Goal: Information Seeking & Learning: Learn about a topic

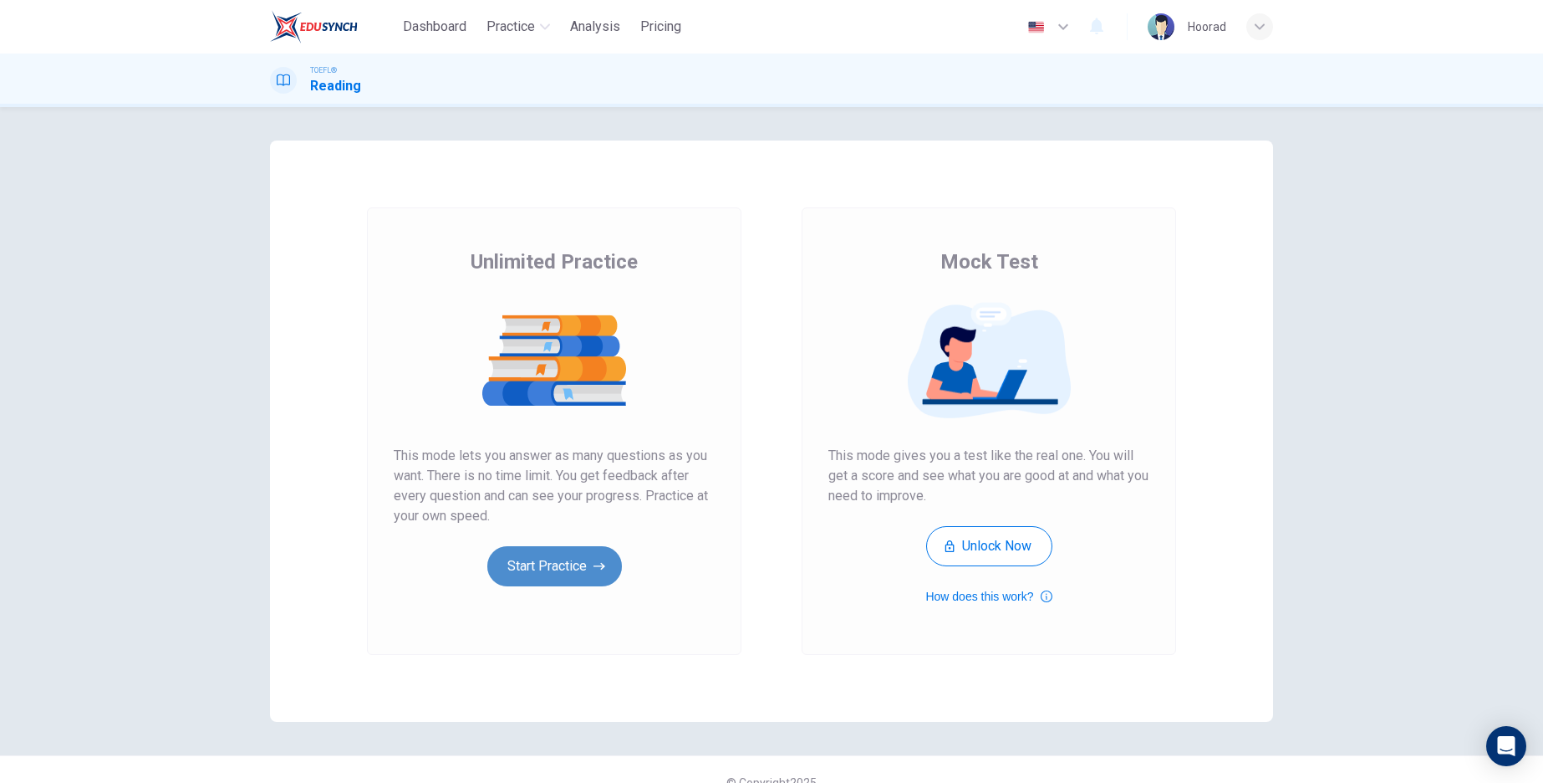
click at [562, 568] on button "Start Practice" at bounding box center [554, 566] width 135 height 40
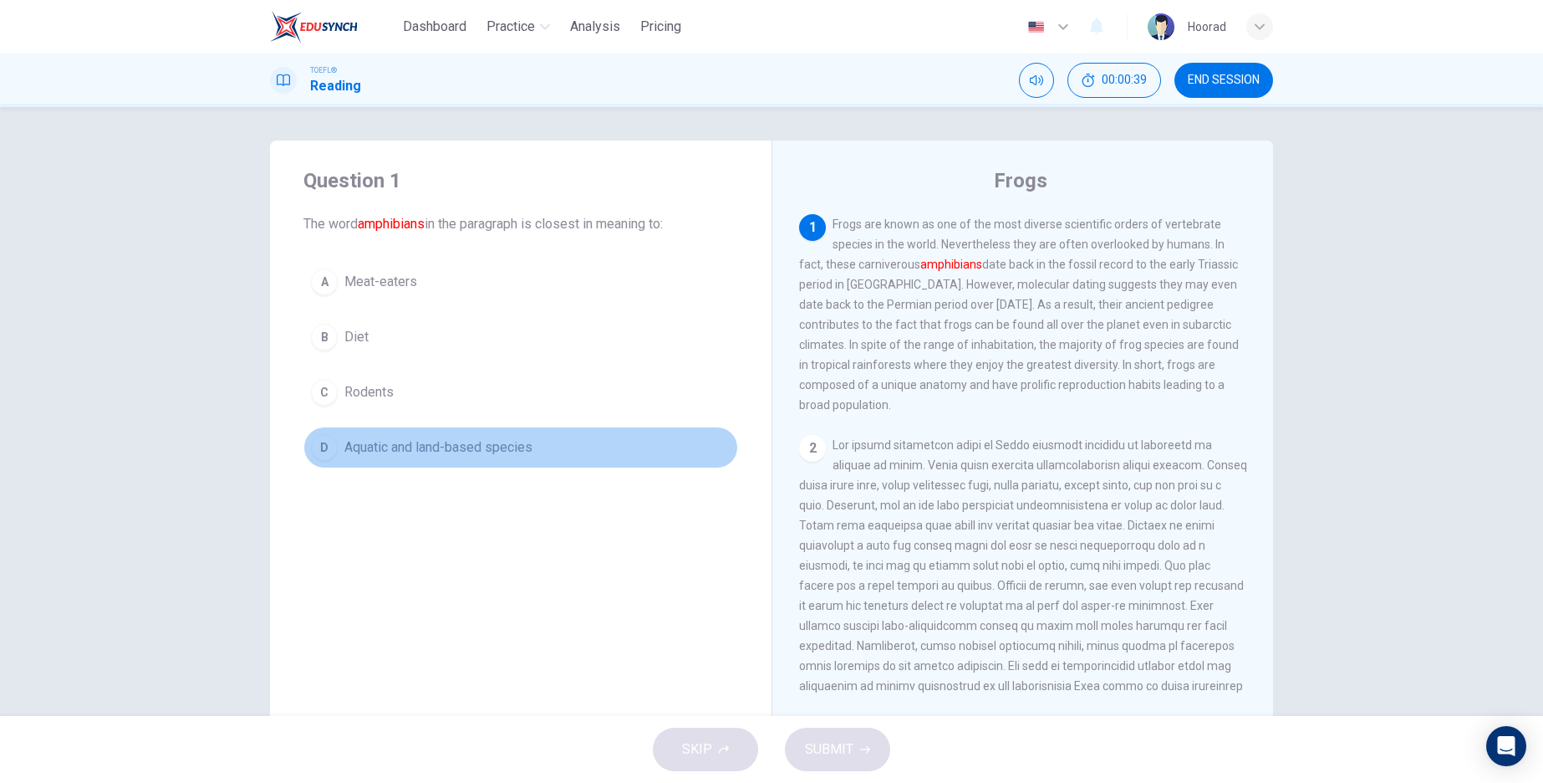
click at [320, 453] on div "D" at bounding box center [324, 447] width 27 height 27
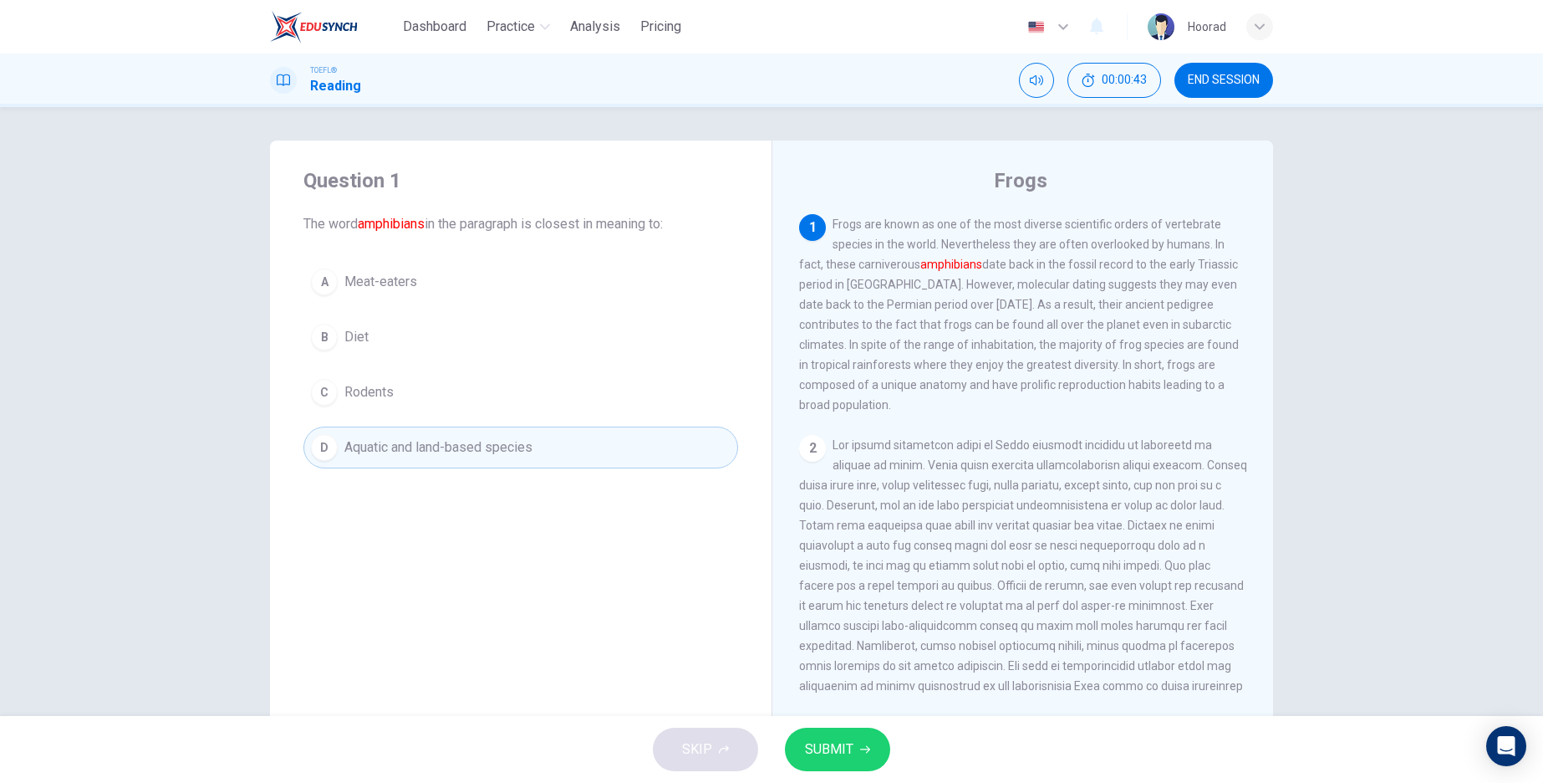
drag, startPoint x: 854, startPoint y: 748, endPoint x: 997, endPoint y: 444, distance: 336.6
click at [997, 445] on div "Dashboard Practice Analysis Pricing English en ​ Hoorad TOEFL® Reading 00:00:43…" at bounding box center [771, 391] width 1543 height 783
click at [848, 757] on span "SUBMIT" at bounding box center [829, 748] width 48 height 23
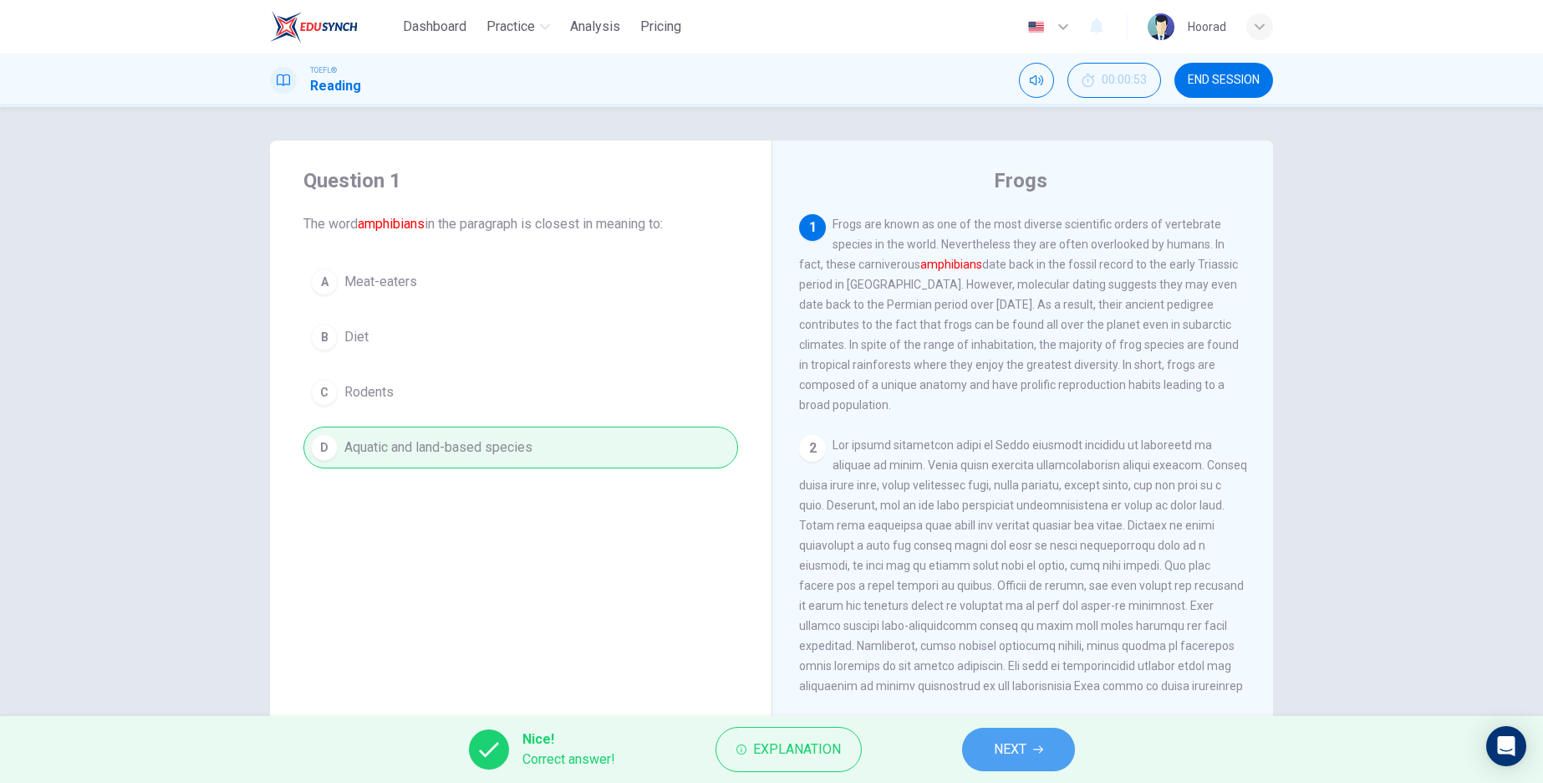
click at [1017, 755] on span "NEXT" at bounding box center [1010, 748] width 33 height 23
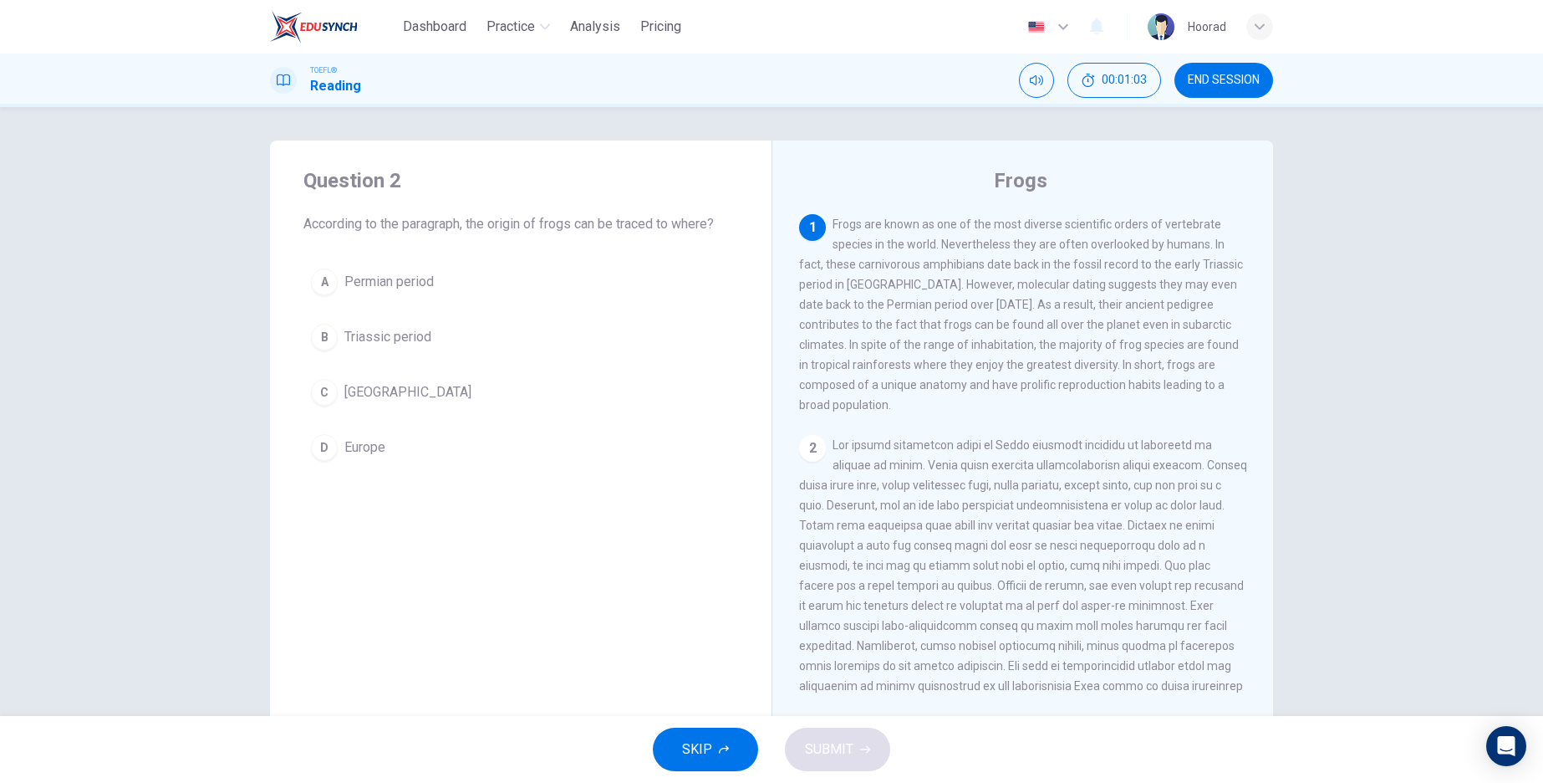
drag, startPoint x: 828, startPoint y: 302, endPoint x: 905, endPoint y: 305, distance: 77.0
click at [905, 305] on span "Frogs are known as one of the most diverse scientific orders of vertebrate spec…" at bounding box center [1021, 314] width 444 height 194
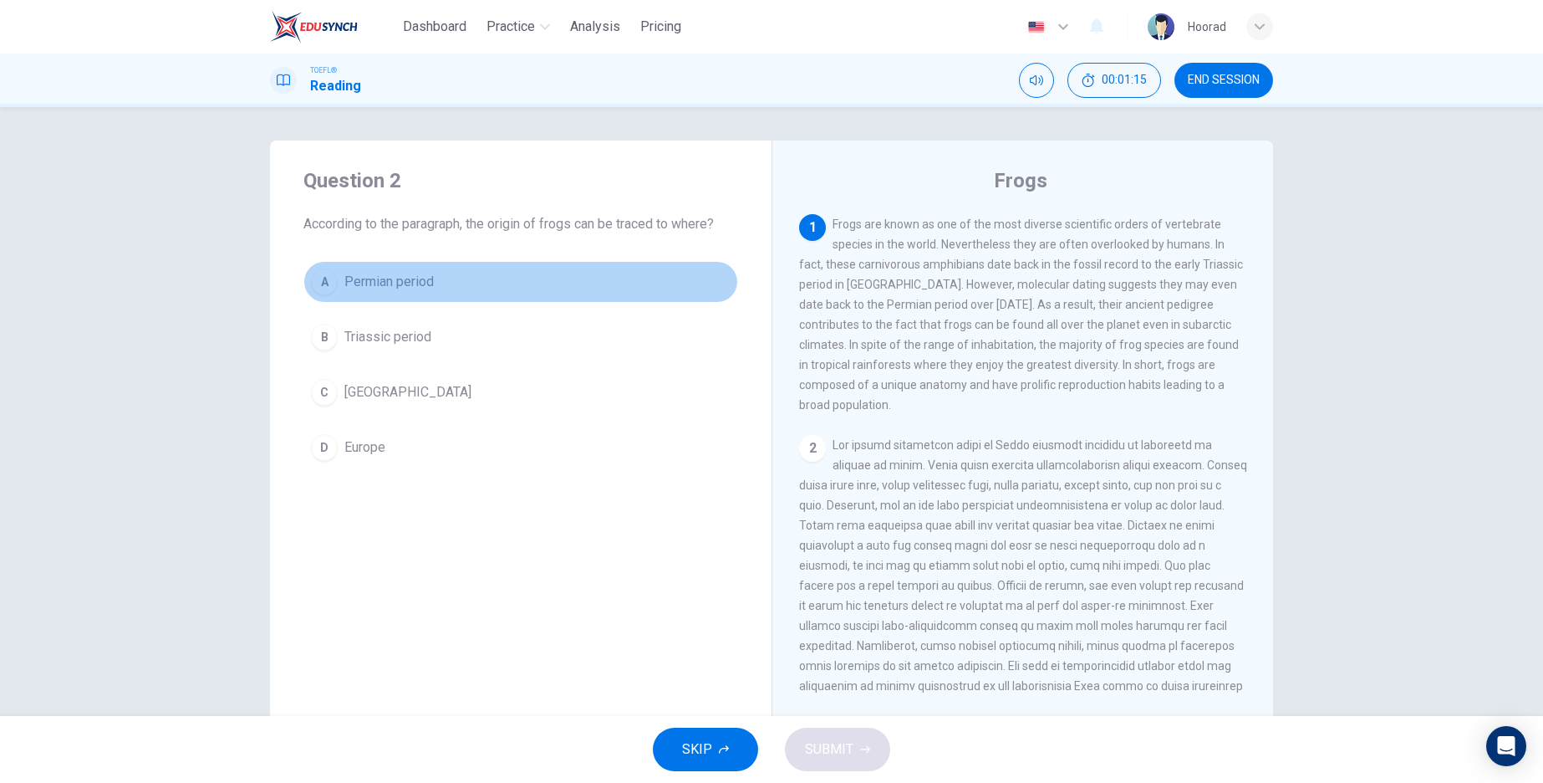
click at [326, 278] on div "A" at bounding box center [324, 281] width 27 height 27
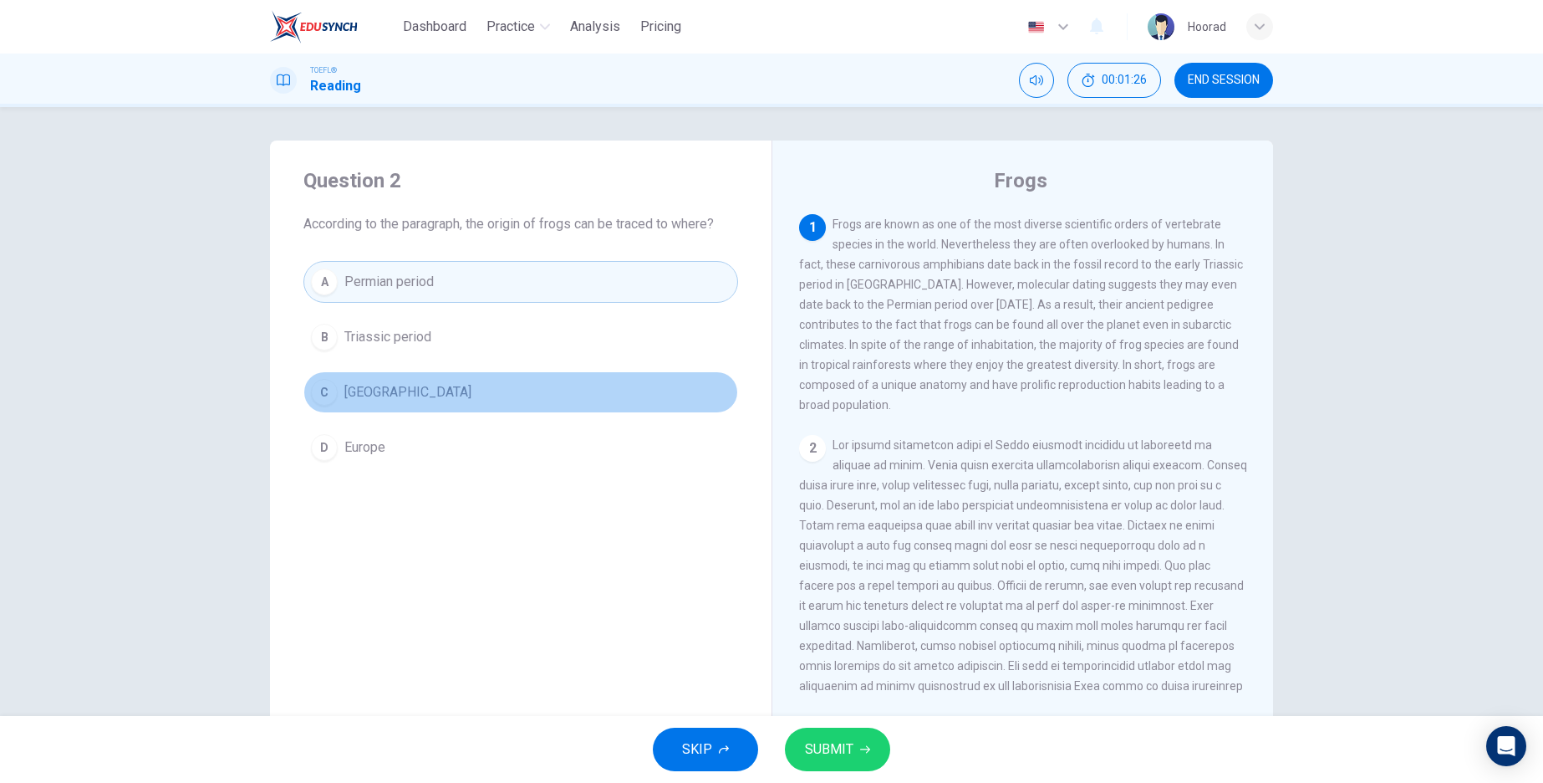
click at [326, 398] on div "C" at bounding box center [324, 392] width 27 height 27
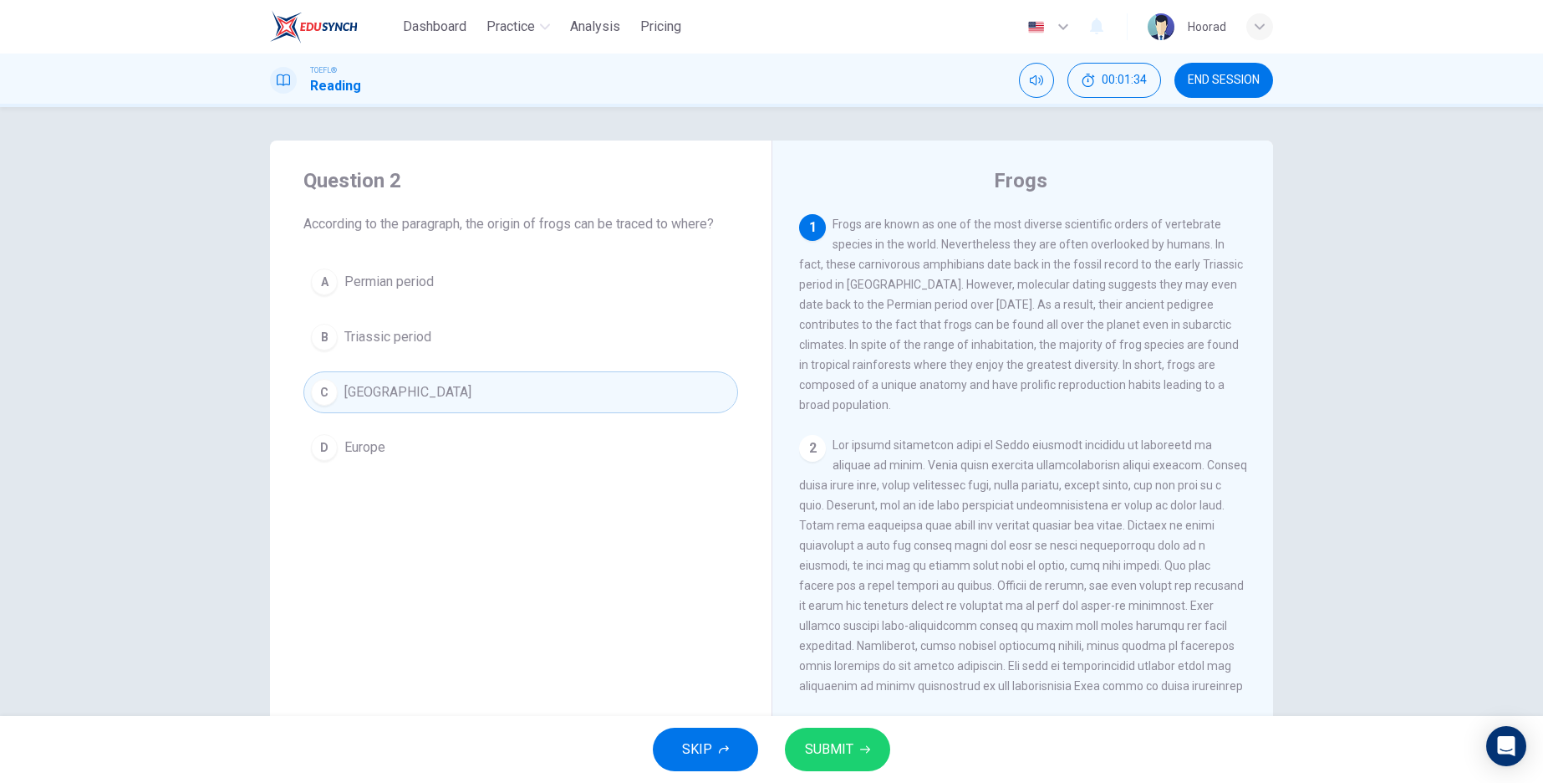
click at [838, 752] on span "SUBMIT" at bounding box center [829, 748] width 48 height 23
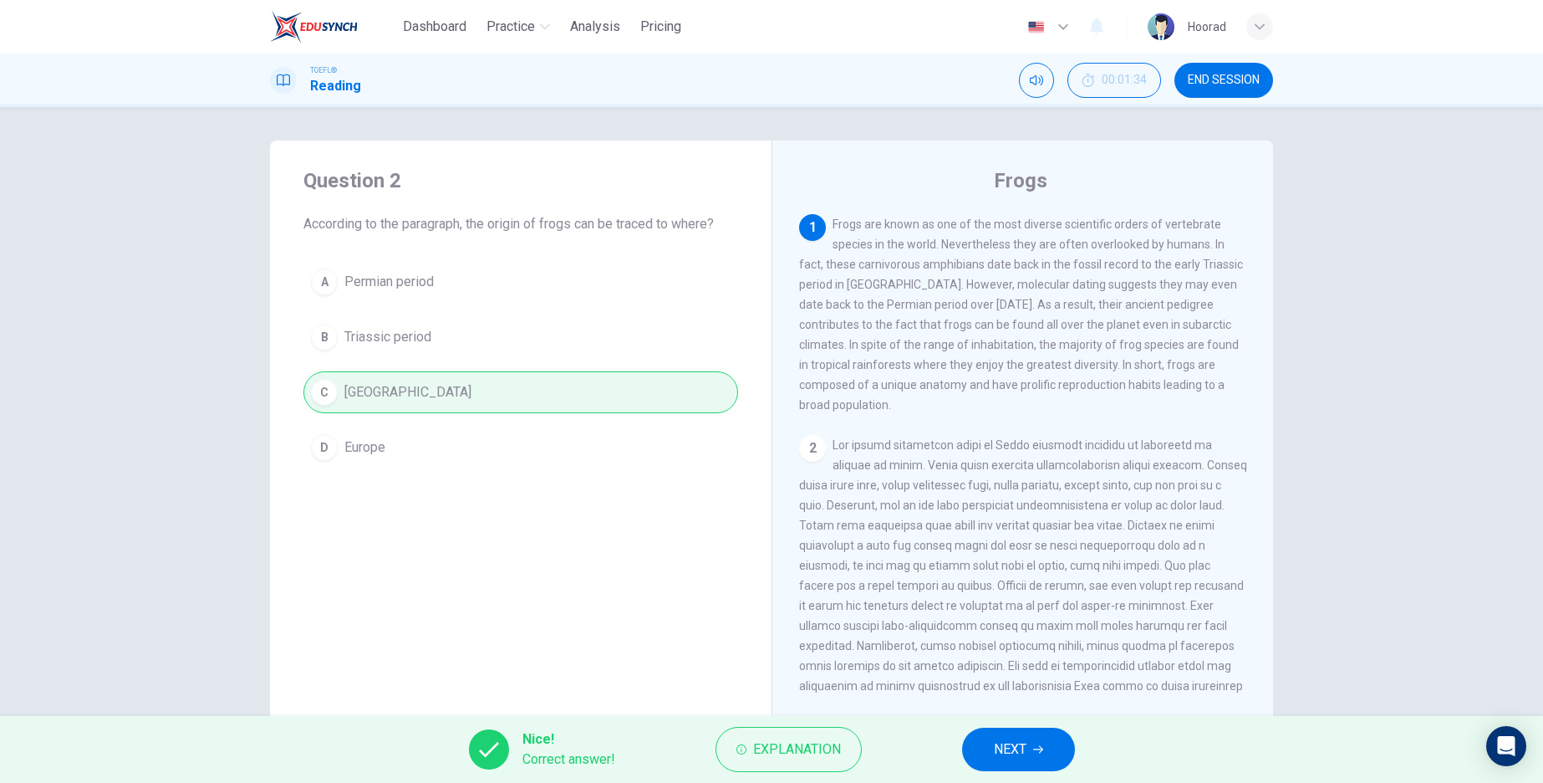
click at [1018, 747] on span "NEXT" at bounding box center [1010, 748] width 33 height 23
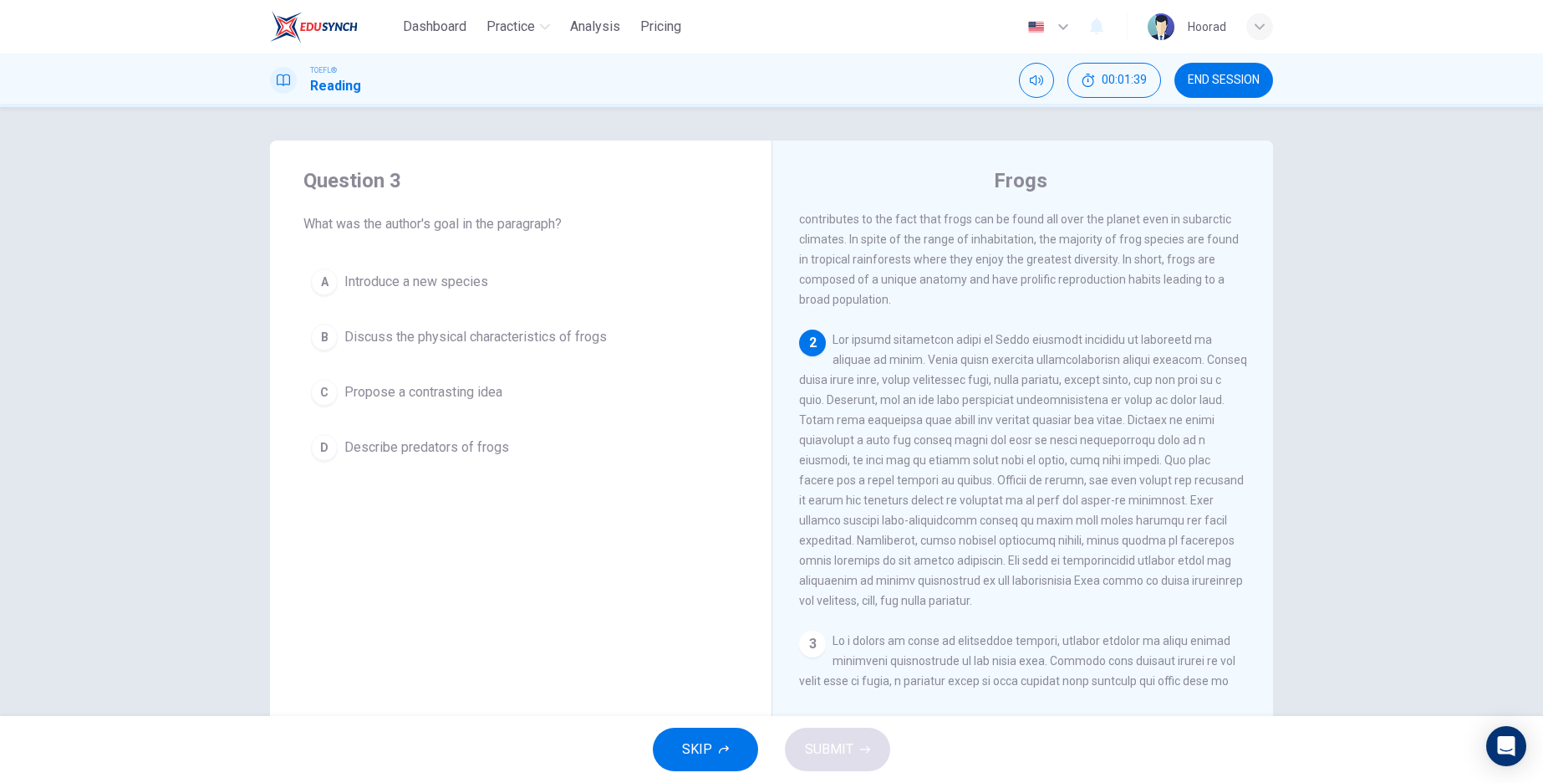
scroll to position [168, 0]
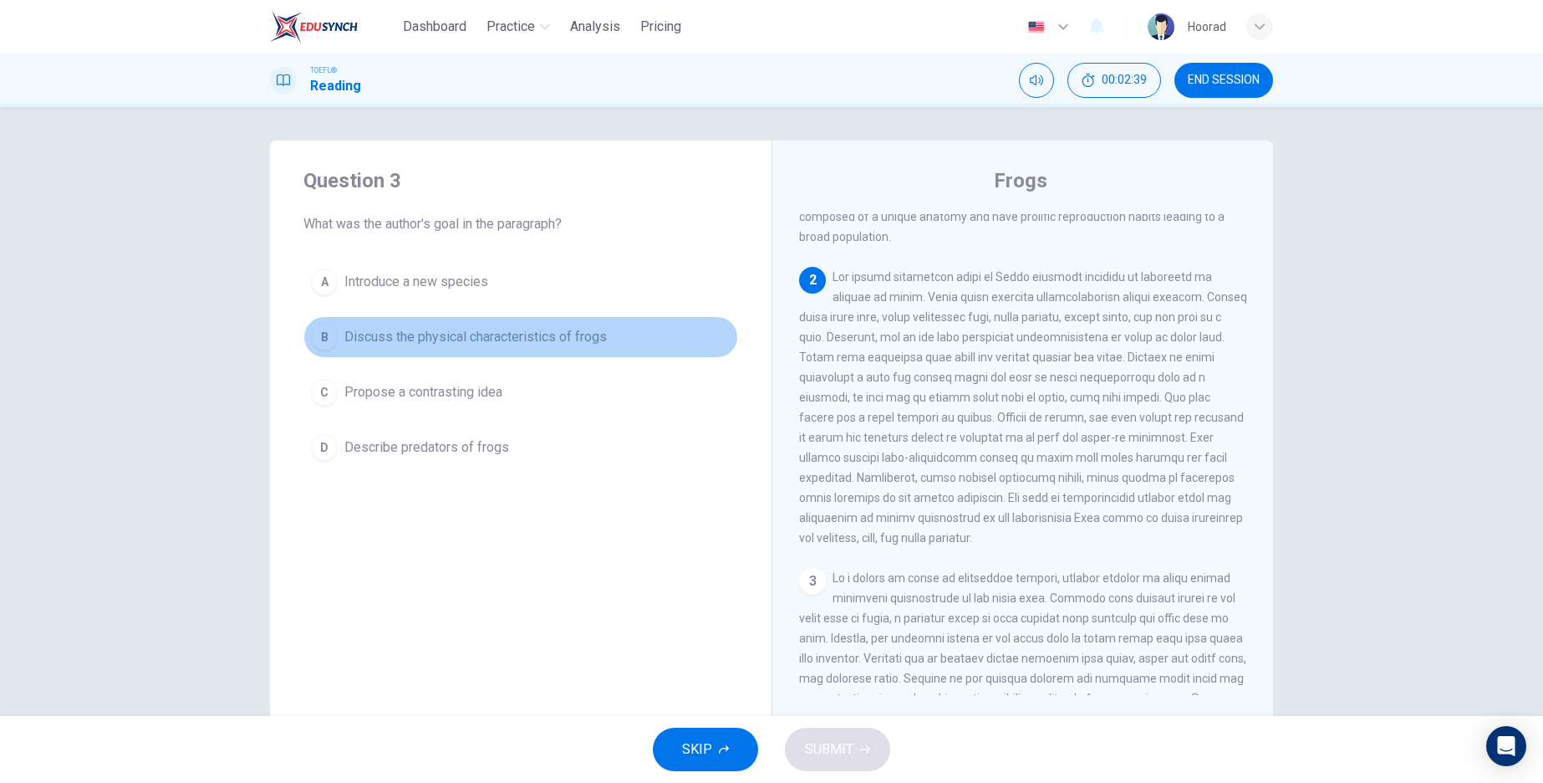
click at [318, 343] on div "B" at bounding box center [324, 337] width 27 height 27
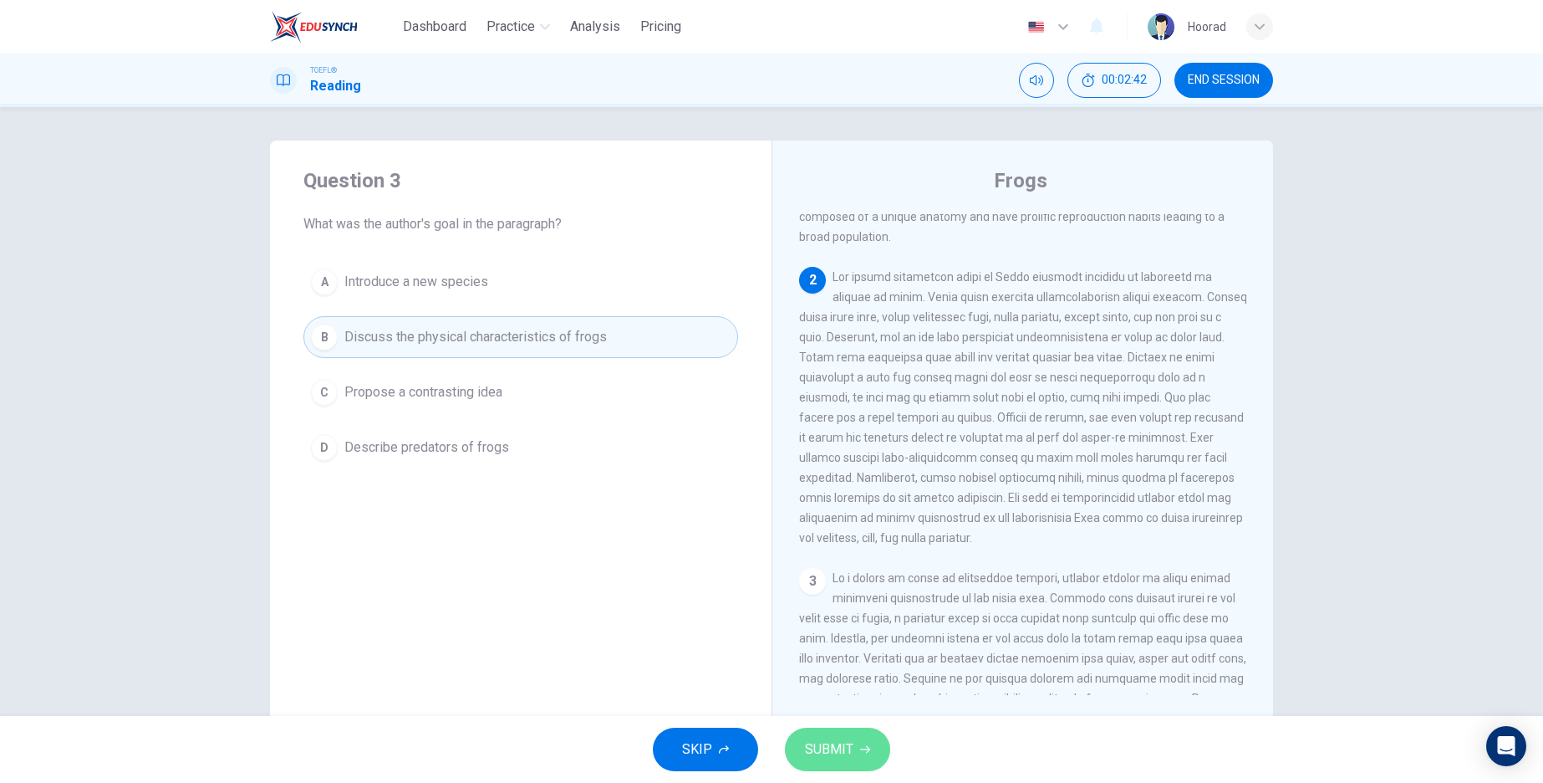
click at [853, 750] on button "SUBMIT" at bounding box center [837, 748] width 105 height 43
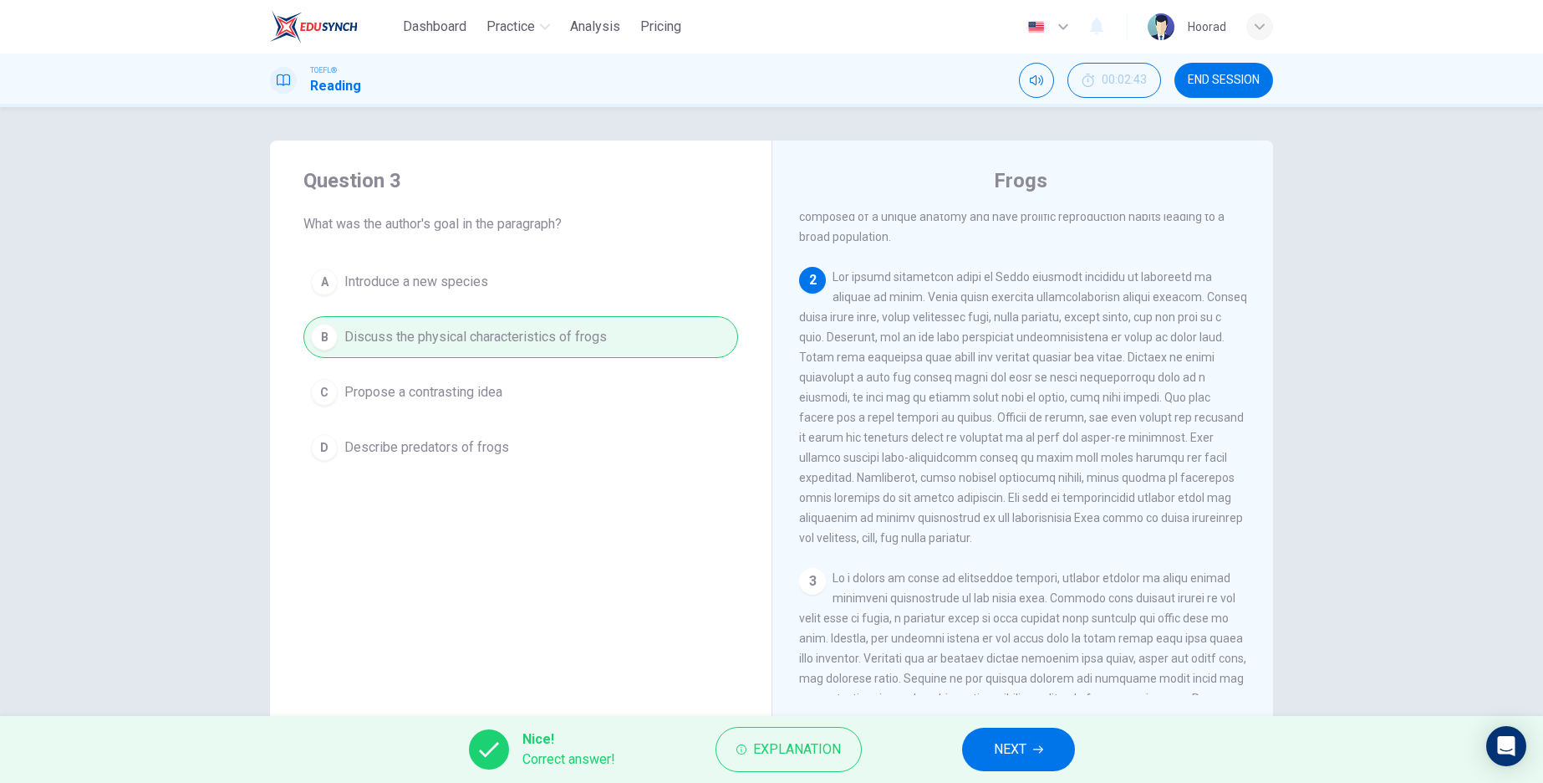
click at [1006, 748] on span "NEXT" at bounding box center [1010, 748] width 33 height 23
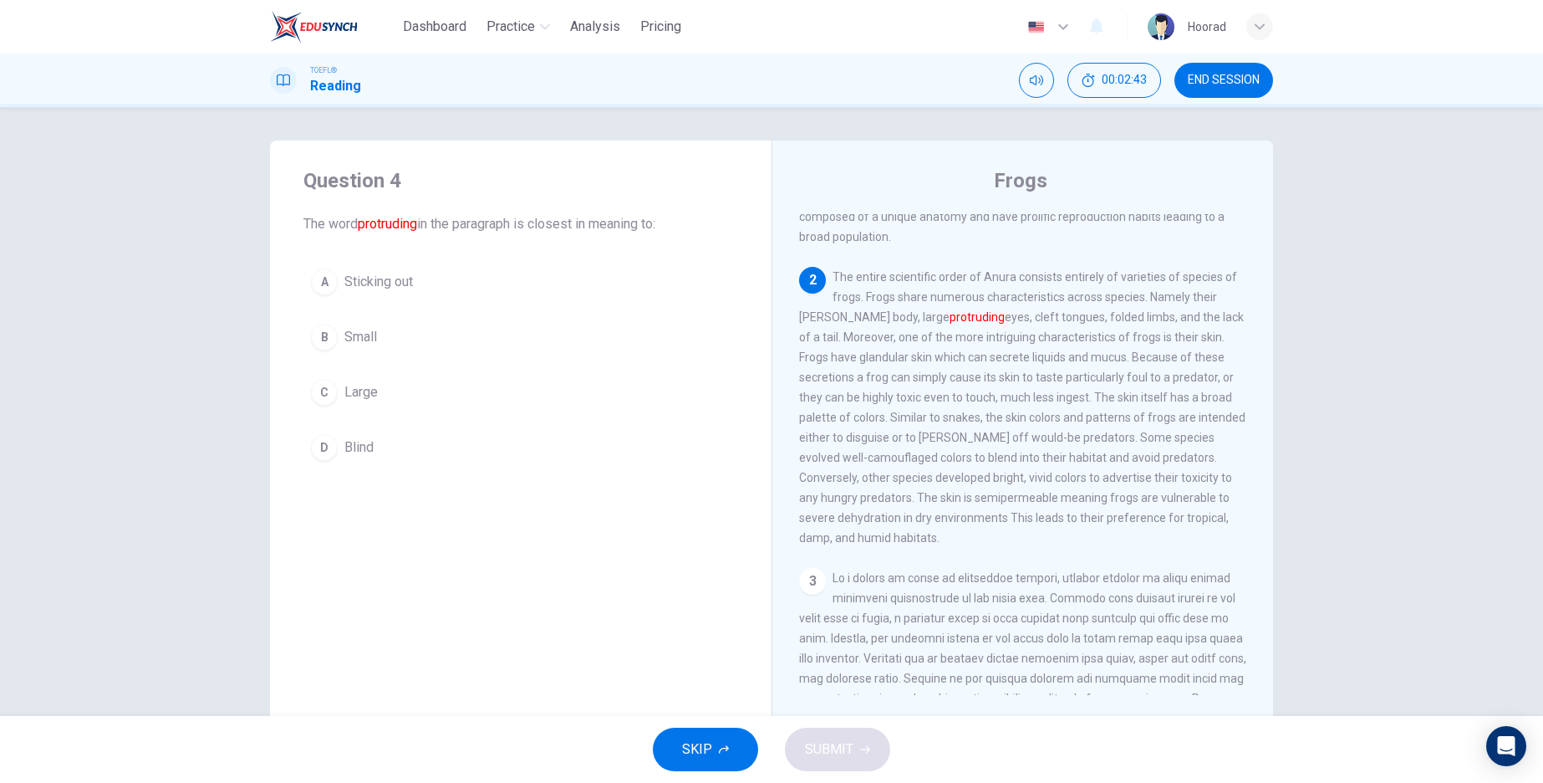
scroll to position [221, 0]
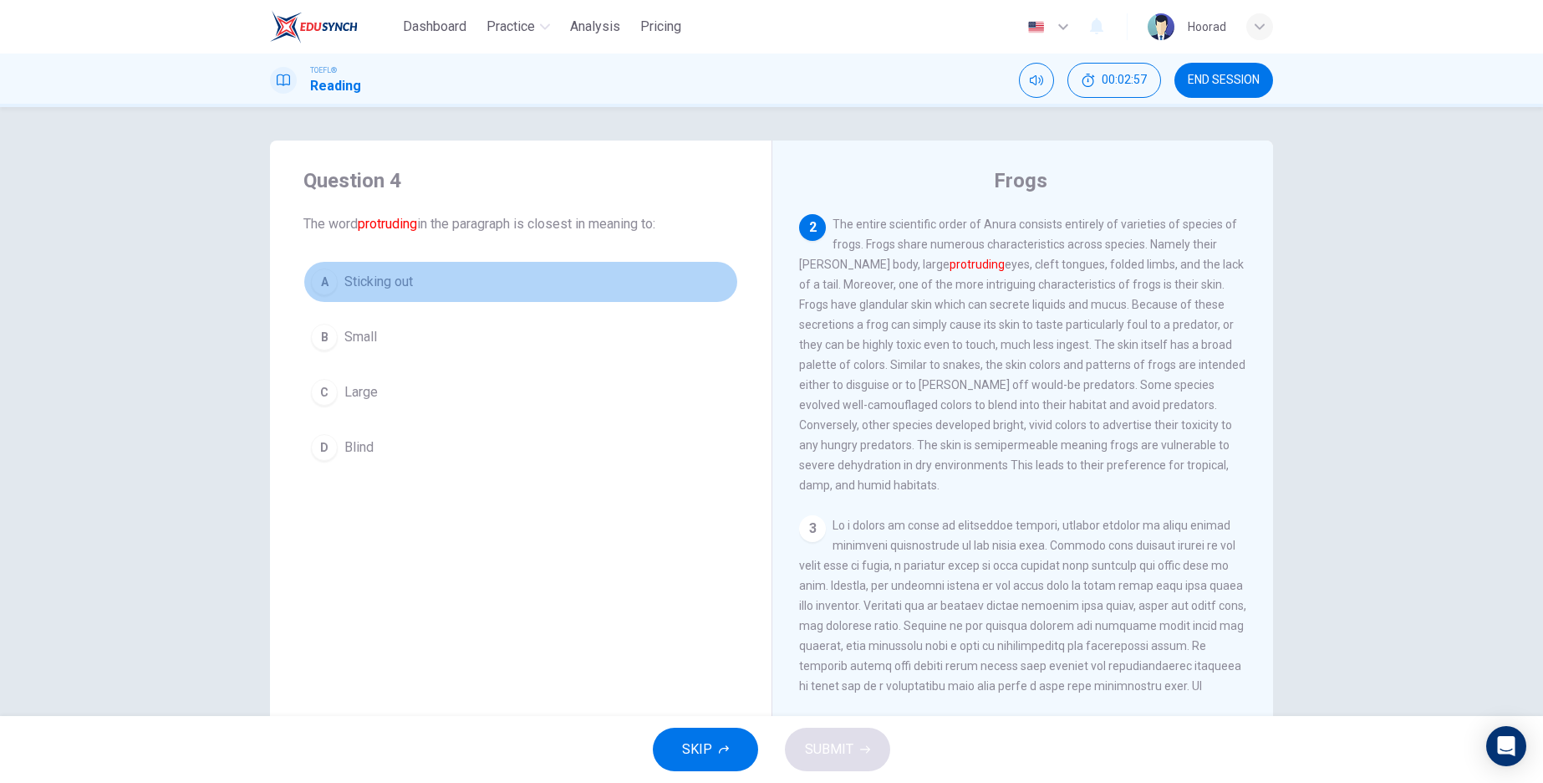
click at [323, 288] on div "A" at bounding box center [324, 281] width 27 height 27
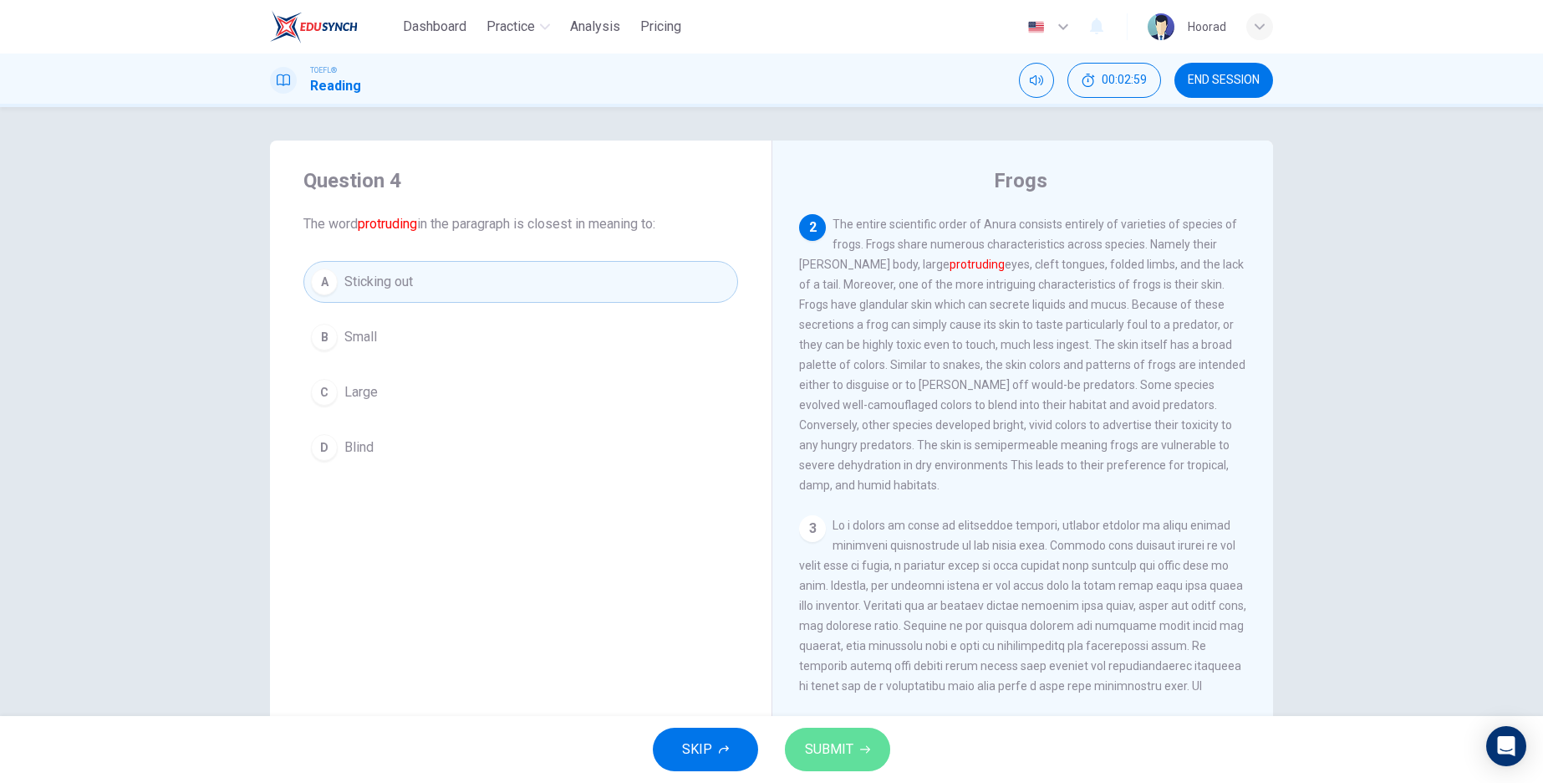
click at [839, 760] on span "SUBMIT" at bounding box center [829, 748] width 48 height 23
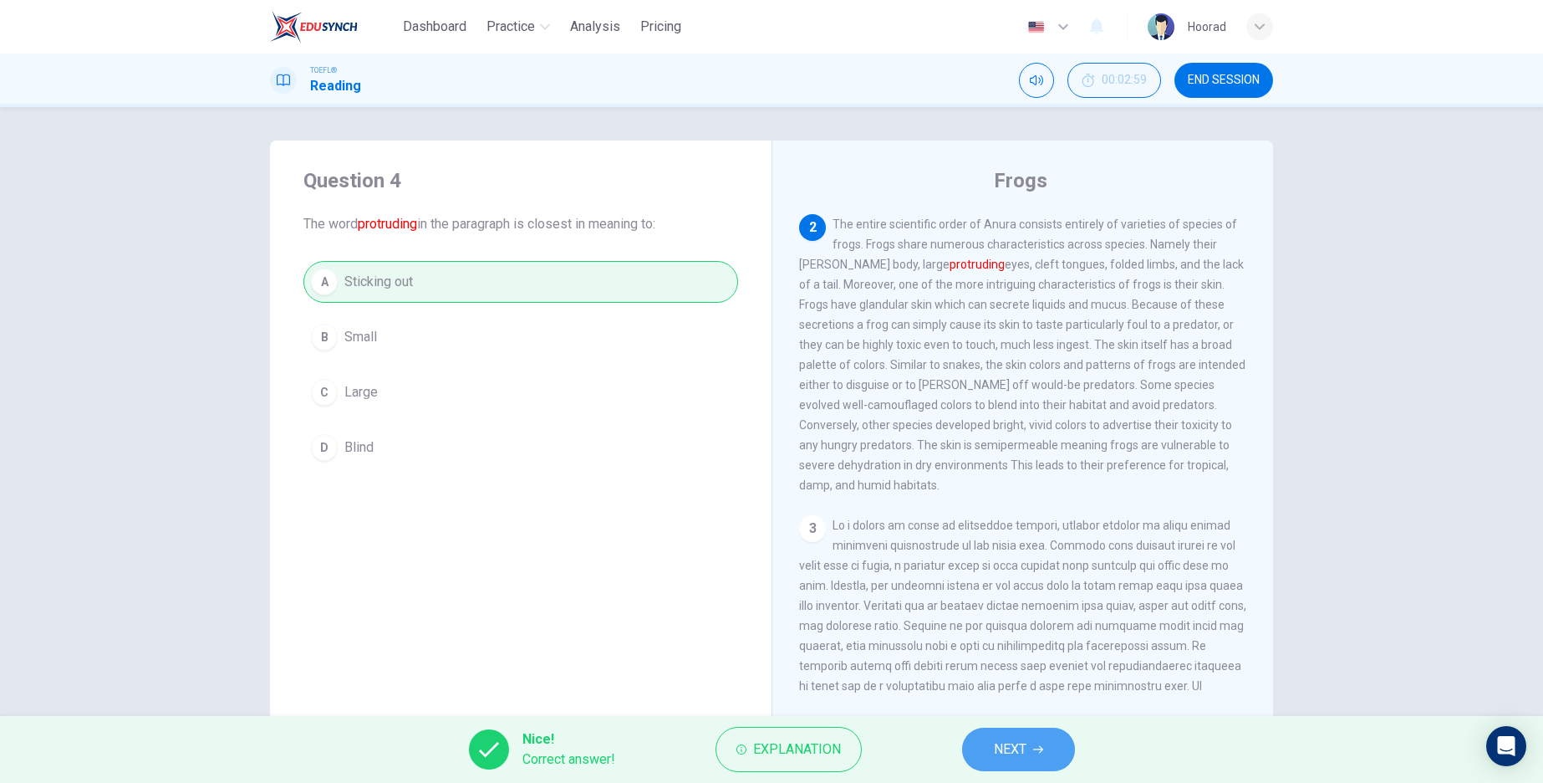
click at [1024, 747] on span "NEXT" at bounding box center [1010, 748] width 33 height 23
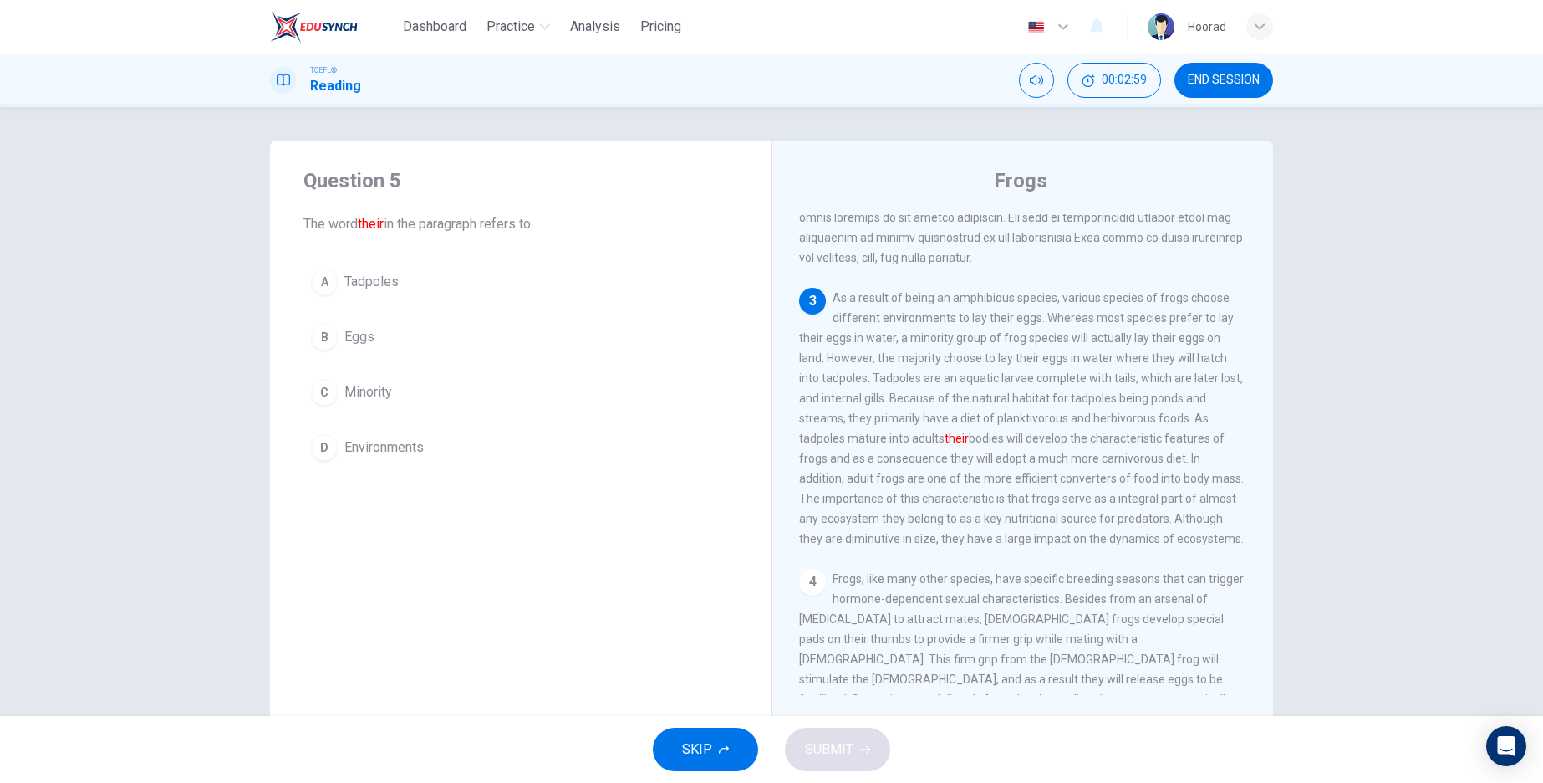
scroll to position [449, 0]
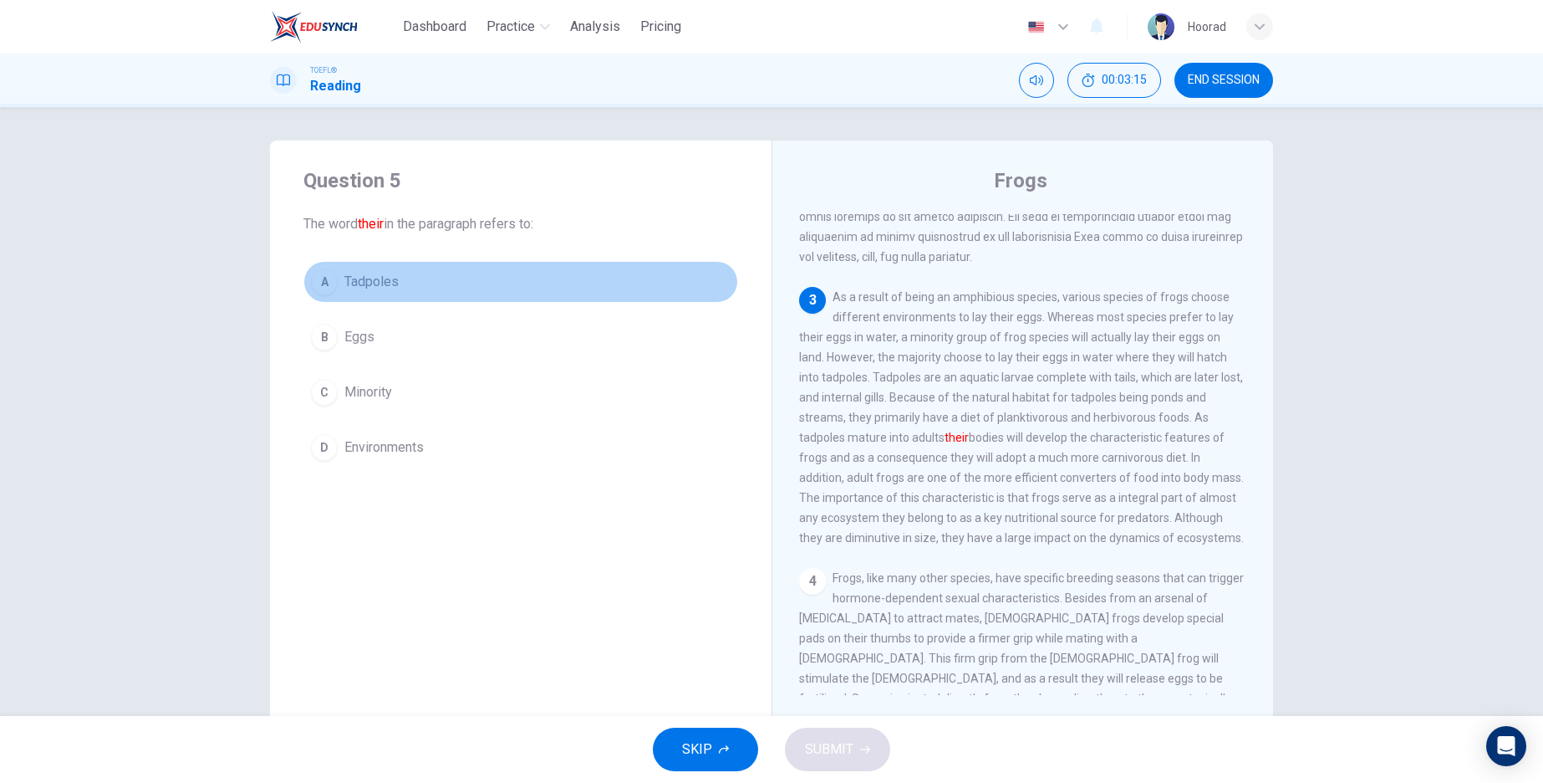
click at [324, 289] on div "A" at bounding box center [324, 281] width 27 height 27
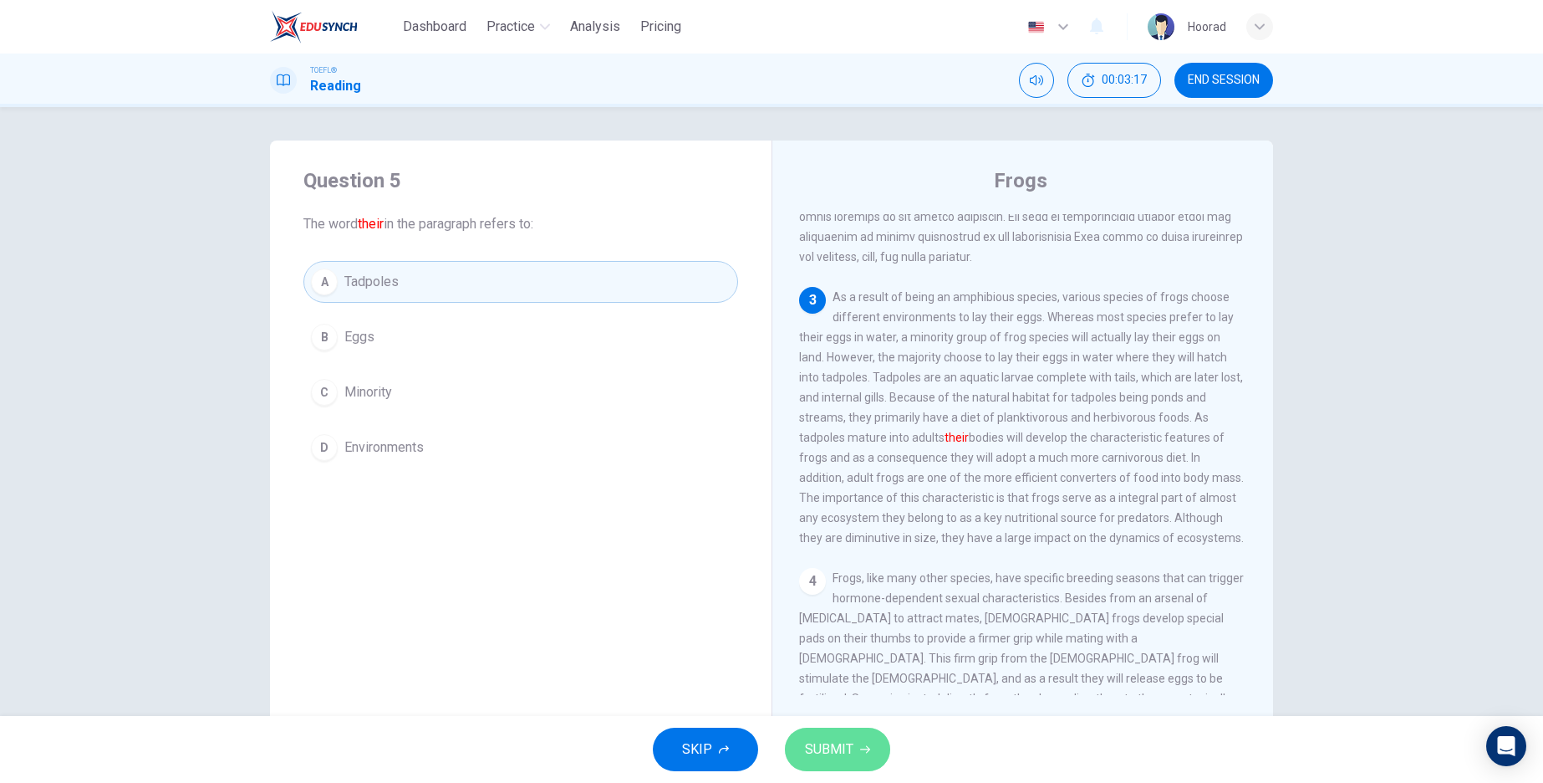
click at [840, 755] on span "SUBMIT" at bounding box center [829, 748] width 48 height 23
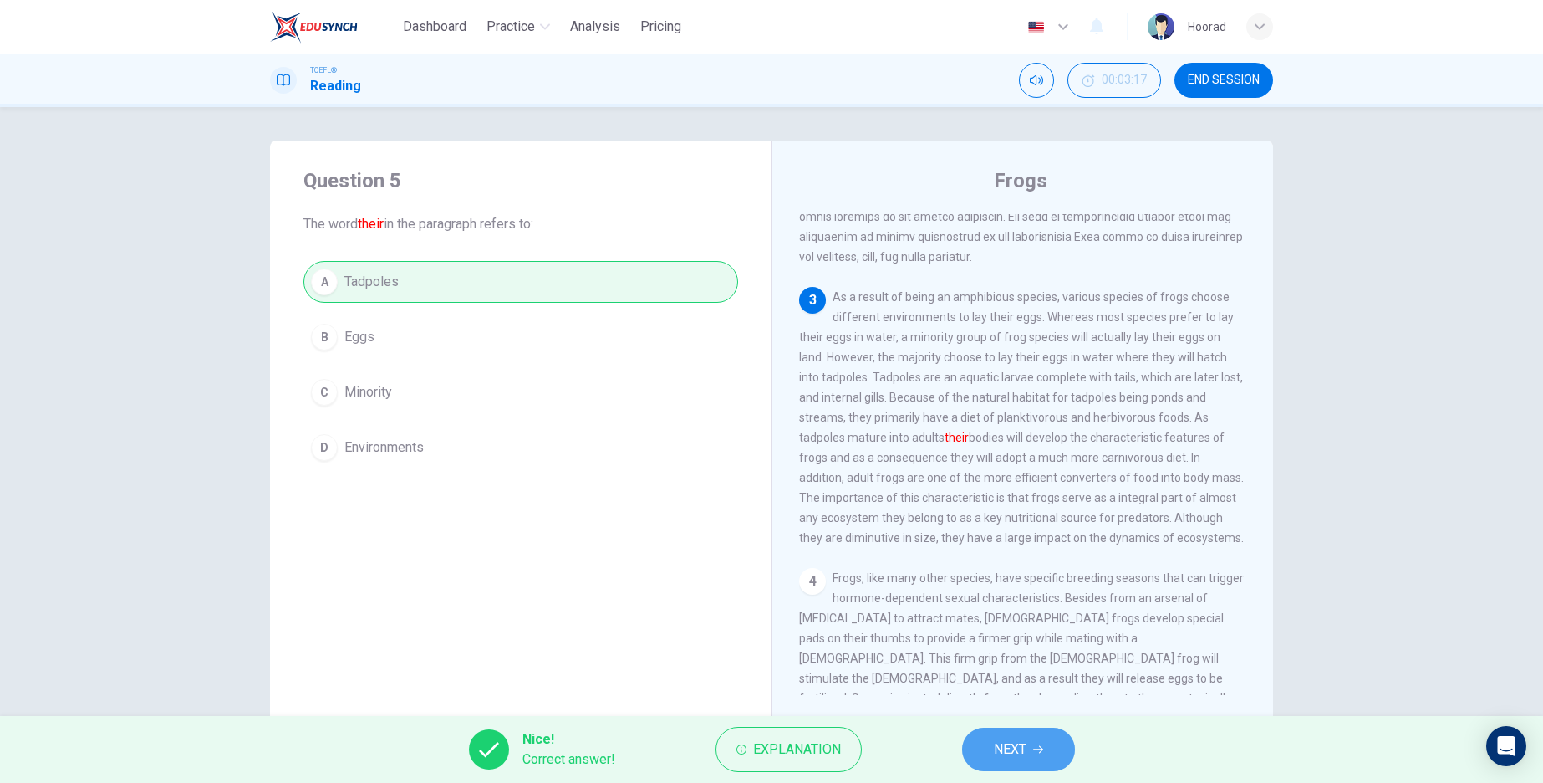
click at [1038, 737] on button "NEXT" at bounding box center [1018, 748] width 113 height 43
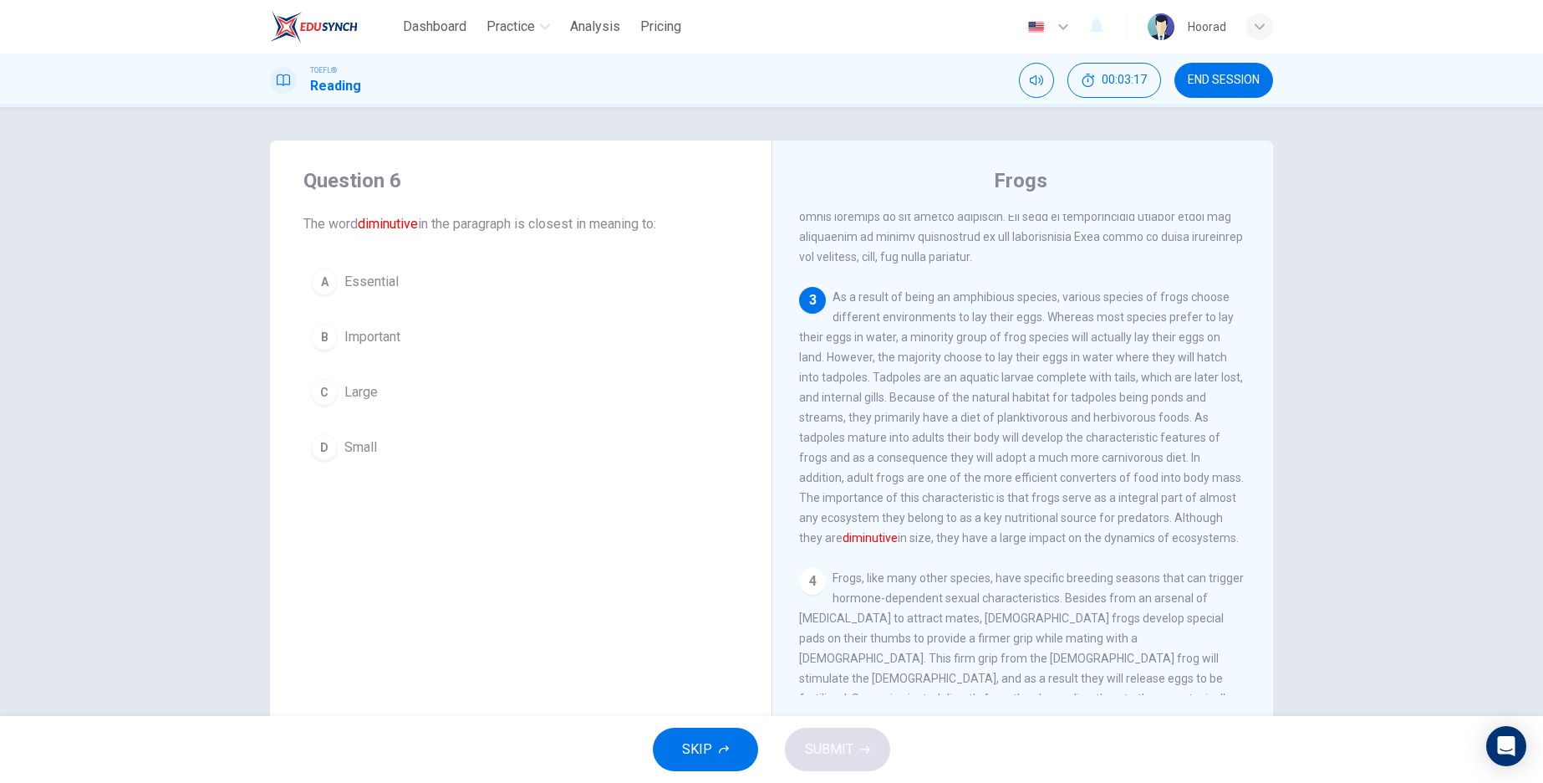
scroll to position [502, 0]
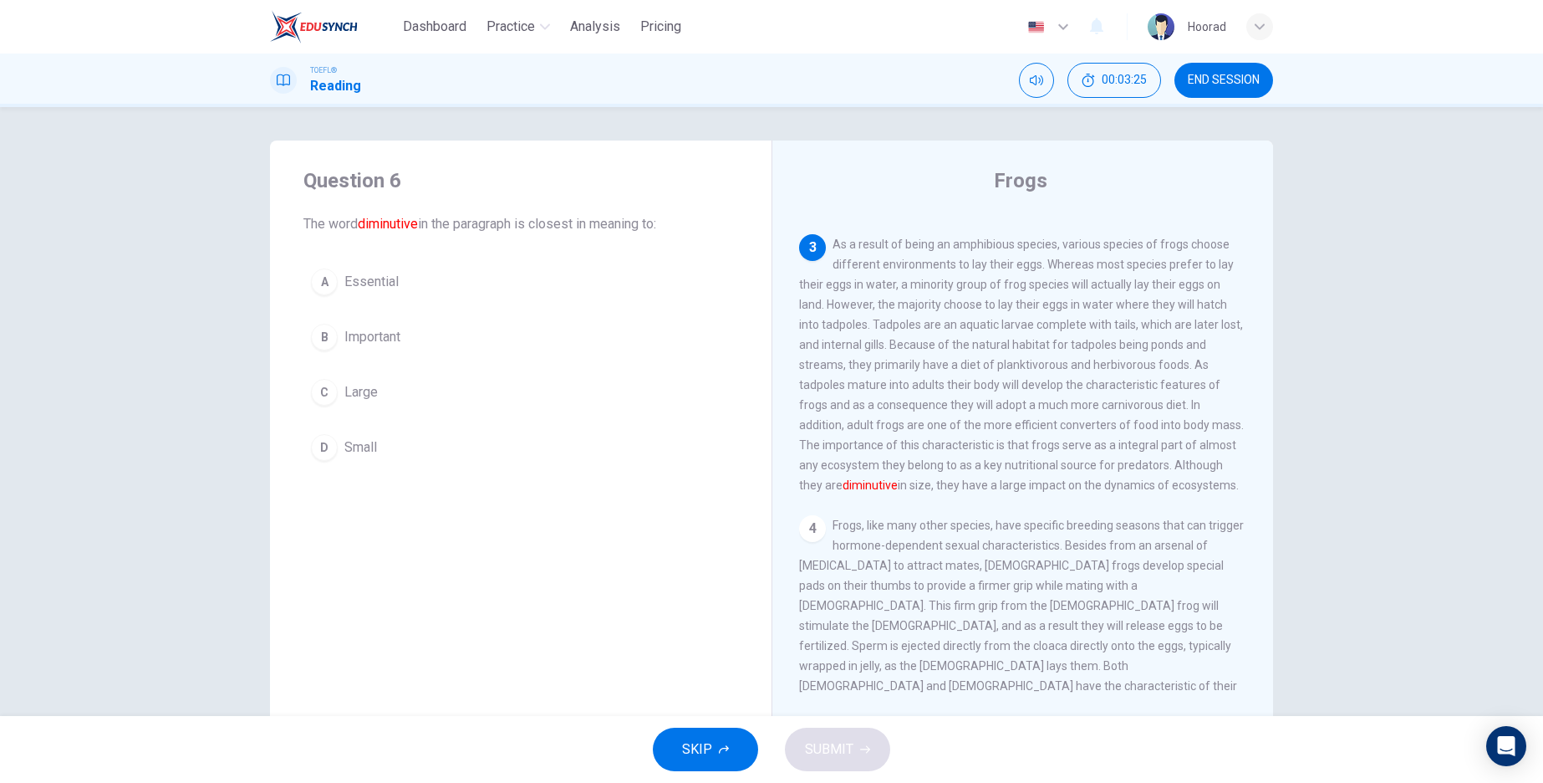
click at [319, 441] on div "D" at bounding box center [324, 447] width 27 height 27
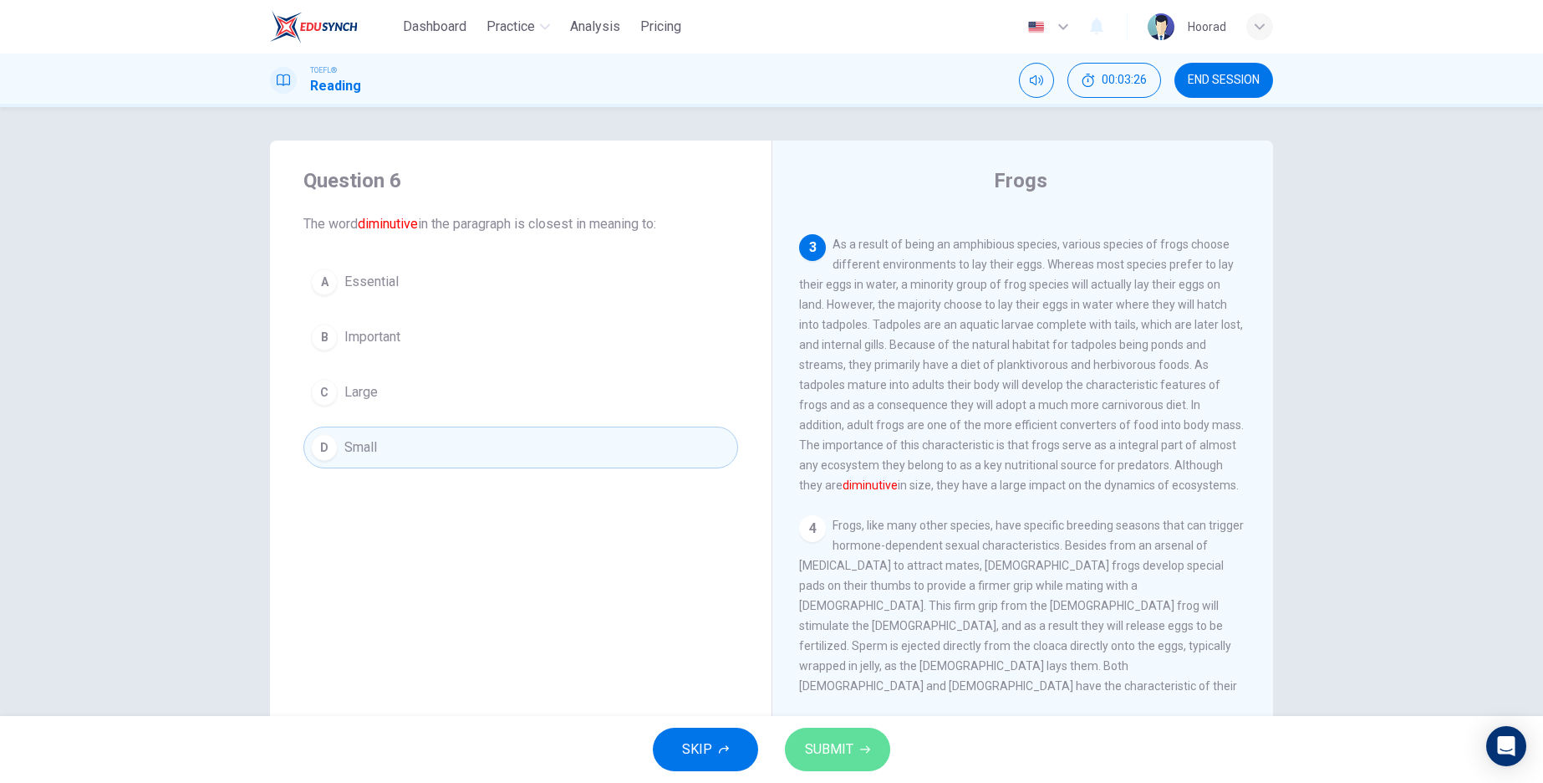
click at [840, 747] on span "SUBMIT" at bounding box center [829, 748] width 48 height 23
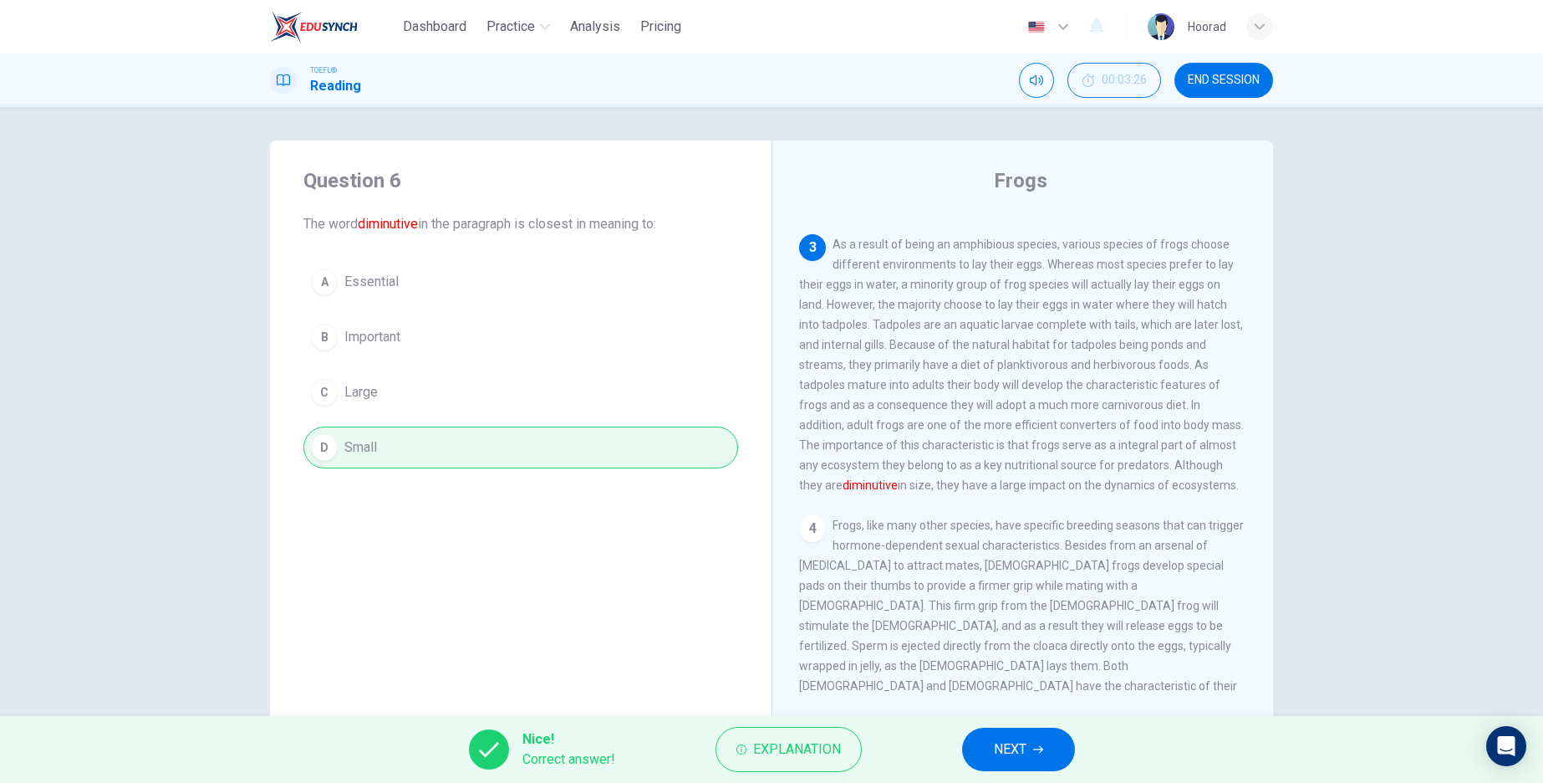
click at [1040, 749] on icon "button" at bounding box center [1038, 749] width 10 height 10
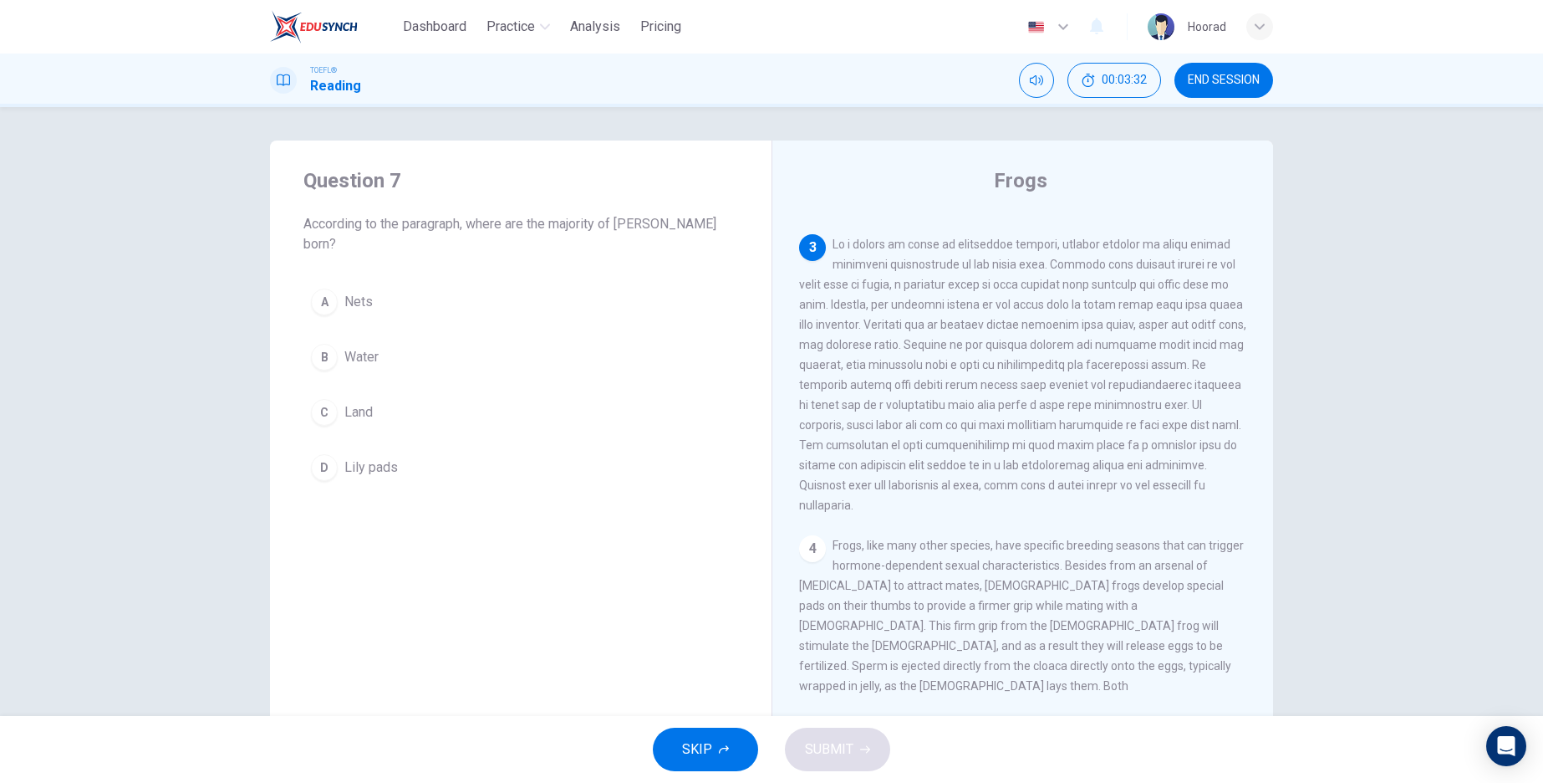
click at [316, 344] on div "B" at bounding box center [324, 357] width 27 height 27
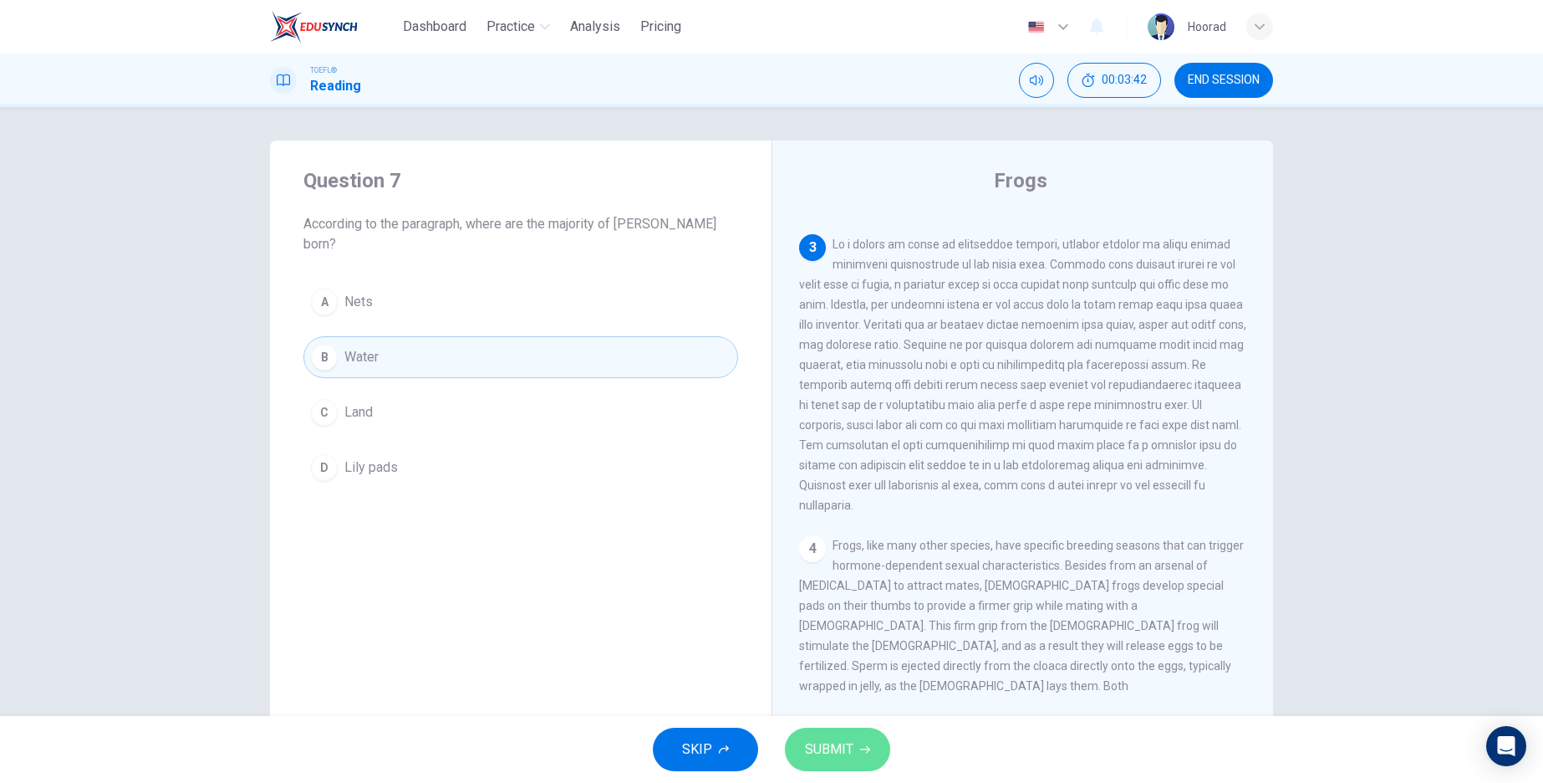
click at [852, 757] on span "SUBMIT" at bounding box center [829, 748] width 48 height 23
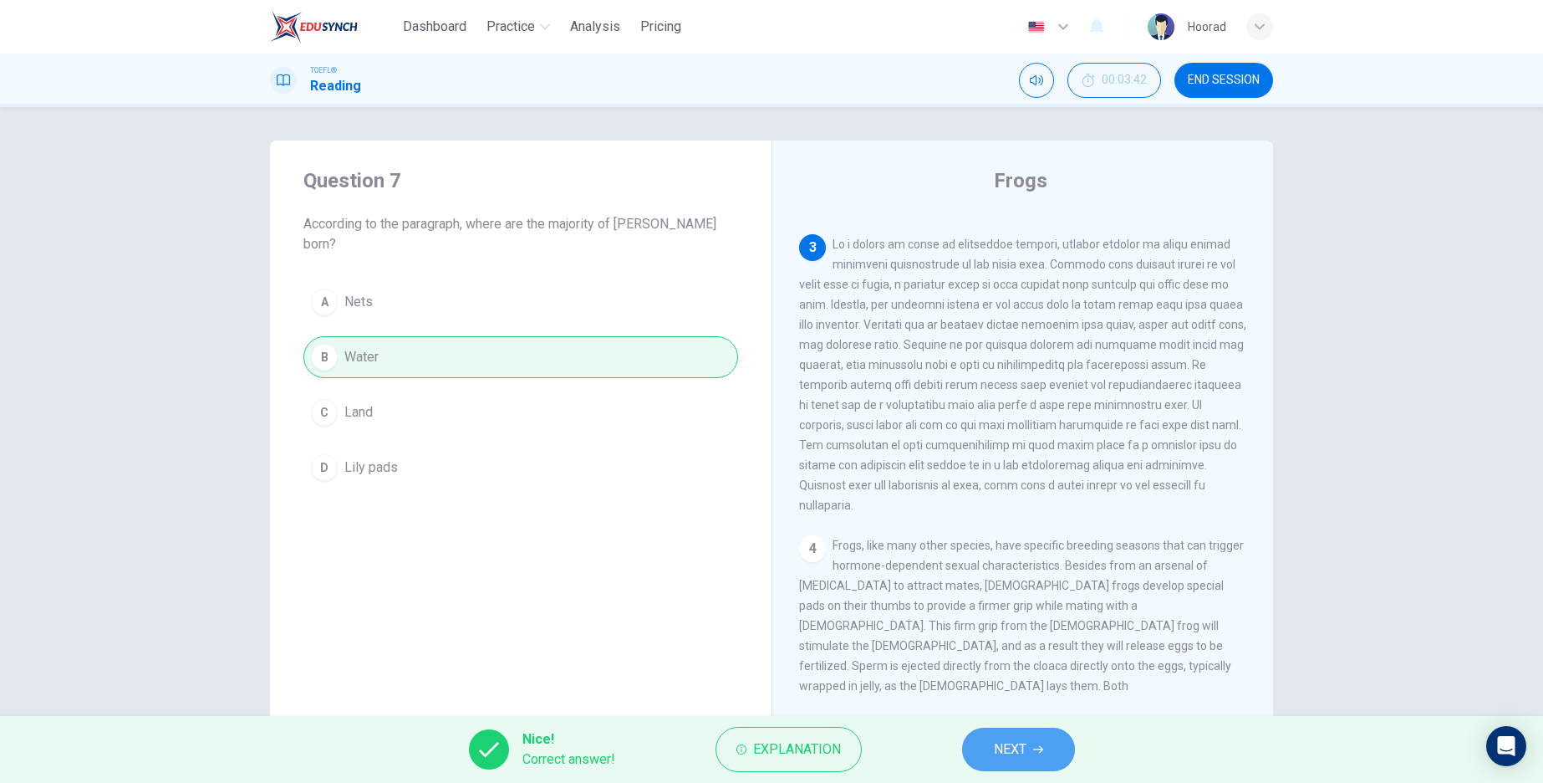
click at [1030, 735] on button "NEXT" at bounding box center [1018, 748] width 113 height 43
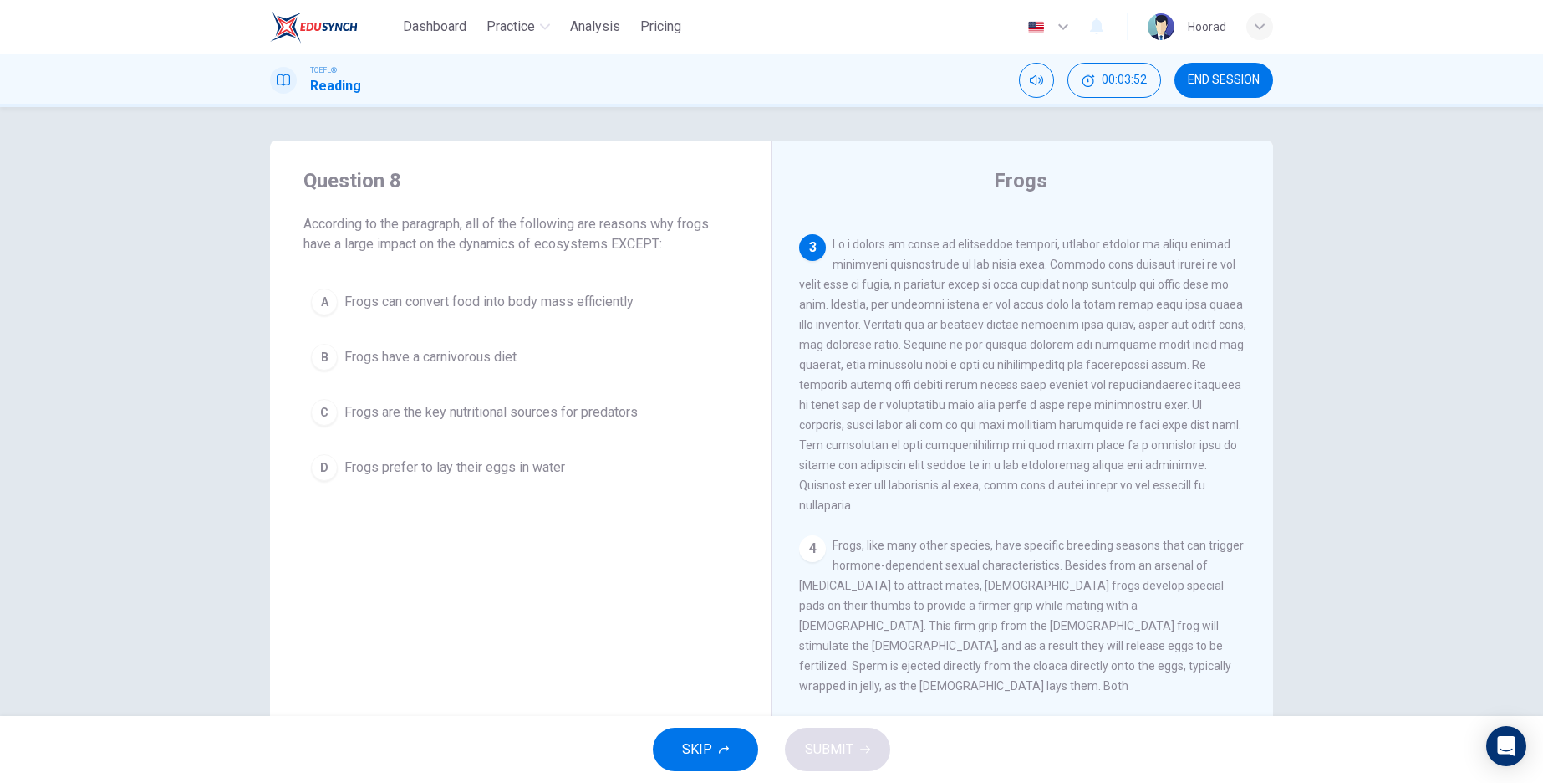
click at [512, 302] on span "Frogs can convert food into body mass efficiently" at bounding box center [488, 302] width 289 height 20
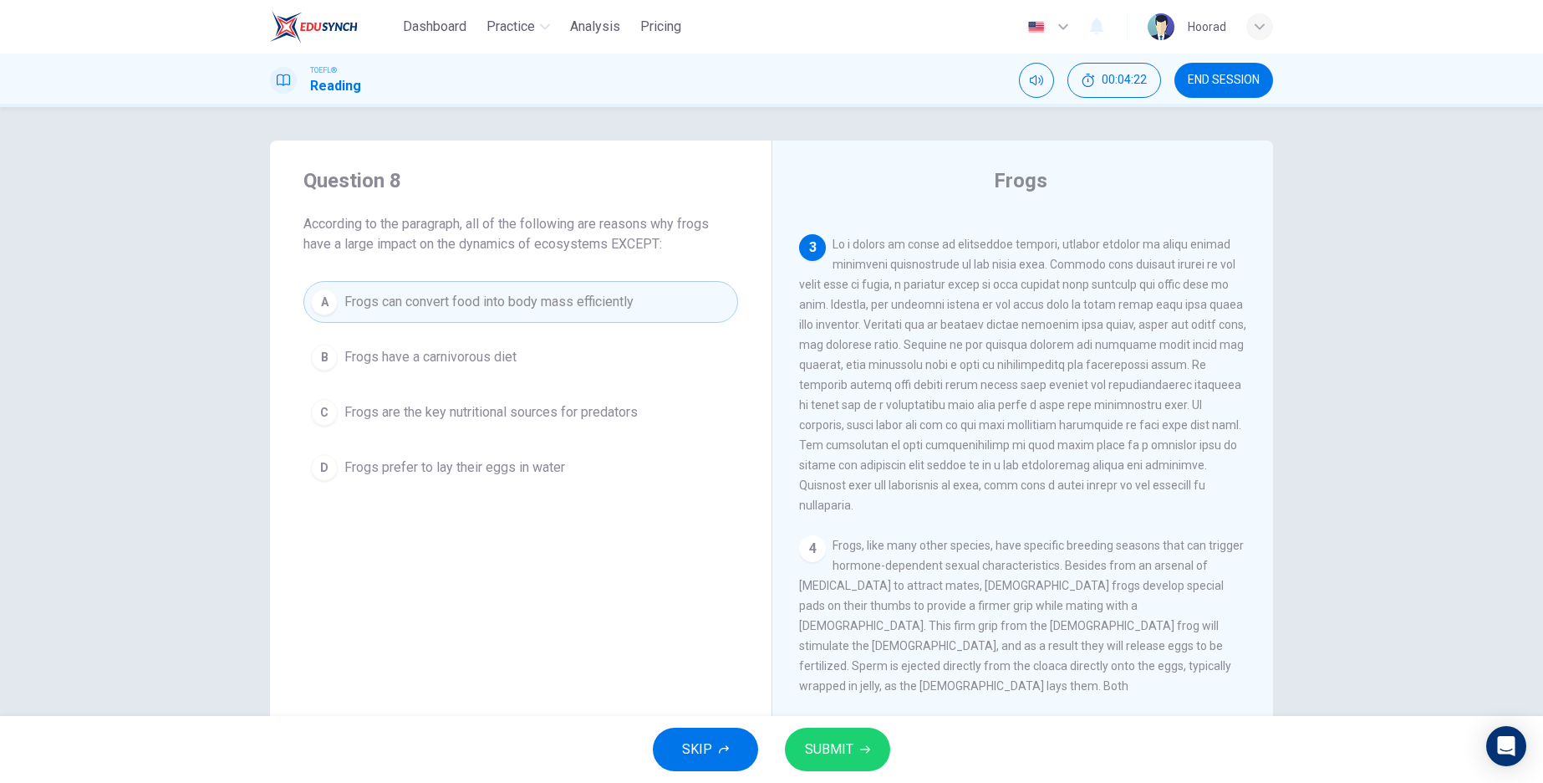
click at [1100, 388] on span at bounding box center [1022, 374] width 447 height 274
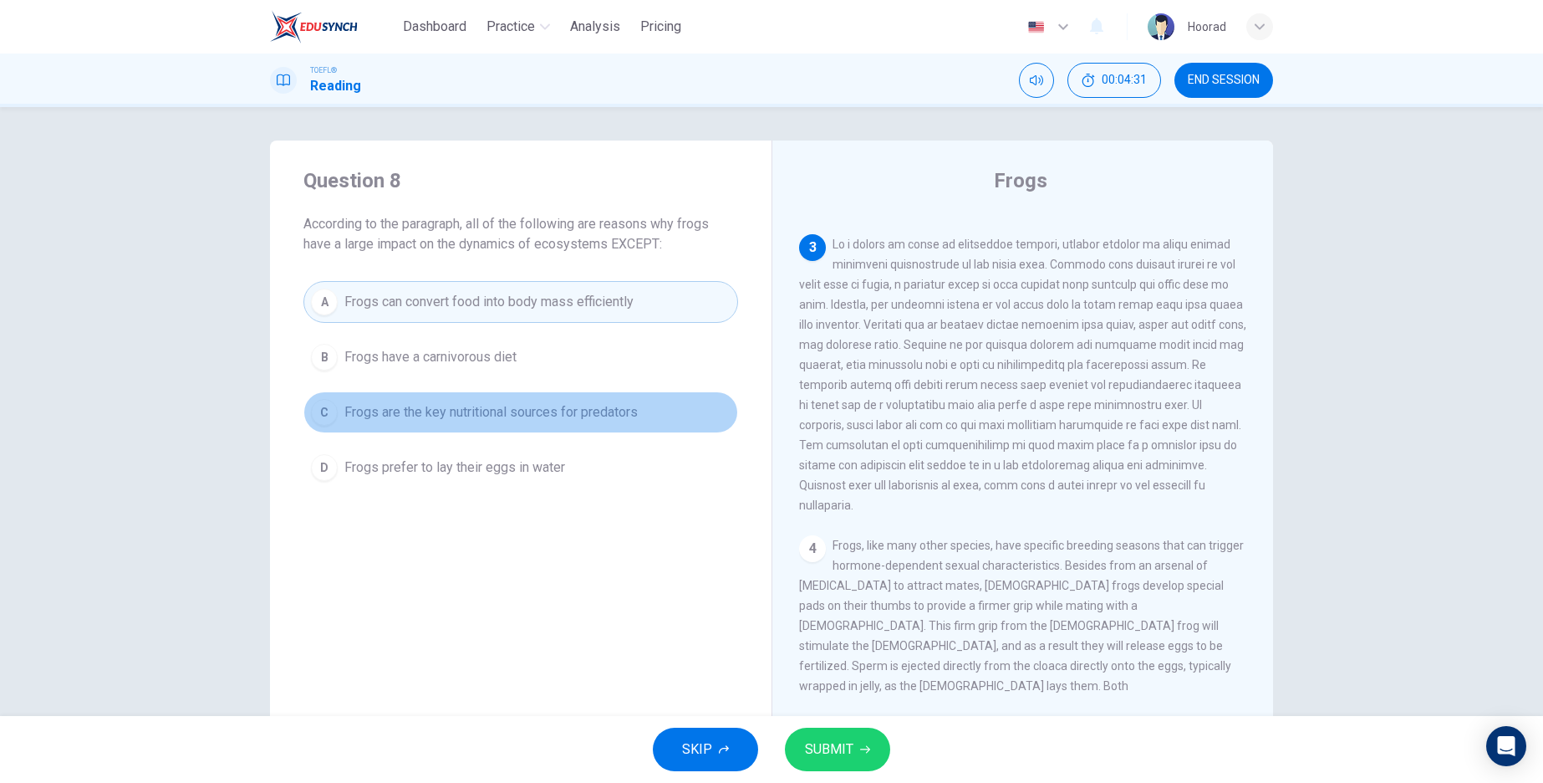
click at [467, 420] on span "Frogs are the key nutritional sources for predators" at bounding box center [490, 412] width 293 height 20
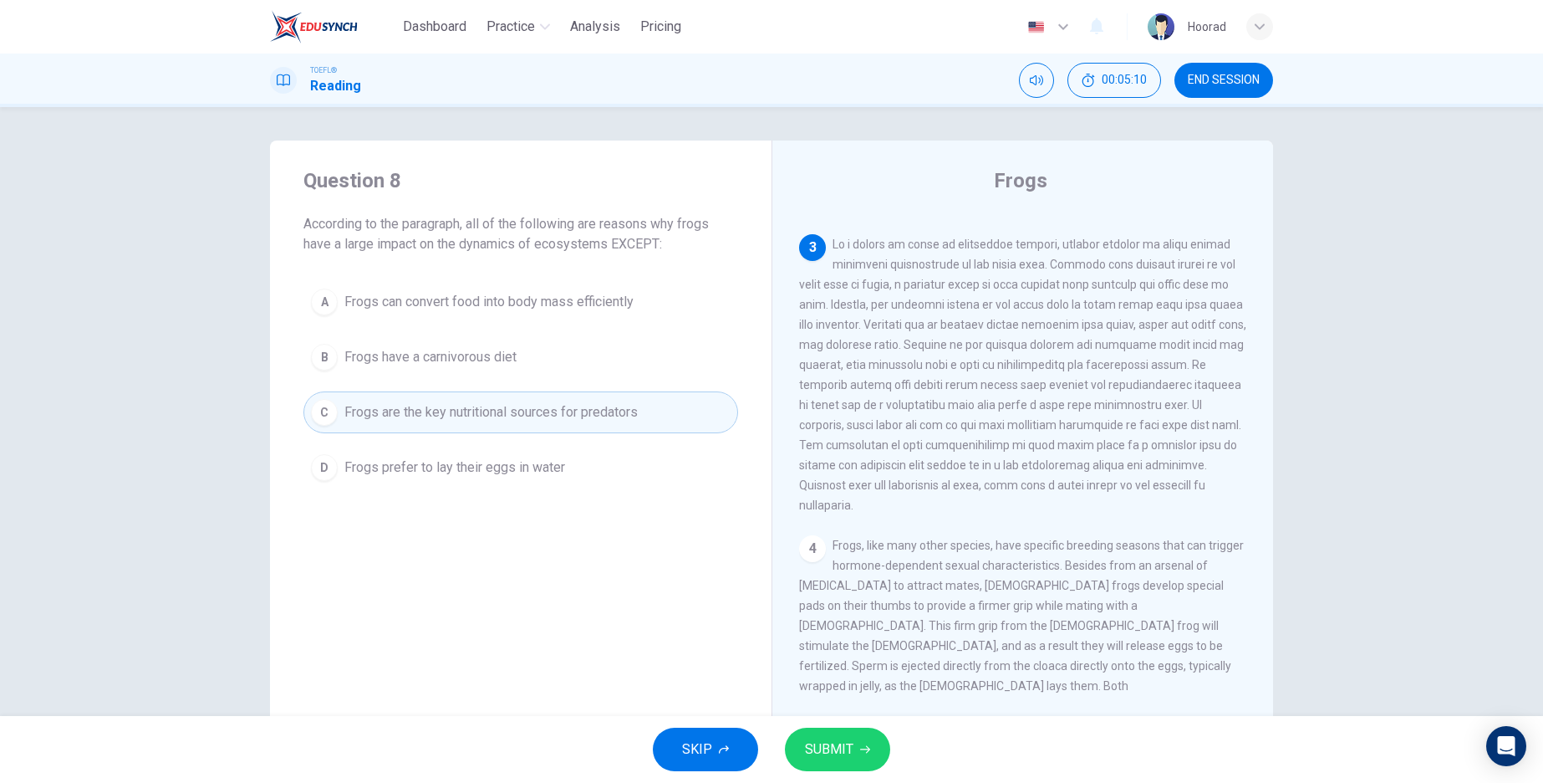
click at [1080, 252] on div "3" at bounding box center [1023, 374] width 448 height 281
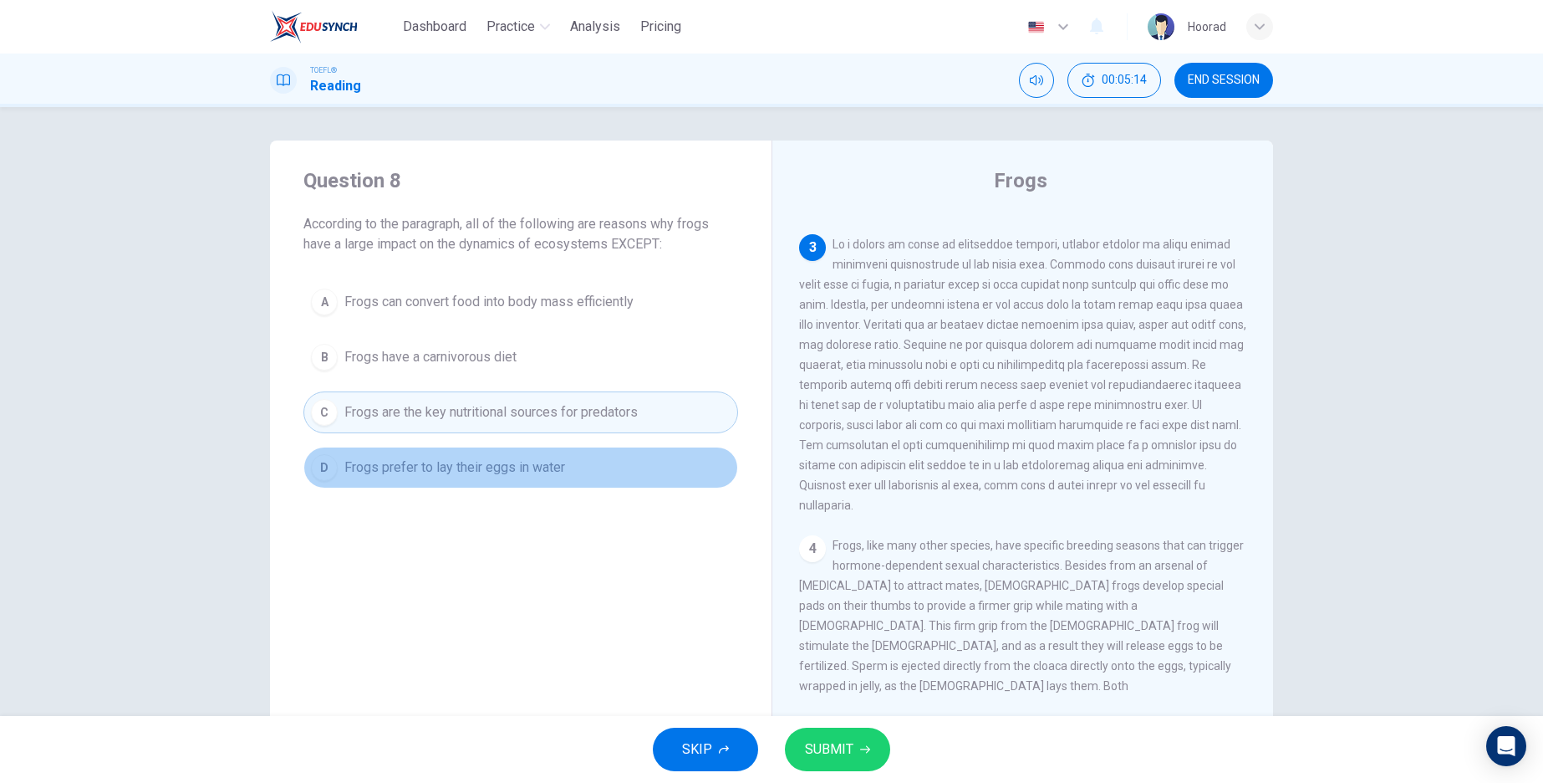
click at [326, 467] on div "D" at bounding box center [324, 467] width 27 height 27
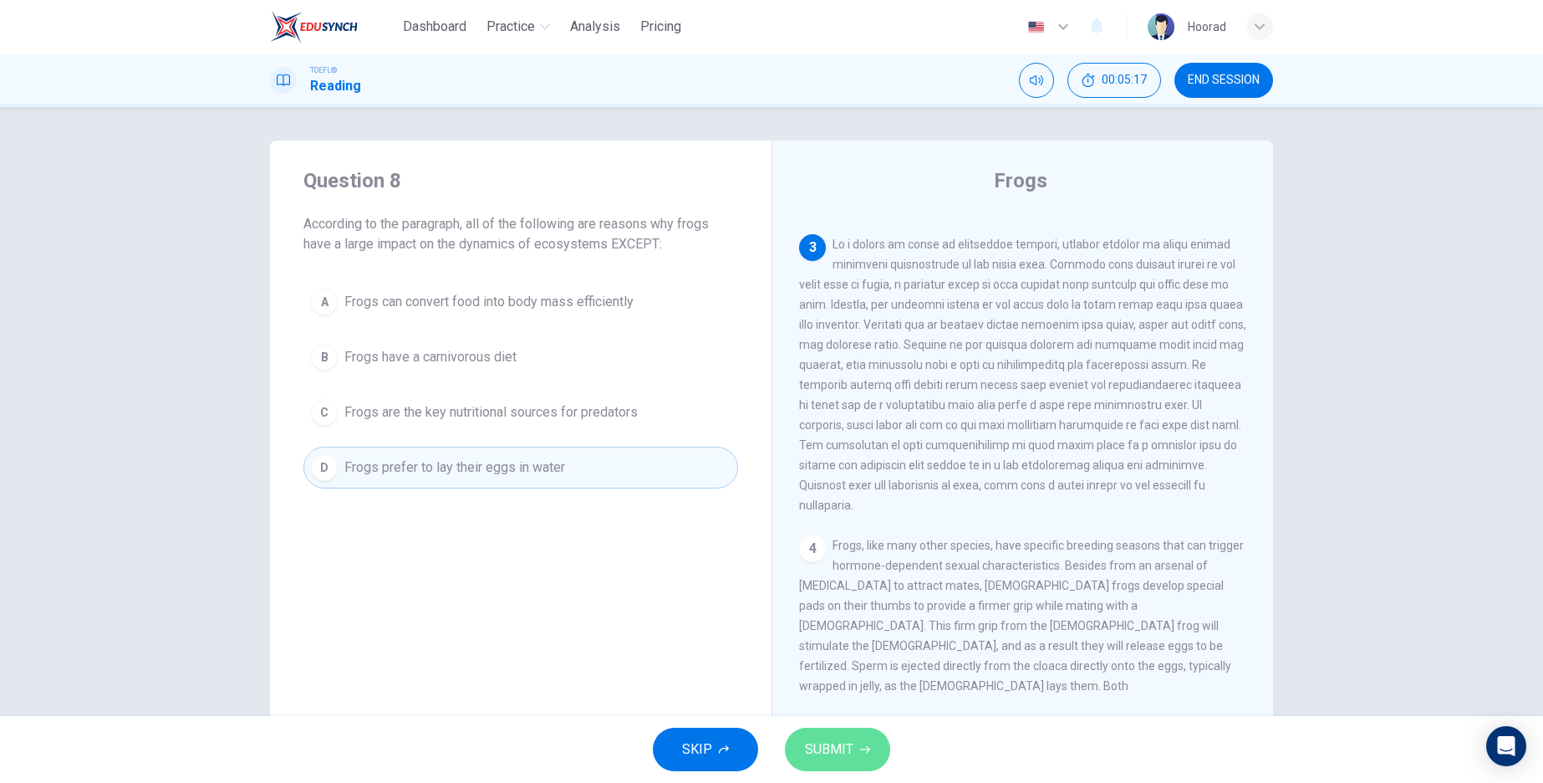
click at [854, 749] on button "SUBMIT" at bounding box center [837, 748] width 105 height 43
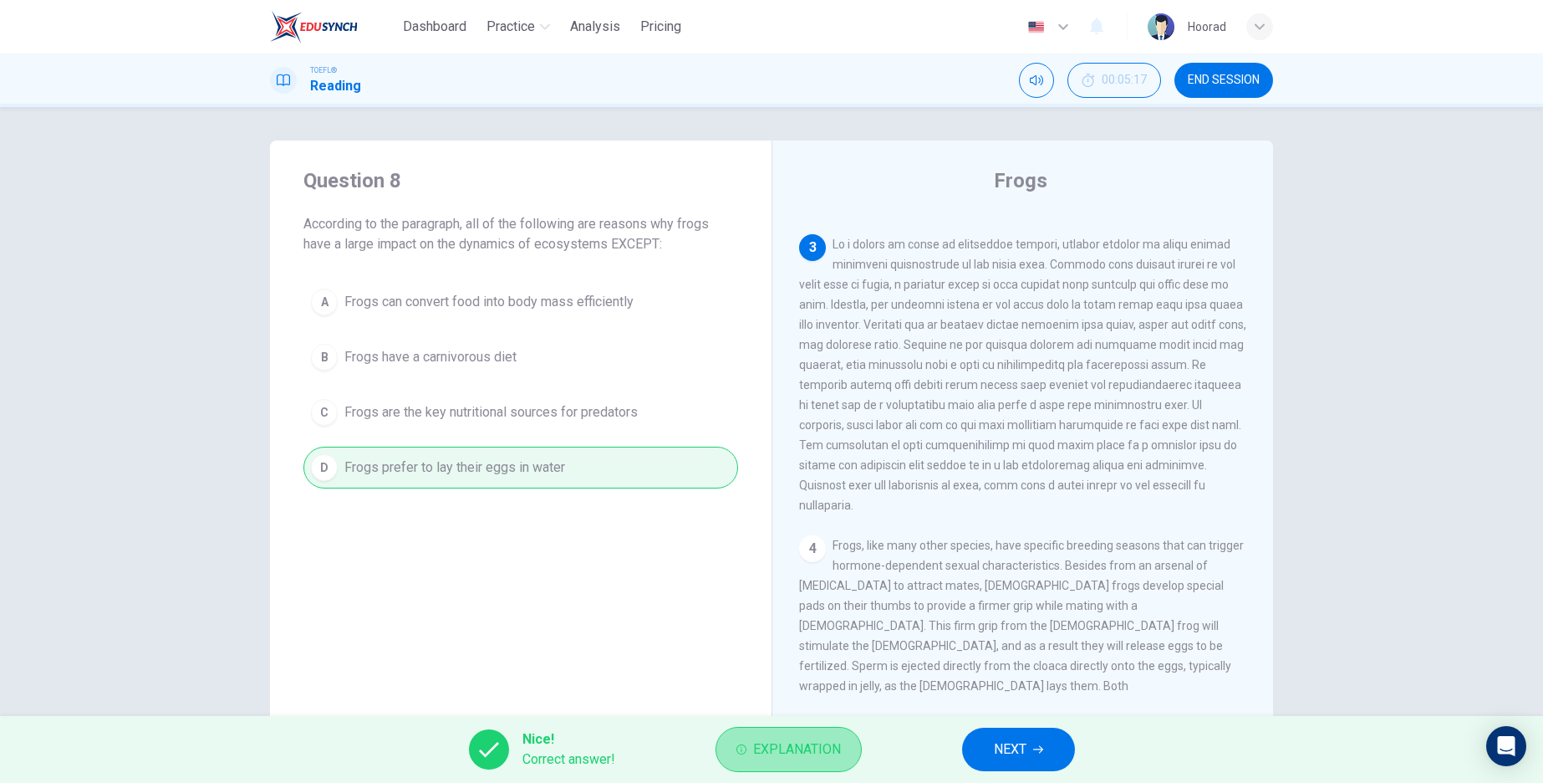
click at [765, 755] on span "Explanation" at bounding box center [797, 748] width 88 height 23
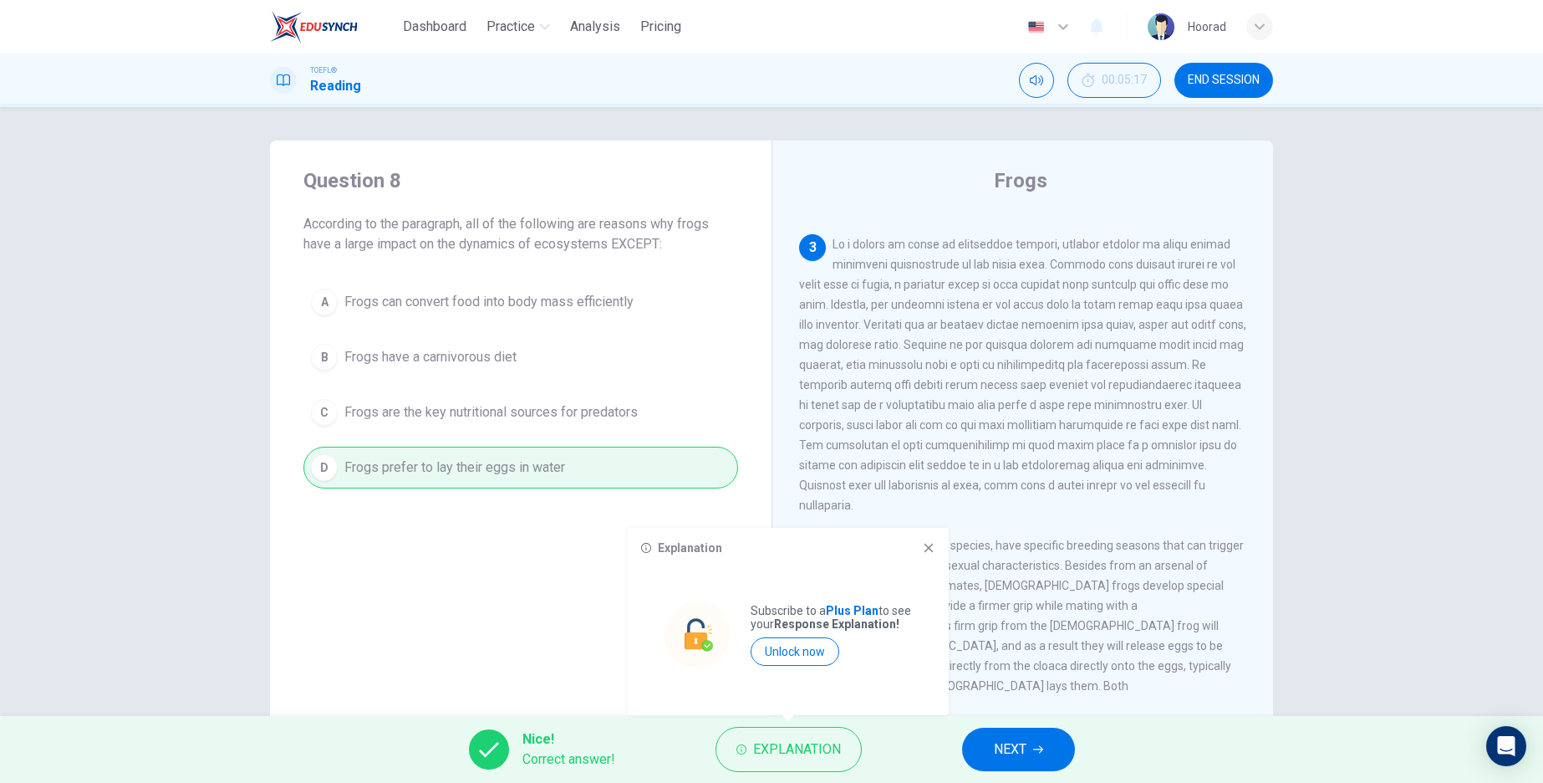
click at [927, 545] on icon at bounding box center [929, 547] width 9 height 9
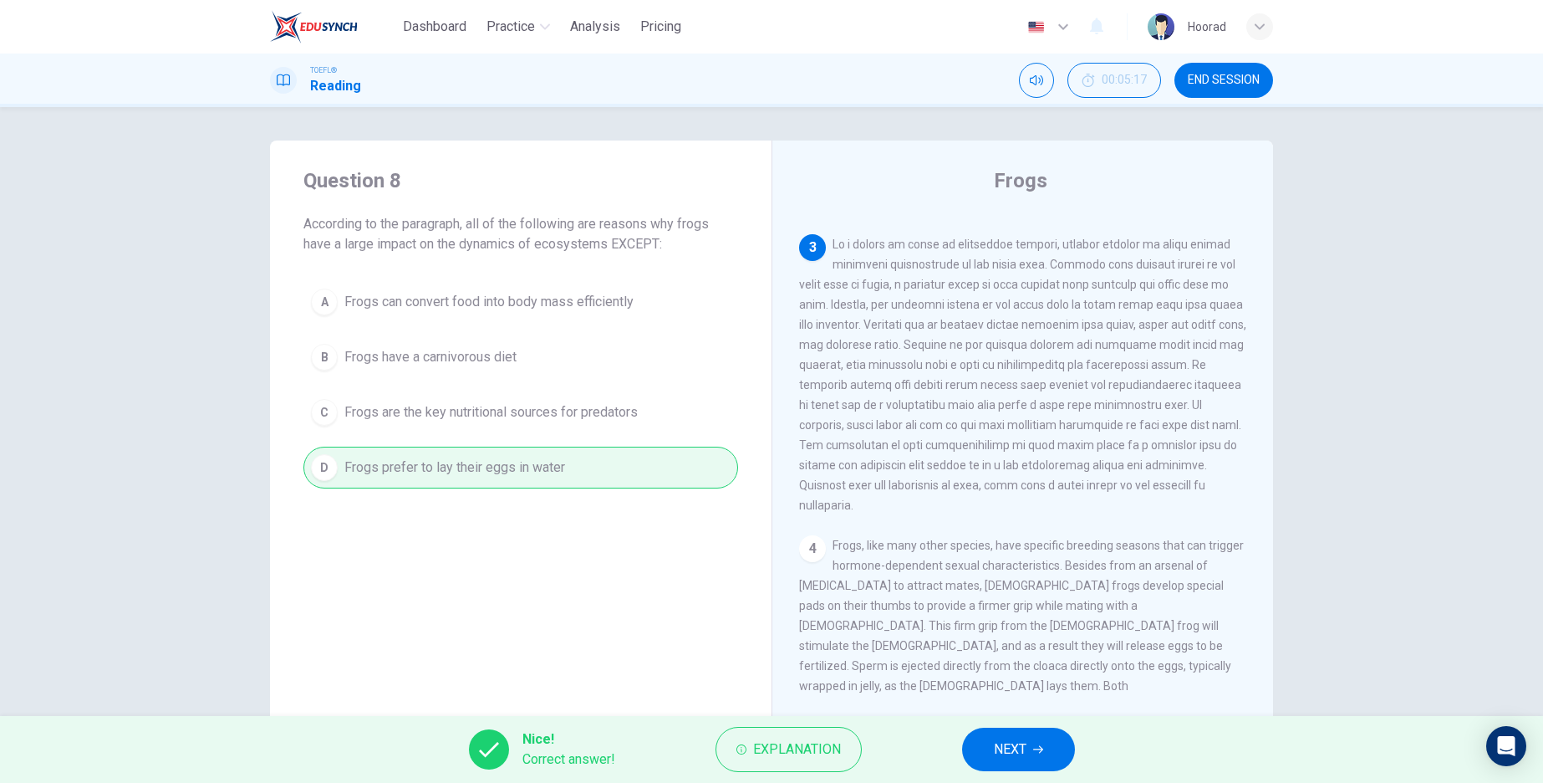
click at [1012, 759] on span "NEXT" at bounding box center [1010, 748] width 33 height 23
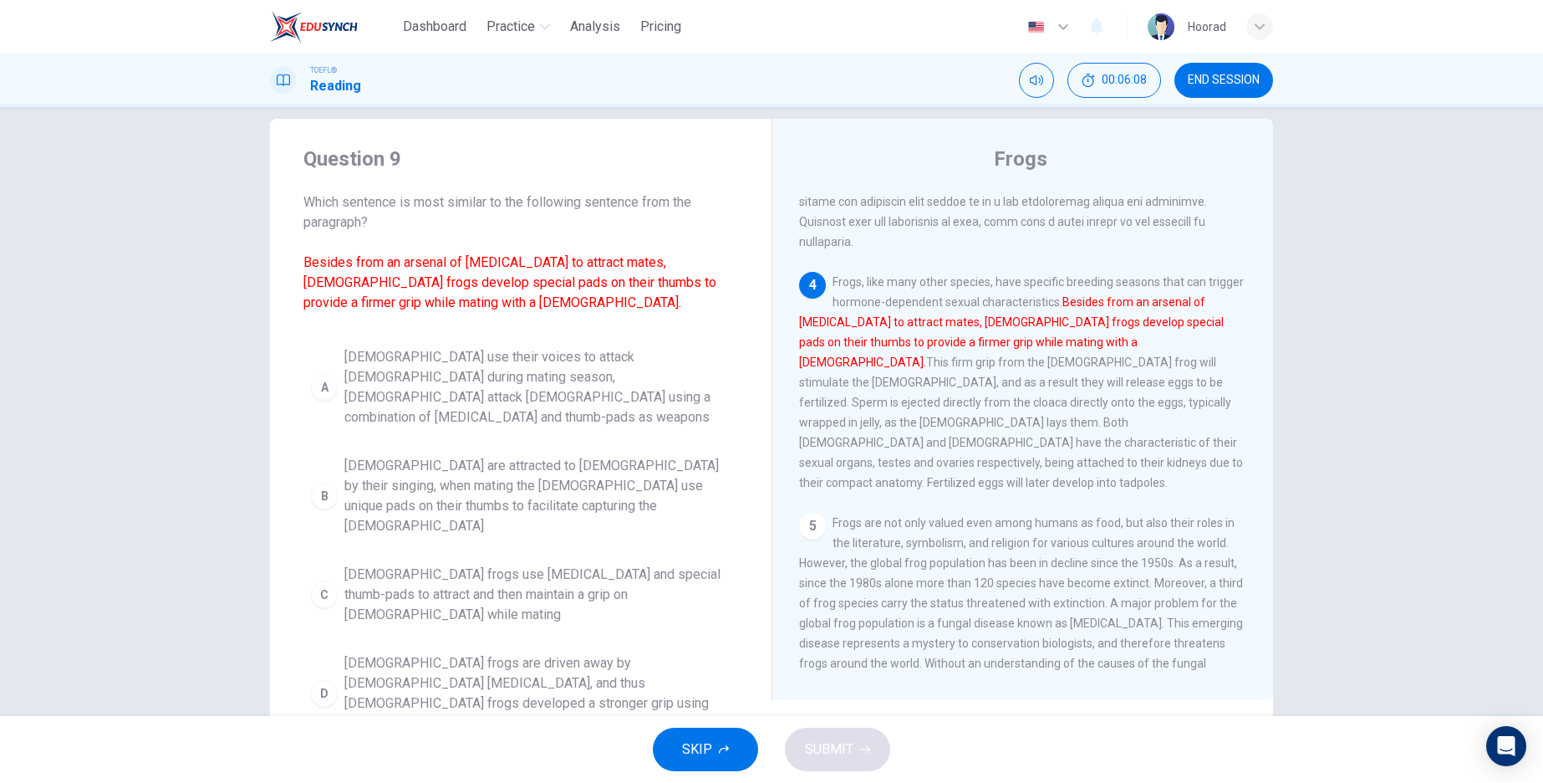
scroll to position [39, 0]
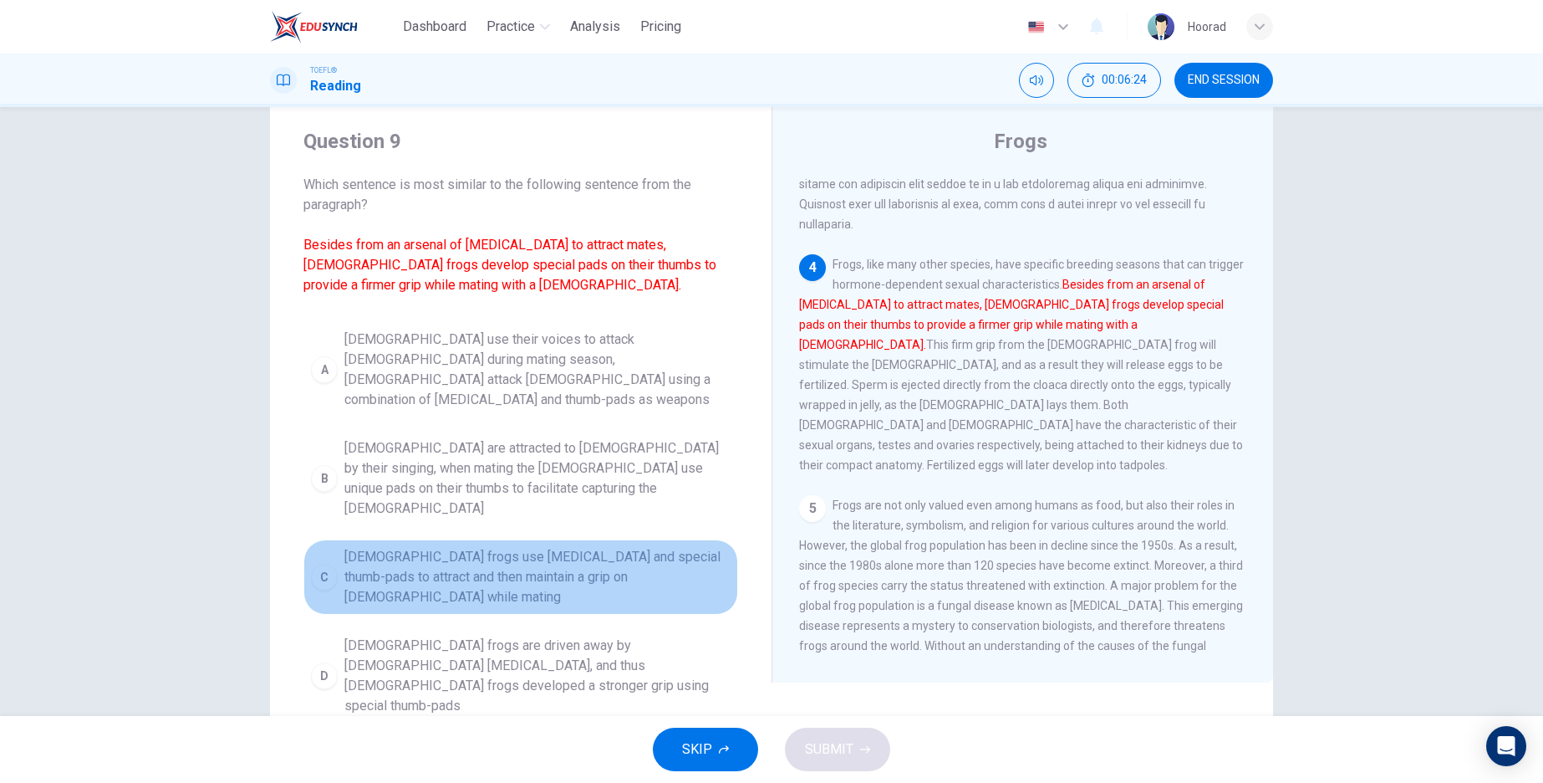
click at [319, 564] on div "C" at bounding box center [324, 577] width 27 height 27
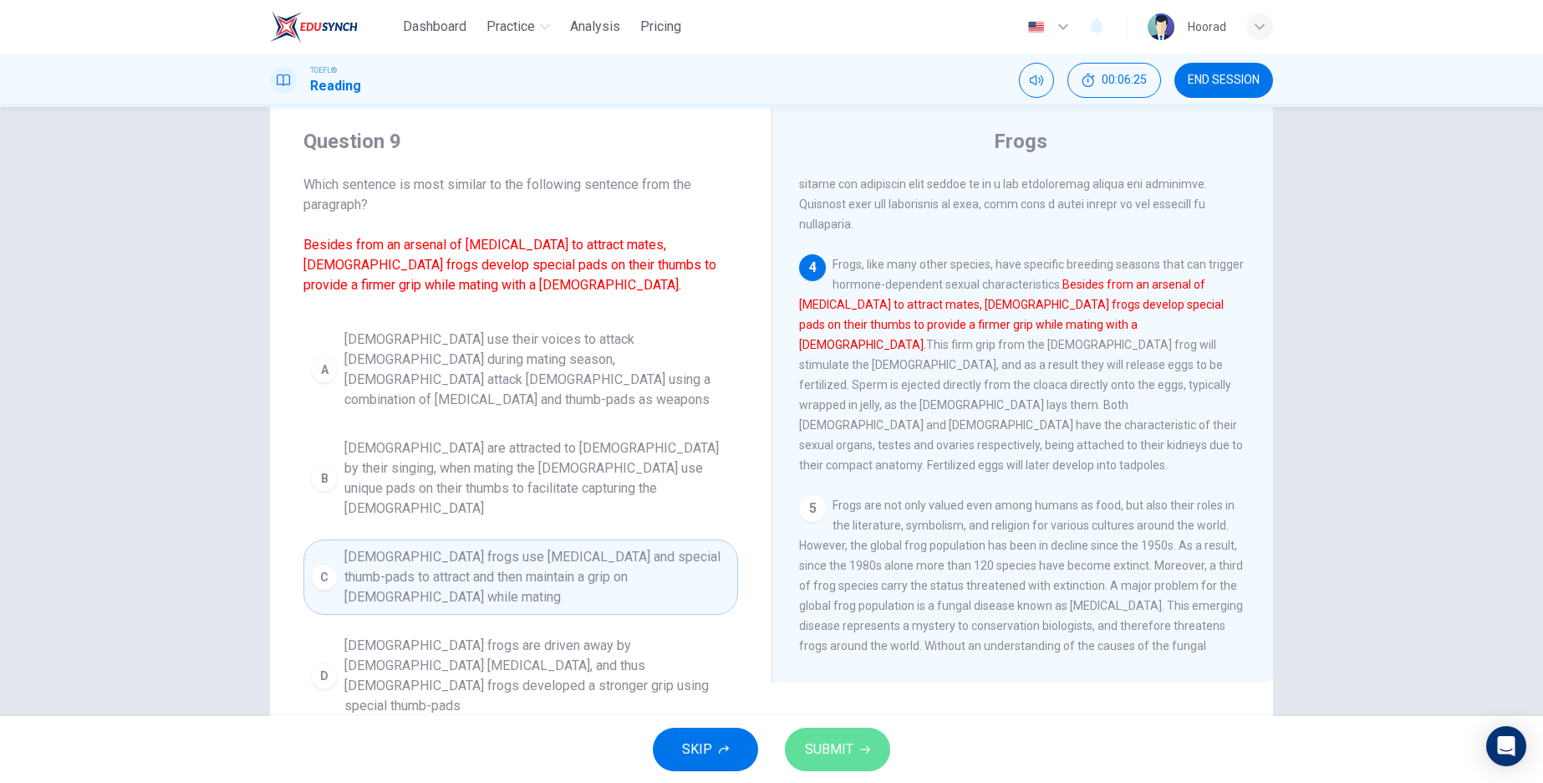
click at [849, 757] on span "SUBMIT" at bounding box center [829, 748] width 48 height 23
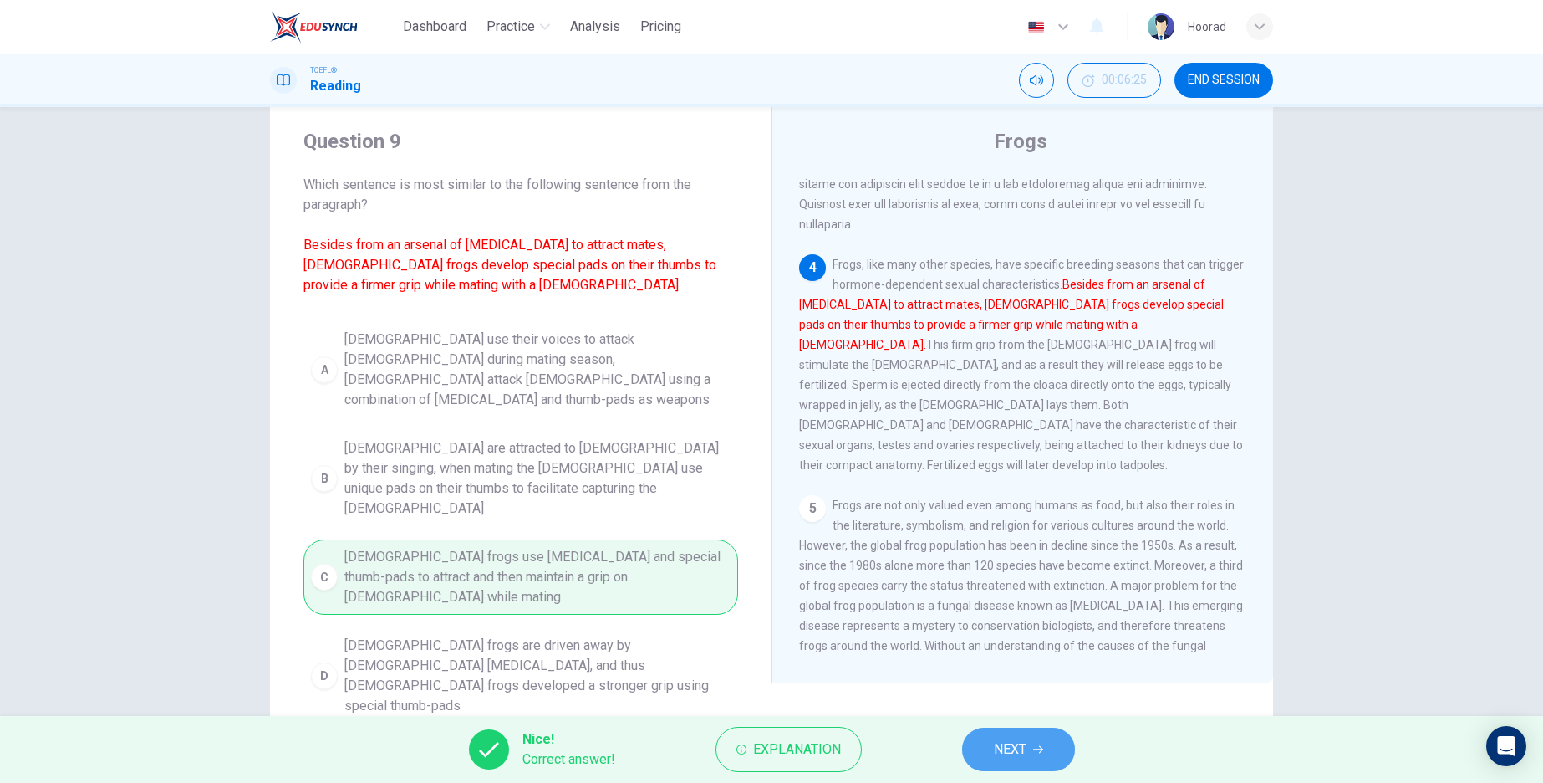
click at [1058, 743] on button "NEXT" at bounding box center [1018, 748] width 113 height 43
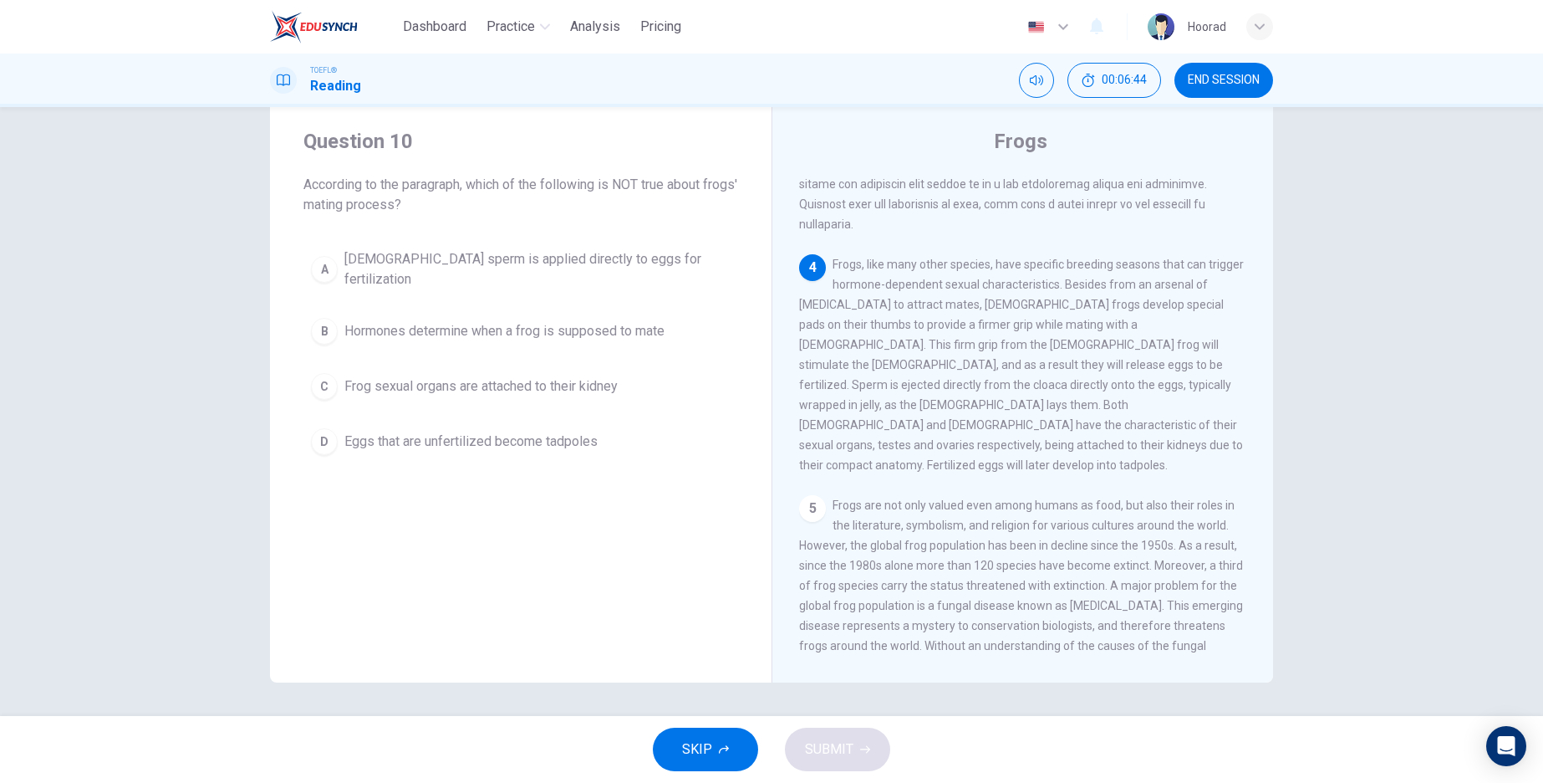
click at [324, 433] on div "D" at bounding box center [324, 441] width 27 height 27
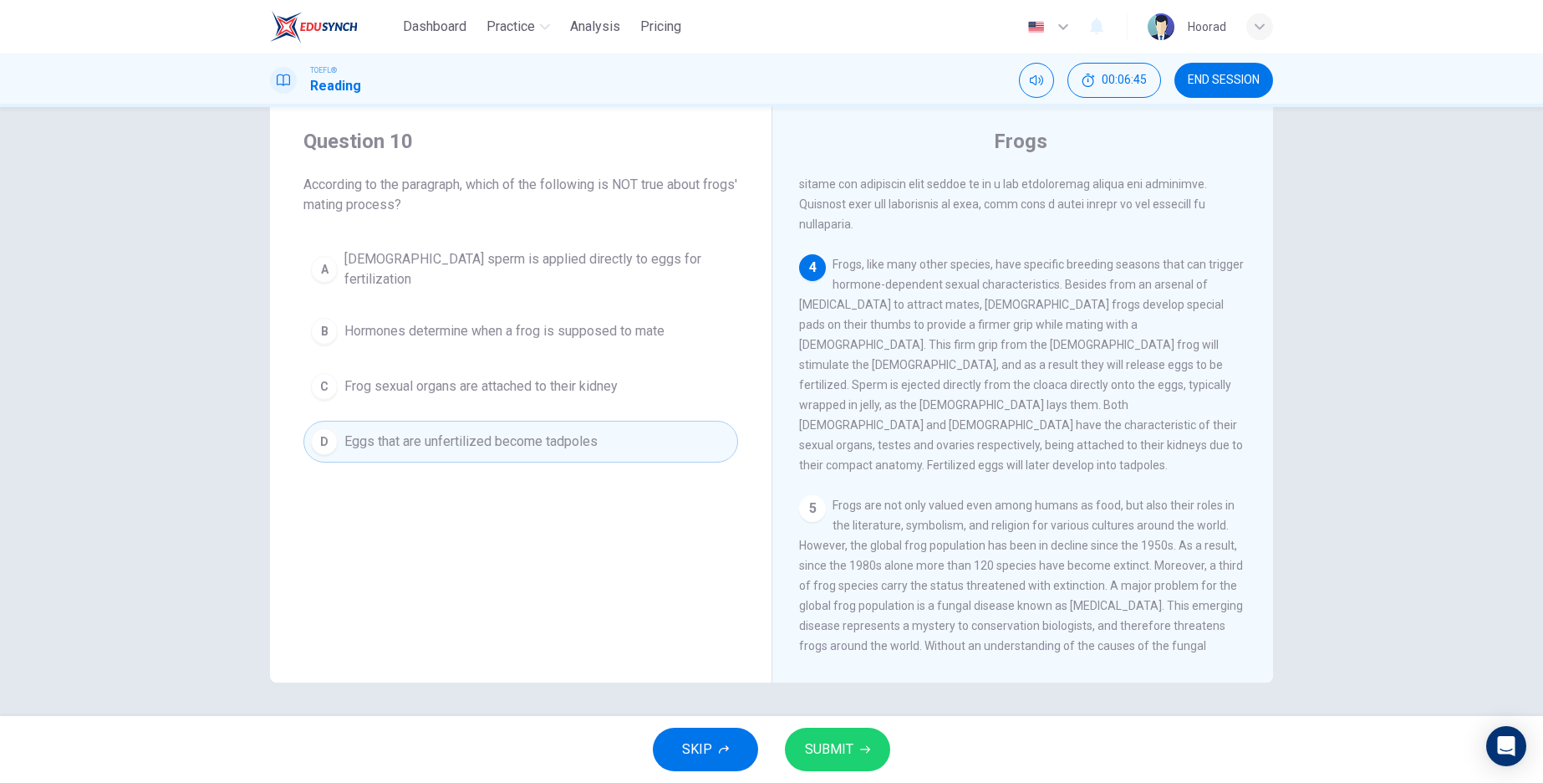
click at [845, 758] on span "SUBMIT" at bounding box center [829, 748] width 48 height 23
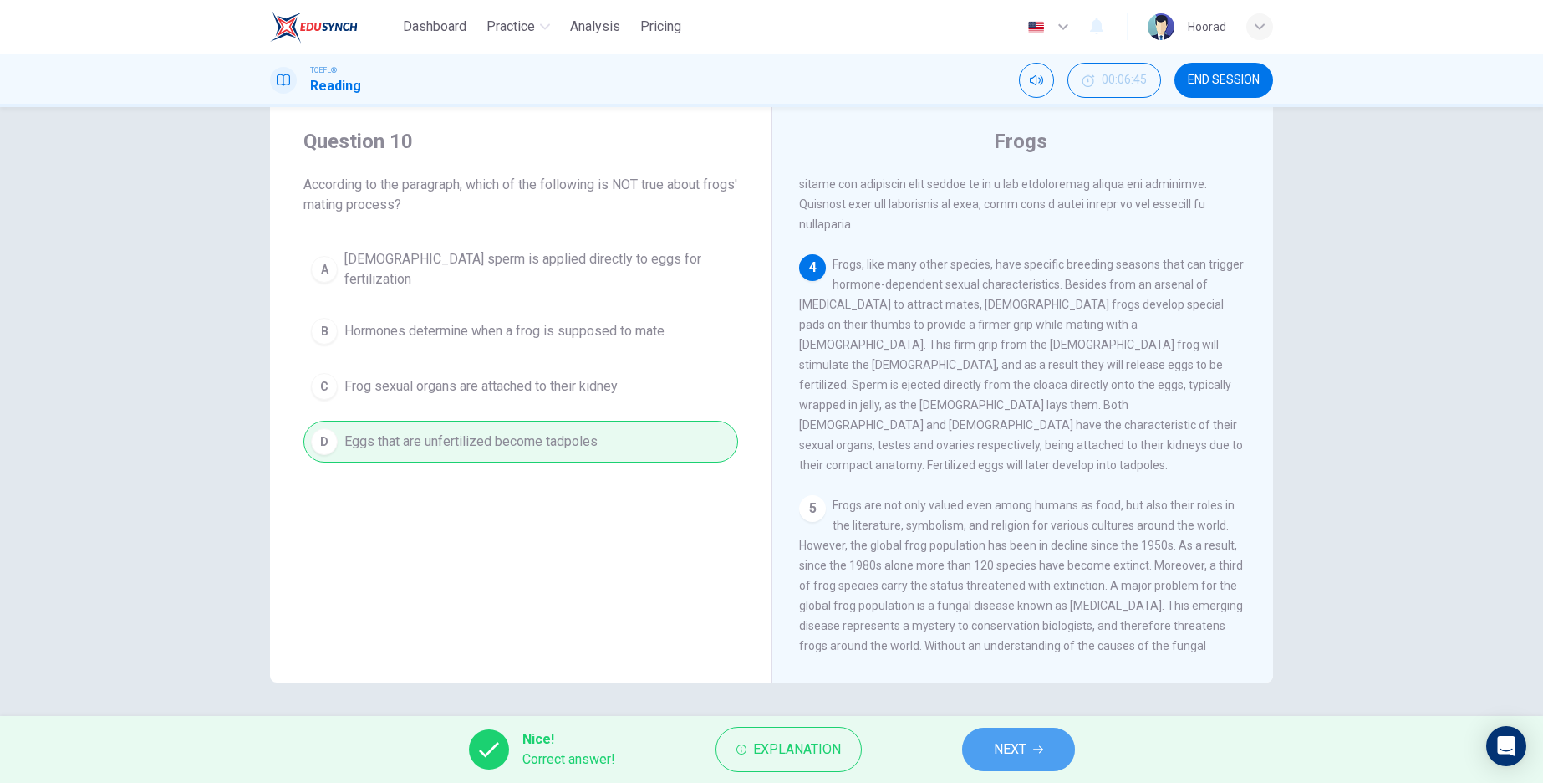
click at [1028, 762] on button "NEXT" at bounding box center [1018, 748] width 113 height 43
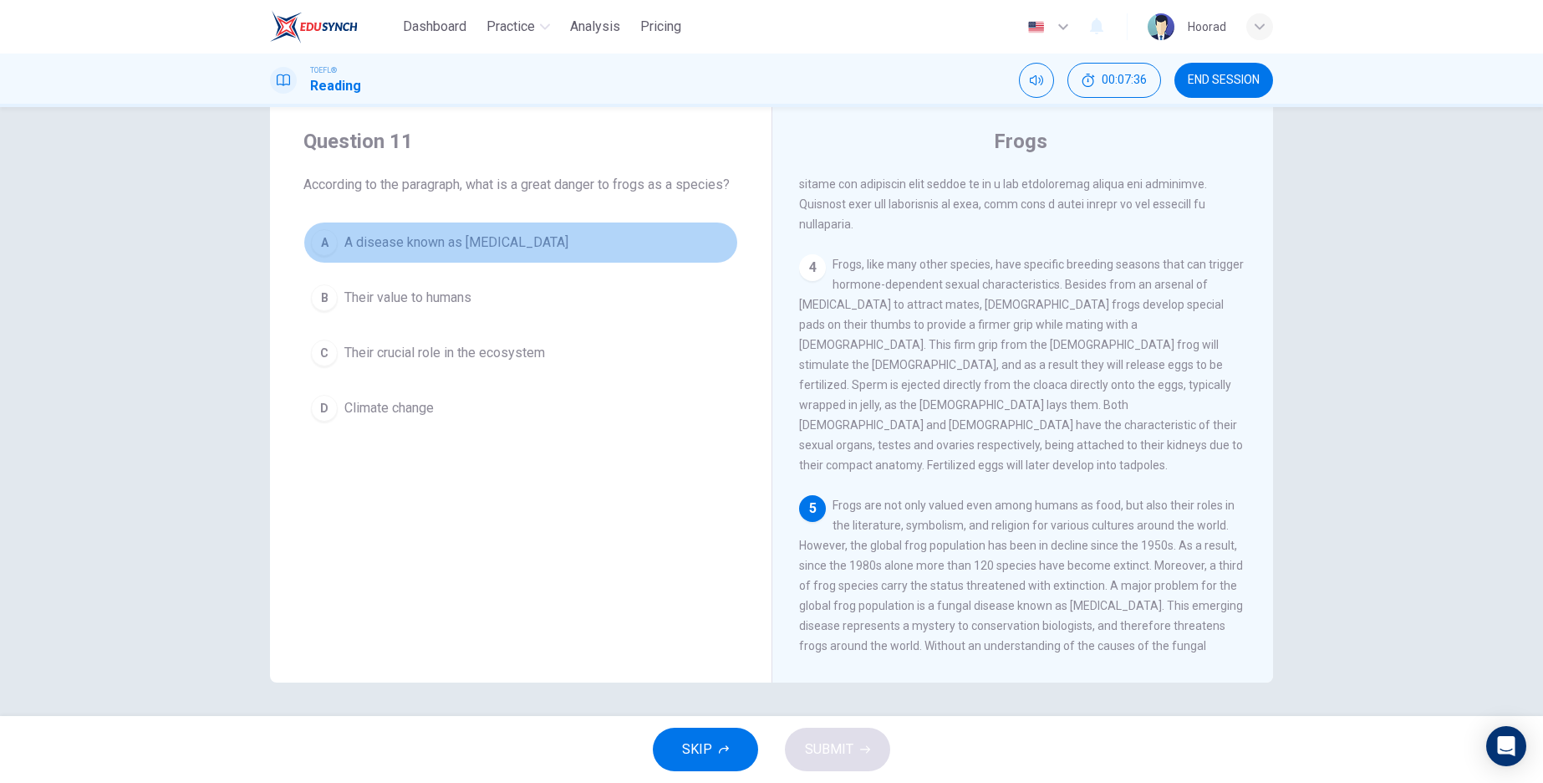
click at [315, 249] on div "A" at bounding box center [324, 242] width 27 height 27
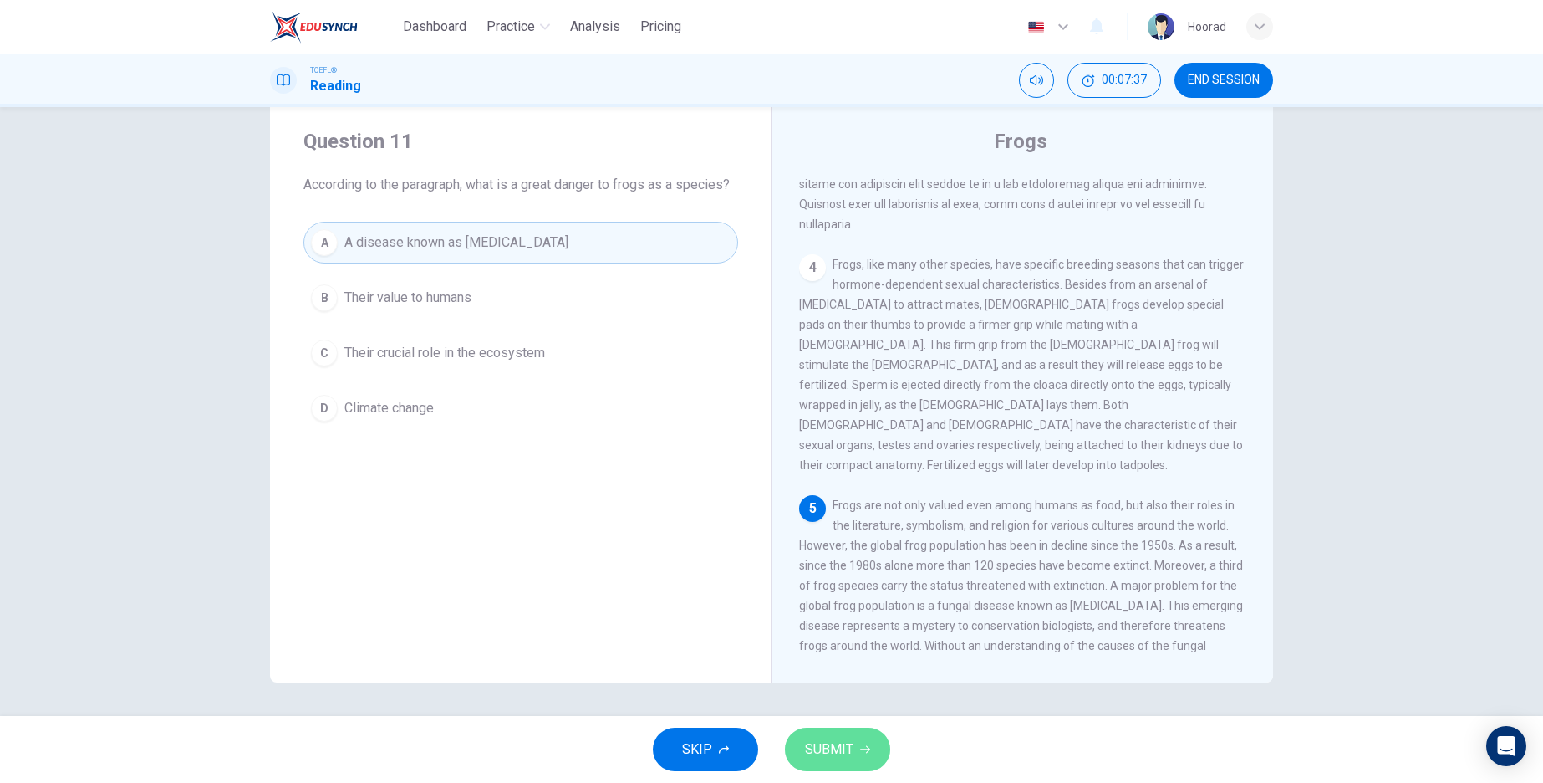
click at [865, 752] on icon "button" at bounding box center [865, 750] width 10 height 8
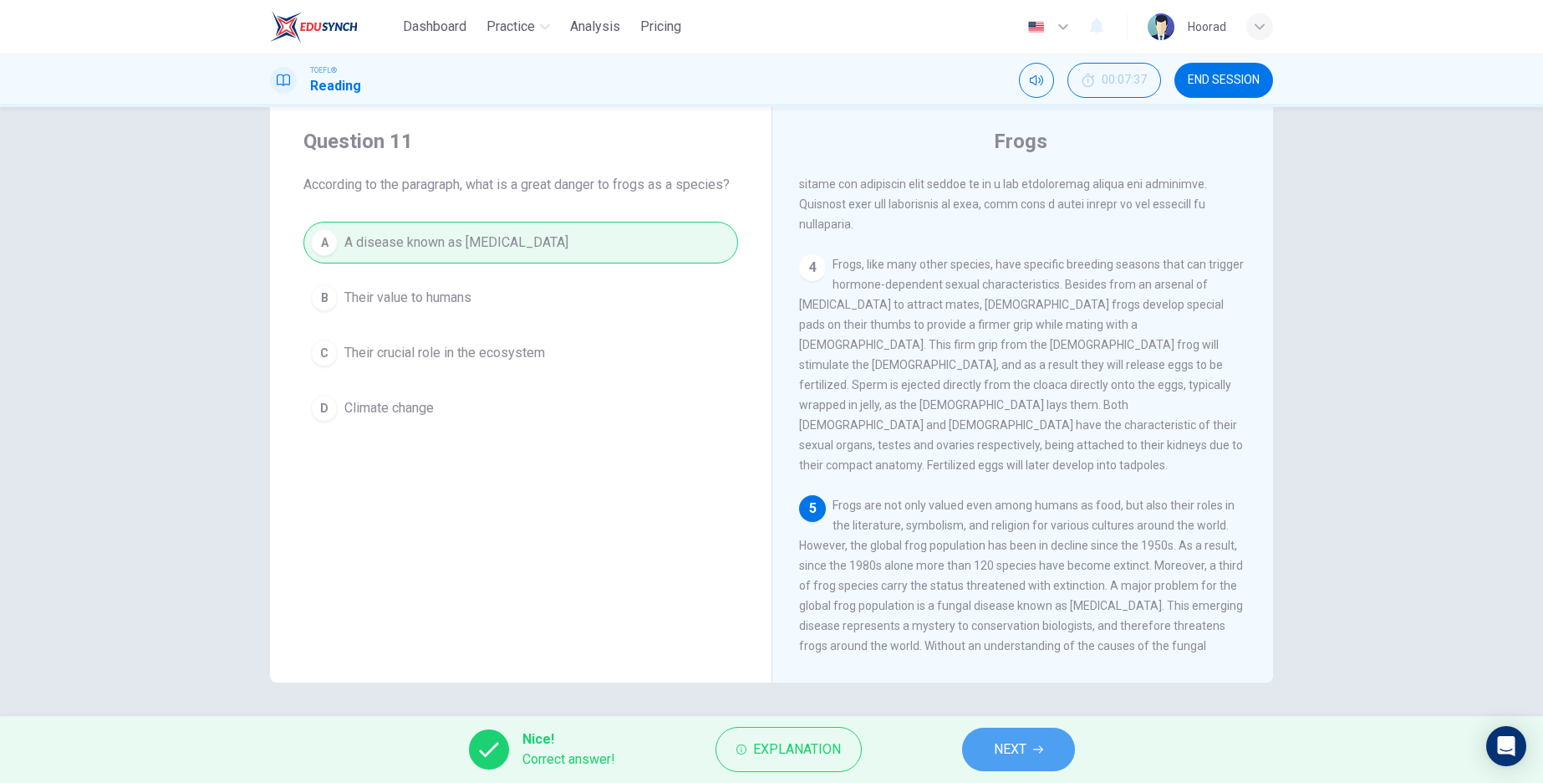
click at [1031, 751] on button "NEXT" at bounding box center [1018, 748] width 113 height 43
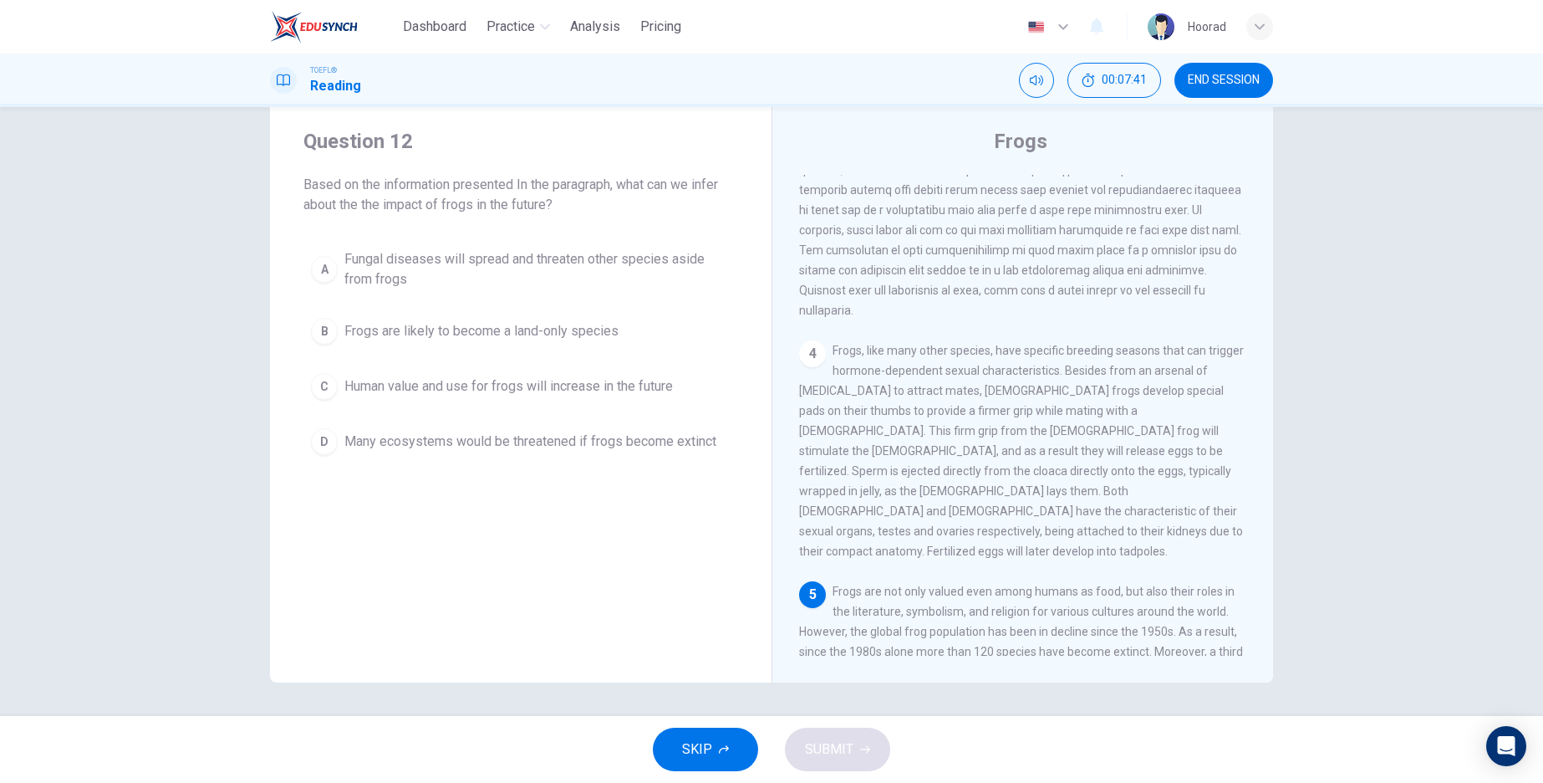
scroll to position [743, 0]
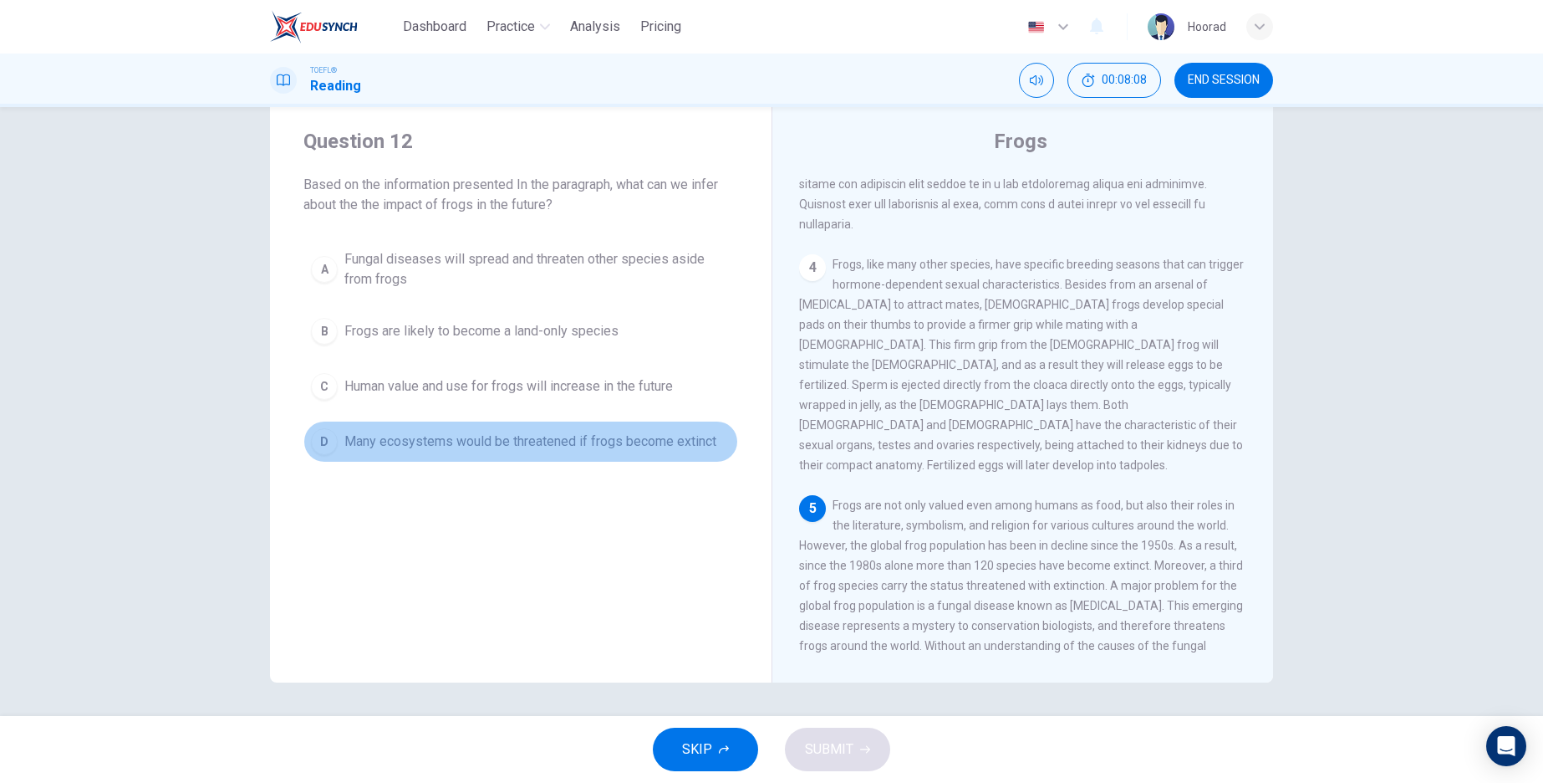
click at [324, 450] on div "D" at bounding box center [324, 441] width 27 height 27
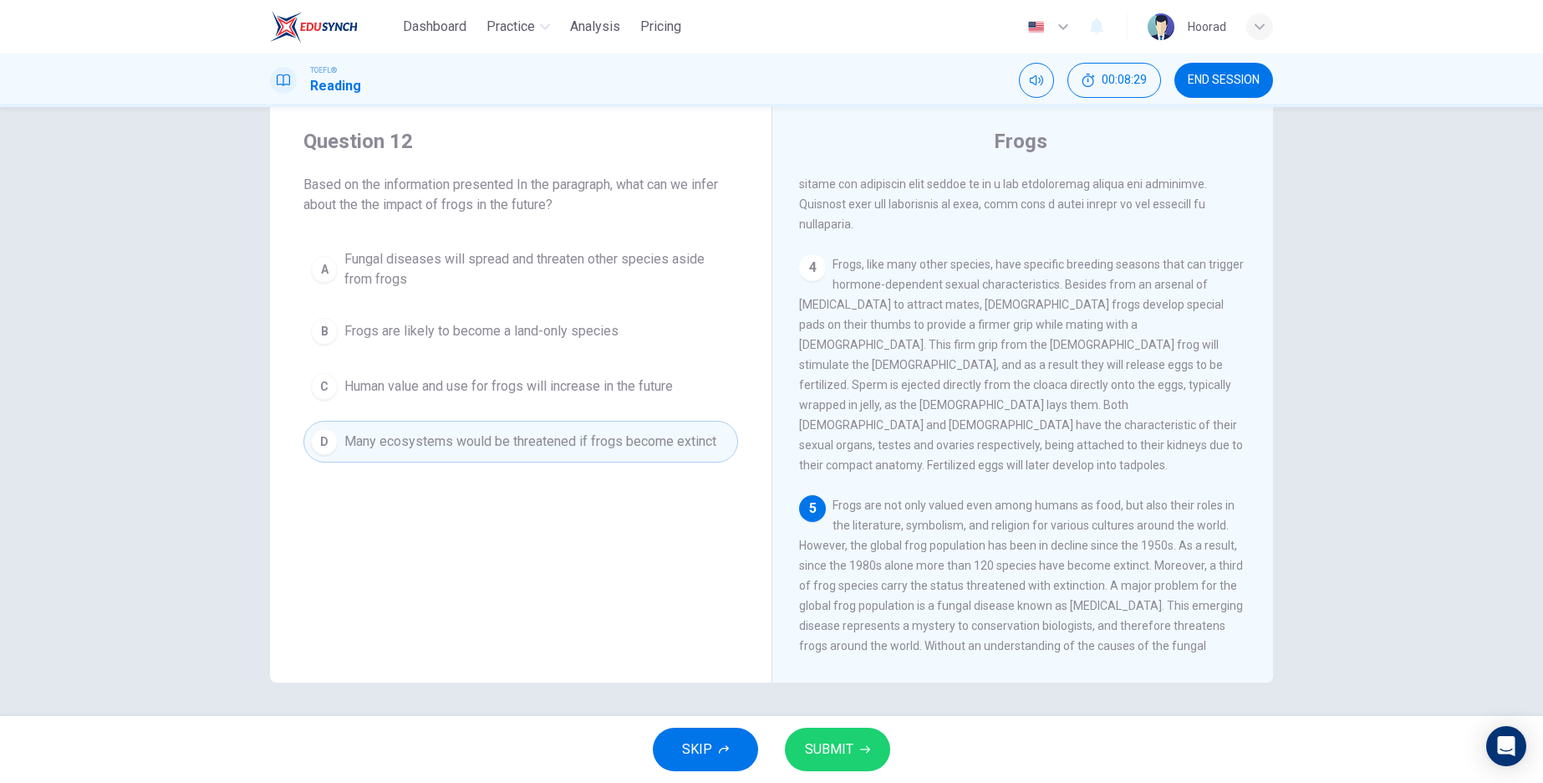
click at [829, 739] on span "SUBMIT" at bounding box center [829, 748] width 48 height 23
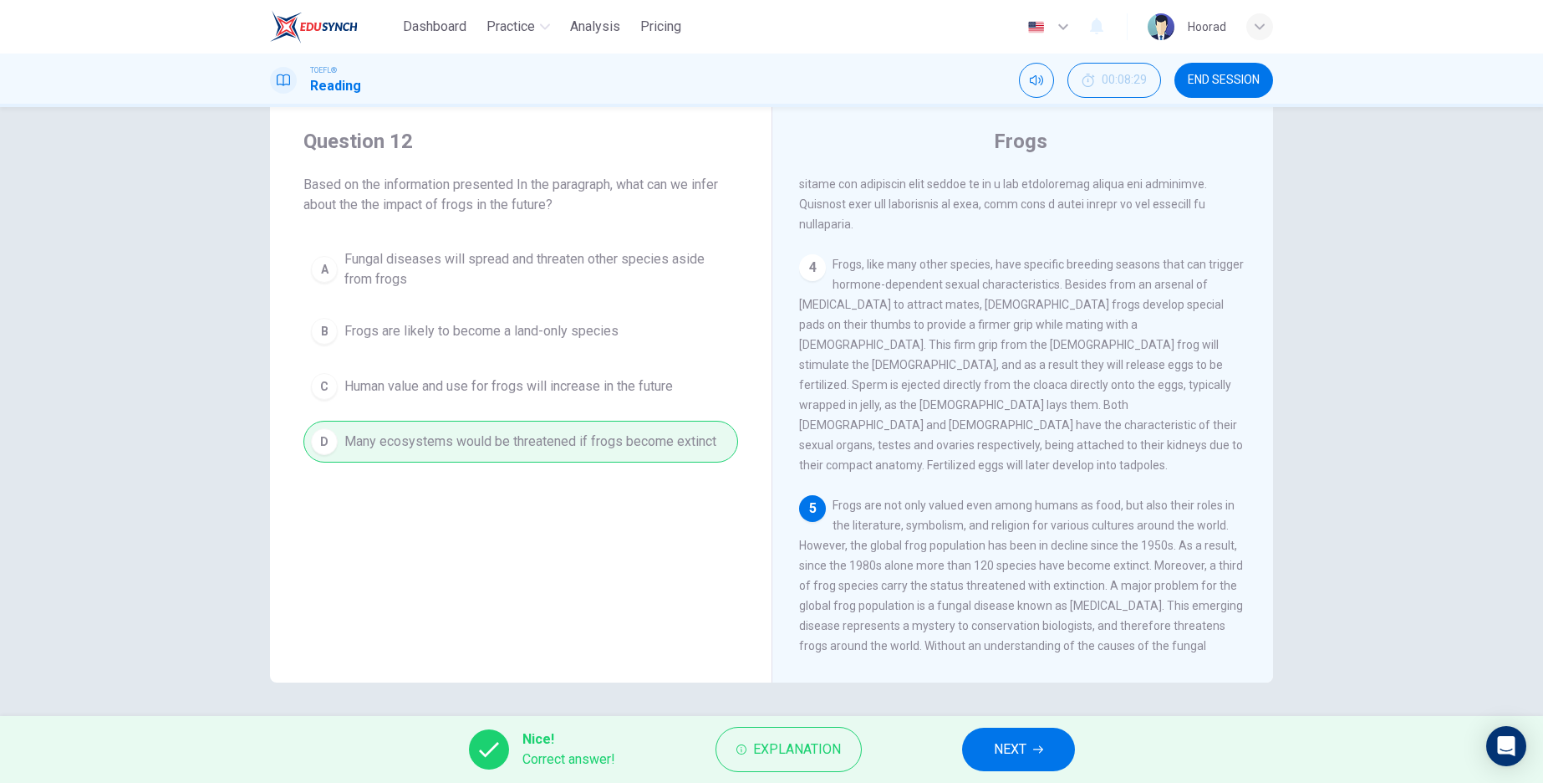
click at [999, 735] on button "NEXT" at bounding box center [1018, 748] width 113 height 43
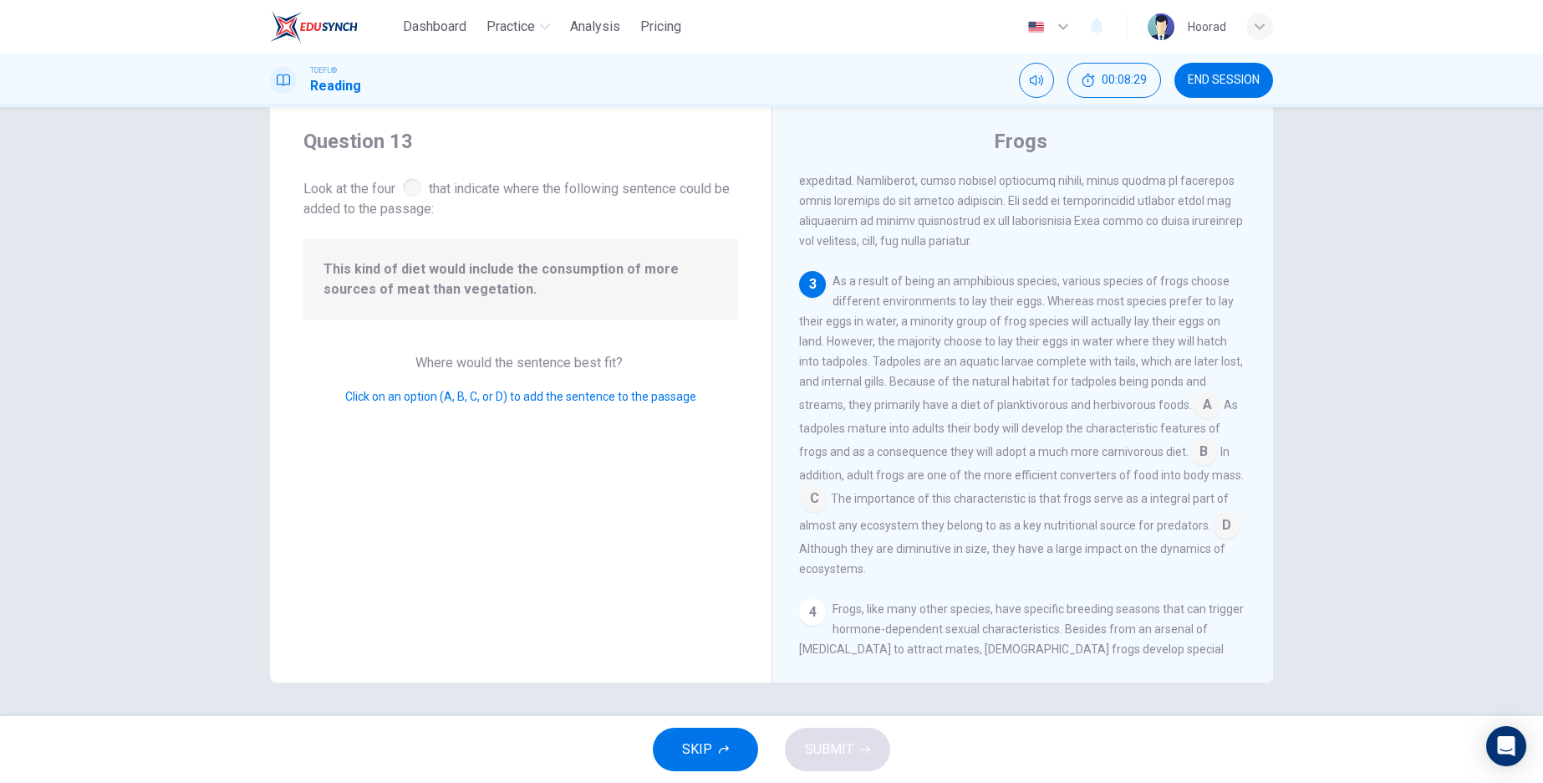
scroll to position [496, 0]
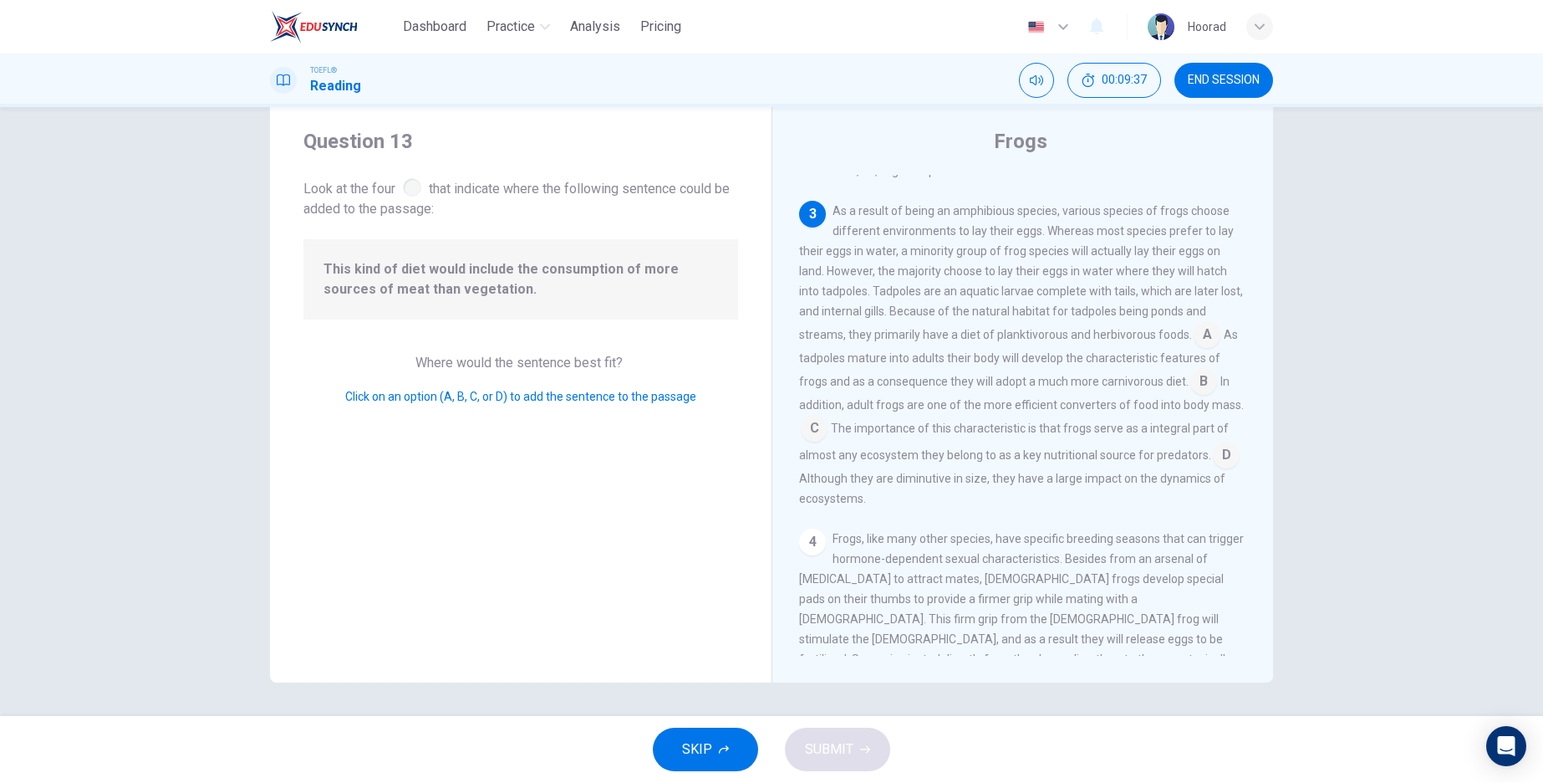
click at [1199, 323] on input at bounding box center [1207, 336] width 27 height 27
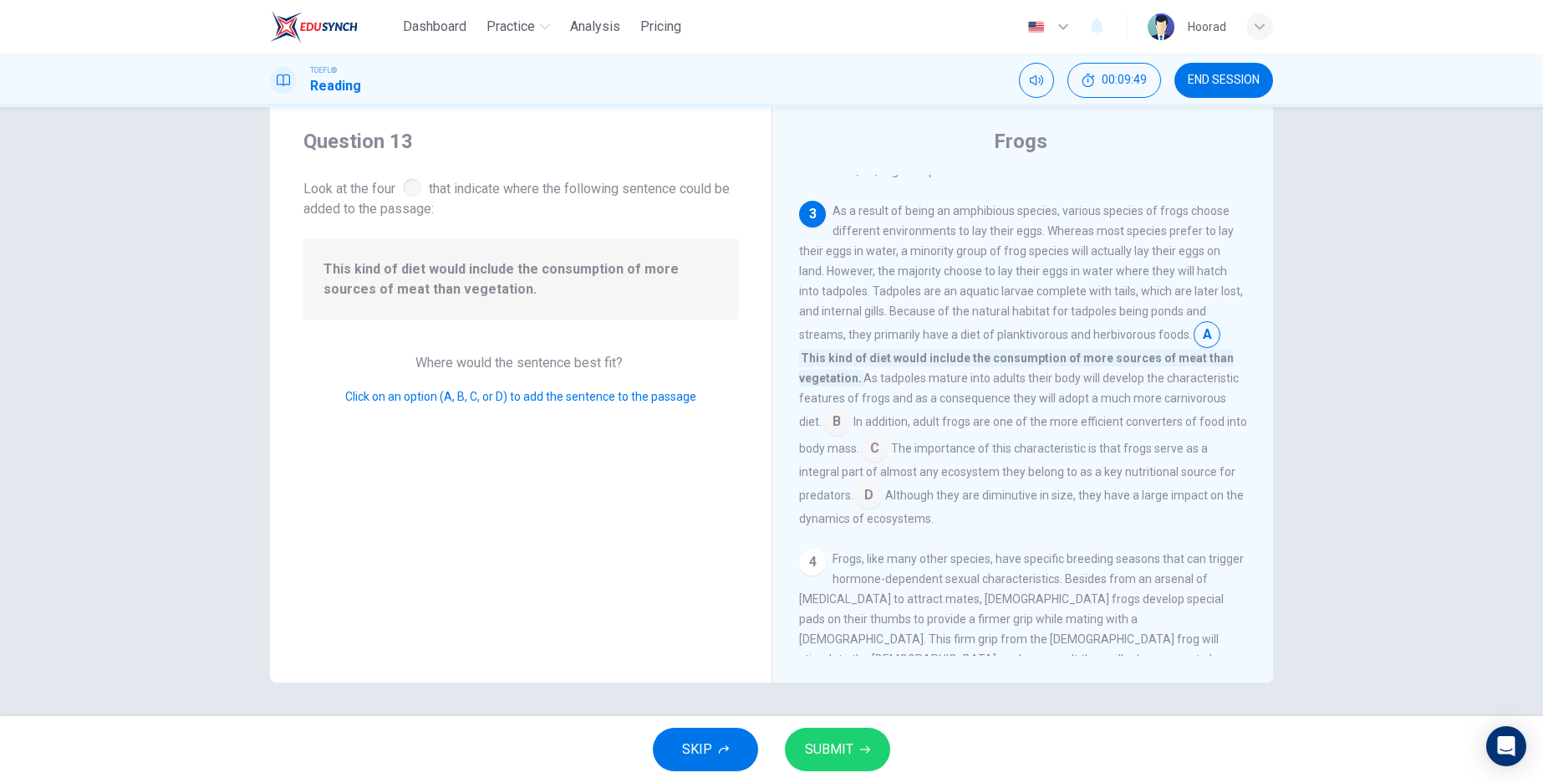
click at [888, 436] on input at bounding box center [874, 449] width 27 height 27
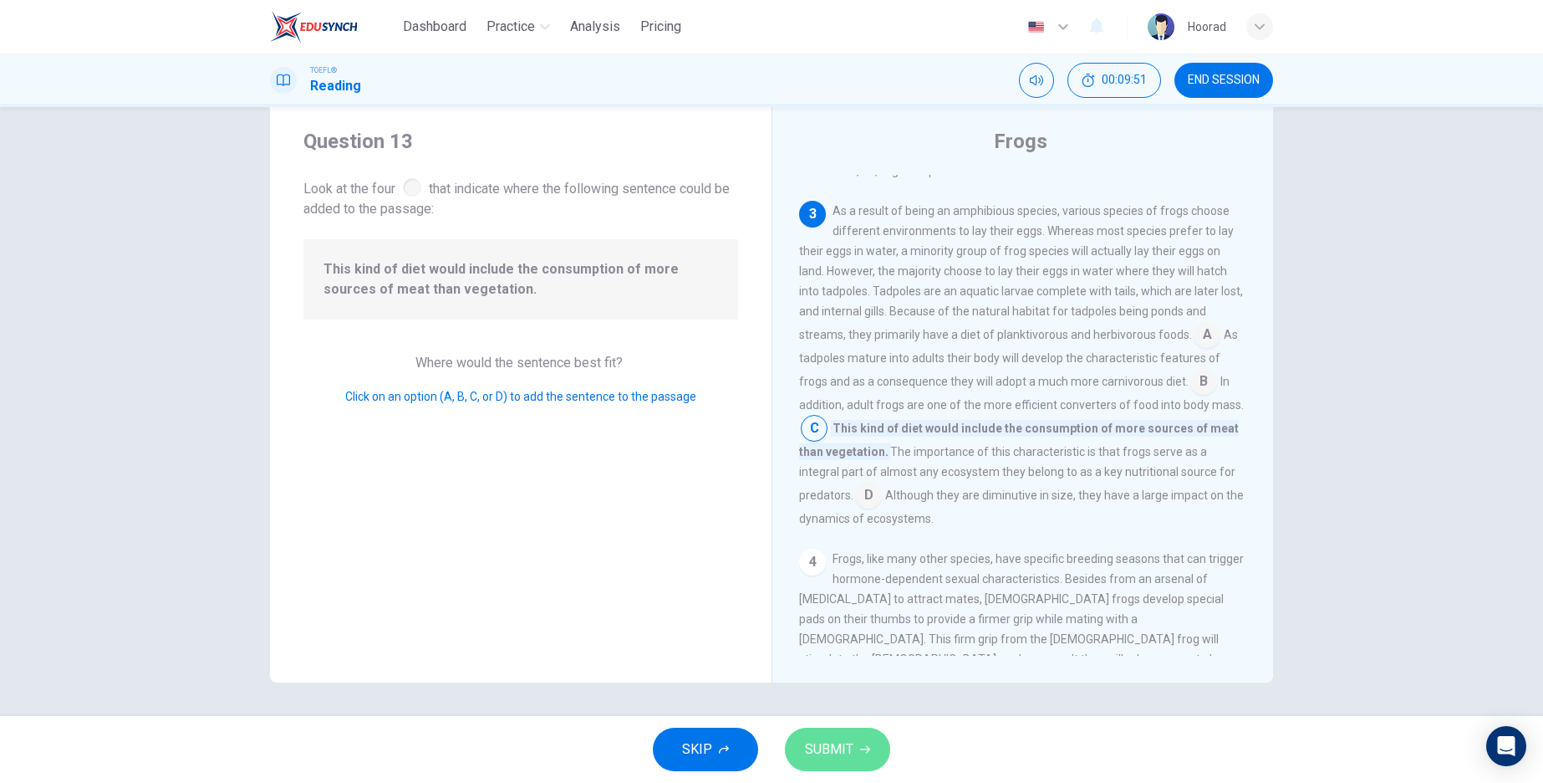
click at [839, 747] on span "SUBMIT" at bounding box center [829, 748] width 48 height 23
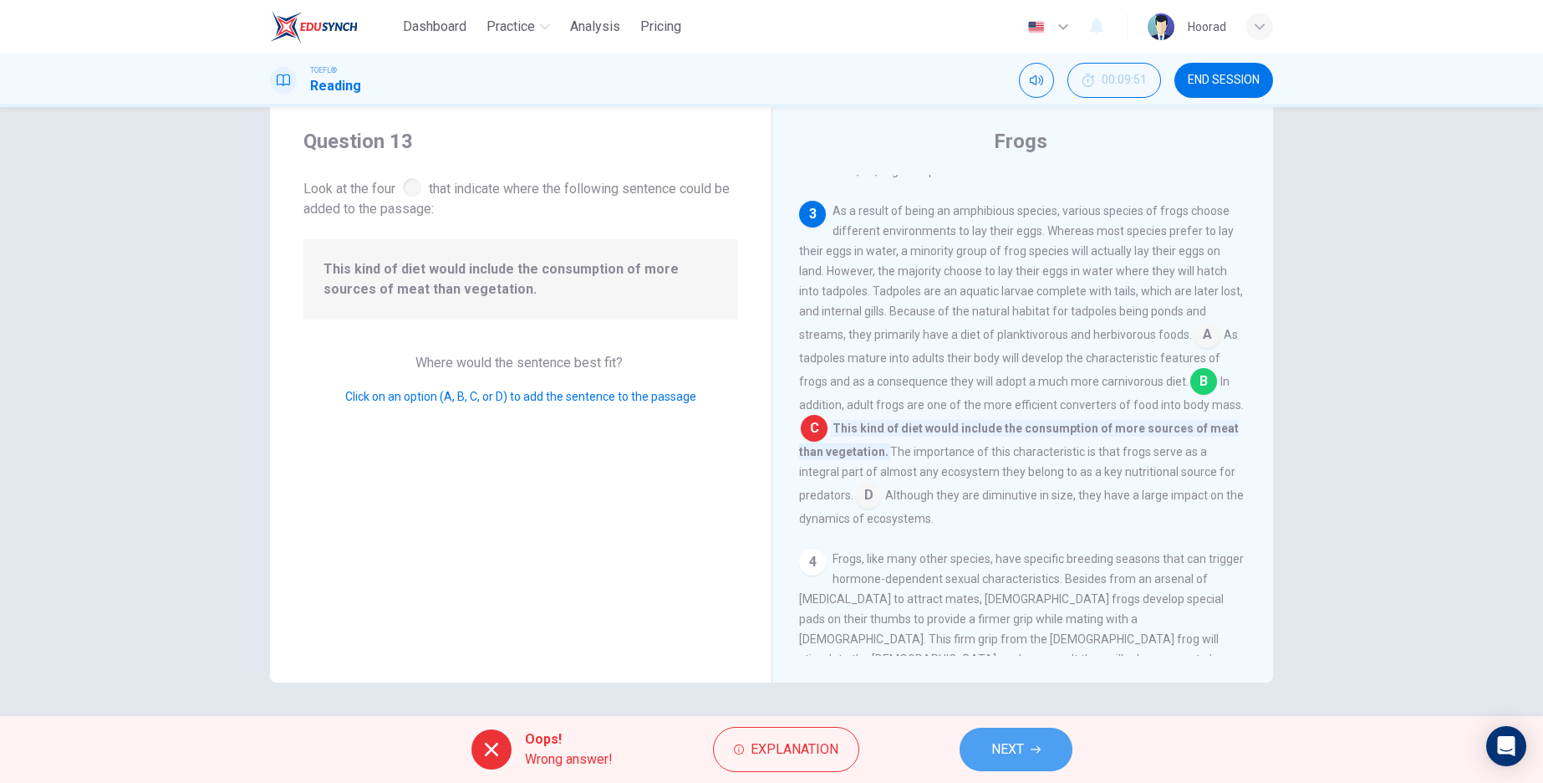
click at [1023, 752] on span "NEXT" at bounding box center [1008, 748] width 33 height 23
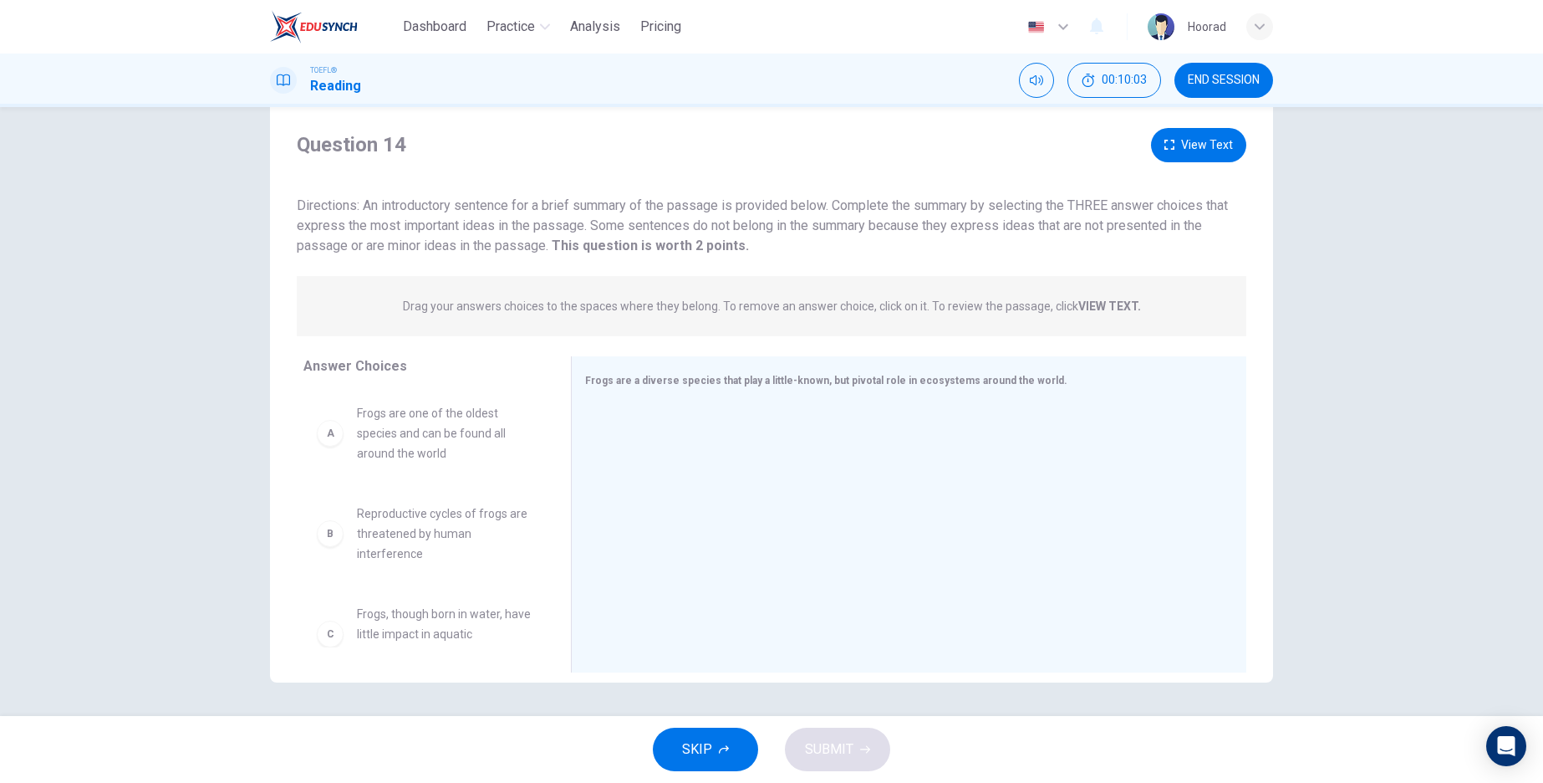
click at [405, 444] on span "Frogs are one of the oldest species and can be found all around the world" at bounding box center [444, 433] width 174 height 60
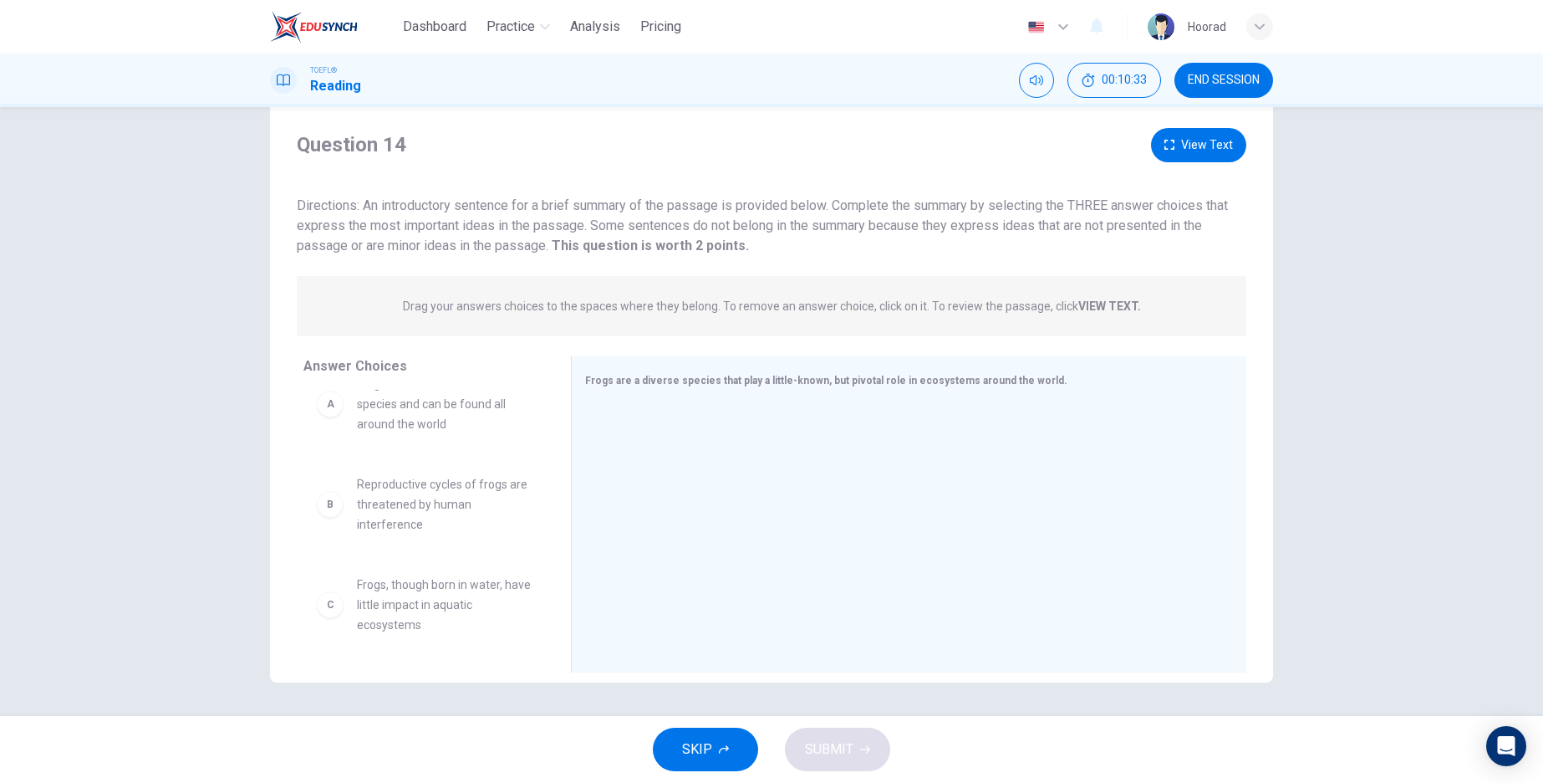
scroll to position [0, 0]
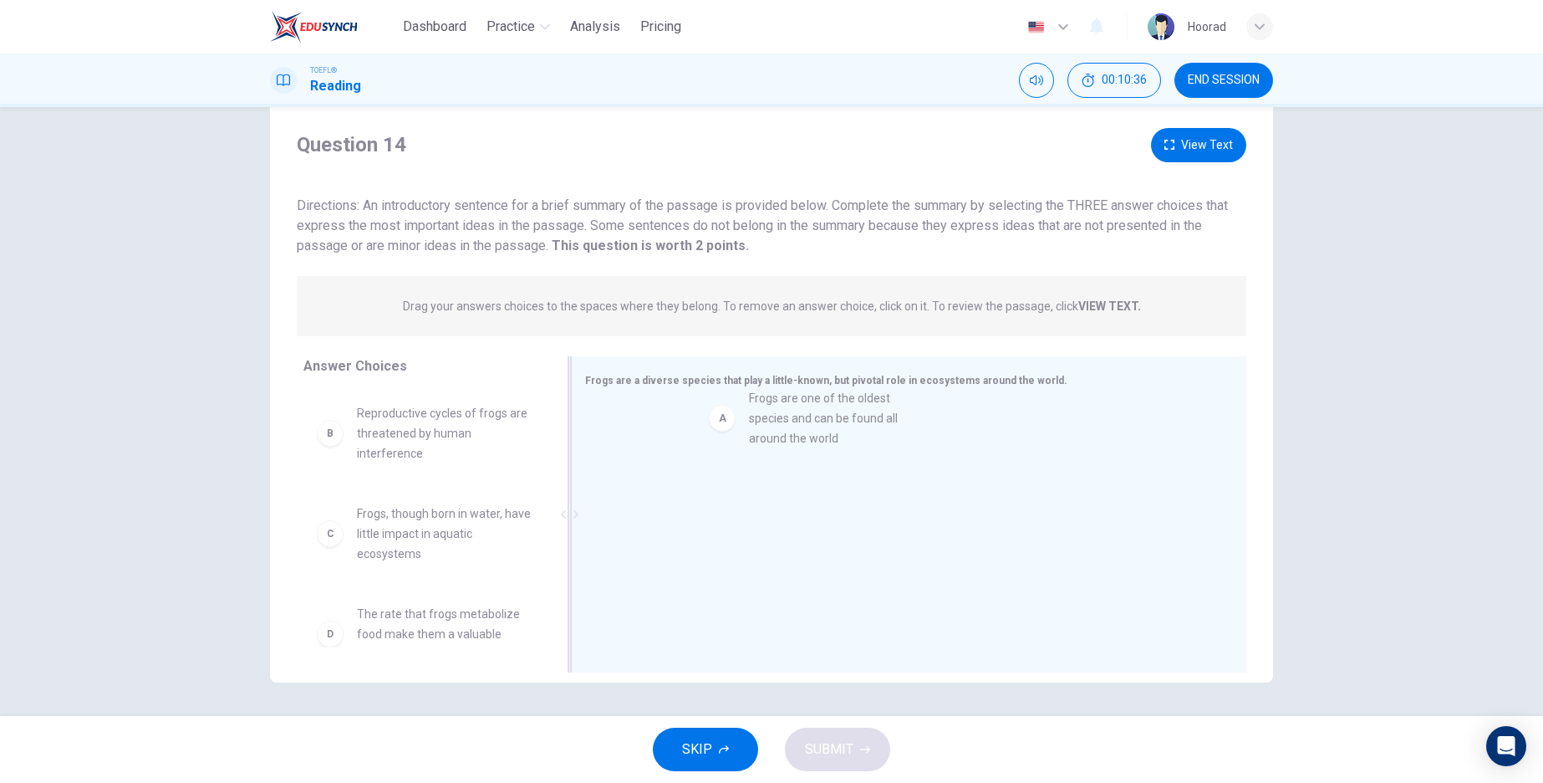
drag, startPoint x: 398, startPoint y: 442, endPoint x: 798, endPoint y: 427, distance: 399.9
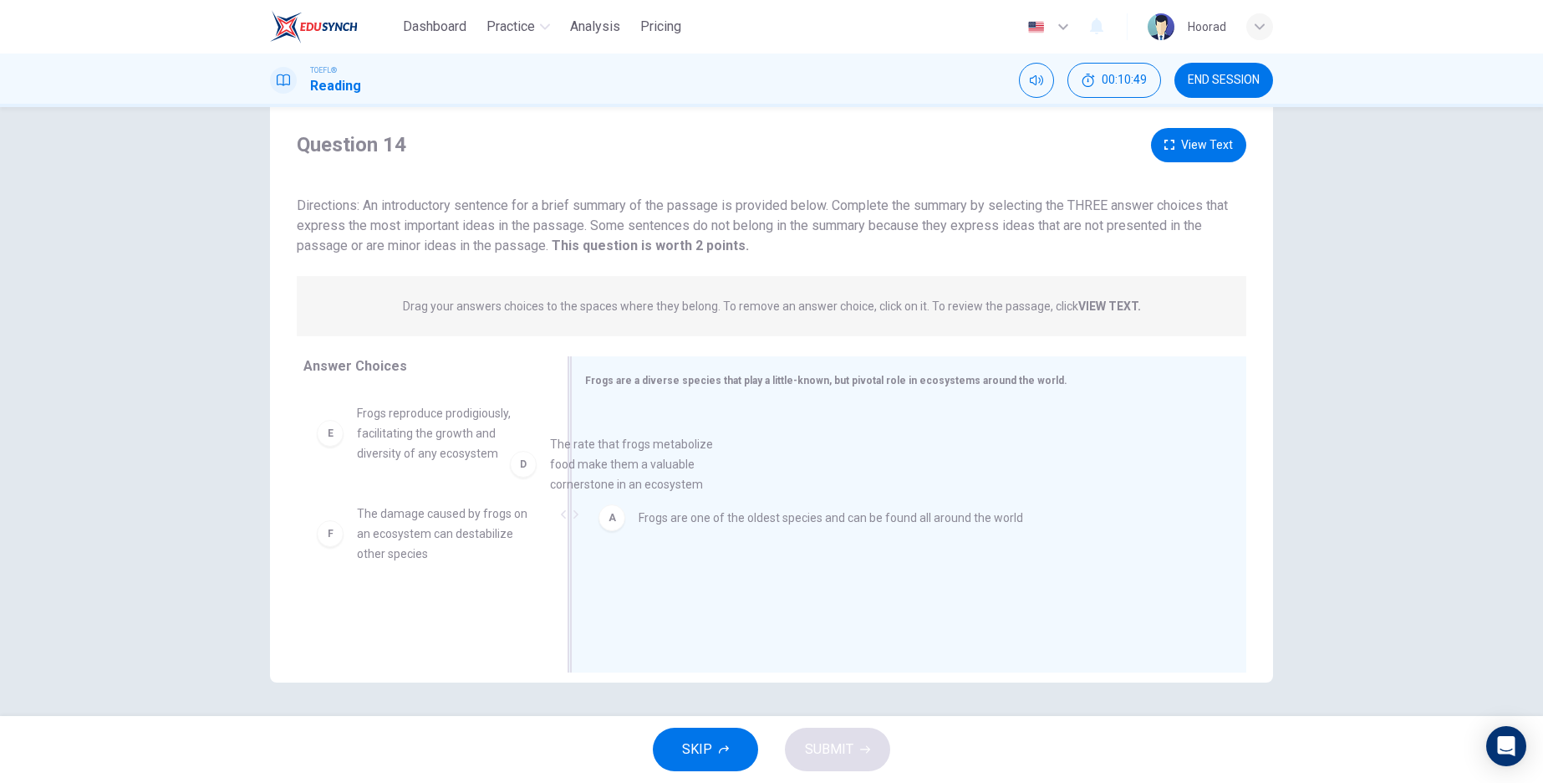
scroll to position [198, 0]
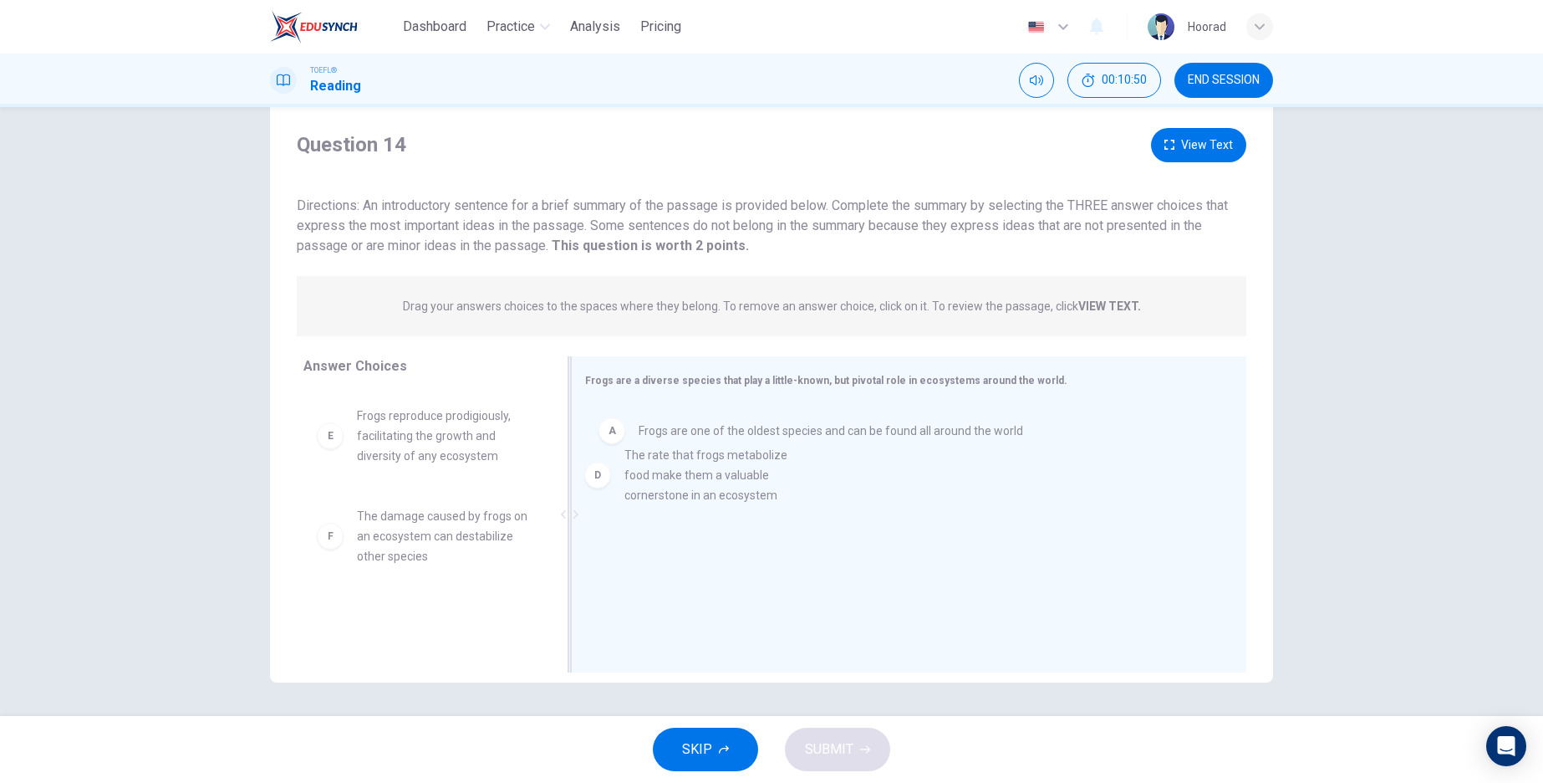
drag, startPoint x: 404, startPoint y: 449, endPoint x: 682, endPoint y: 489, distance: 281.3
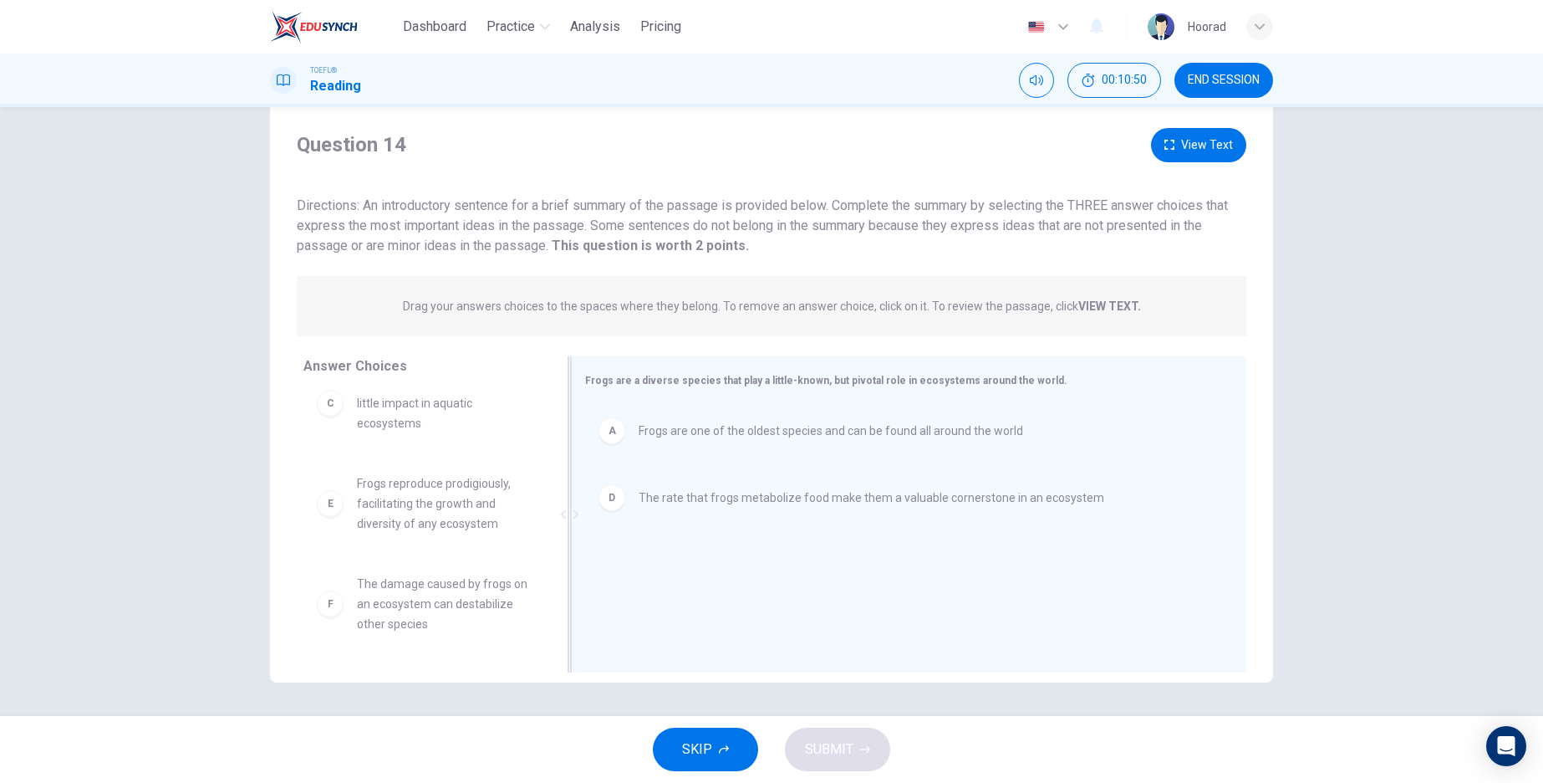
scroll to position [130, 0]
drag, startPoint x: 405, startPoint y: 502, endPoint x: 688, endPoint y: 574, distance: 291.6
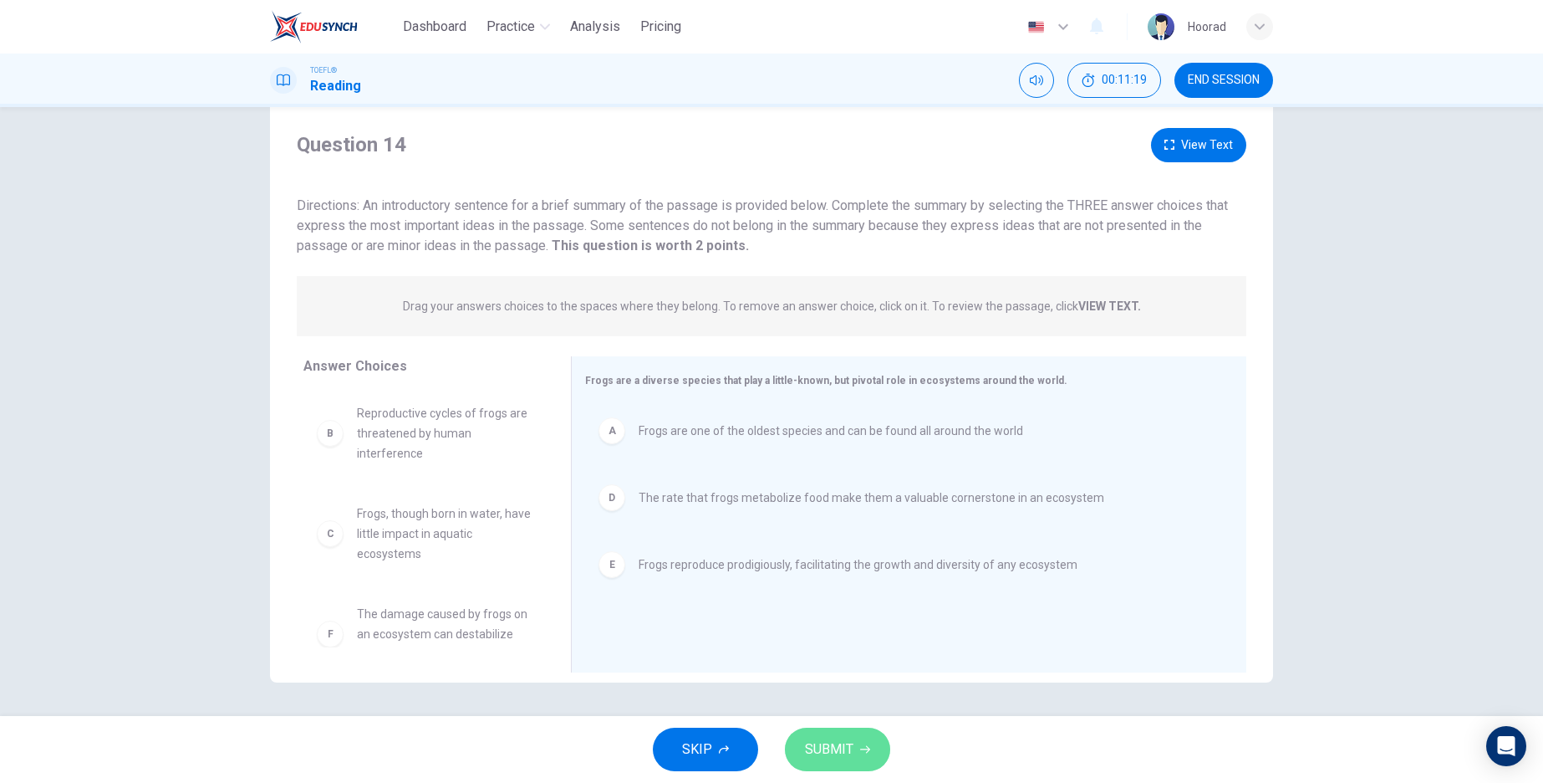
click at [857, 757] on button "SUBMIT" at bounding box center [837, 748] width 105 height 43
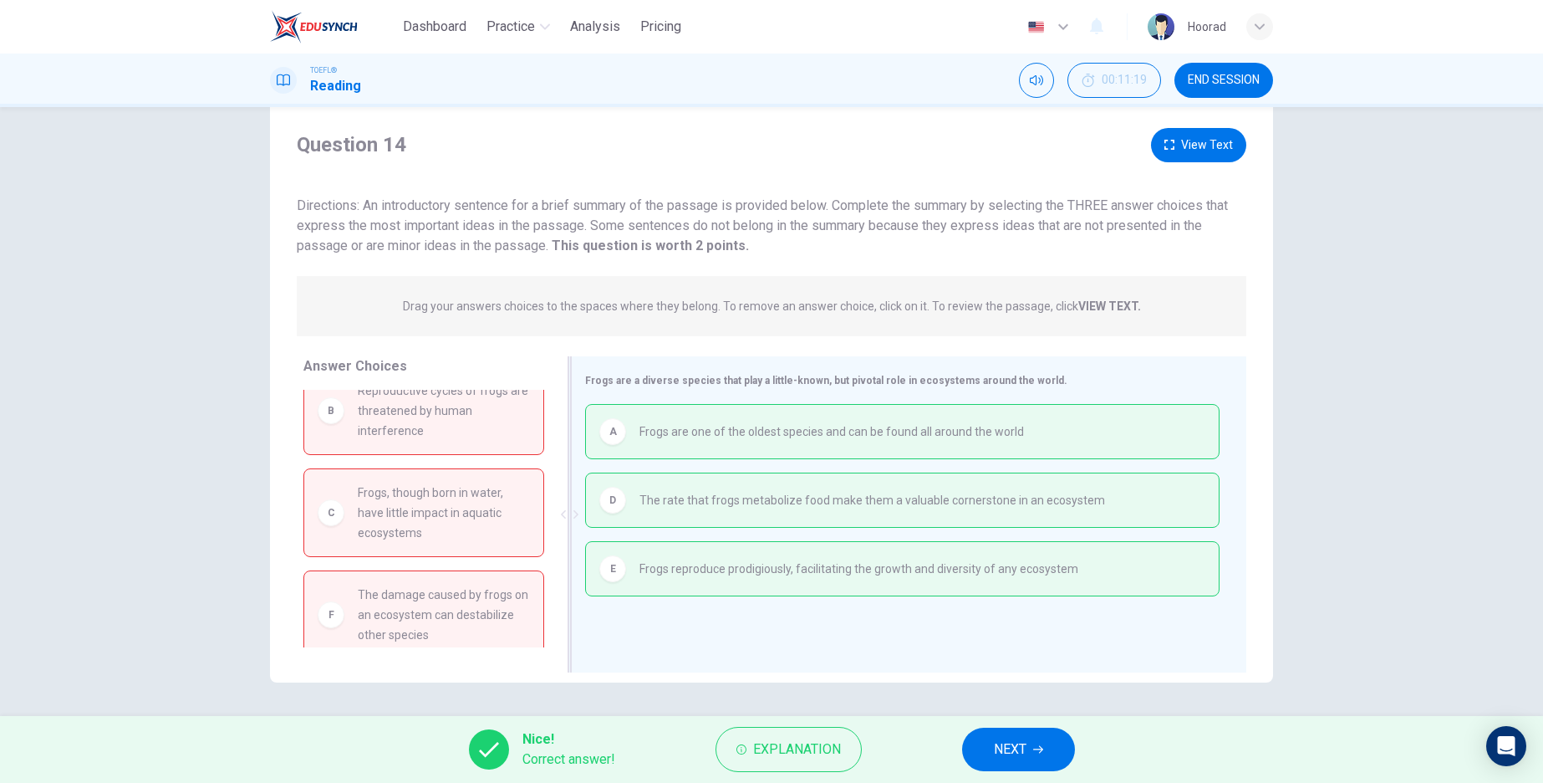
scroll to position [35, 0]
click at [1012, 757] on span "NEXT" at bounding box center [1010, 748] width 33 height 23
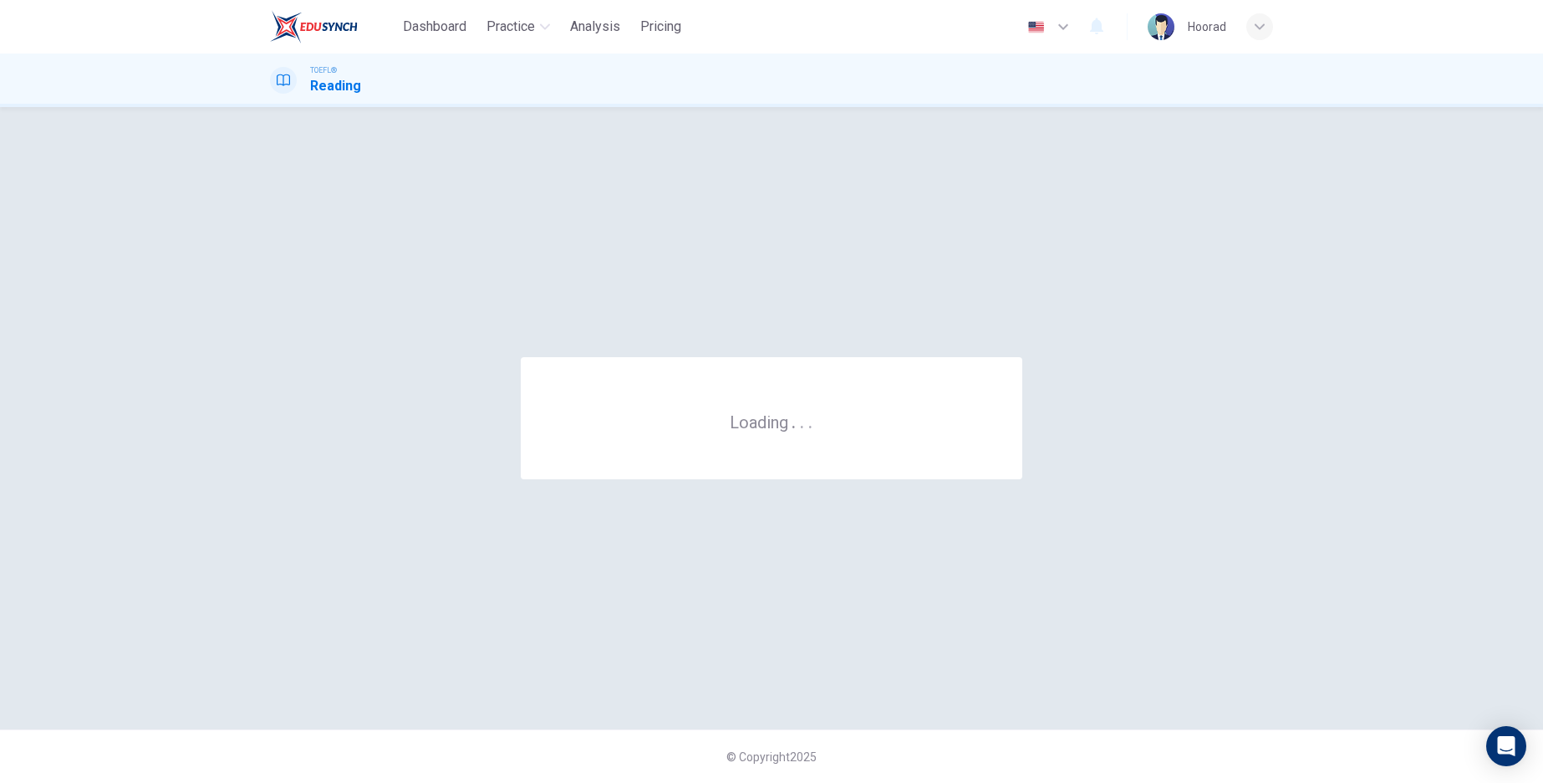
scroll to position [0, 0]
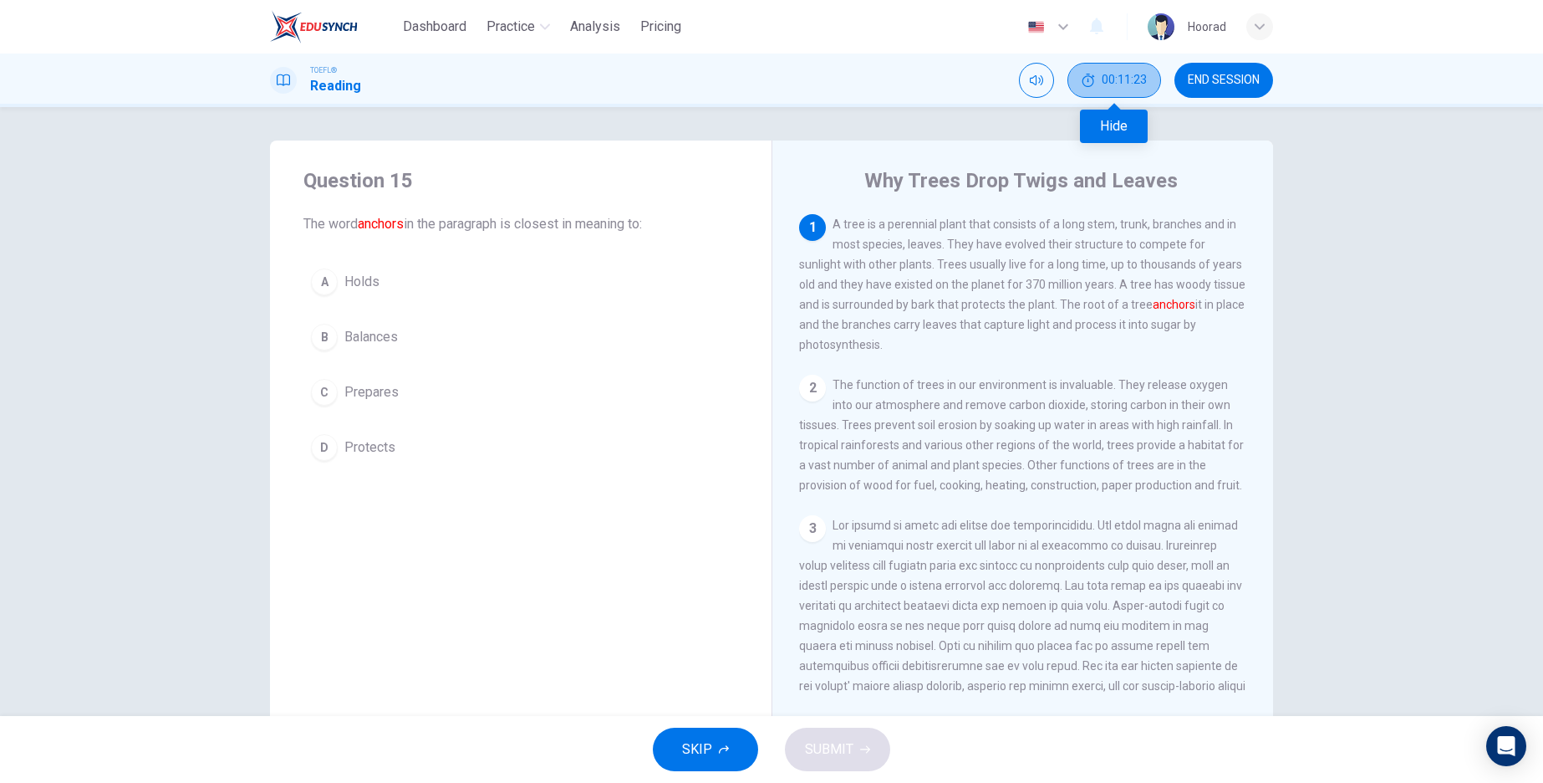
click at [1106, 76] on span "00:11:23" at bounding box center [1124, 80] width 45 height 13
click at [1143, 79] on icon "Show" at bounding box center [1144, 80] width 13 height 13
click at [322, 288] on div "A" at bounding box center [324, 281] width 27 height 27
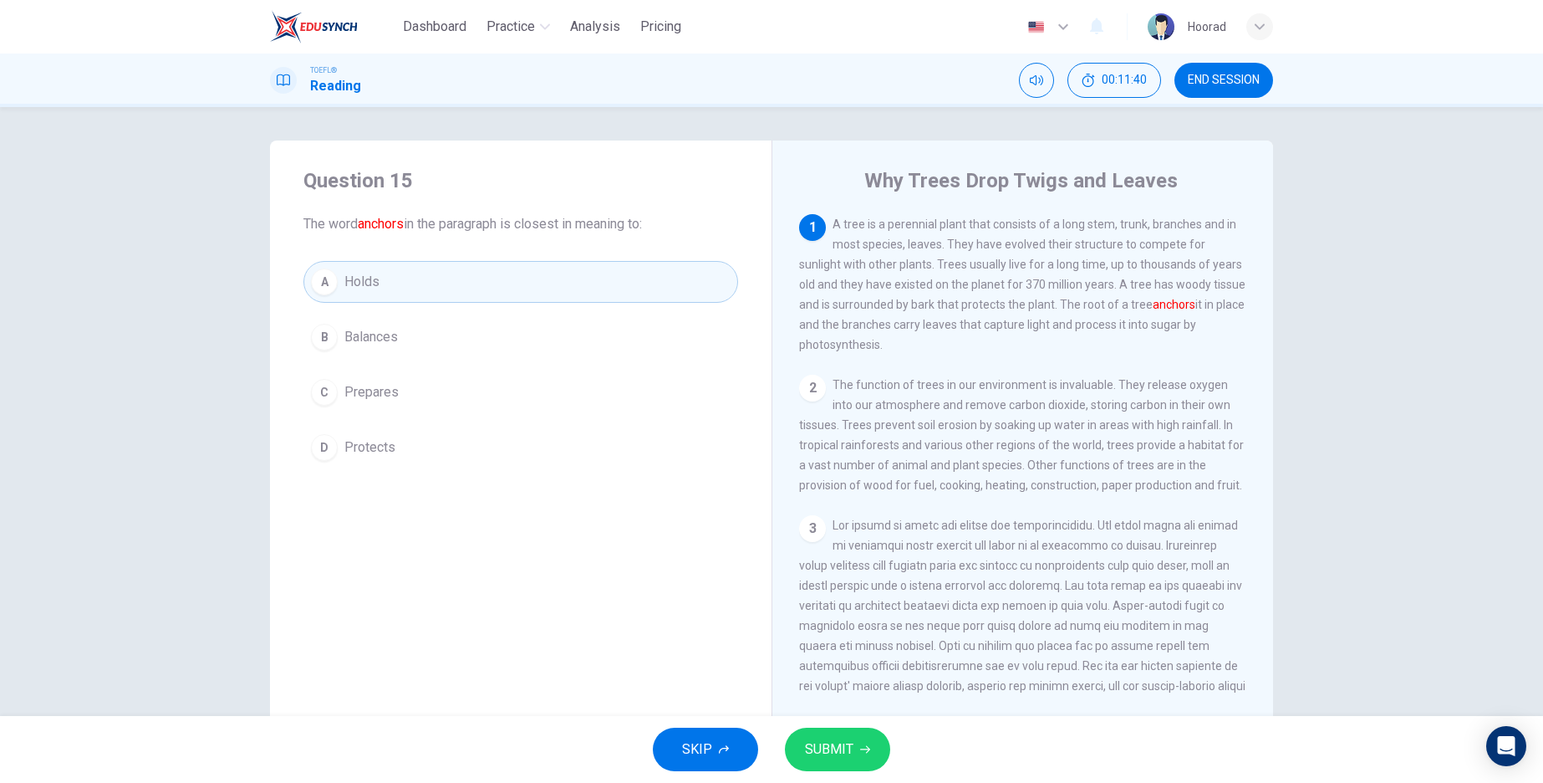
click at [851, 757] on span "SUBMIT" at bounding box center [829, 748] width 48 height 23
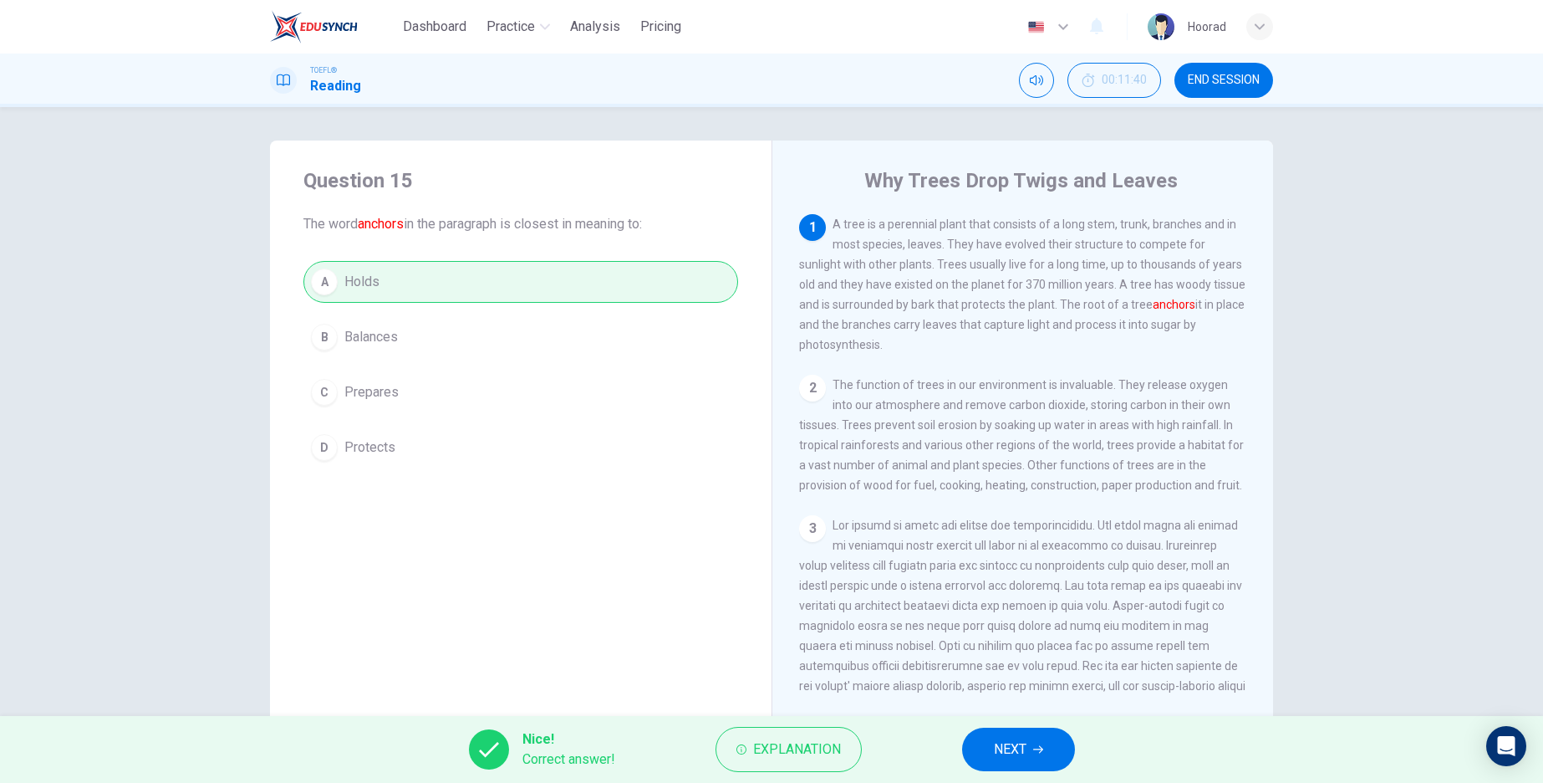
click at [1009, 737] on button "NEXT" at bounding box center [1018, 748] width 113 height 43
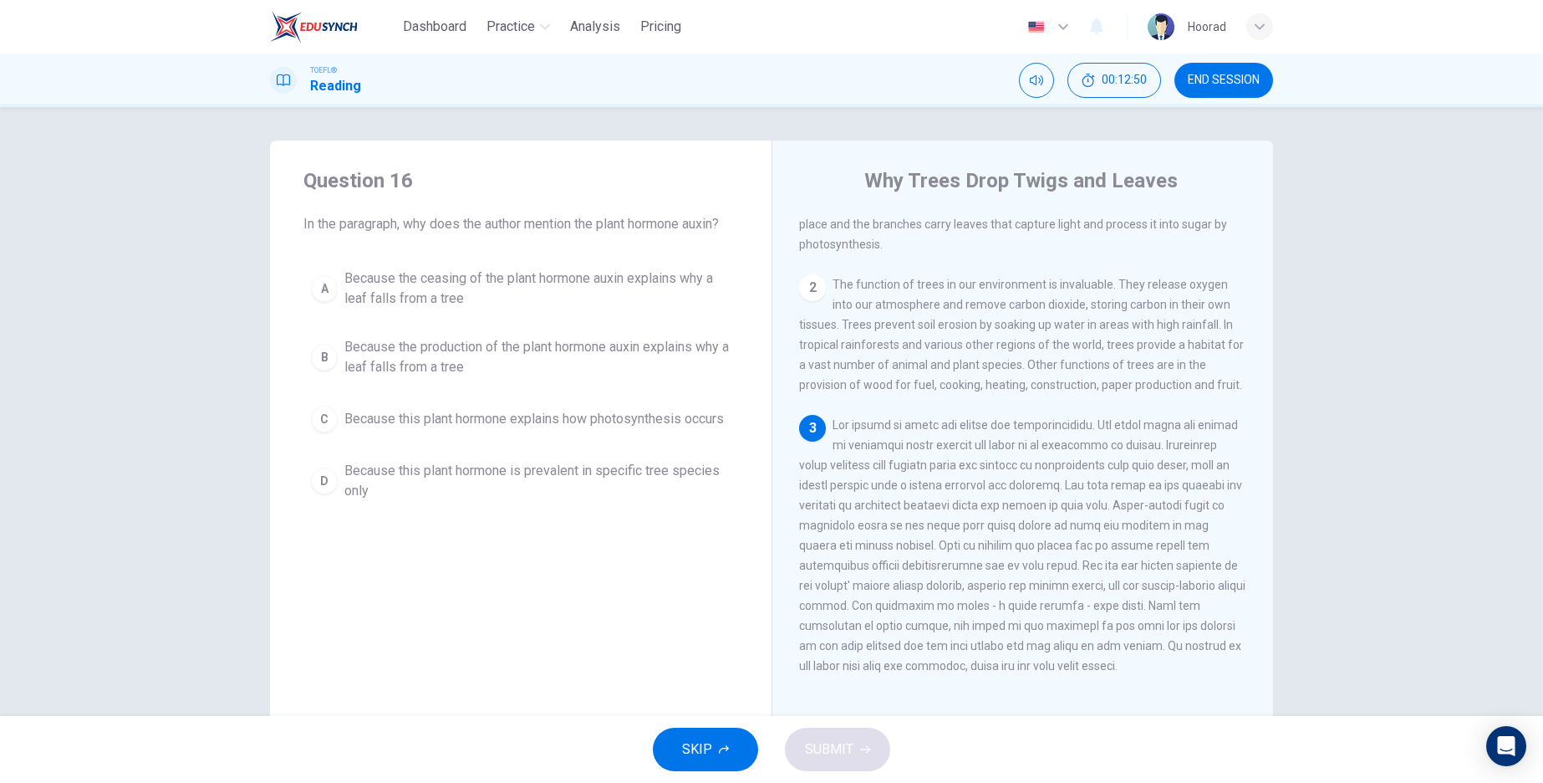
scroll to position [201, 0]
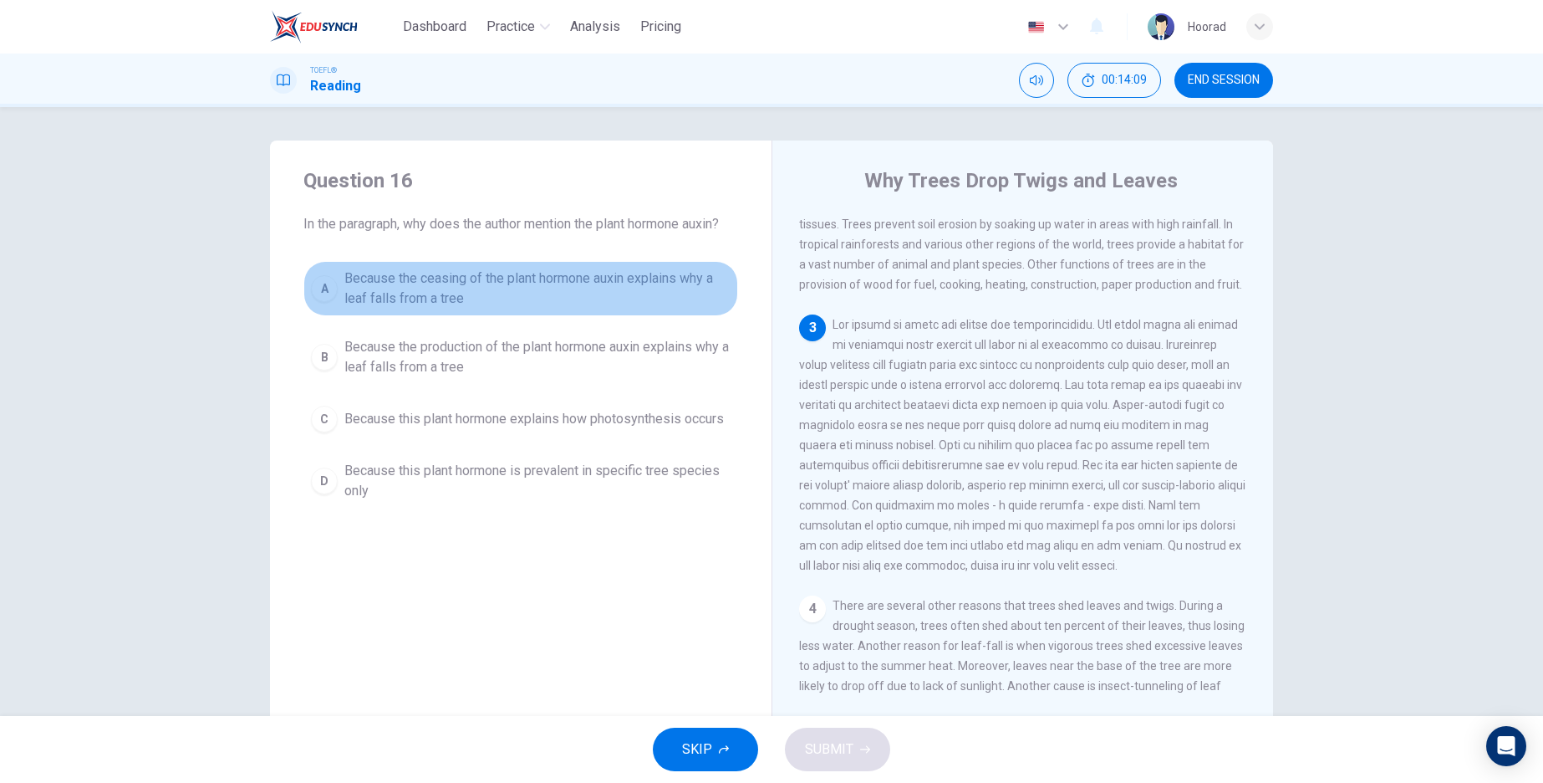
click at [324, 285] on div "A" at bounding box center [324, 288] width 27 height 27
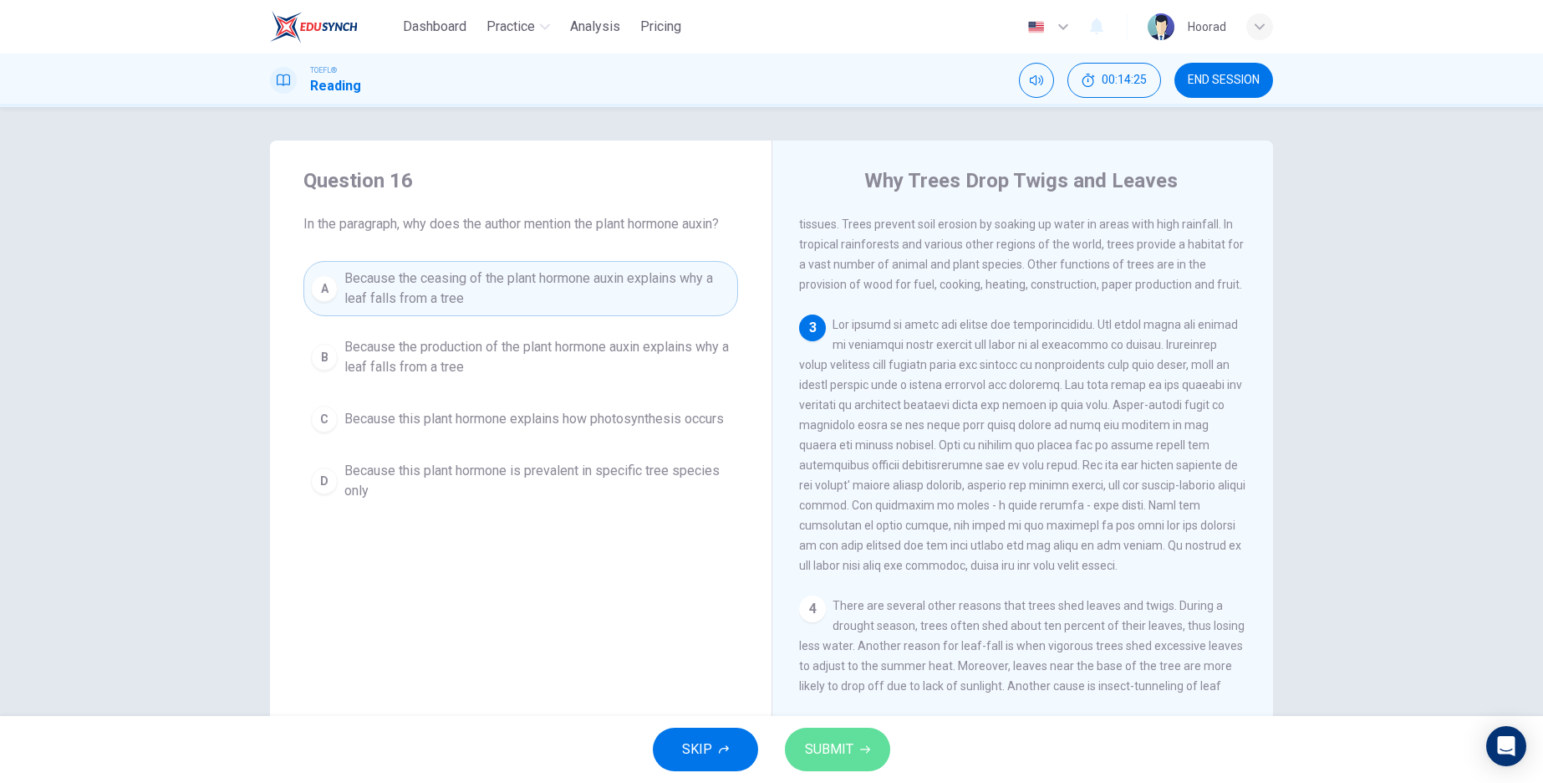
click at [859, 770] on button "SUBMIT" at bounding box center [837, 748] width 105 height 43
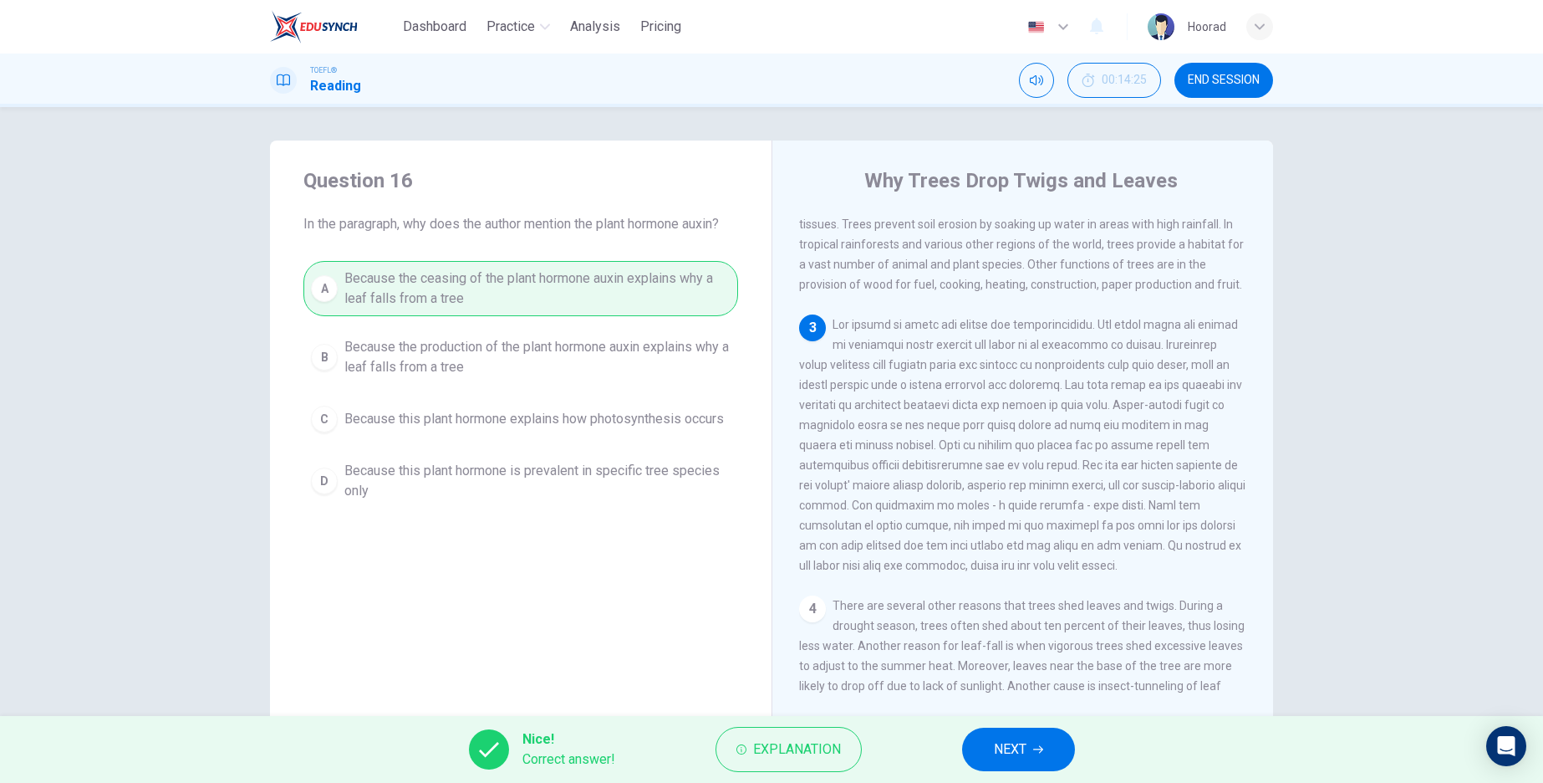
click at [1004, 757] on span "NEXT" at bounding box center [1010, 748] width 33 height 23
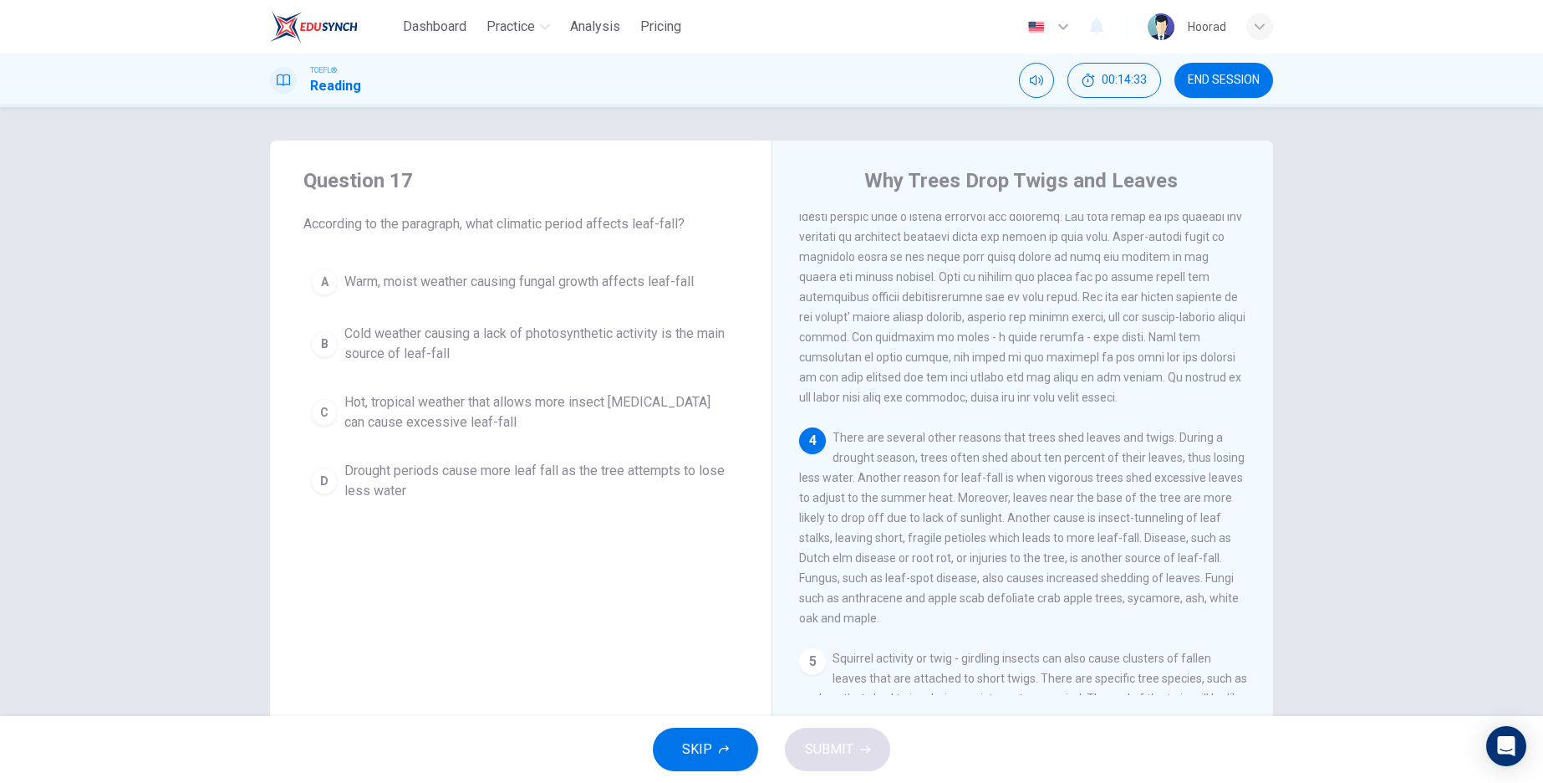
scroll to position [469, 0]
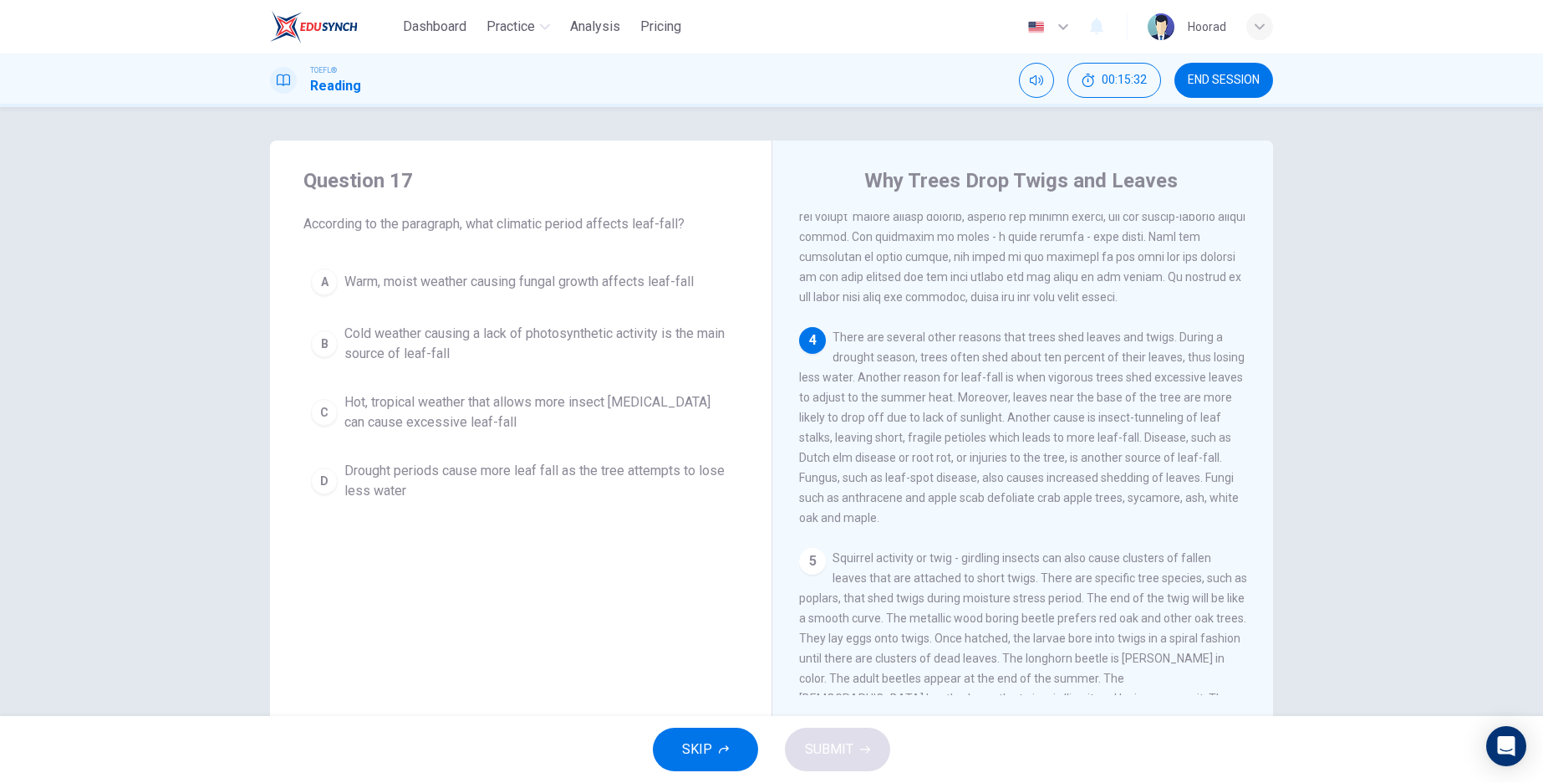
click at [324, 475] on div "D" at bounding box center [324, 480] width 27 height 27
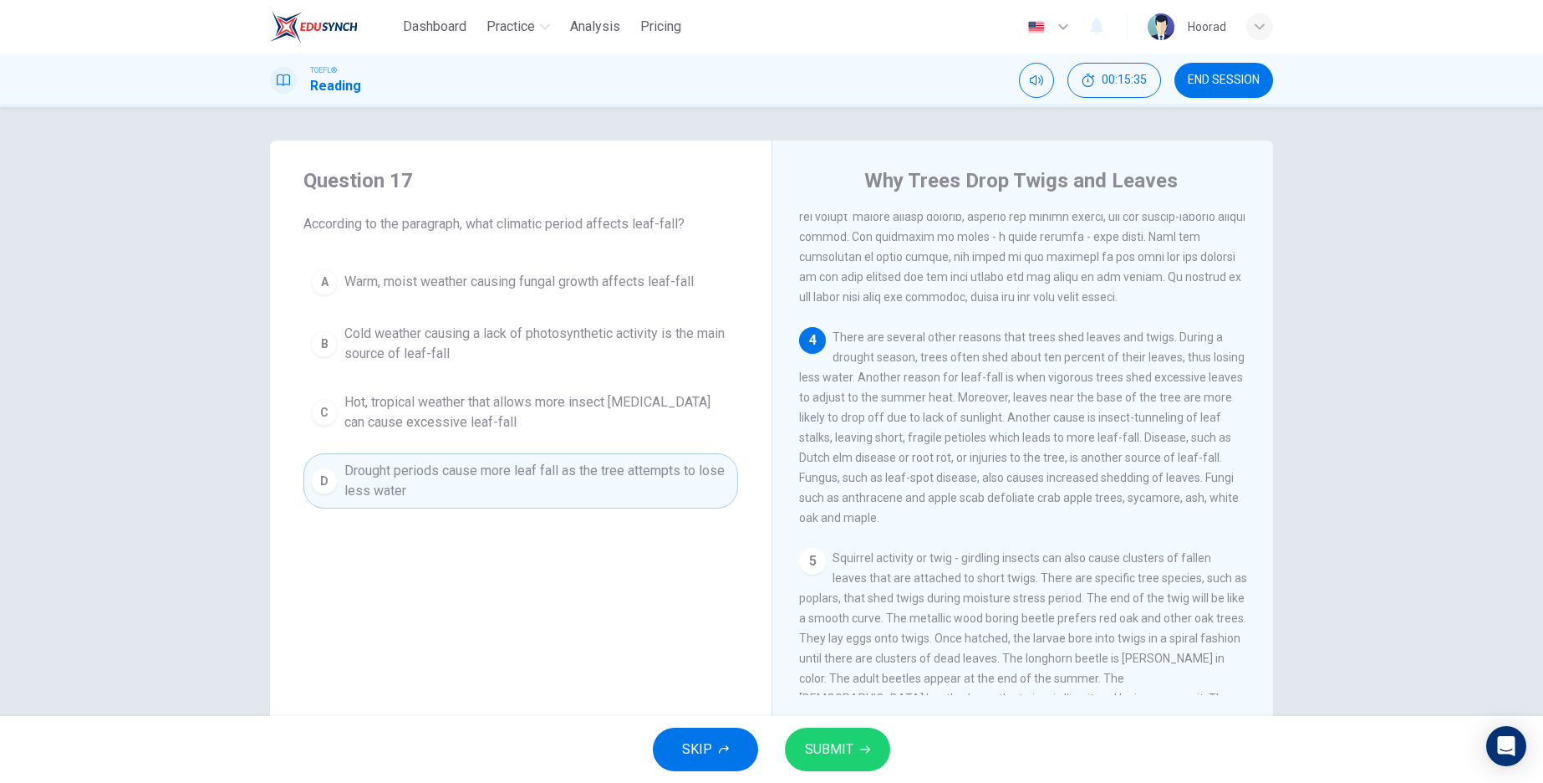
click at [835, 755] on span "SUBMIT" at bounding box center [829, 748] width 48 height 23
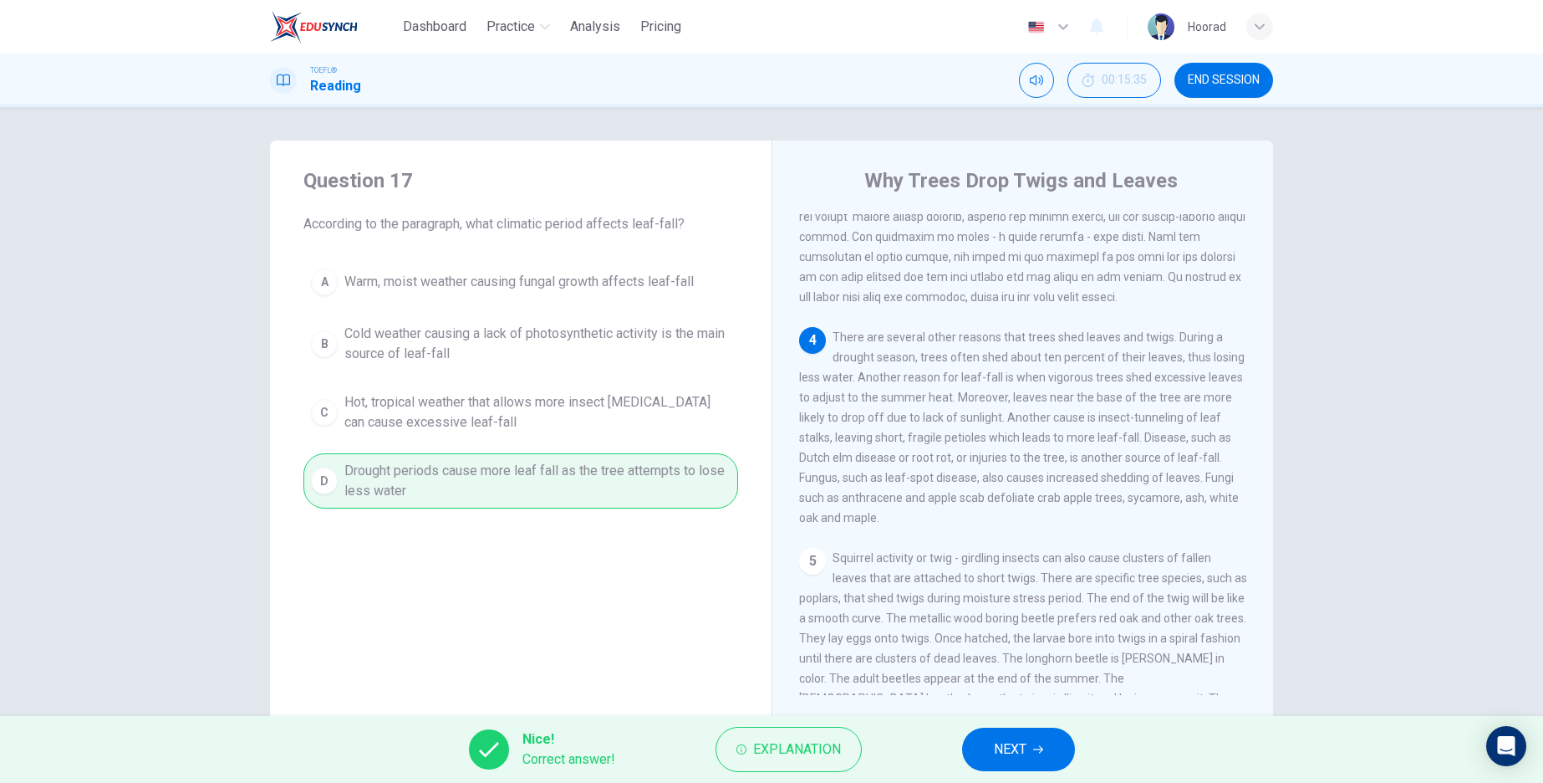
click at [1019, 753] on span "NEXT" at bounding box center [1010, 748] width 33 height 23
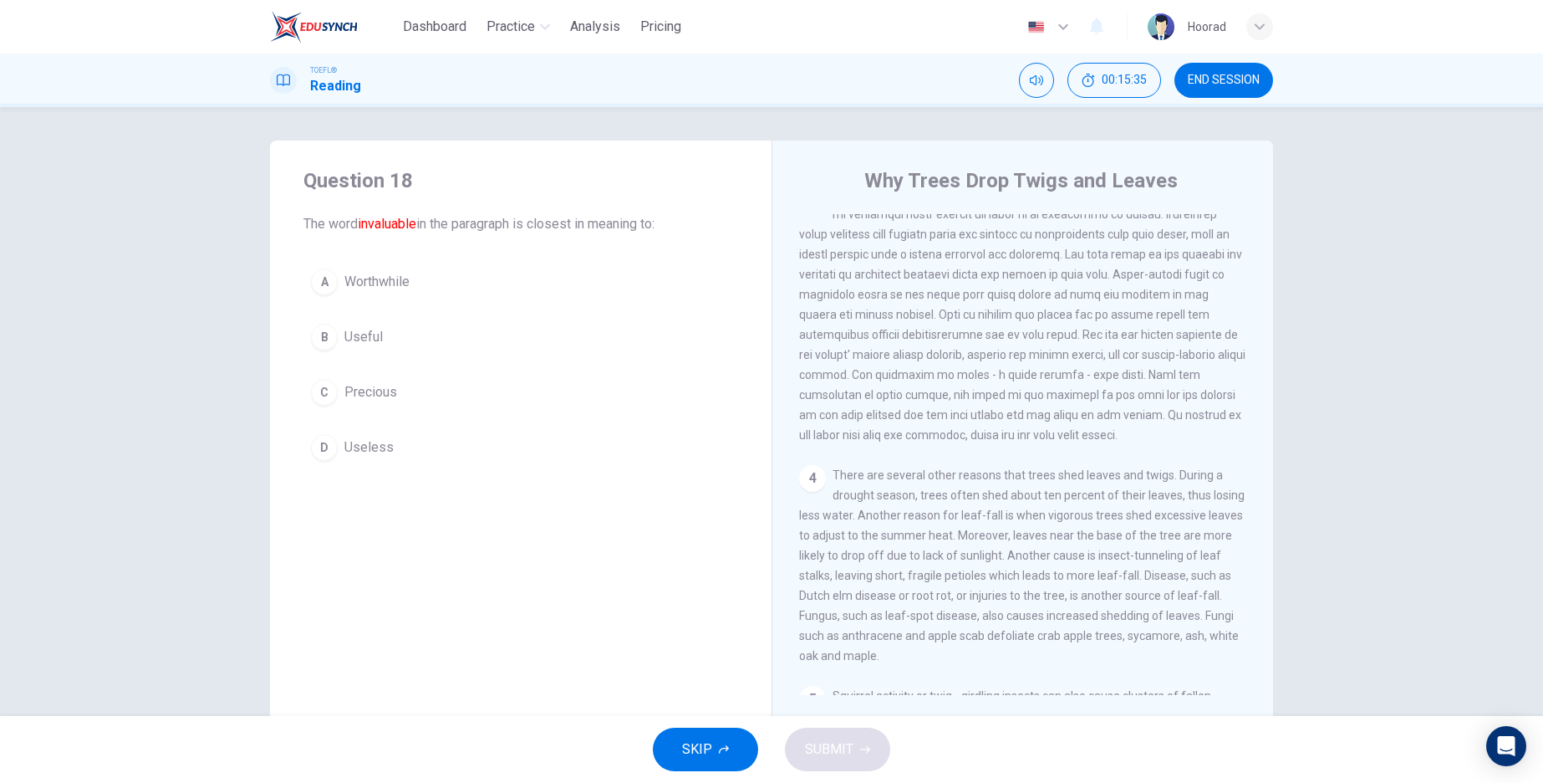
scroll to position [161, 0]
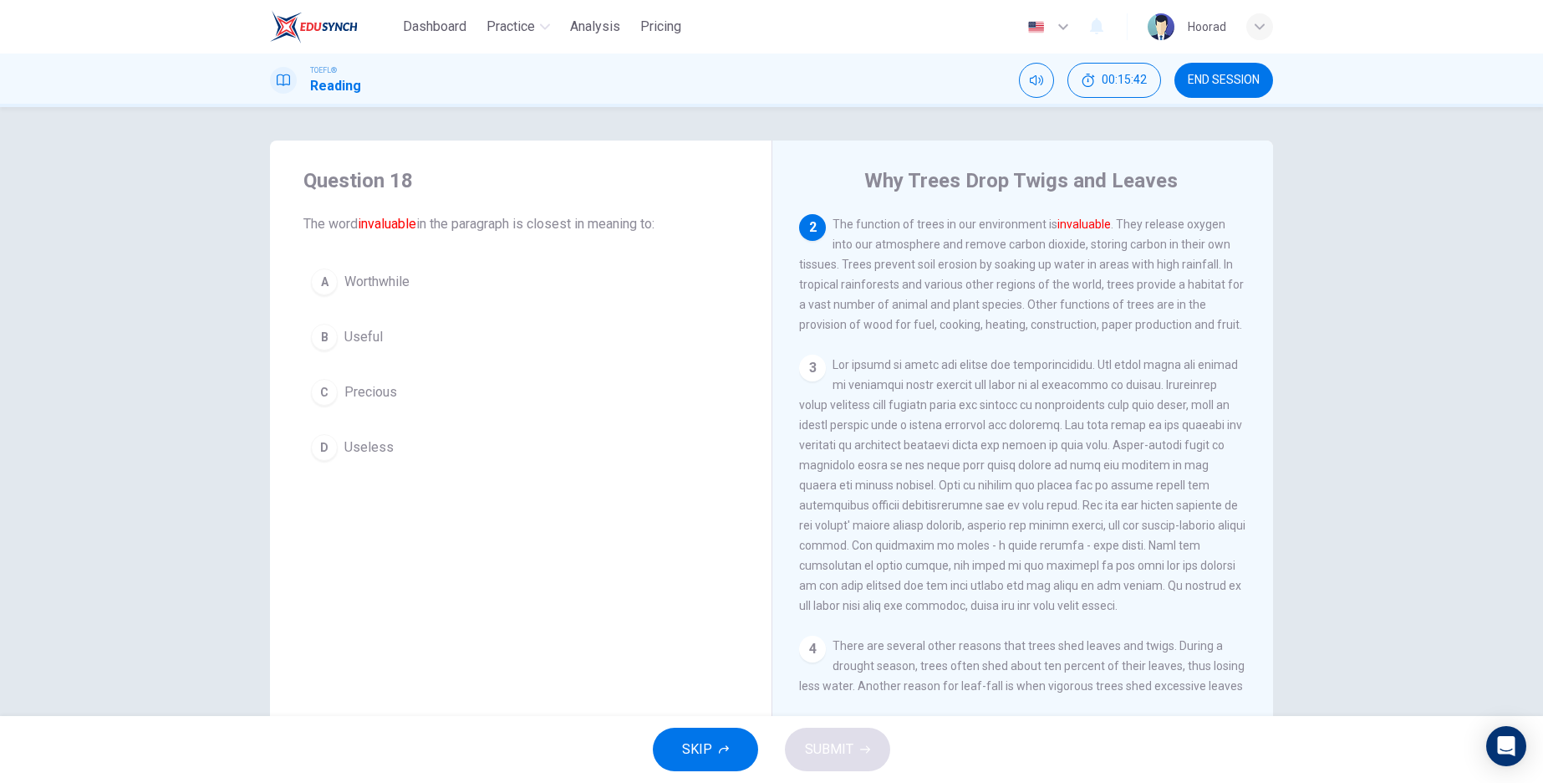
click at [323, 393] on div "C" at bounding box center [324, 392] width 27 height 27
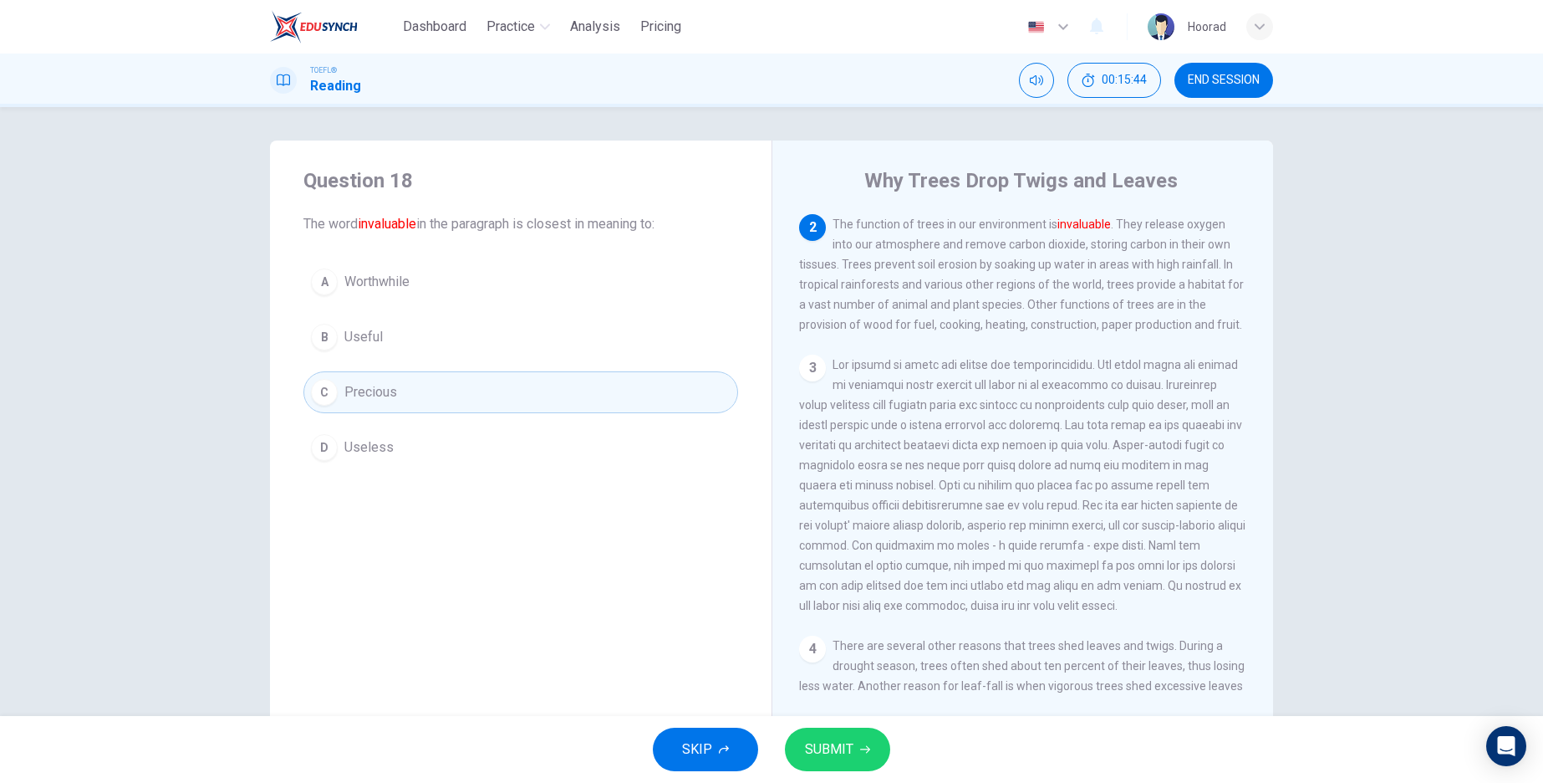
click at [820, 757] on span "SUBMIT" at bounding box center [829, 748] width 48 height 23
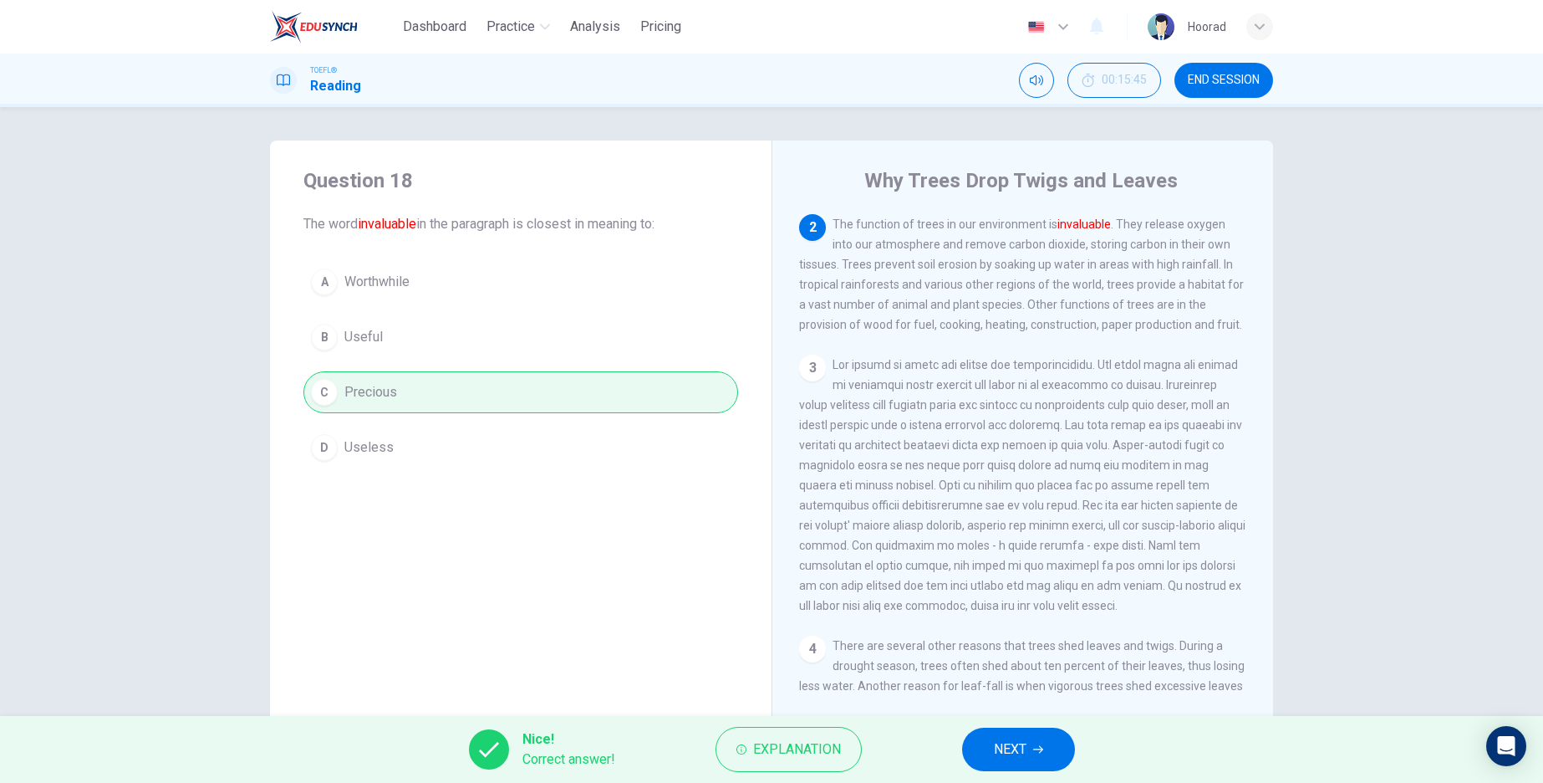
click at [1003, 748] on span "NEXT" at bounding box center [1010, 748] width 33 height 23
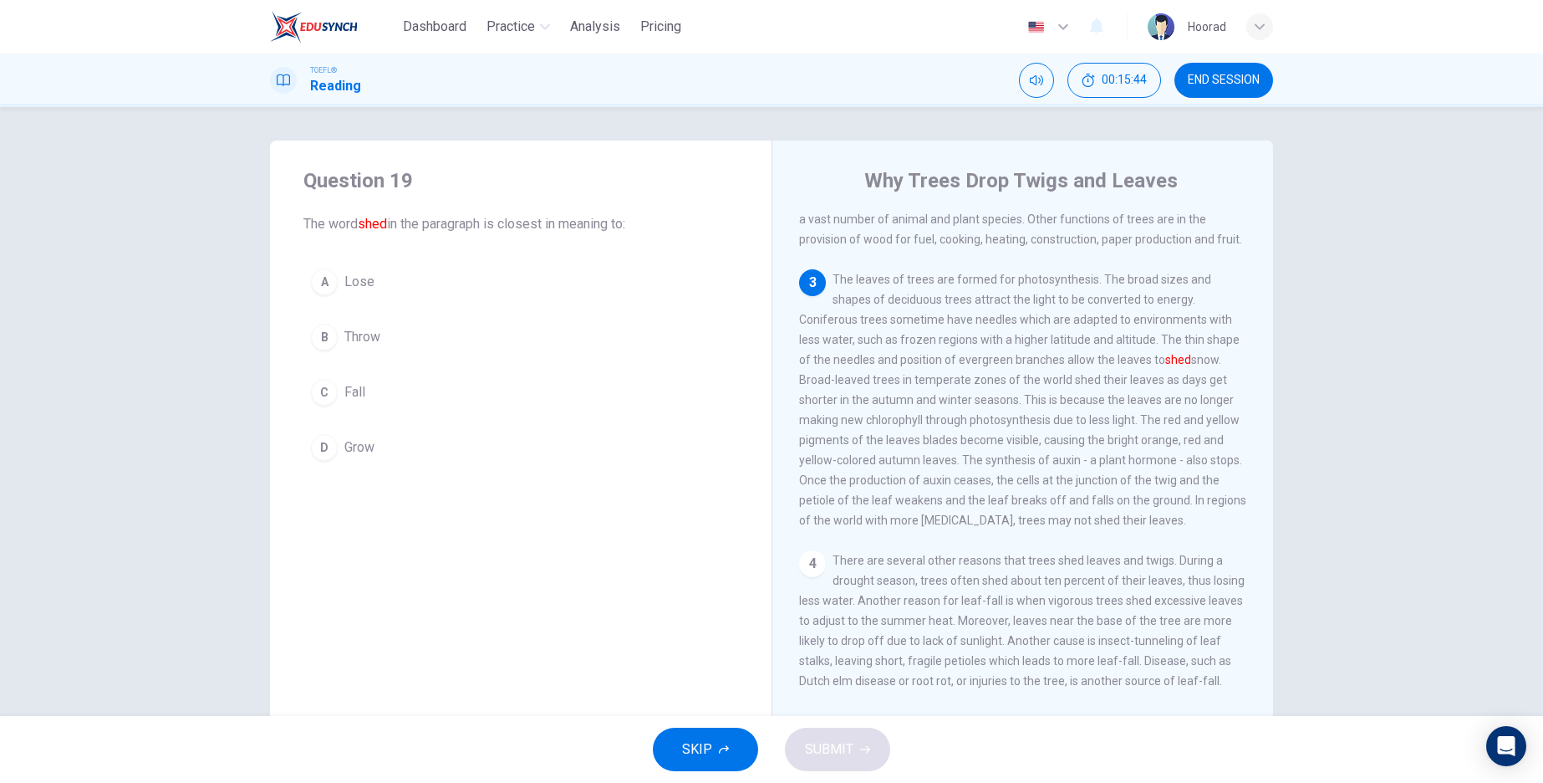
scroll to position [248, 0]
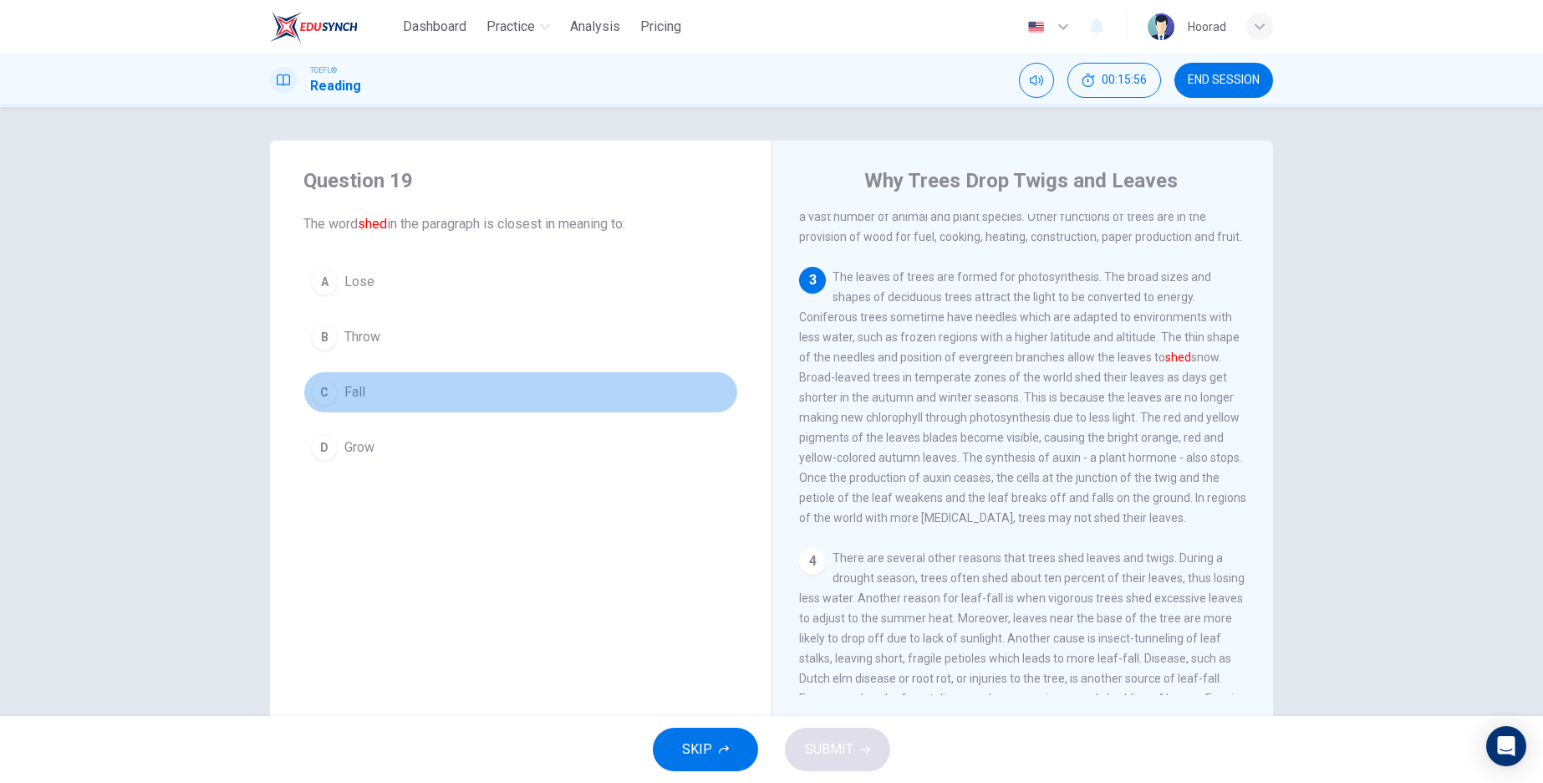
click at [317, 400] on div "C" at bounding box center [324, 392] width 27 height 27
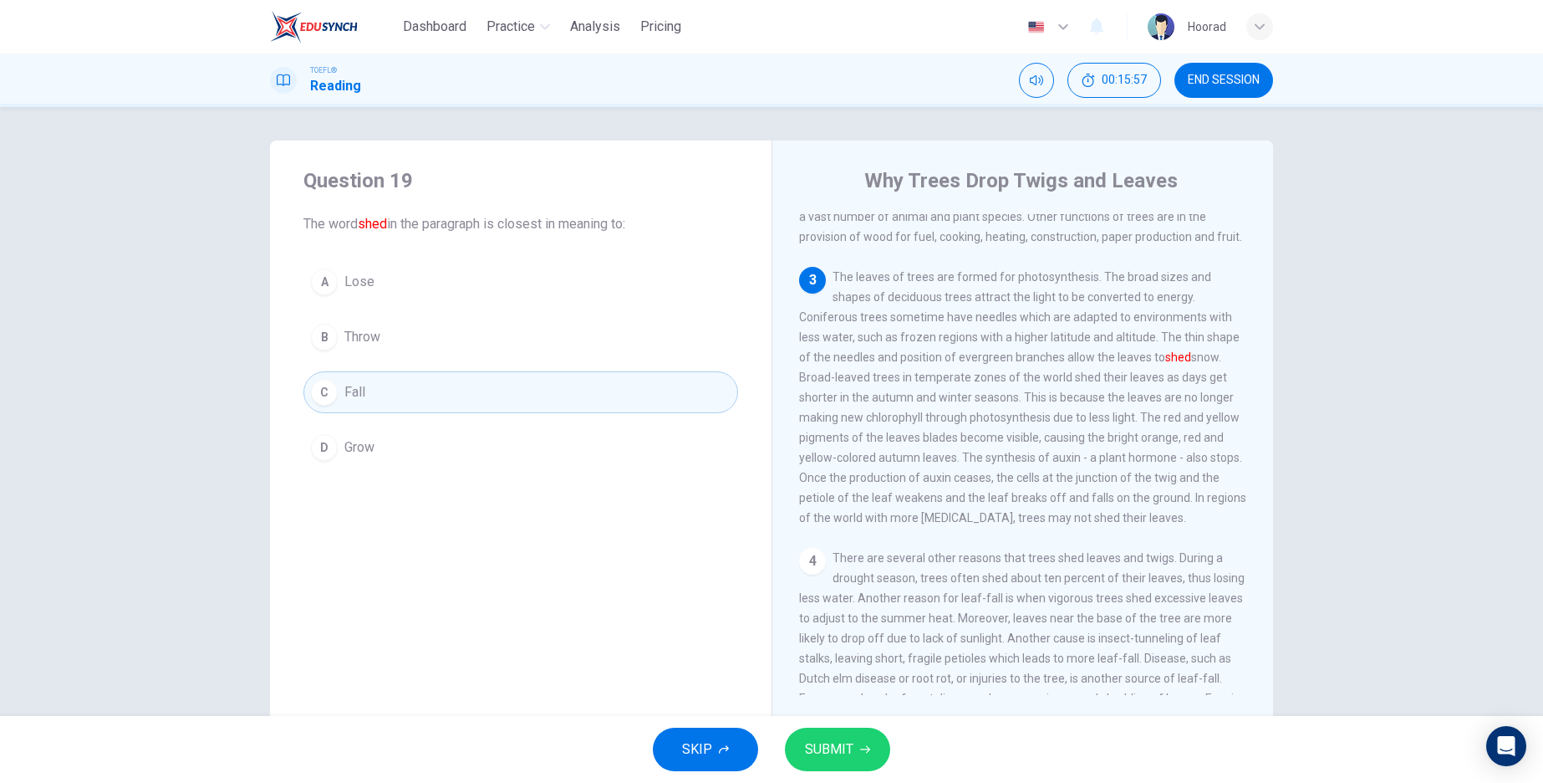
click at [848, 752] on span "SUBMIT" at bounding box center [829, 748] width 48 height 23
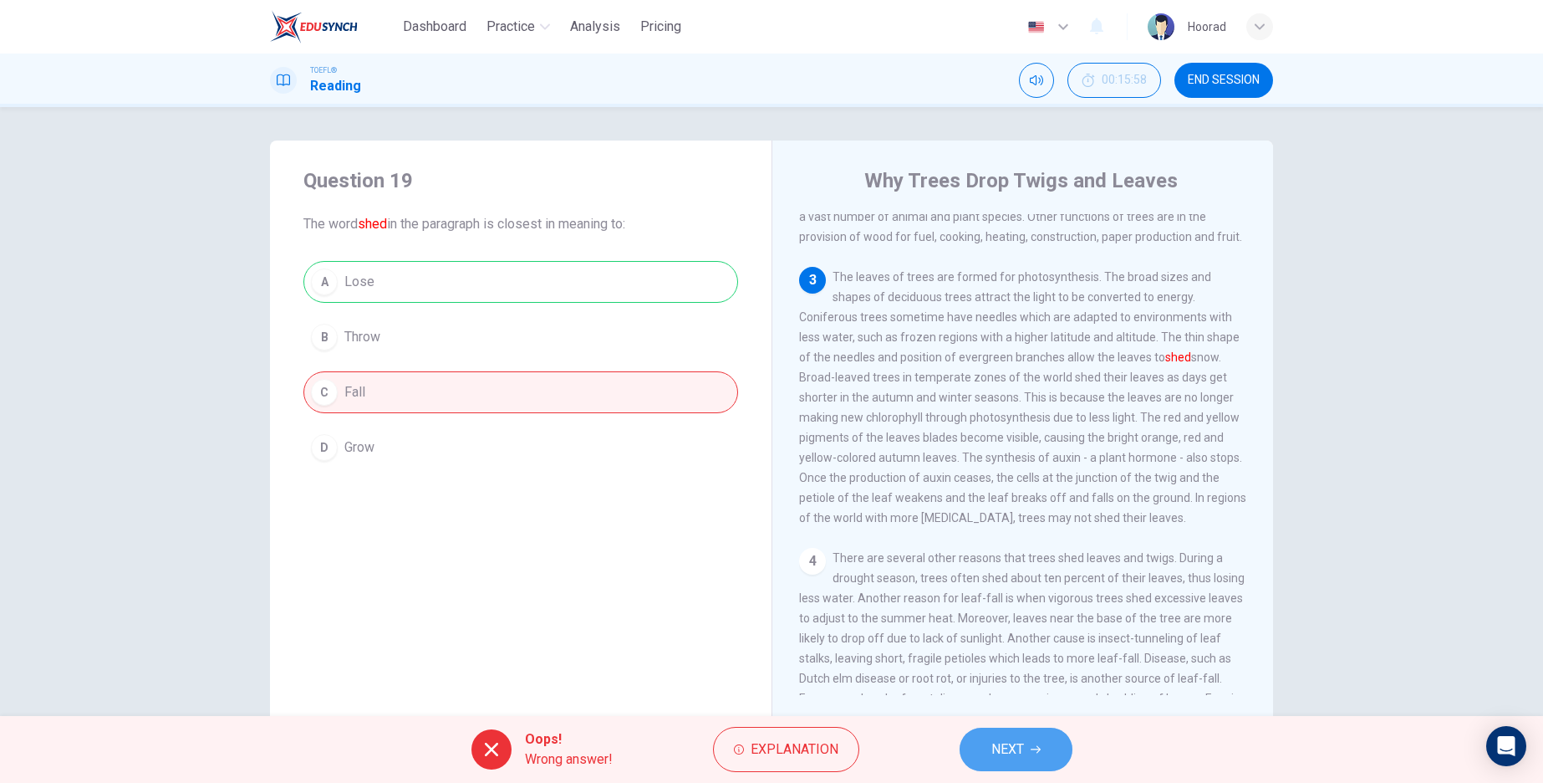
click at [1020, 750] on span "NEXT" at bounding box center [1008, 748] width 33 height 23
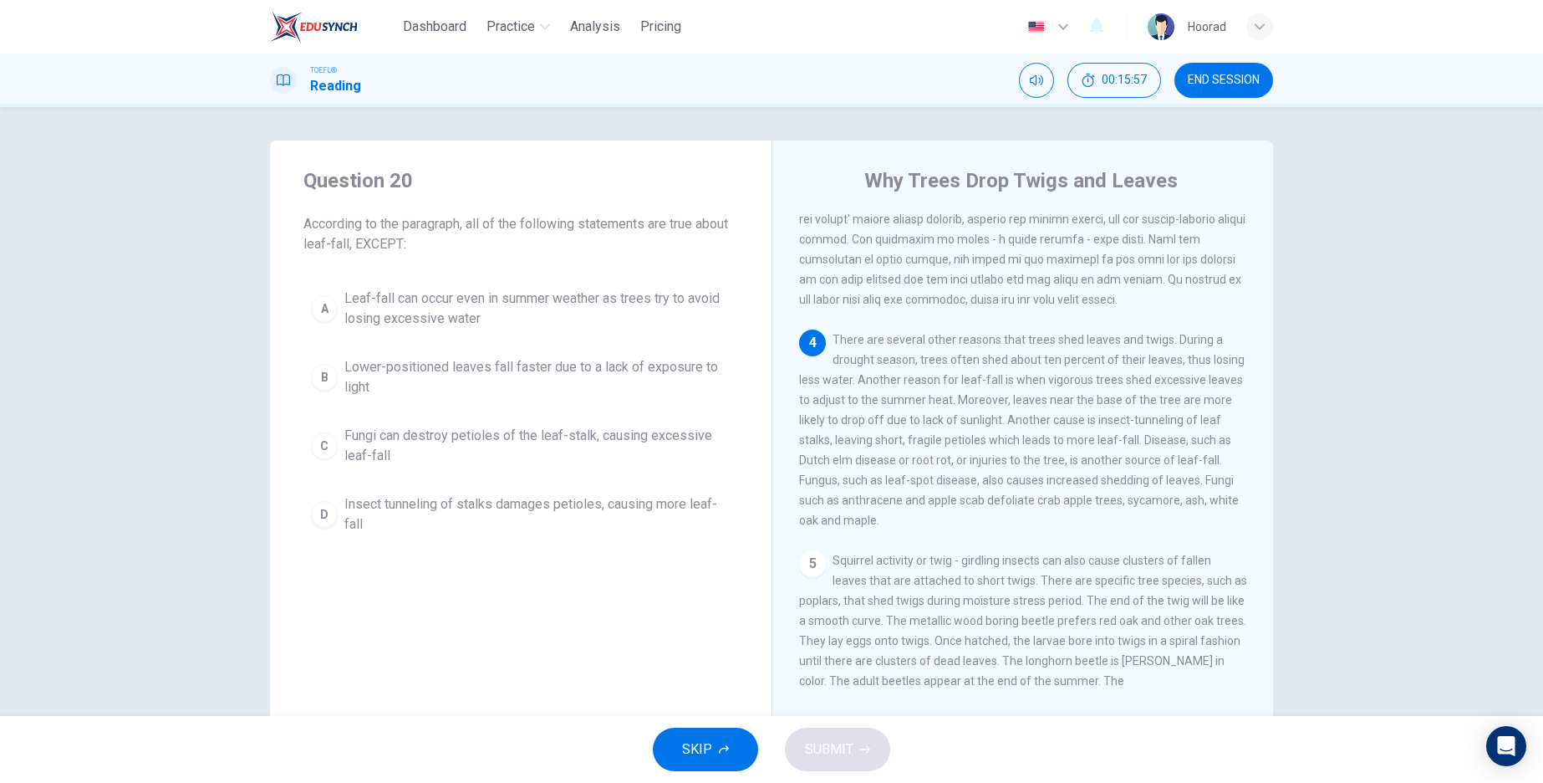
scroll to position [469, 0]
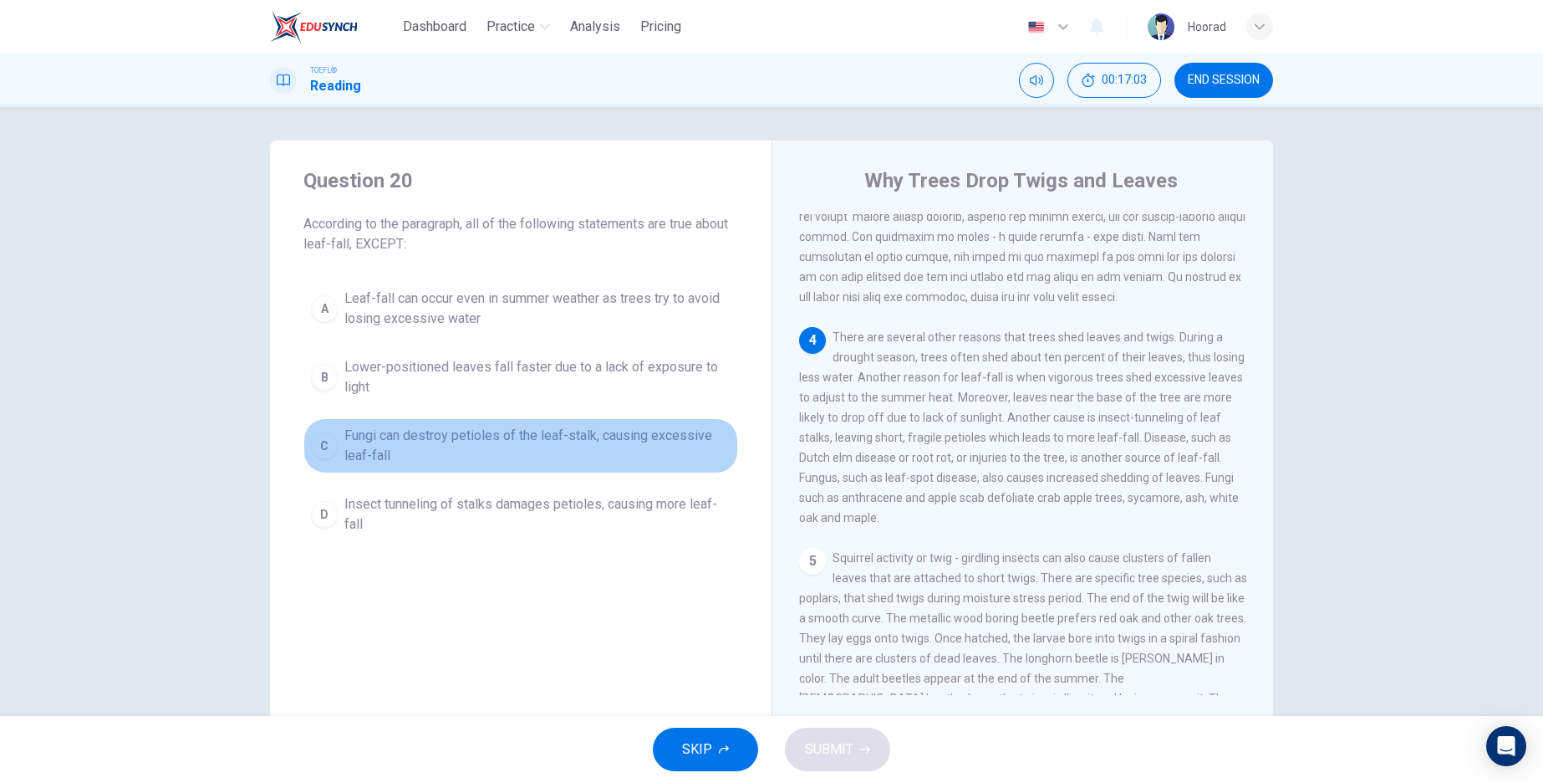
click at [447, 438] on span "Fungi can destroy petioles of the leaf-stalk, causing excessive leaf-fall" at bounding box center [537, 446] width 386 height 40
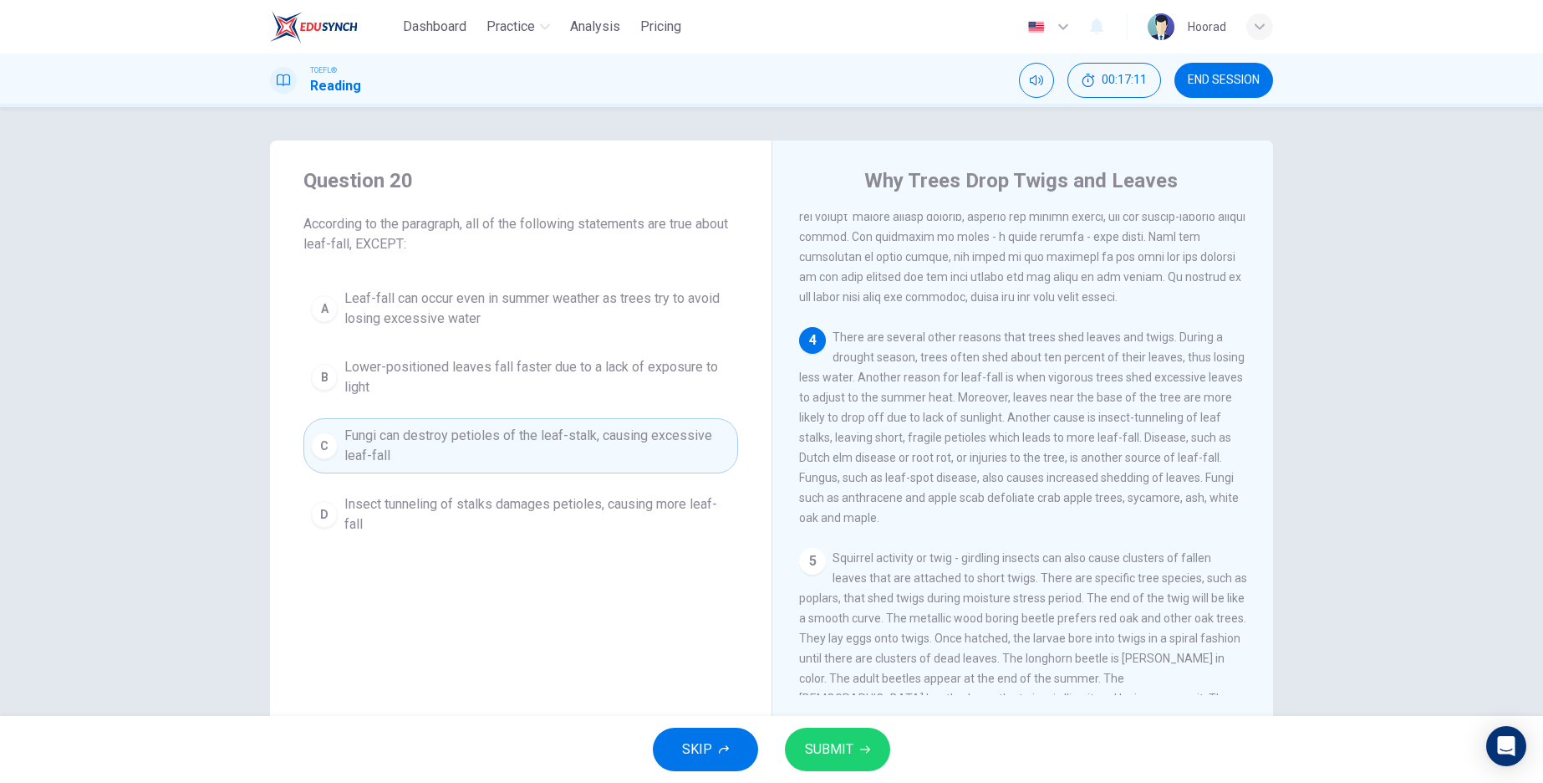
click at [843, 740] on span "SUBMIT" at bounding box center [829, 748] width 48 height 23
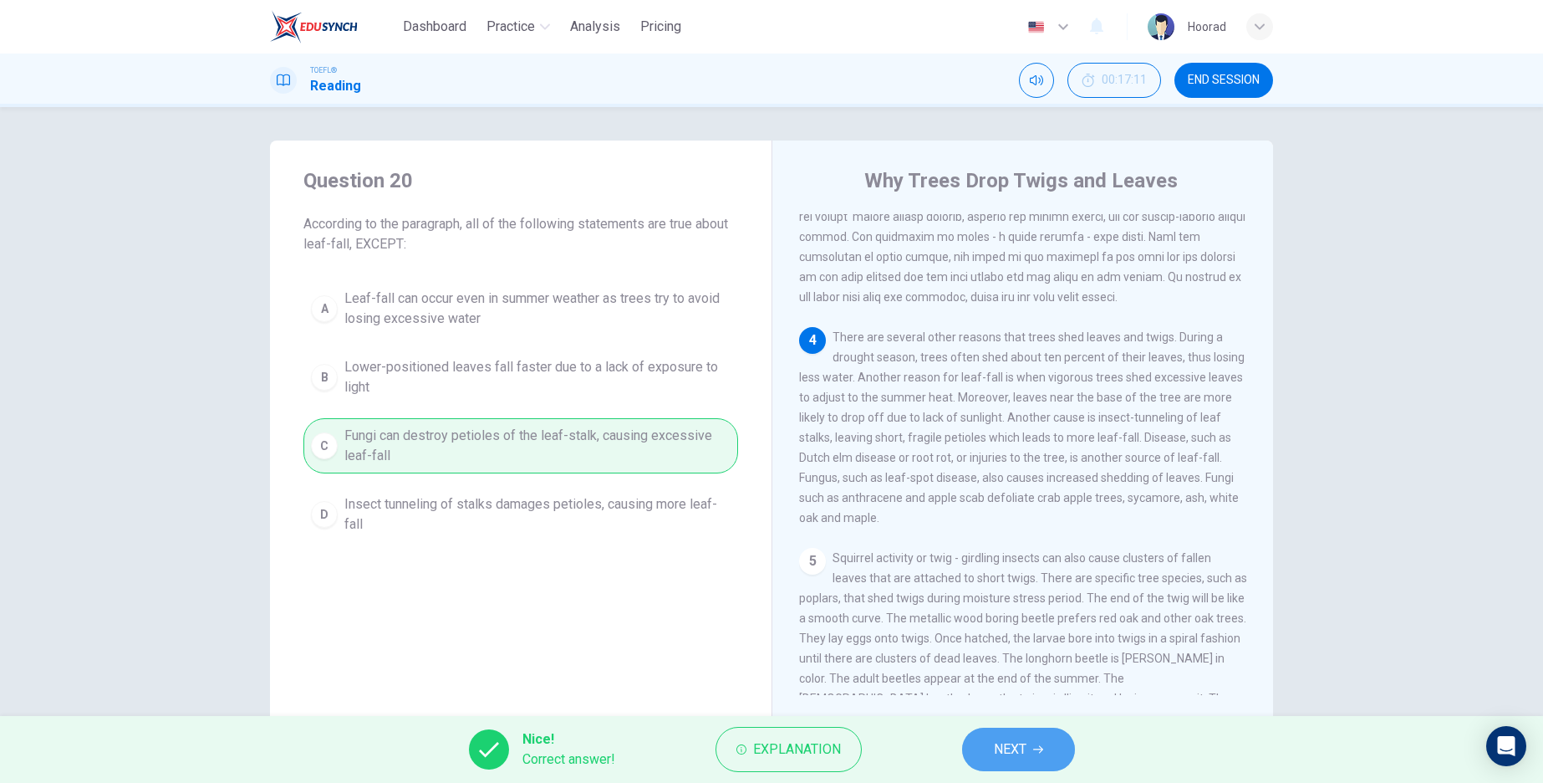
click at [1065, 749] on button "NEXT" at bounding box center [1018, 748] width 113 height 43
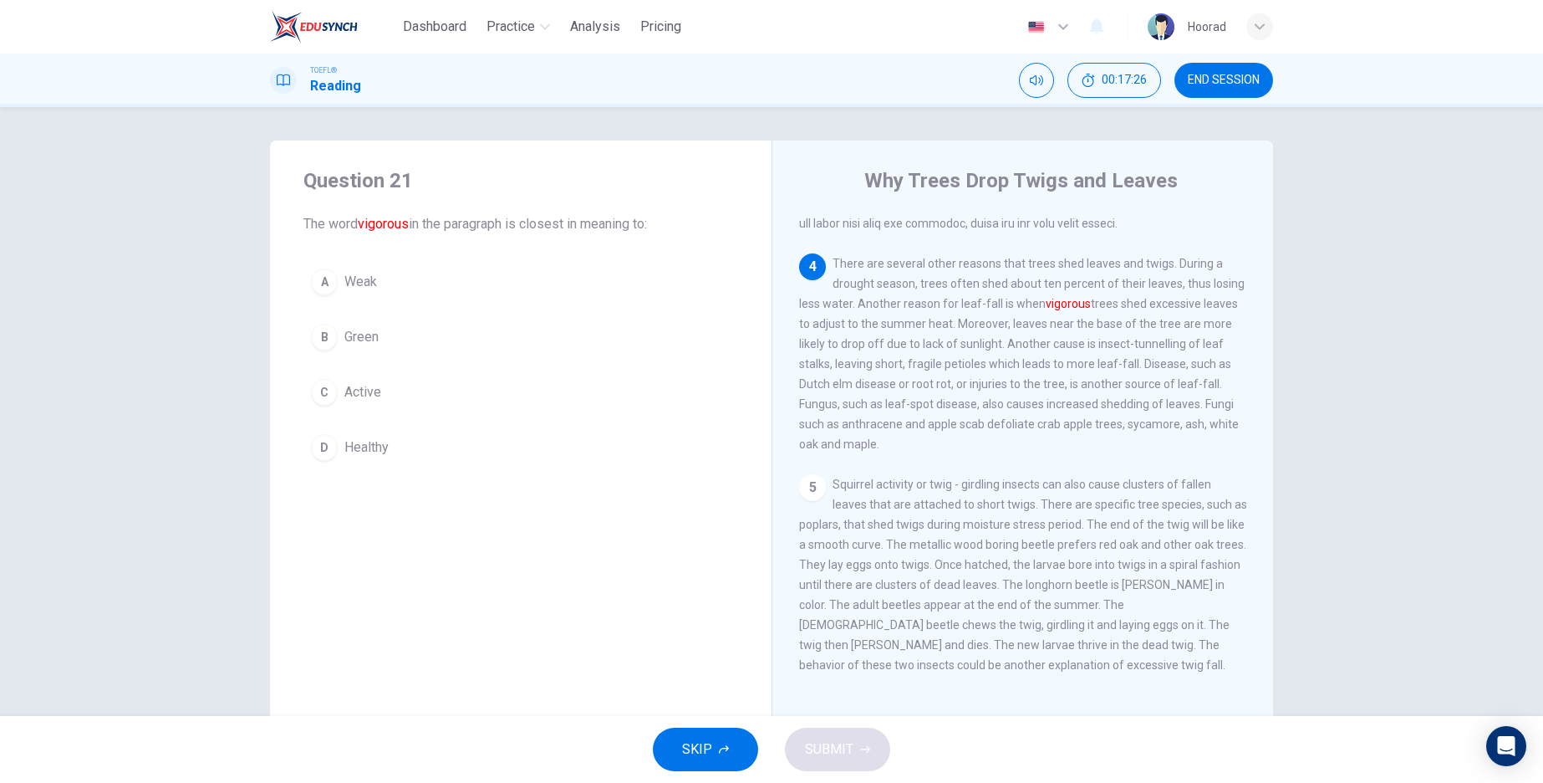
click at [320, 289] on div "A" at bounding box center [324, 281] width 27 height 27
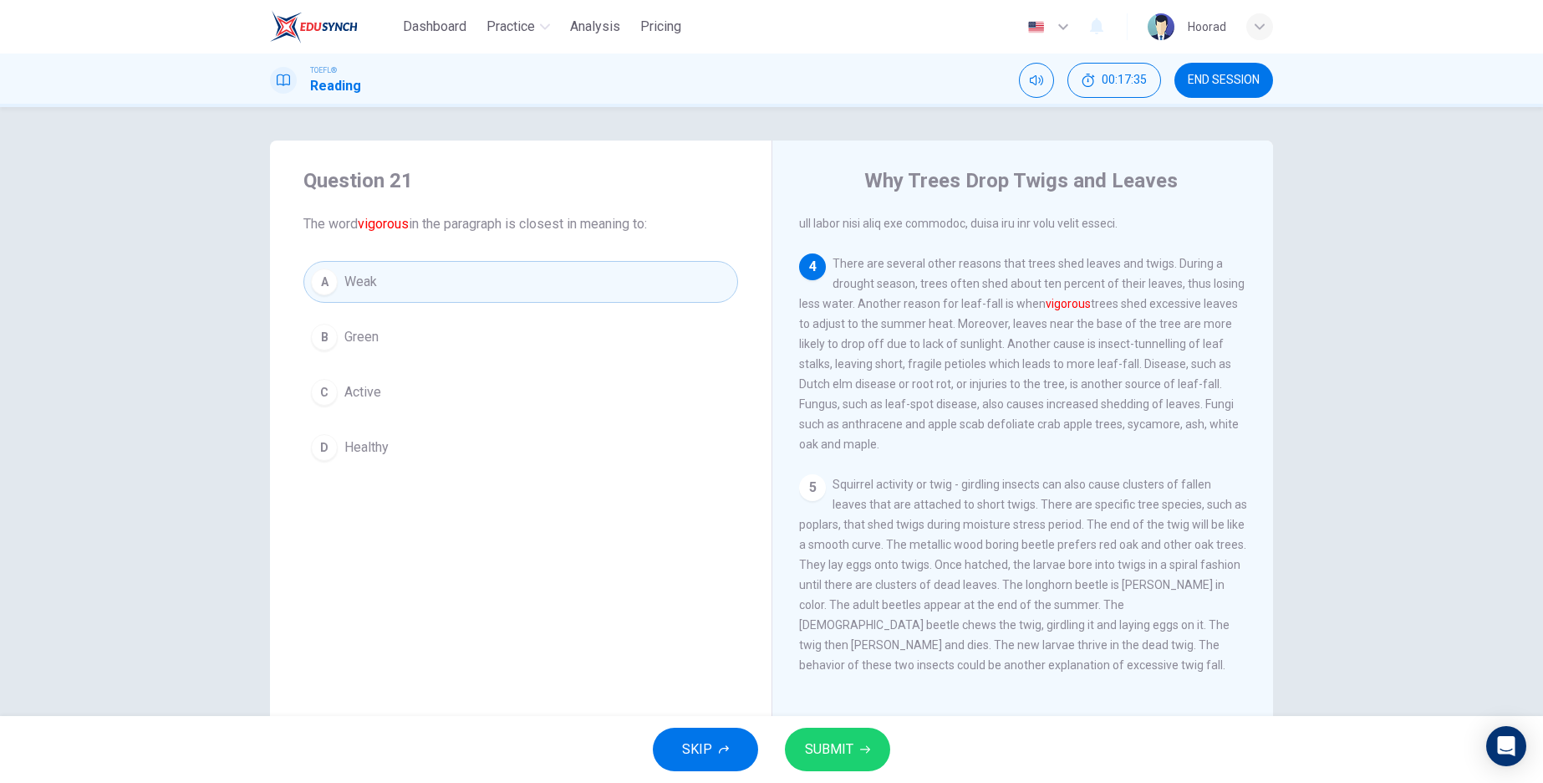
click at [1071, 303] on font "vigorous" at bounding box center [1068, 303] width 45 height 13
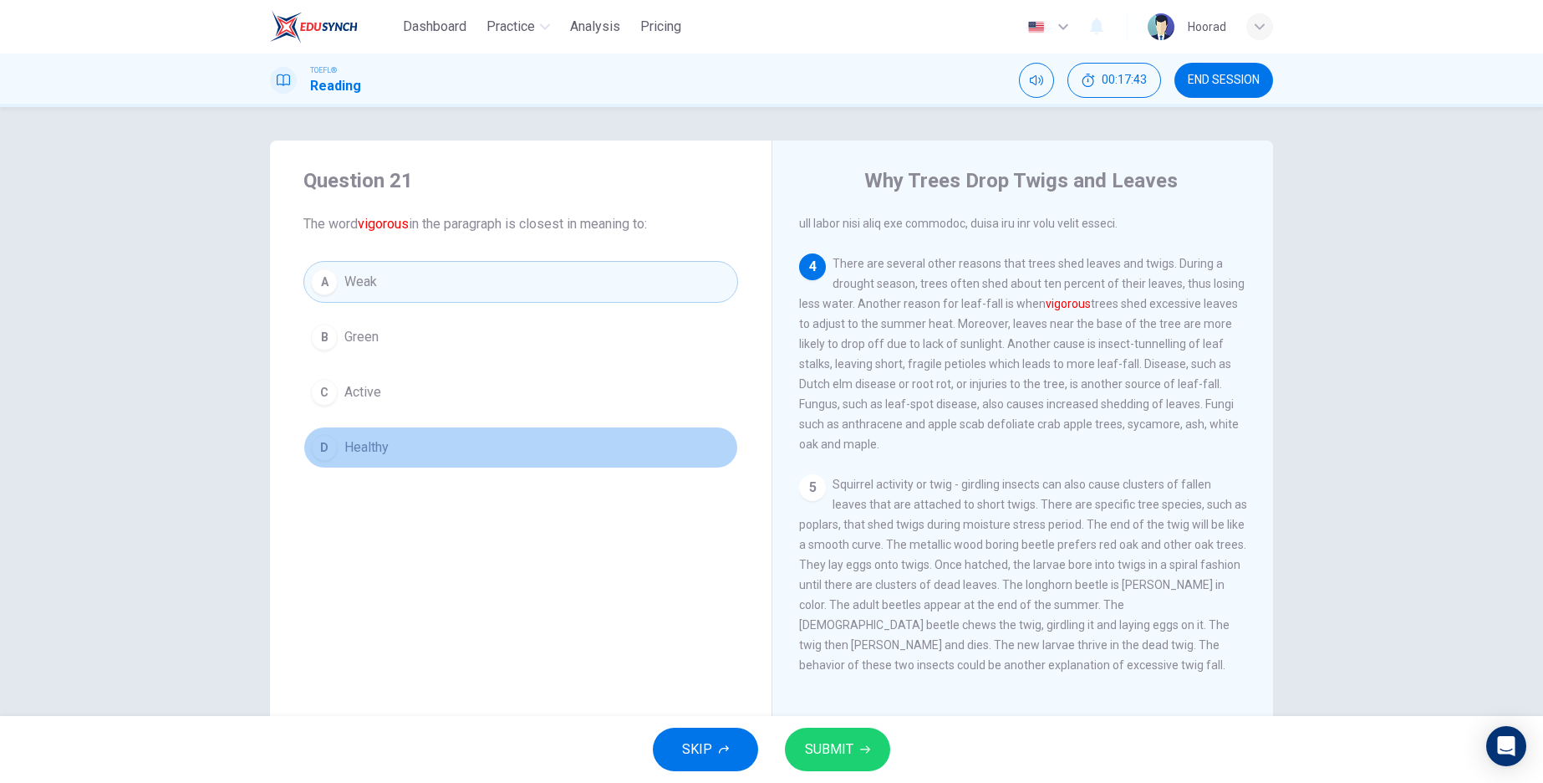
click at [357, 451] on span "Healthy" at bounding box center [366, 447] width 44 height 20
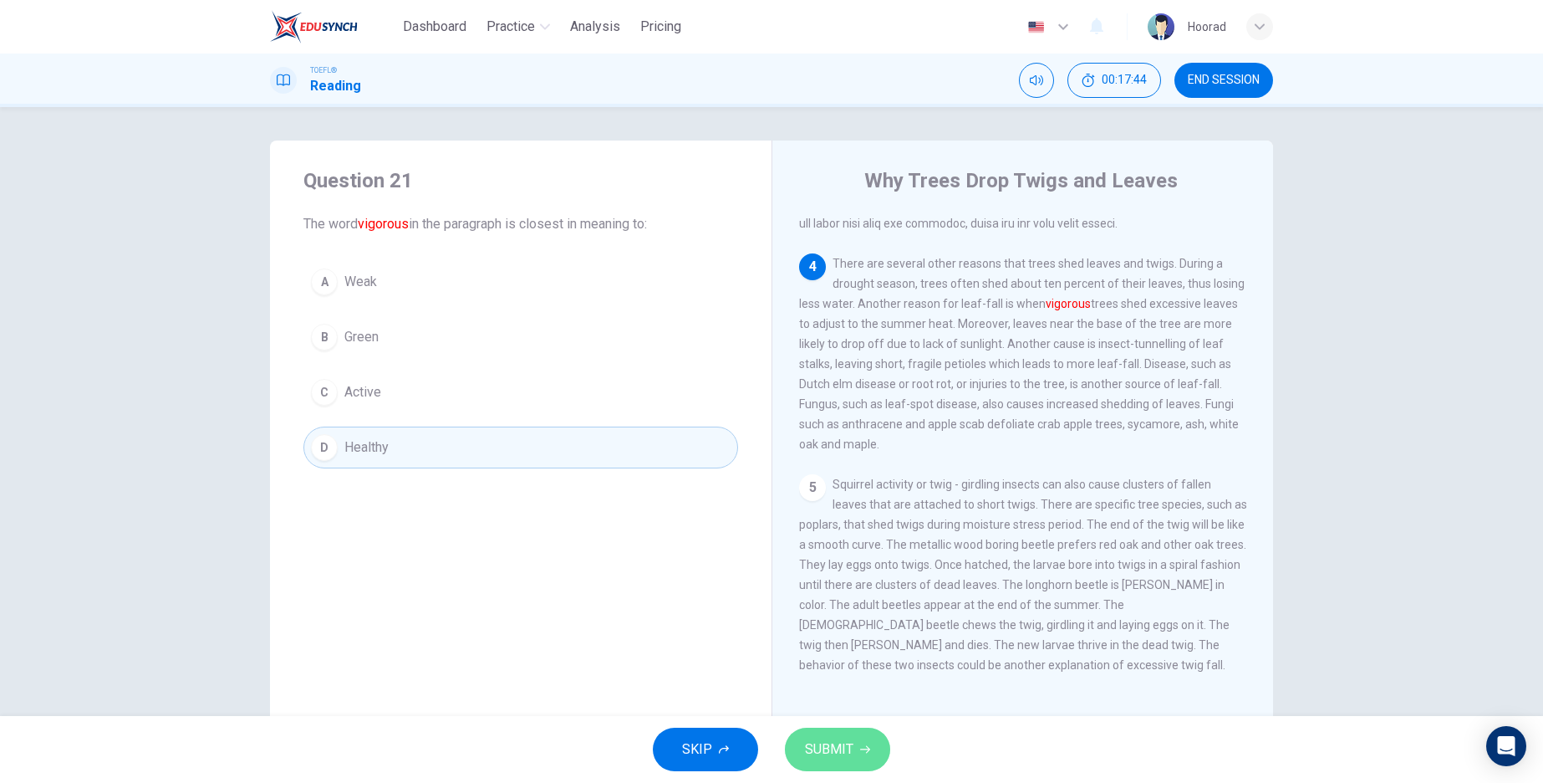
click at [853, 758] on button "SUBMIT" at bounding box center [837, 748] width 105 height 43
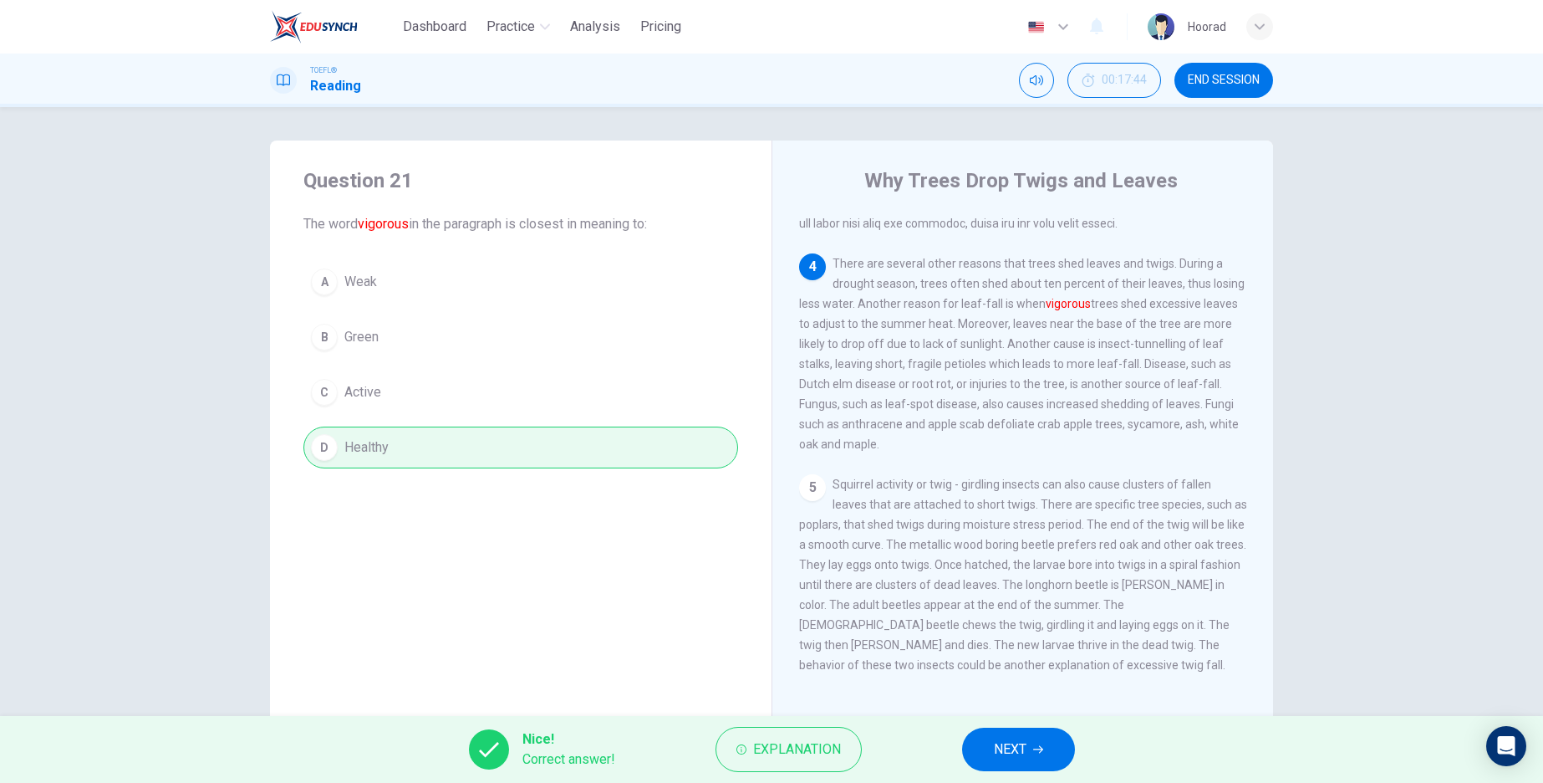
click at [1014, 757] on span "NEXT" at bounding box center [1010, 748] width 33 height 23
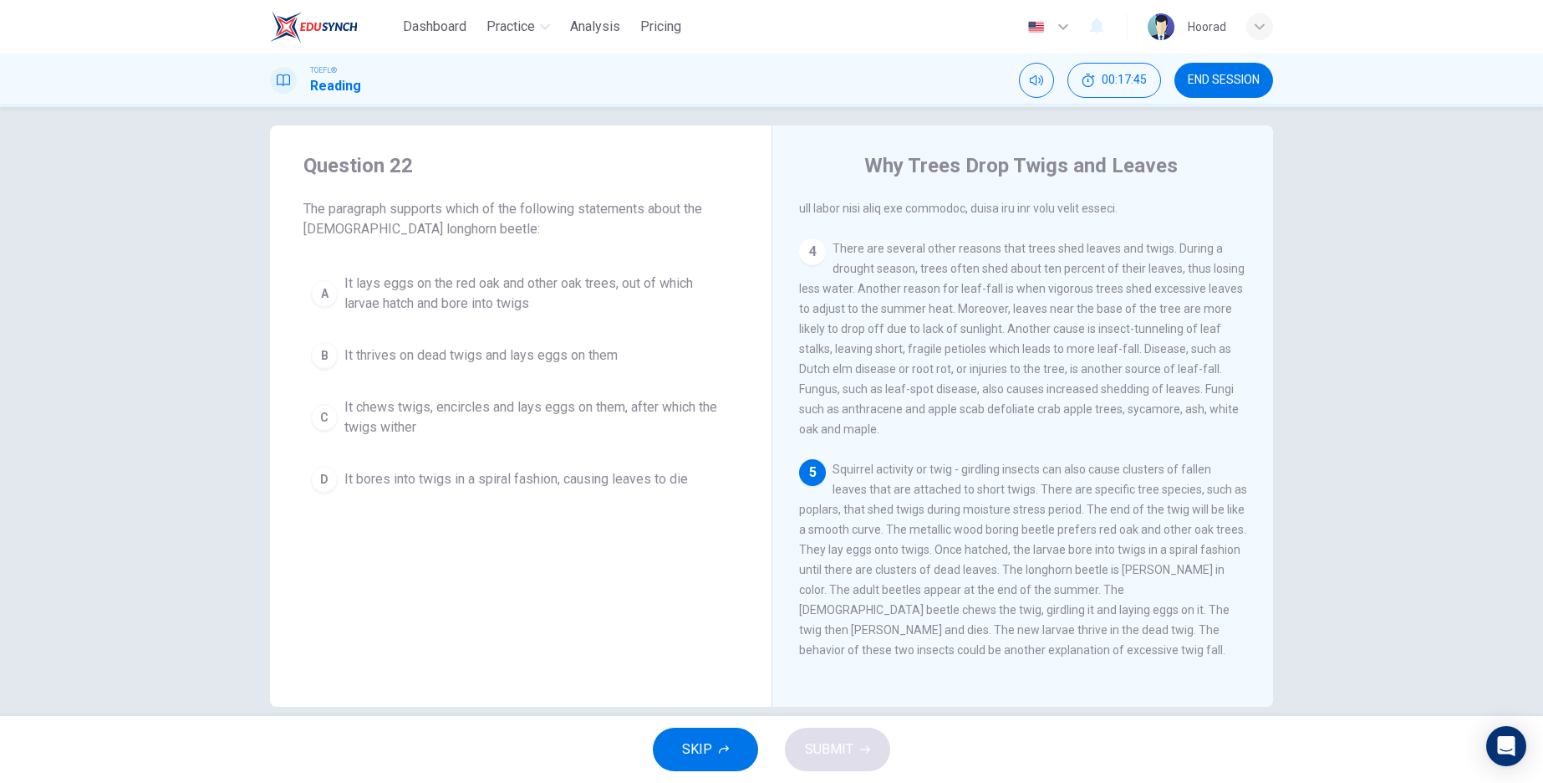
scroll to position [39, 0]
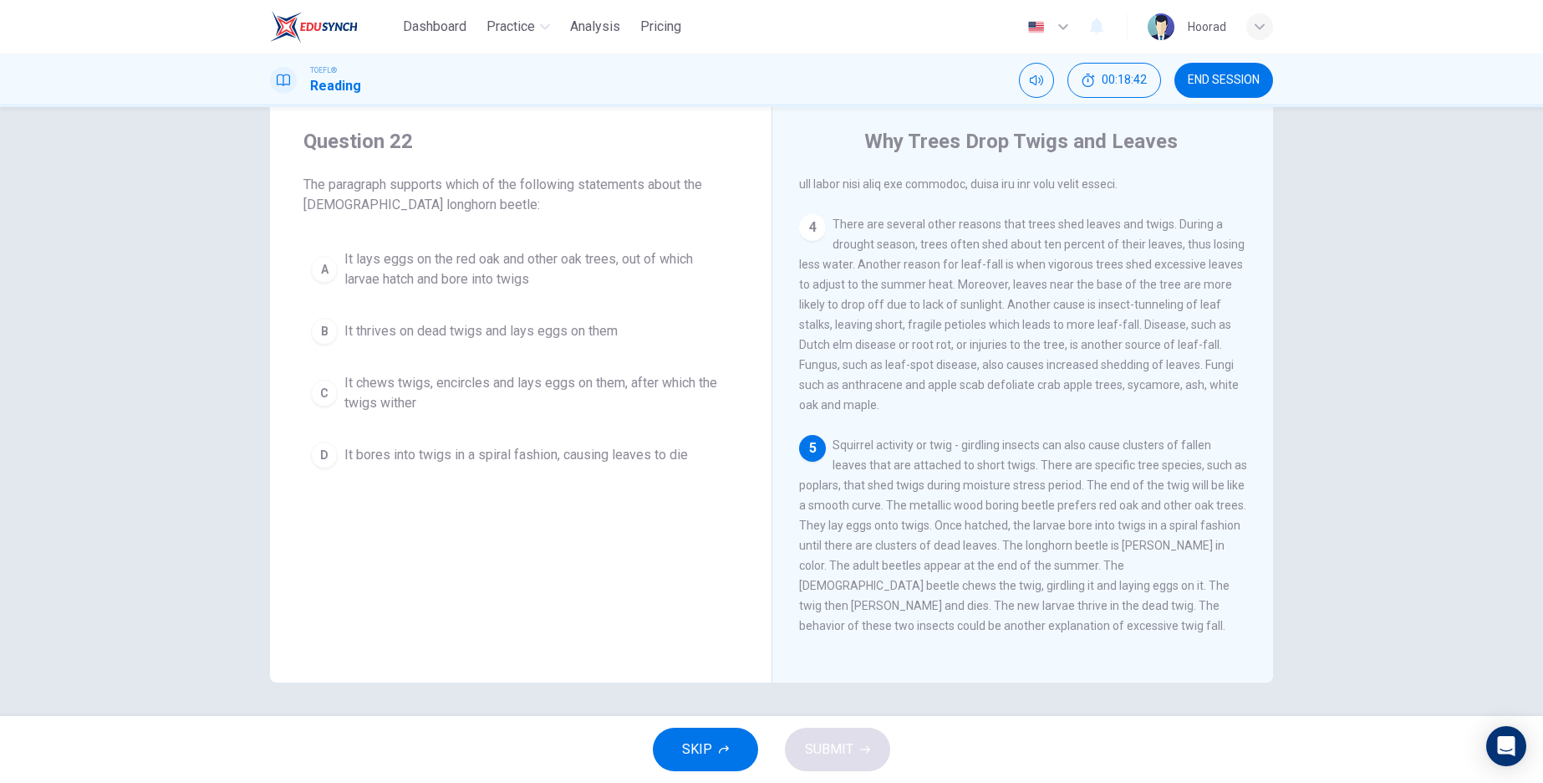
drag, startPoint x: 1216, startPoint y: 593, endPoint x: 1206, endPoint y: 593, distance: 9.2
click at [1206, 593] on div "5 Squirrel activity or twig - girdling insects can also cause clusters of falle…" at bounding box center [1023, 535] width 448 height 201
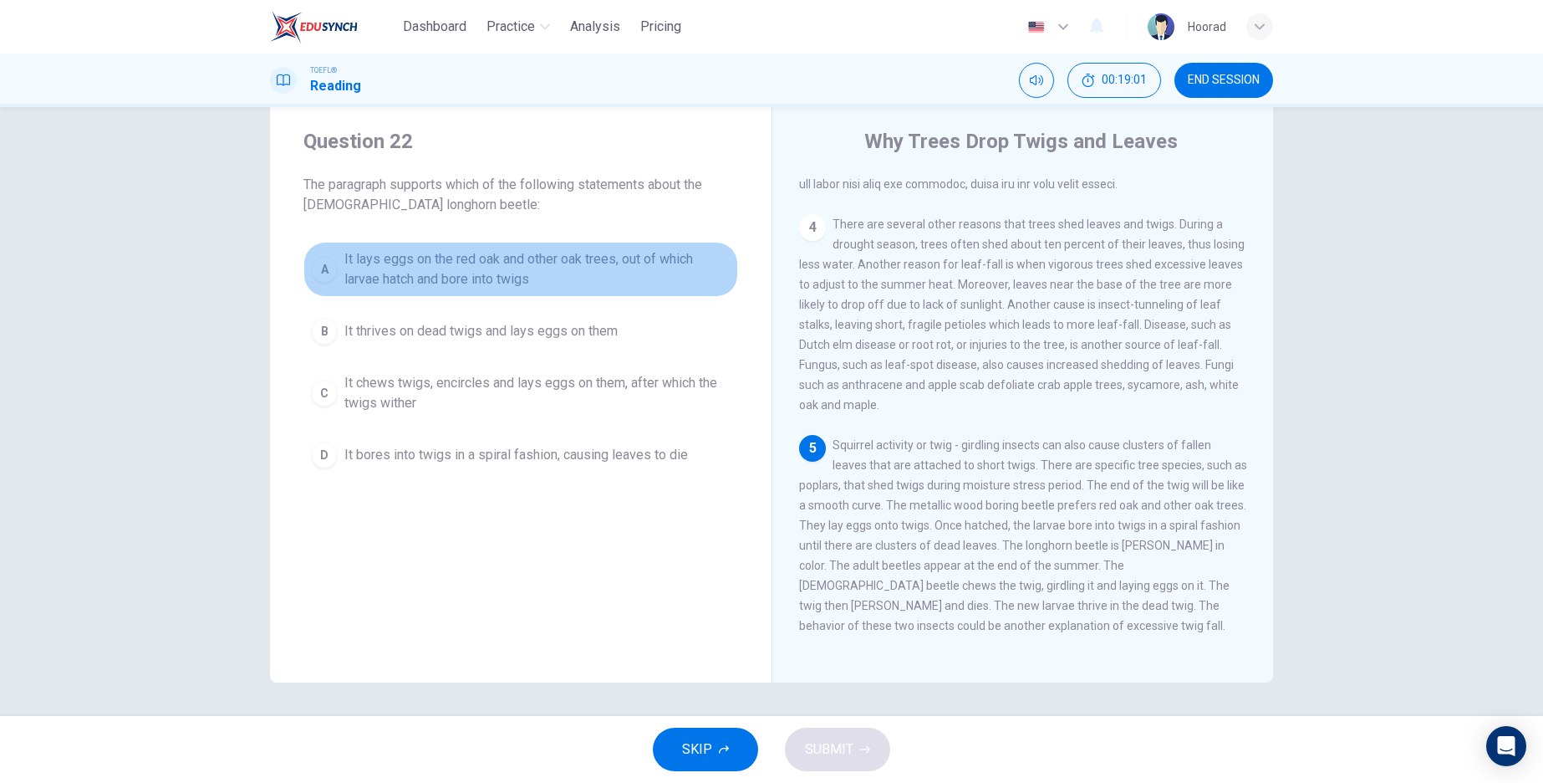
click at [322, 261] on div "A" at bounding box center [324, 269] width 27 height 27
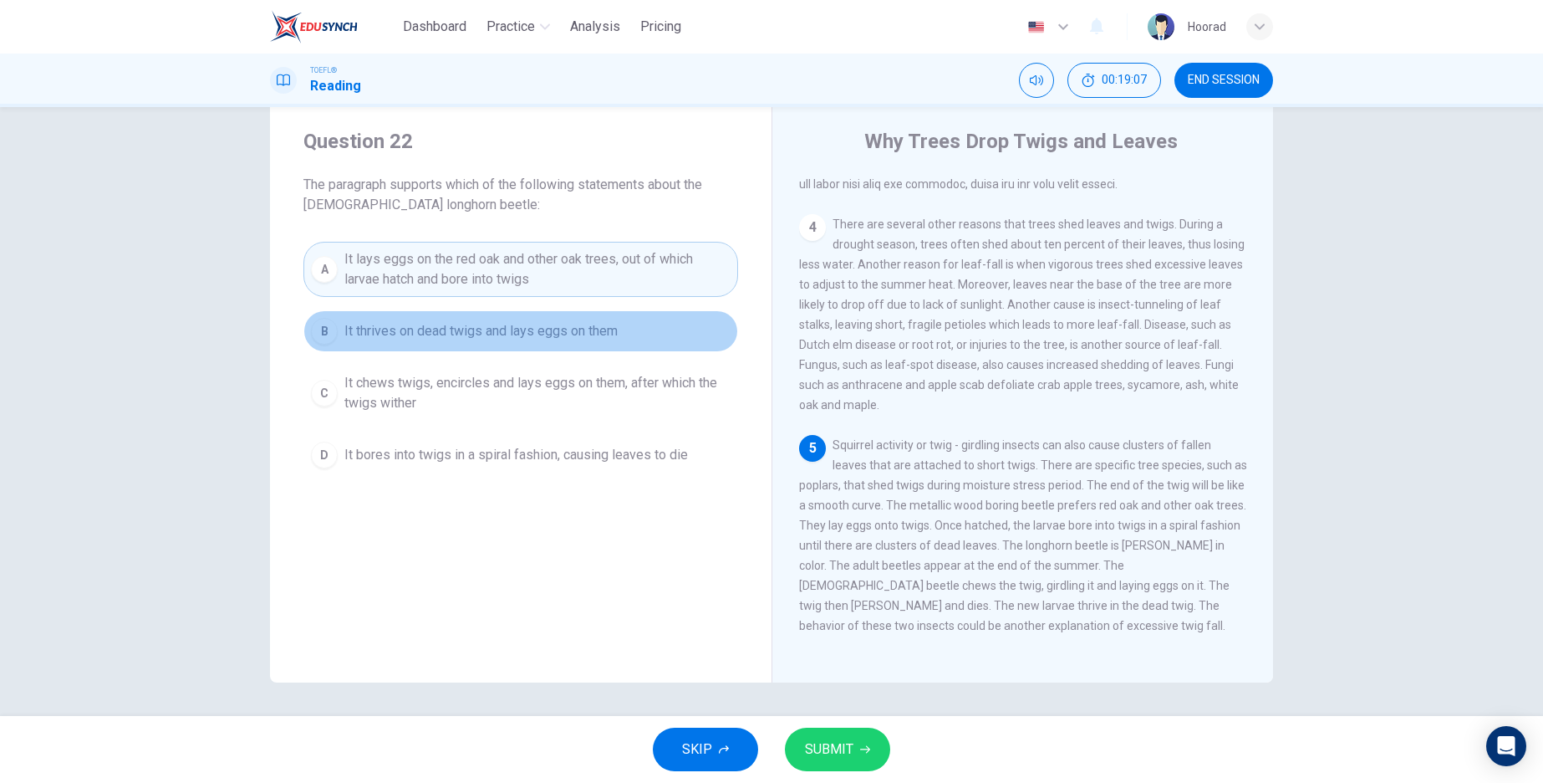
click at [318, 338] on div "B" at bounding box center [324, 331] width 27 height 27
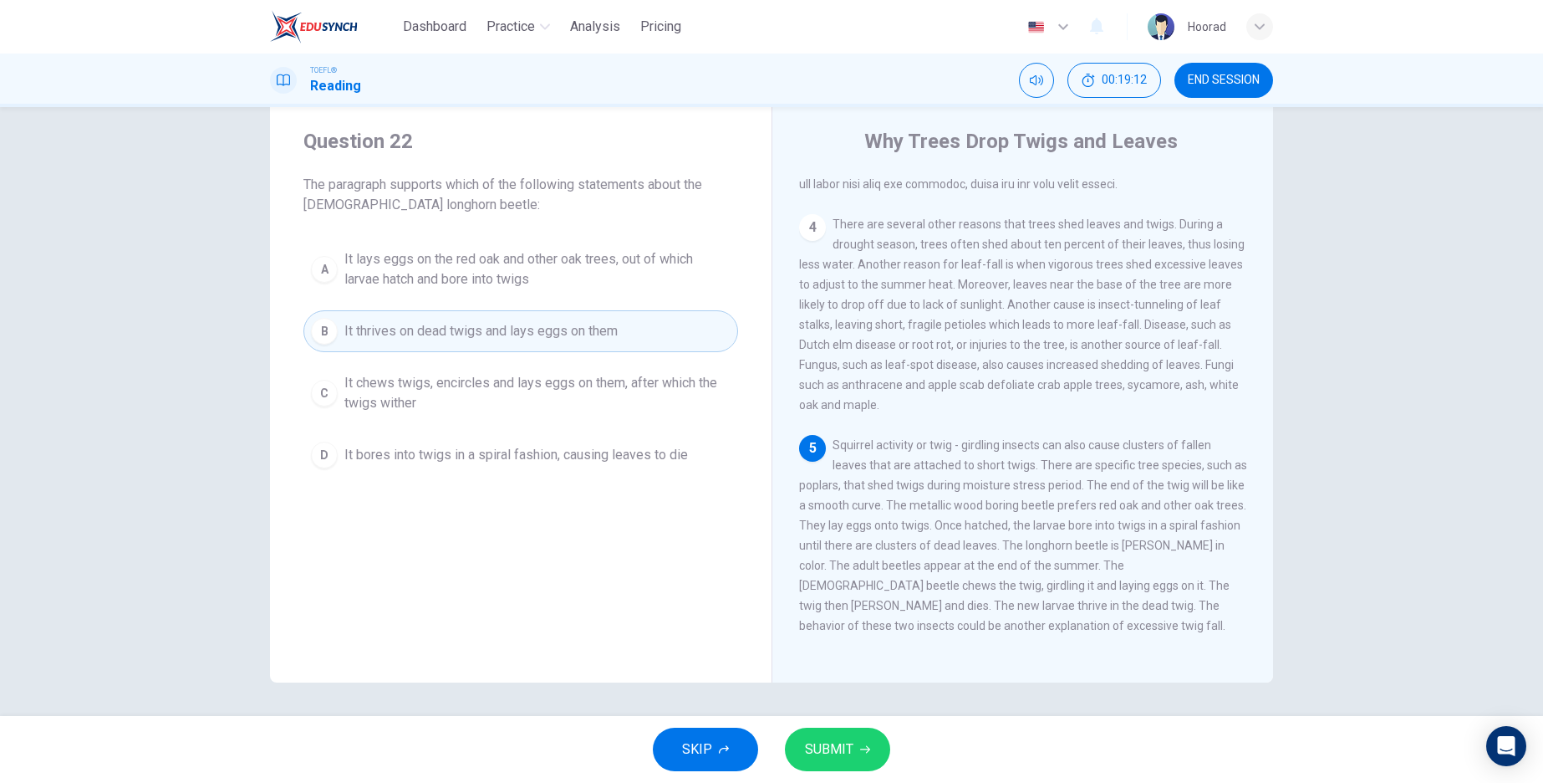
click at [336, 397] on button "C It chews twigs, encircles and lays eggs on them, after which the twigs wither" at bounding box center [520, 392] width 435 height 55
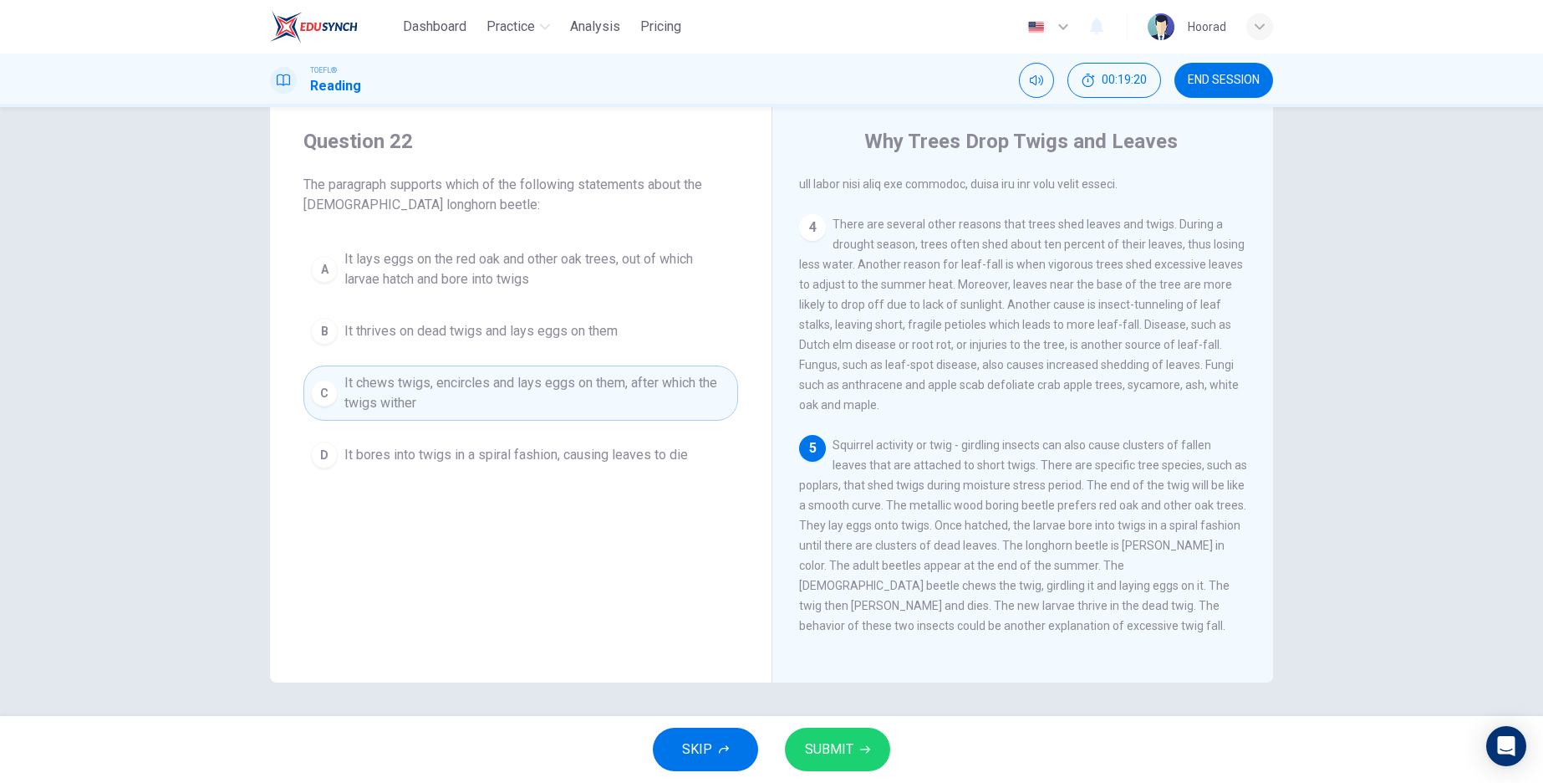
click at [324, 458] on div "D" at bounding box center [324, 454] width 27 height 27
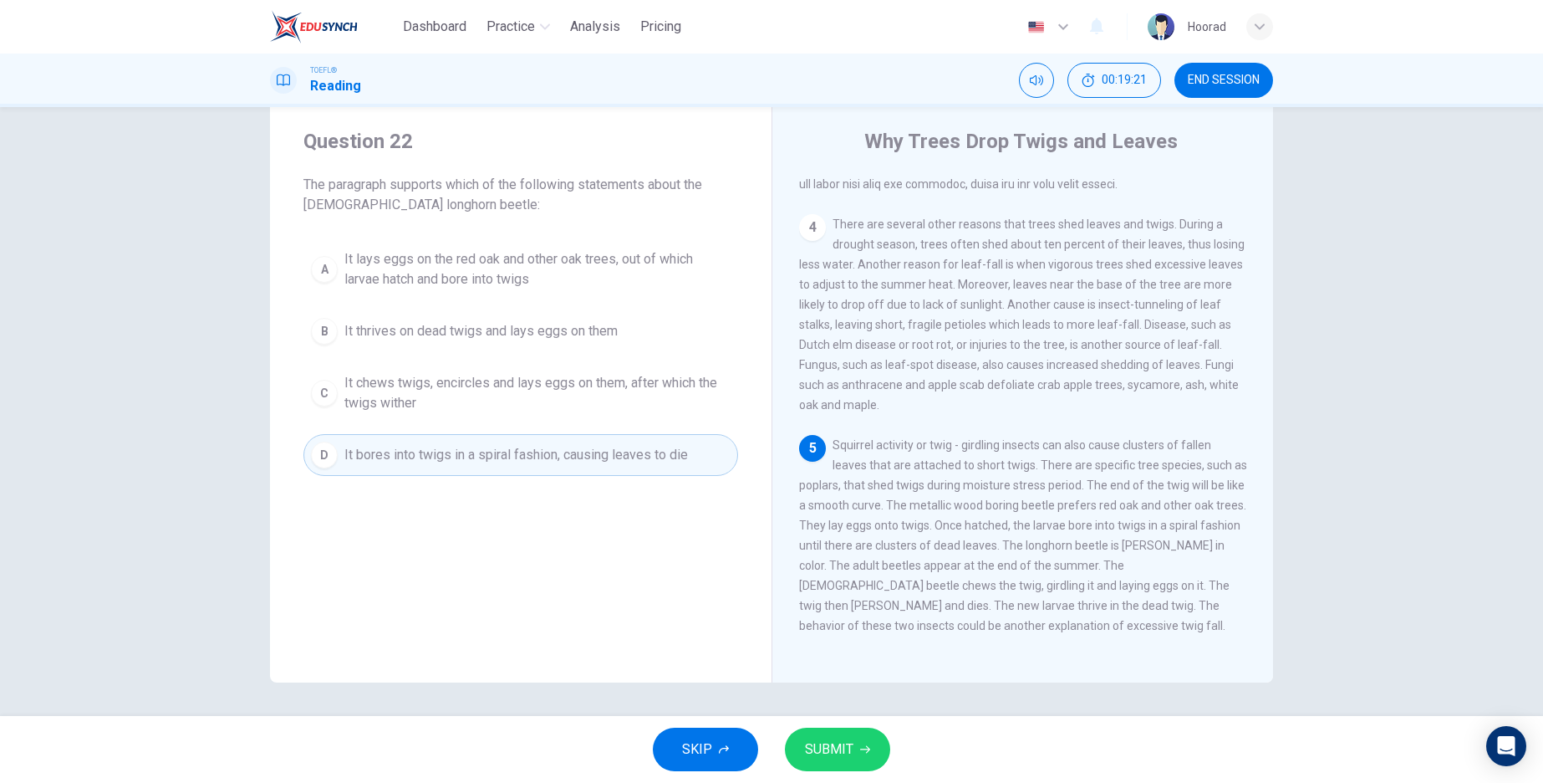
click at [841, 747] on span "SUBMIT" at bounding box center [829, 748] width 48 height 23
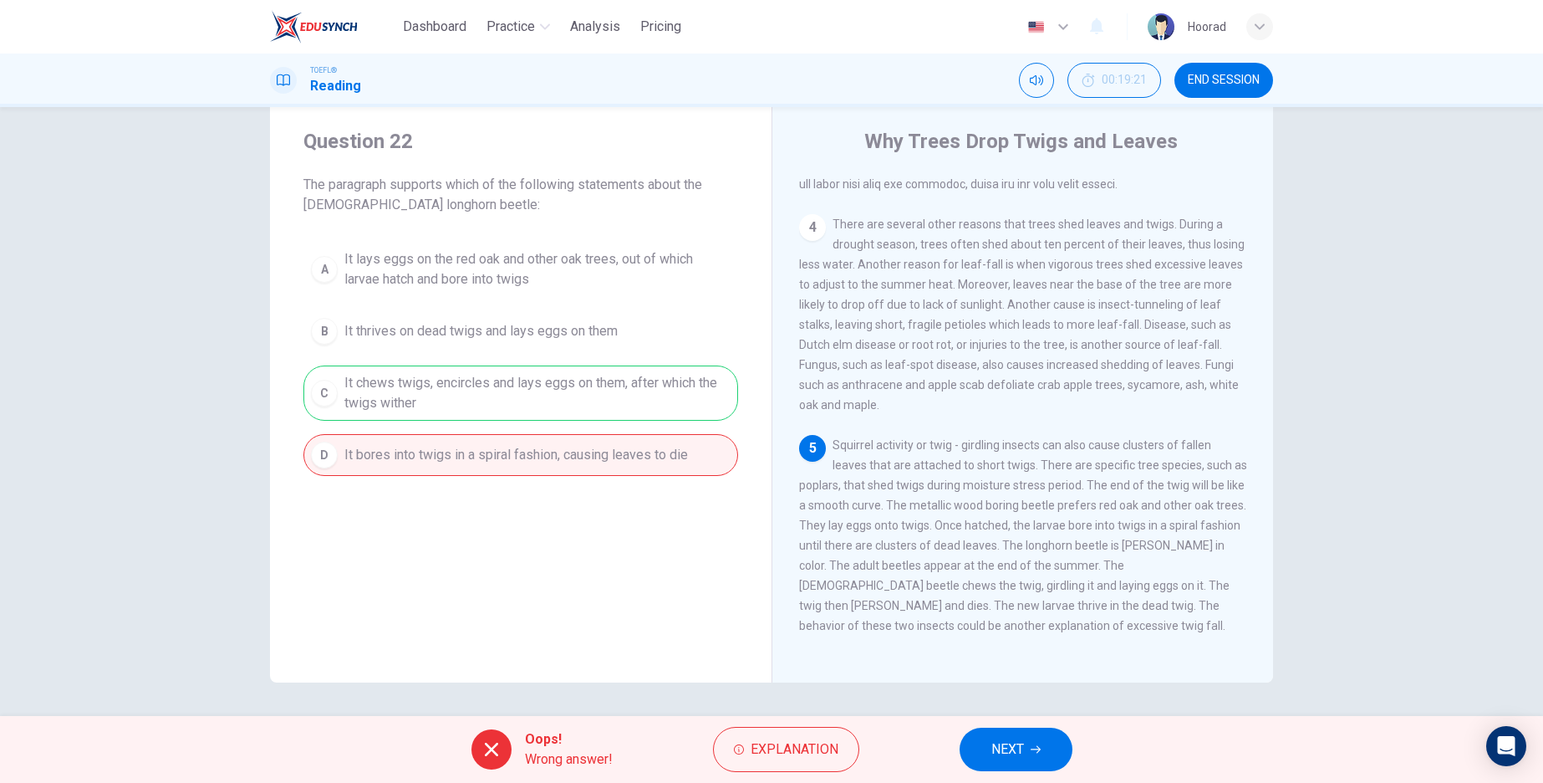
click at [1012, 747] on span "NEXT" at bounding box center [1008, 748] width 33 height 23
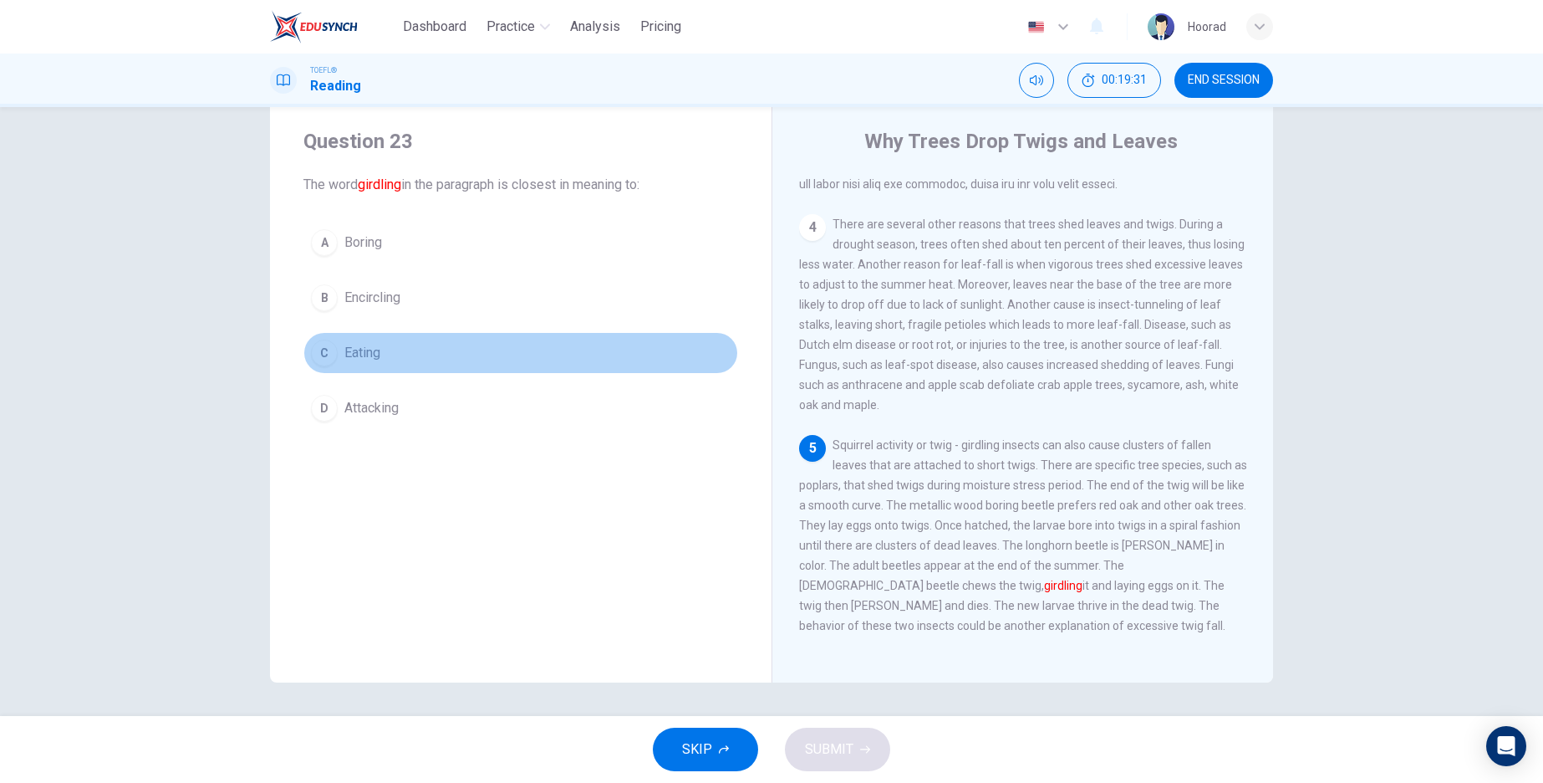
click at [314, 353] on div "C" at bounding box center [324, 352] width 27 height 27
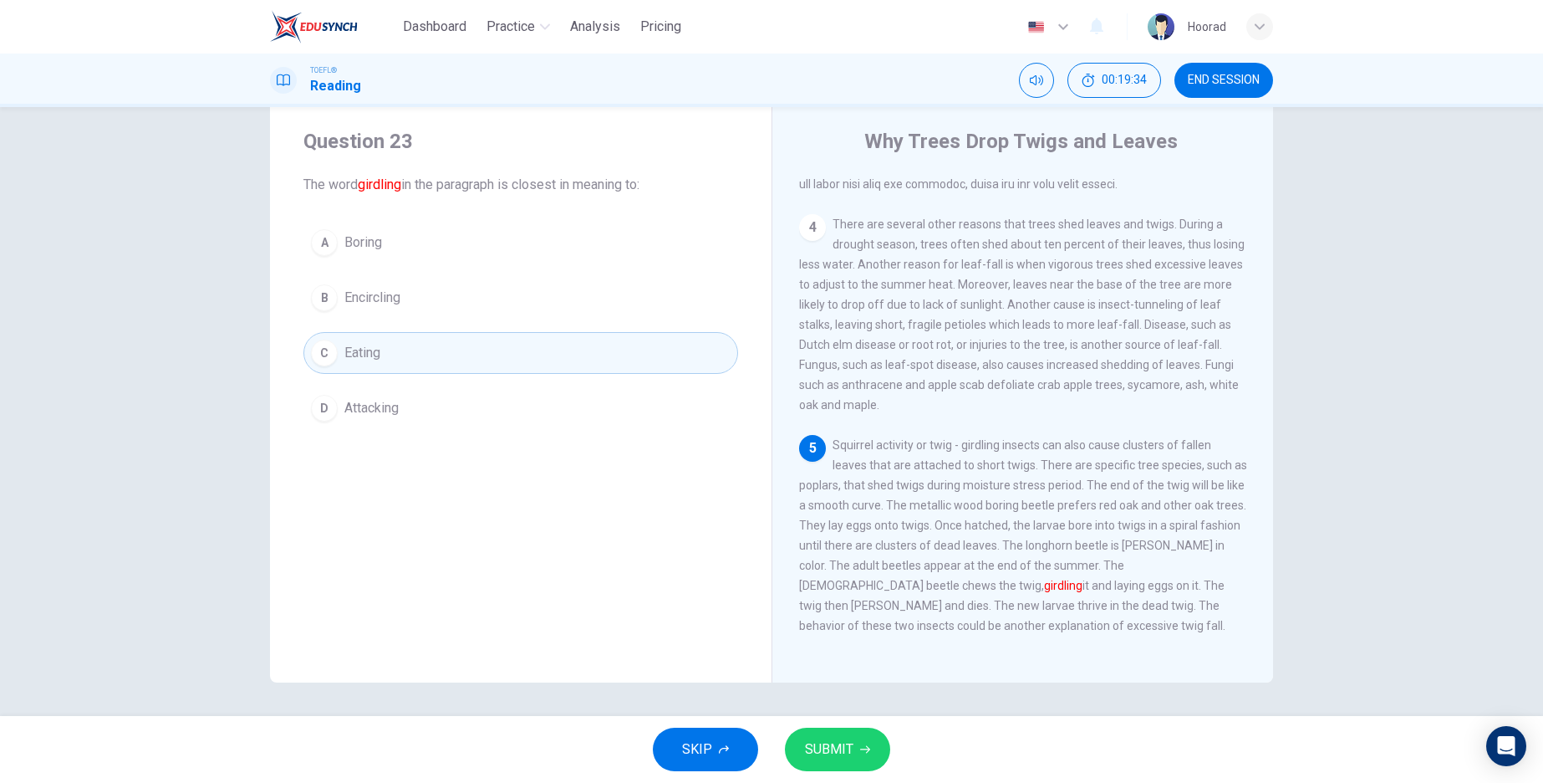
click at [847, 756] on span "SUBMIT" at bounding box center [829, 748] width 48 height 23
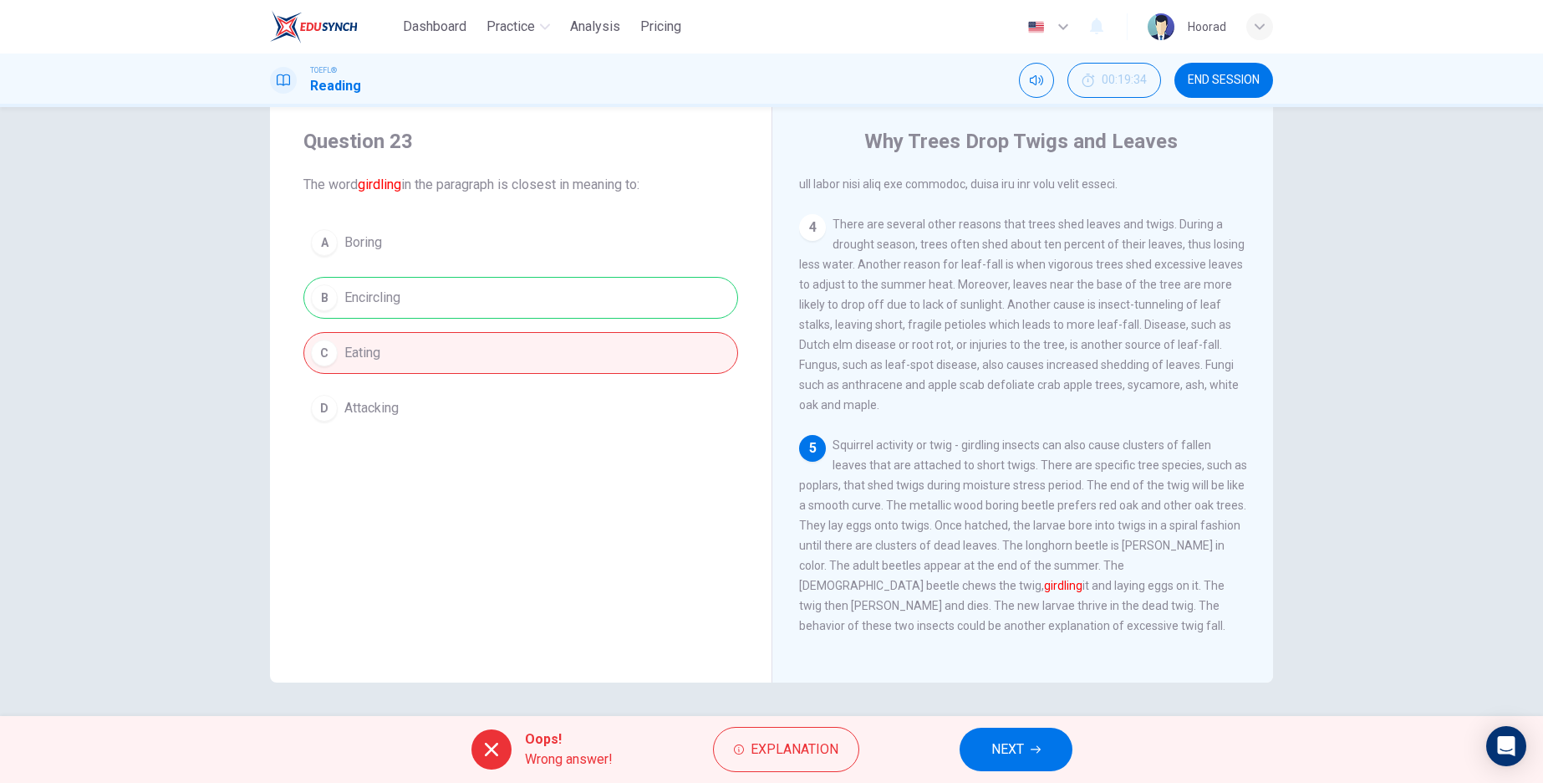
click at [1051, 752] on button "NEXT" at bounding box center [1016, 748] width 113 height 43
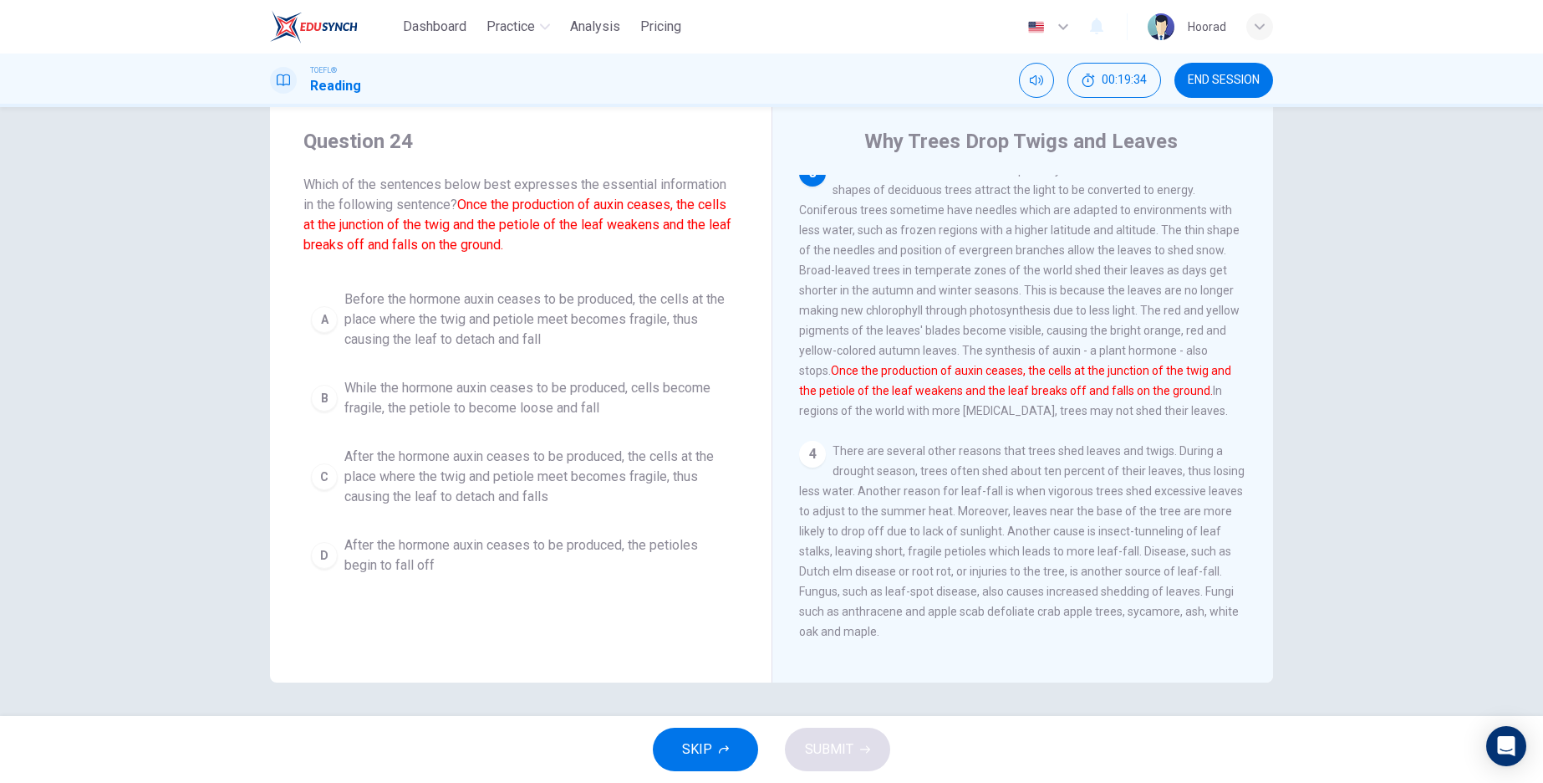
scroll to position [301, 0]
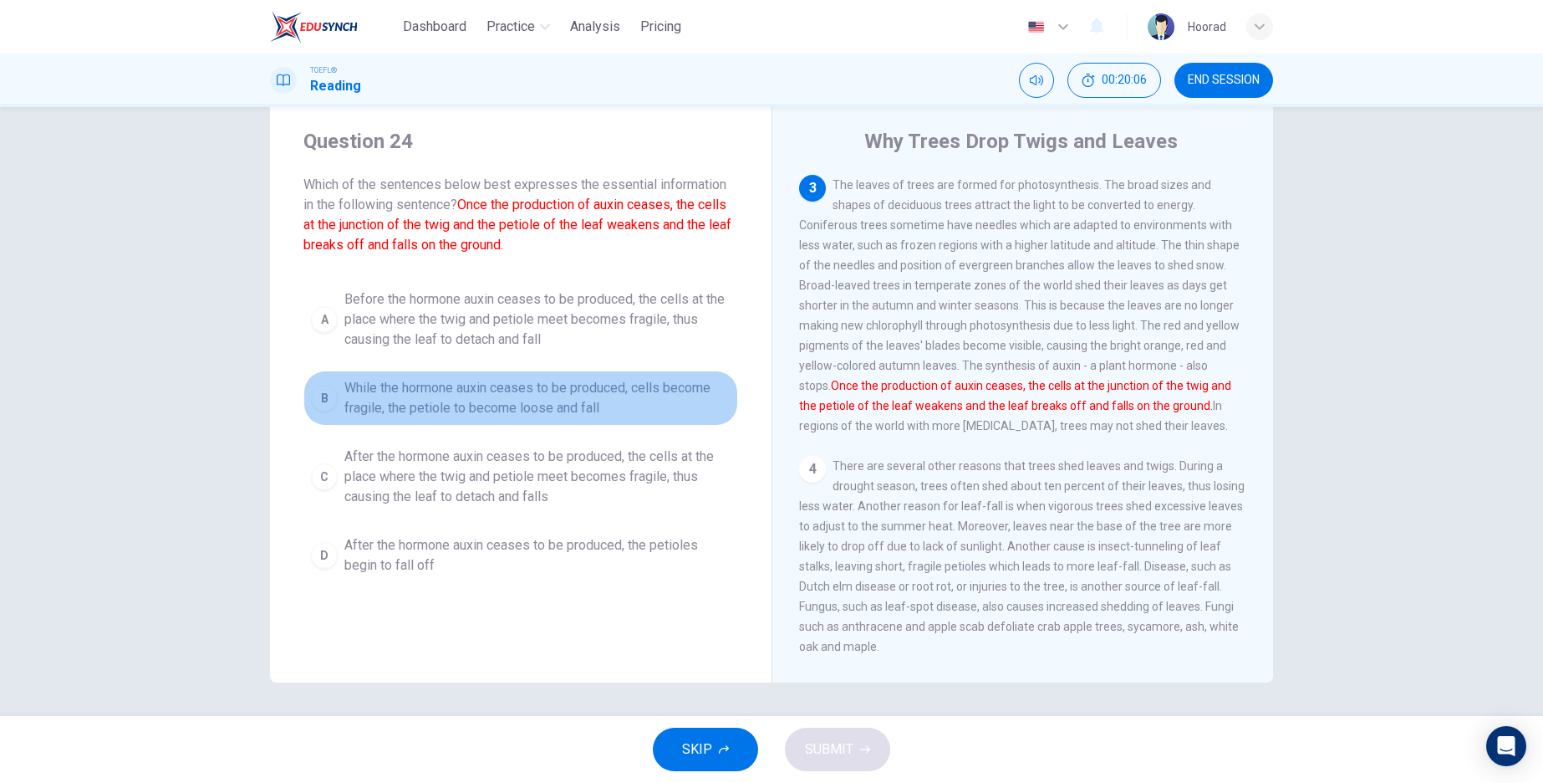
click at [319, 400] on div "B" at bounding box center [324, 398] width 27 height 27
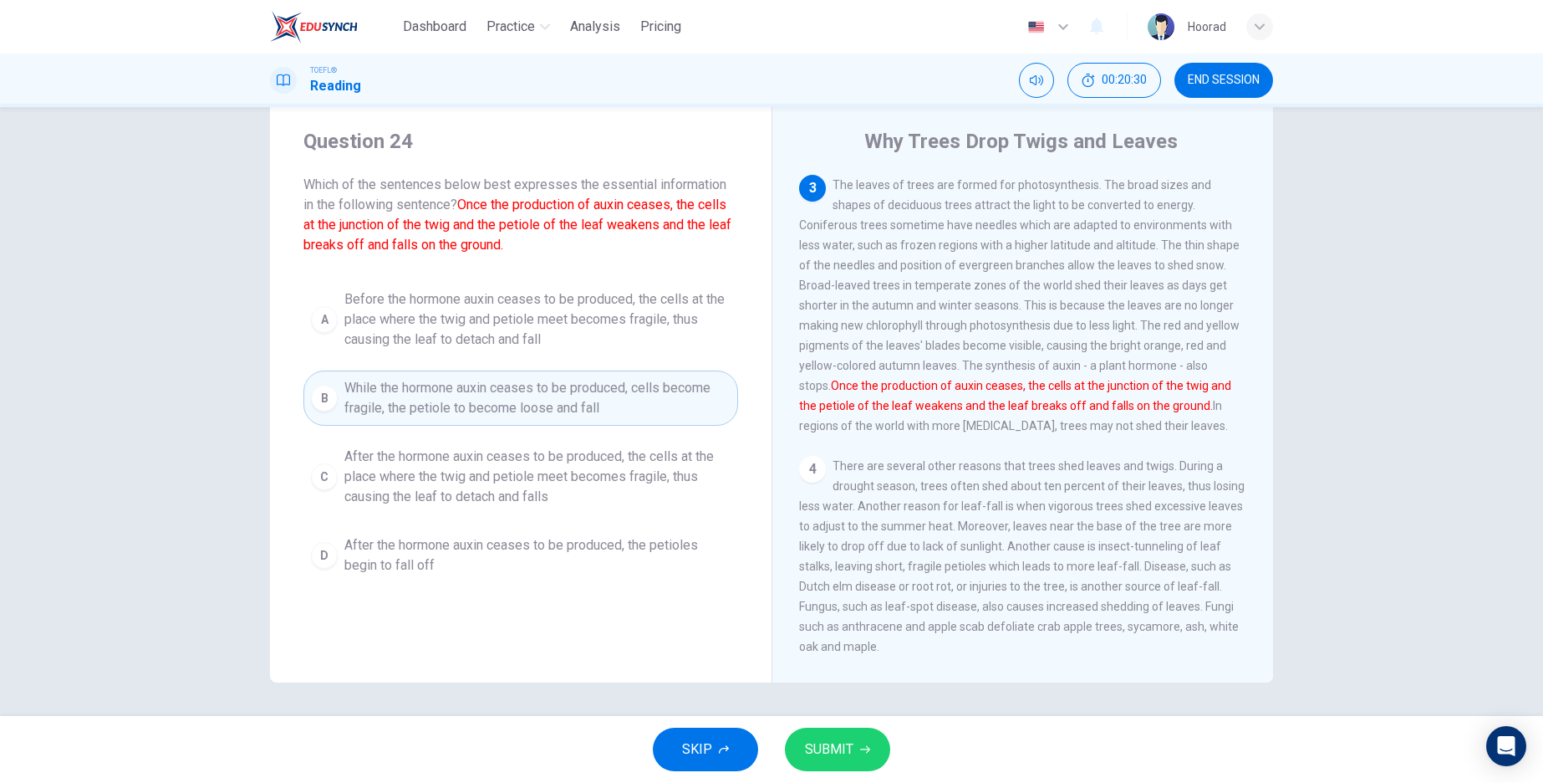
click at [320, 475] on div "C" at bounding box center [324, 476] width 27 height 27
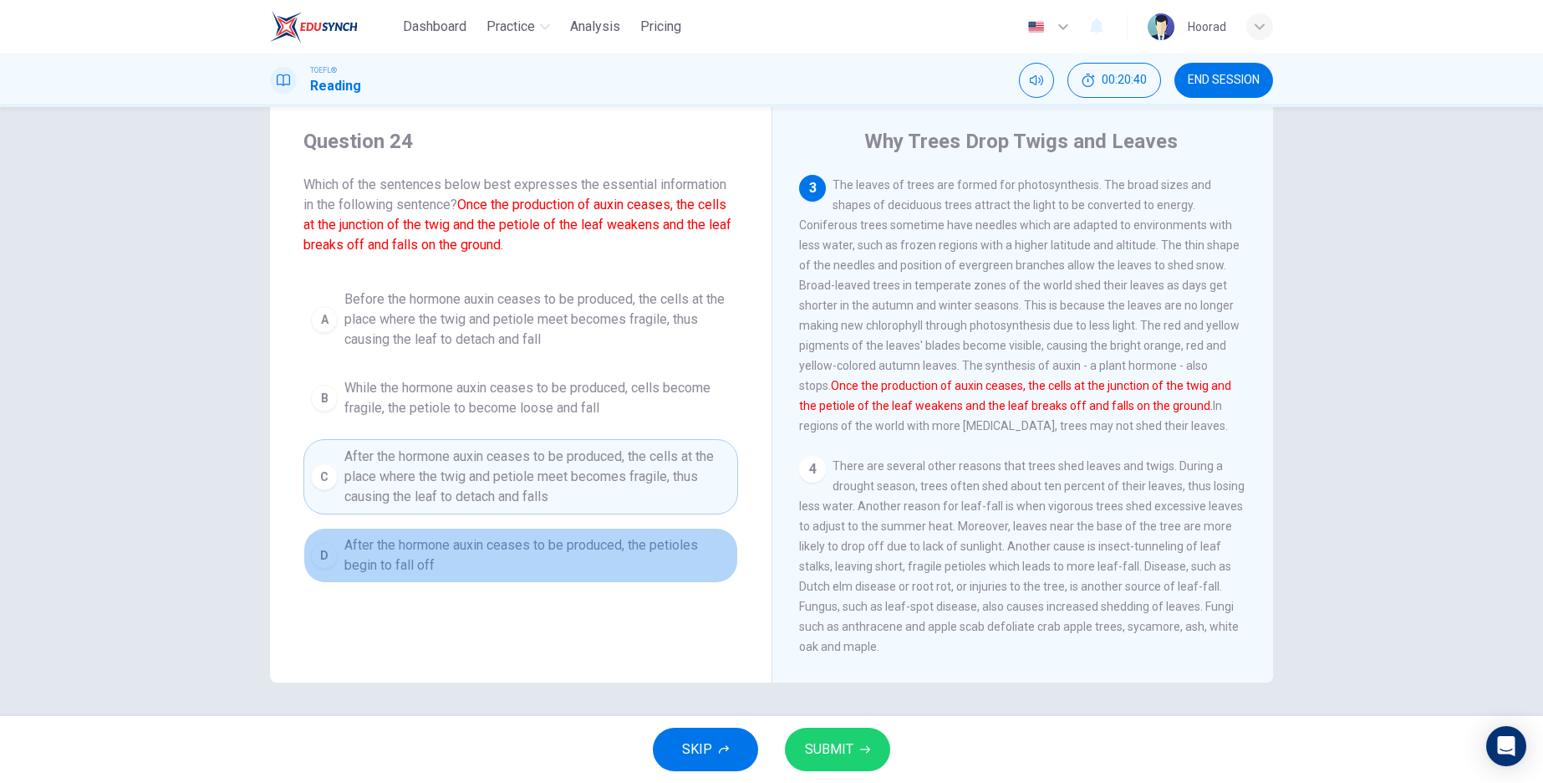
click at [354, 561] on span "After the hormone auxin ceases to be produced, the petioles begin to fall off" at bounding box center [537, 555] width 386 height 40
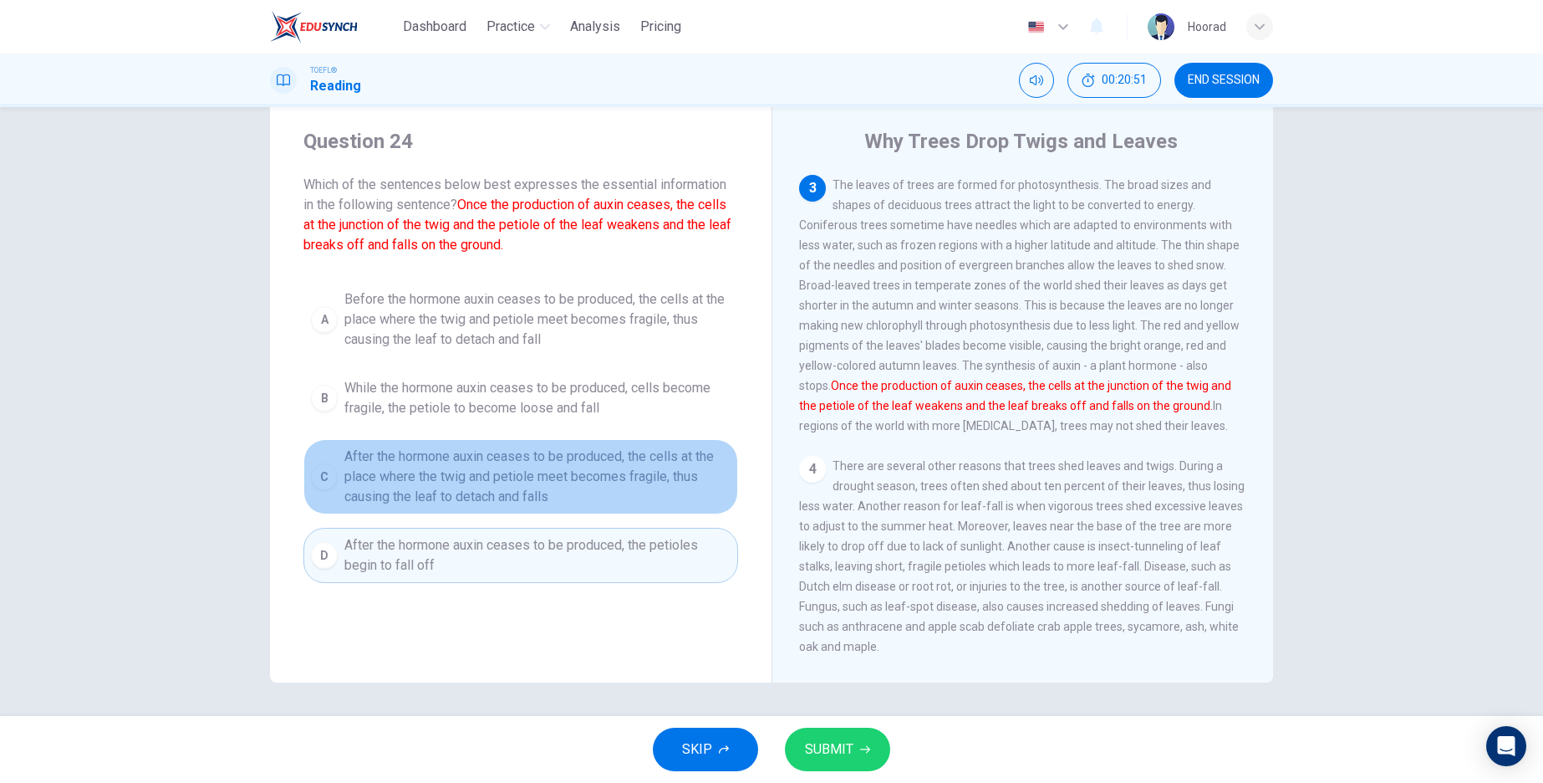
click at [322, 487] on div "C" at bounding box center [324, 476] width 27 height 27
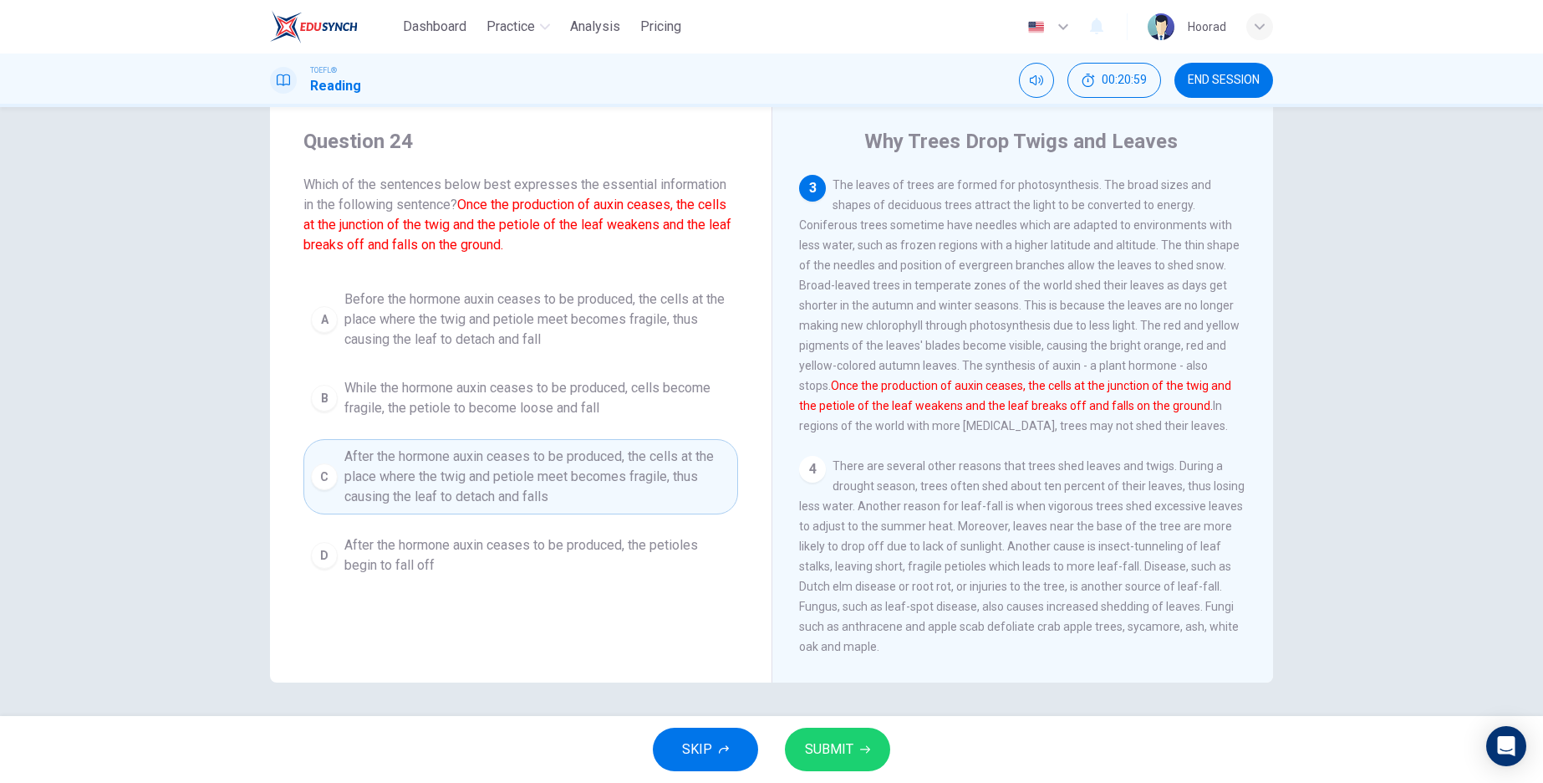
click at [841, 742] on span "SUBMIT" at bounding box center [829, 748] width 48 height 23
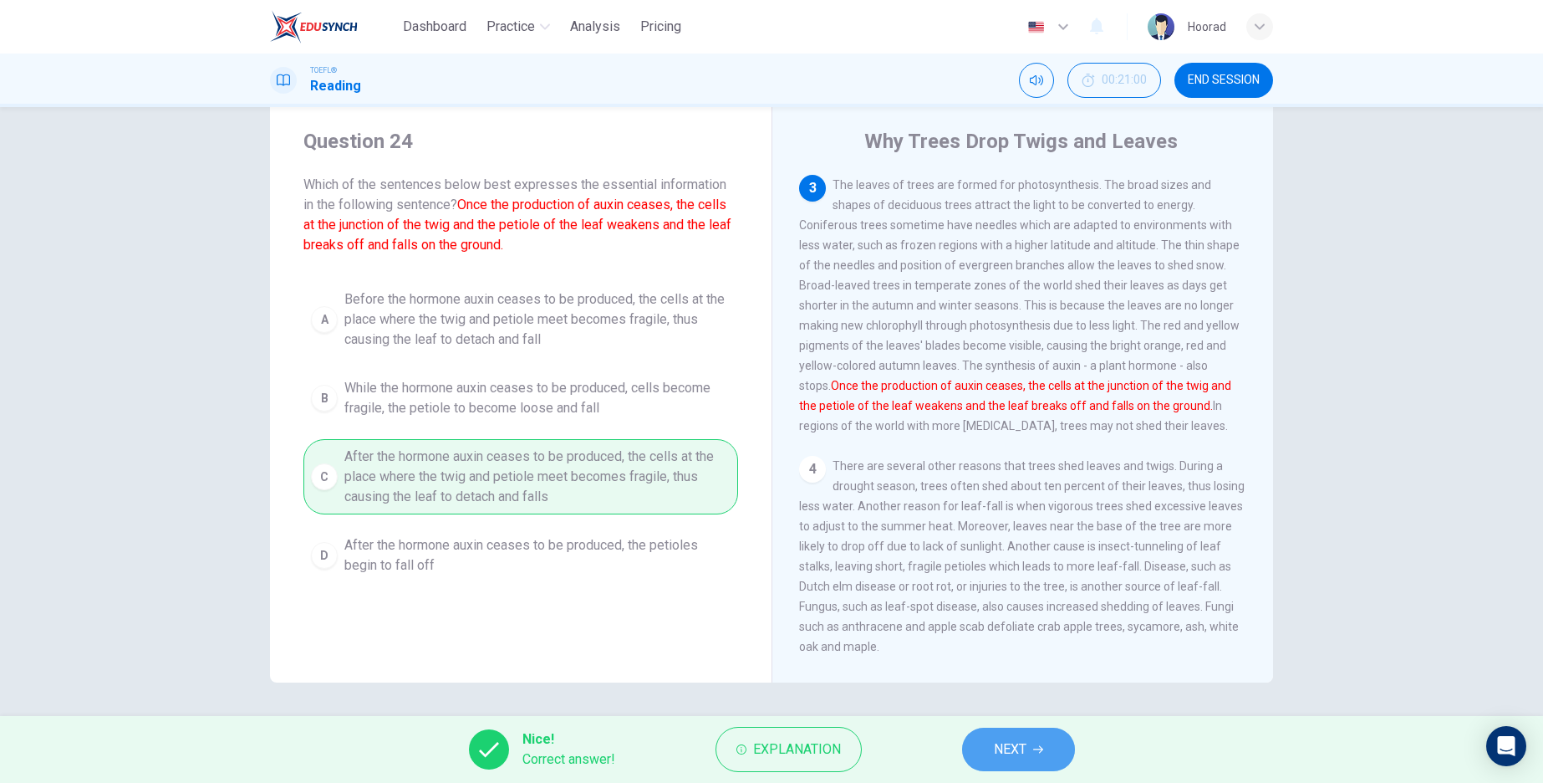
click at [1002, 758] on span "NEXT" at bounding box center [1010, 748] width 33 height 23
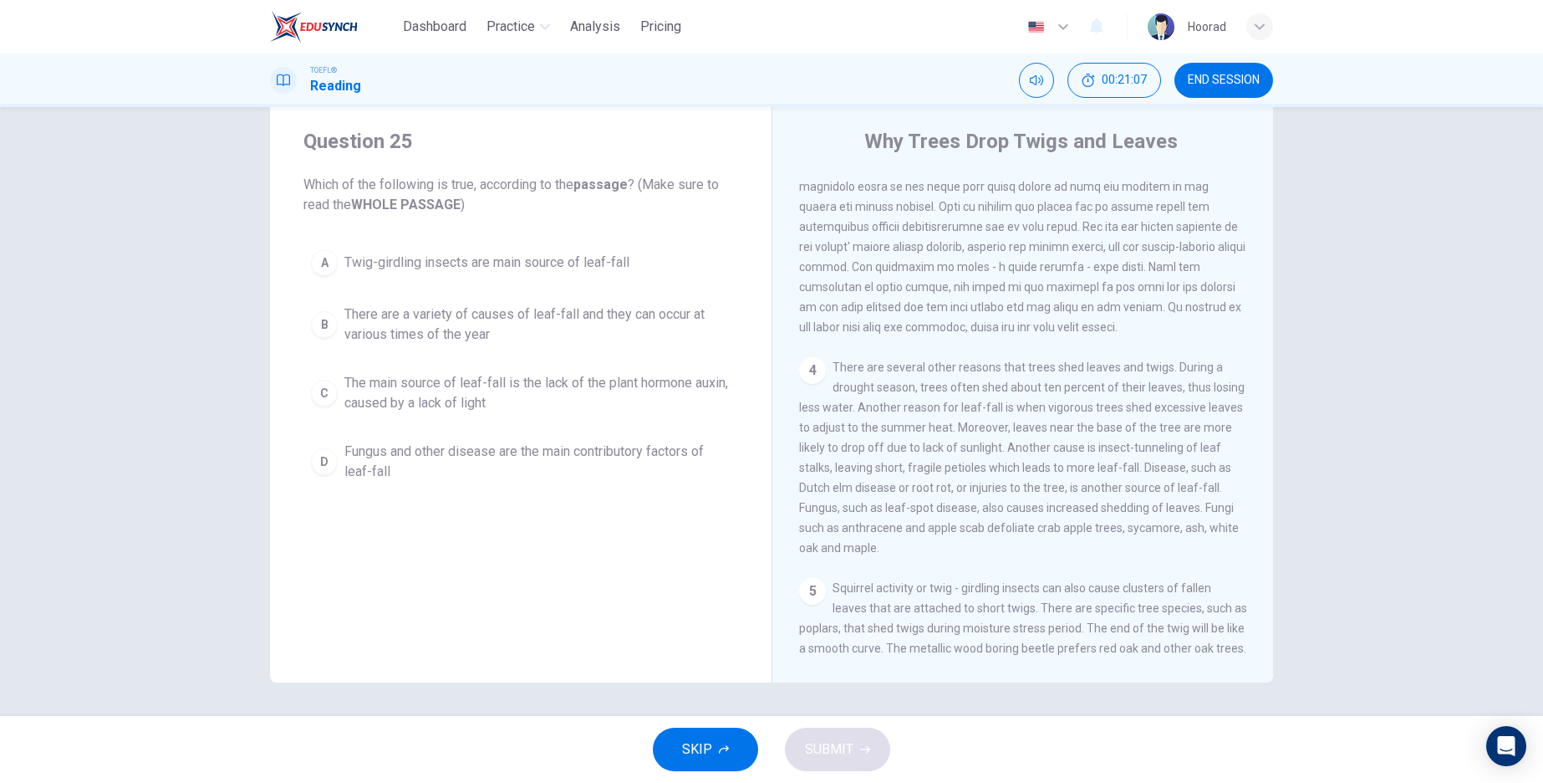
scroll to position [0, 0]
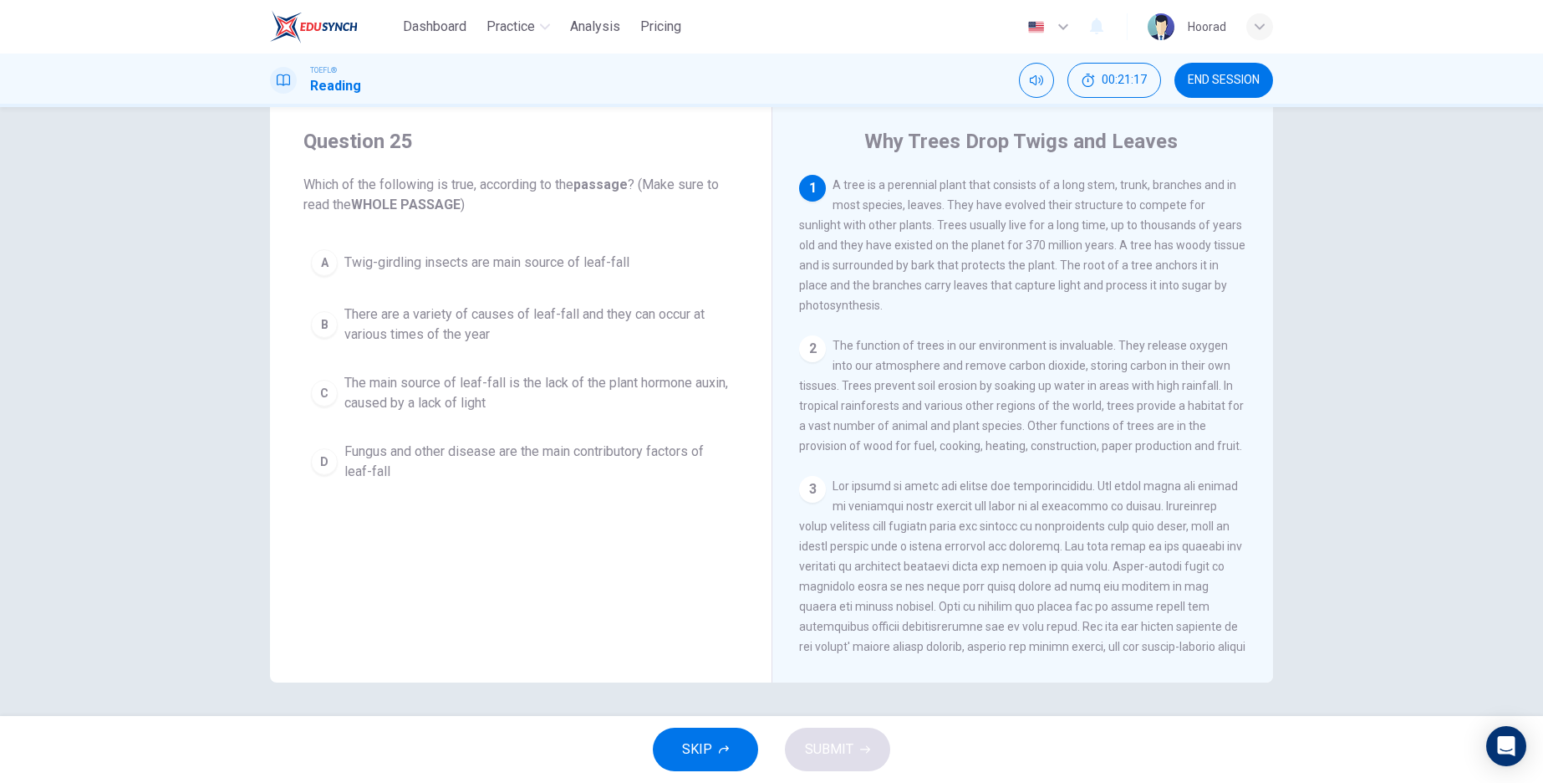
click at [319, 326] on div "B" at bounding box center [324, 324] width 27 height 27
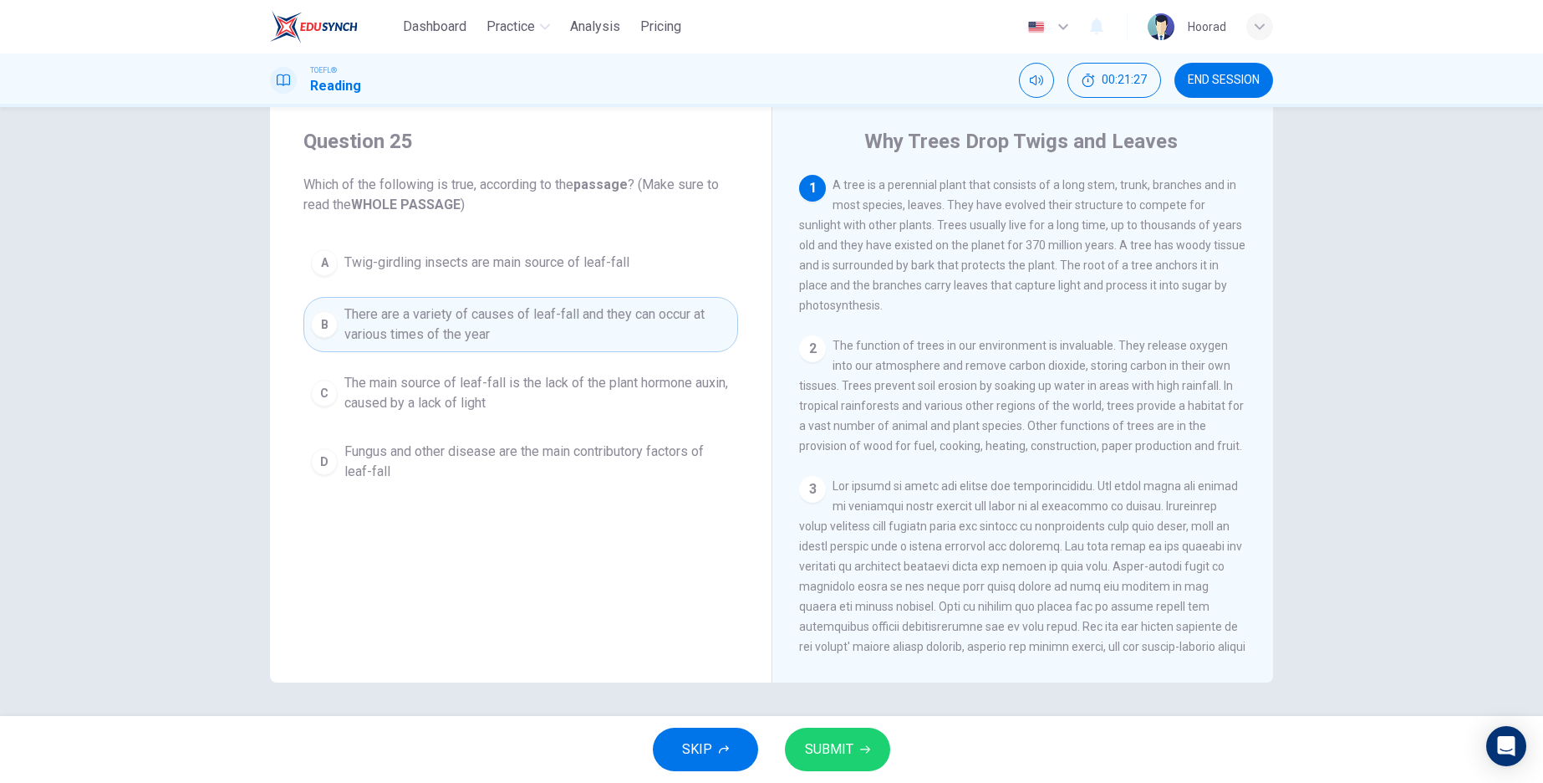
click at [819, 761] on button "SUBMIT" at bounding box center [837, 748] width 105 height 43
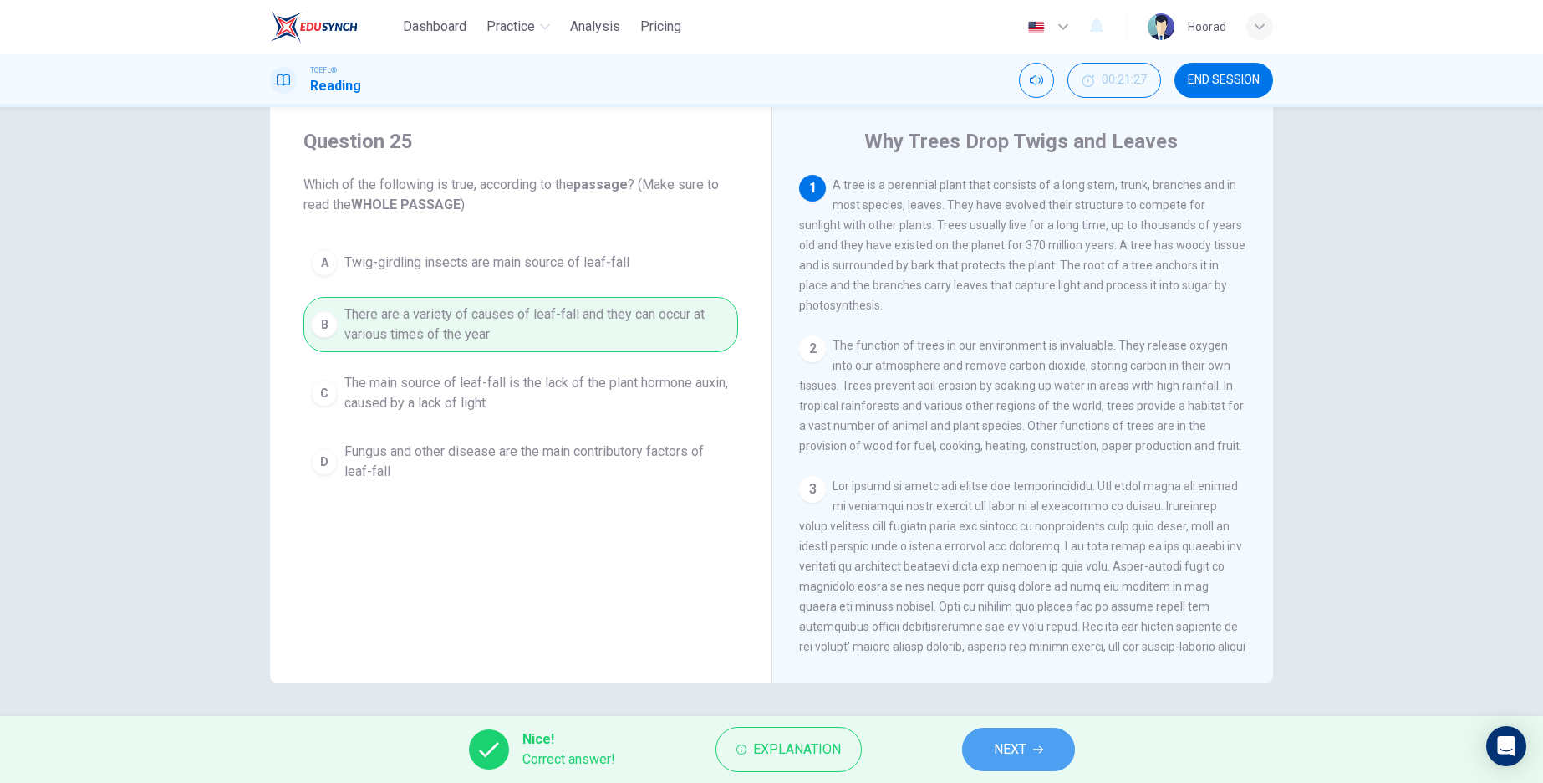
click at [1037, 747] on icon "button" at bounding box center [1038, 749] width 10 height 10
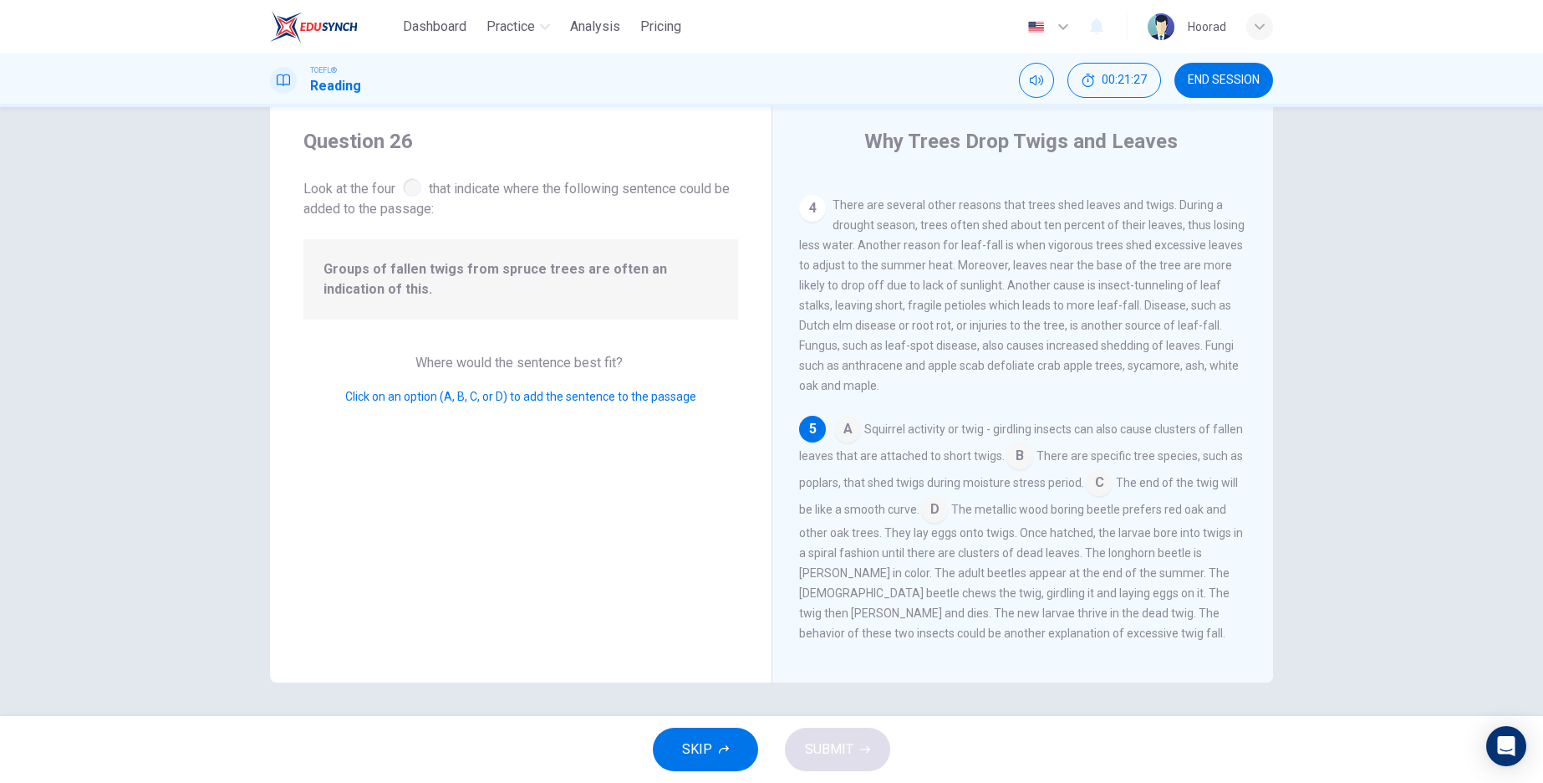
scroll to position [569, 0]
click at [948, 506] on input at bounding box center [934, 503] width 27 height 27
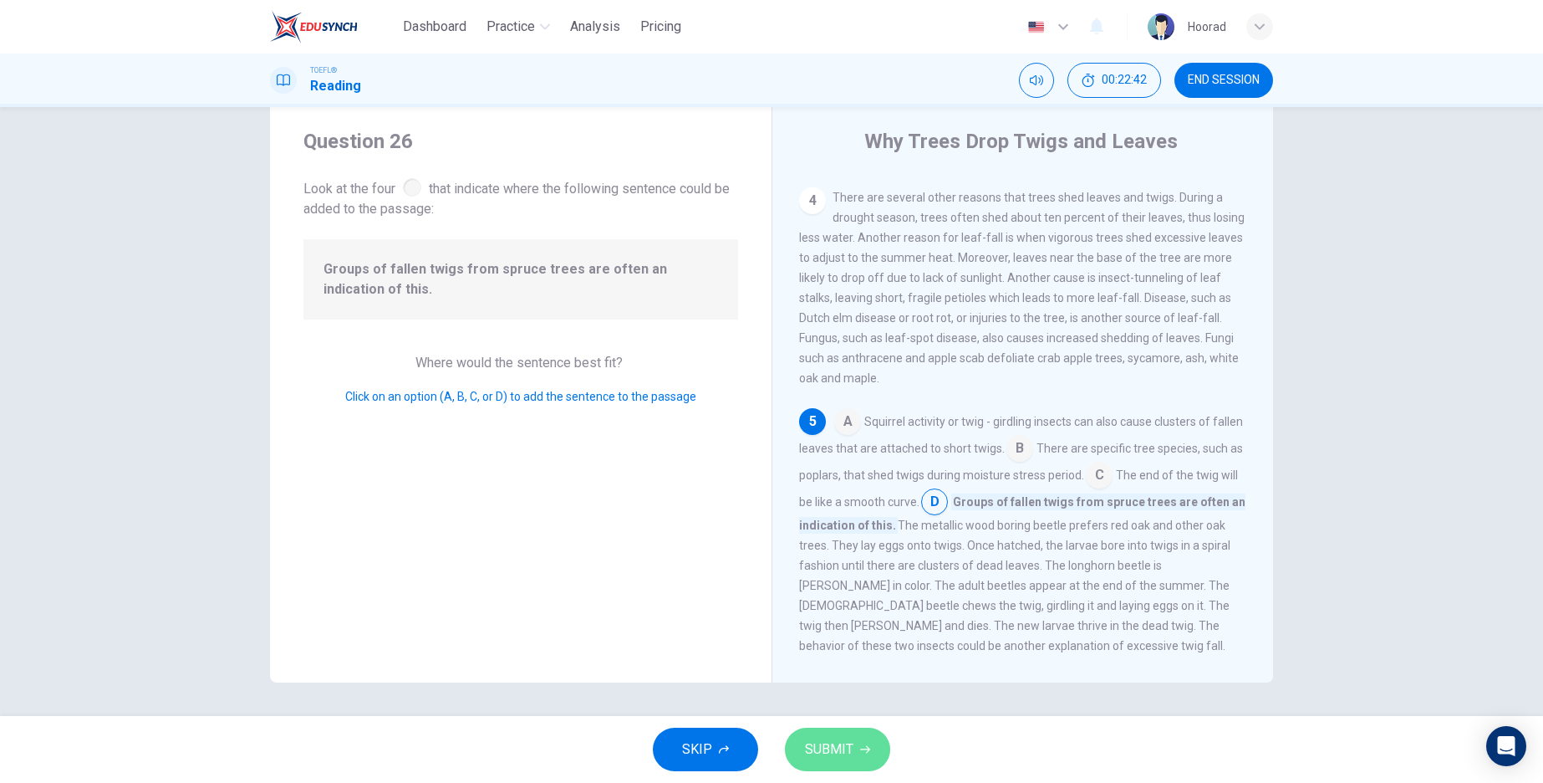
click at [848, 754] on span "SUBMIT" at bounding box center [829, 748] width 48 height 23
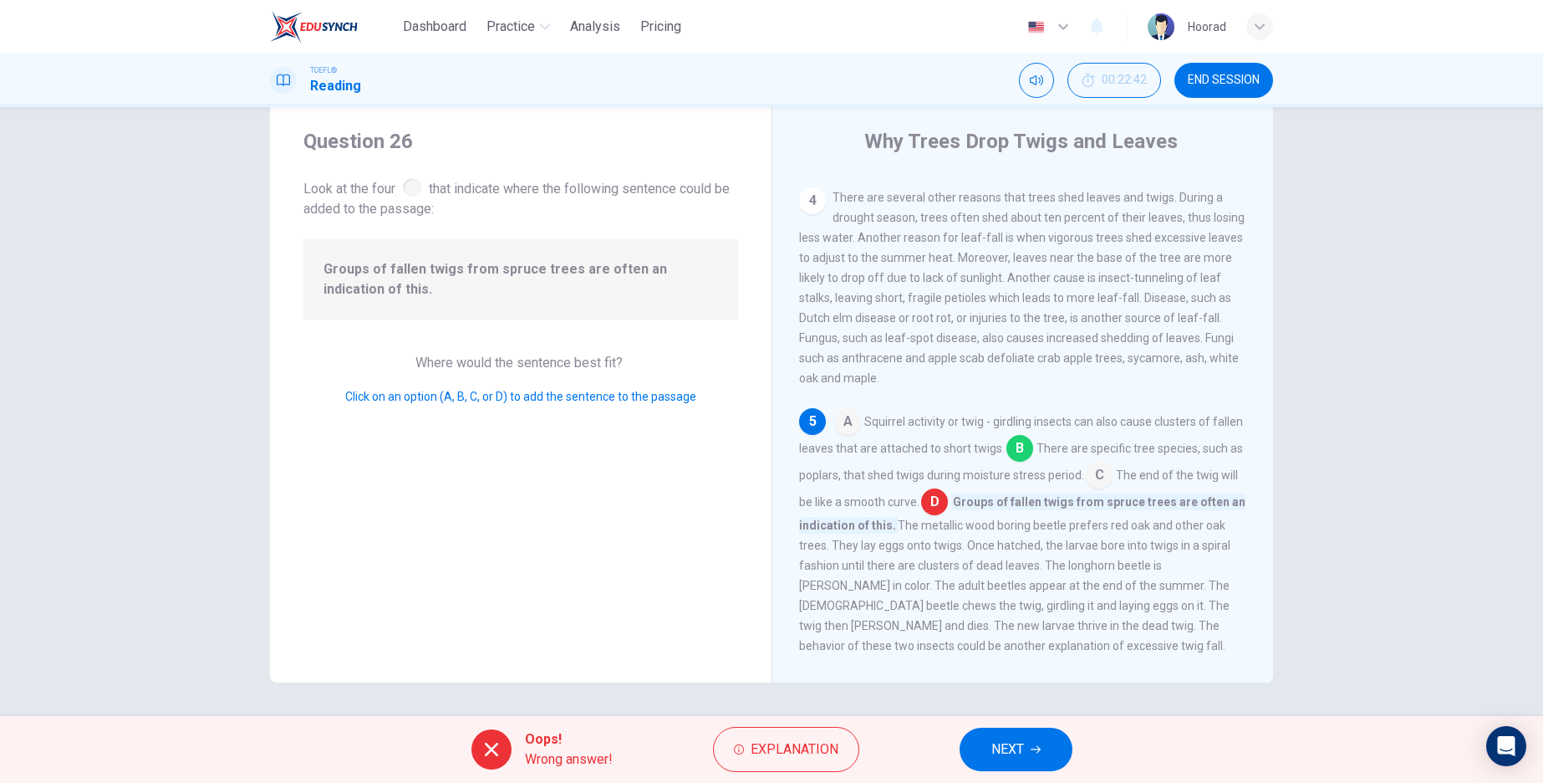
click at [1033, 442] on input at bounding box center [1020, 449] width 27 height 27
click at [1021, 756] on span "NEXT" at bounding box center [1008, 748] width 33 height 23
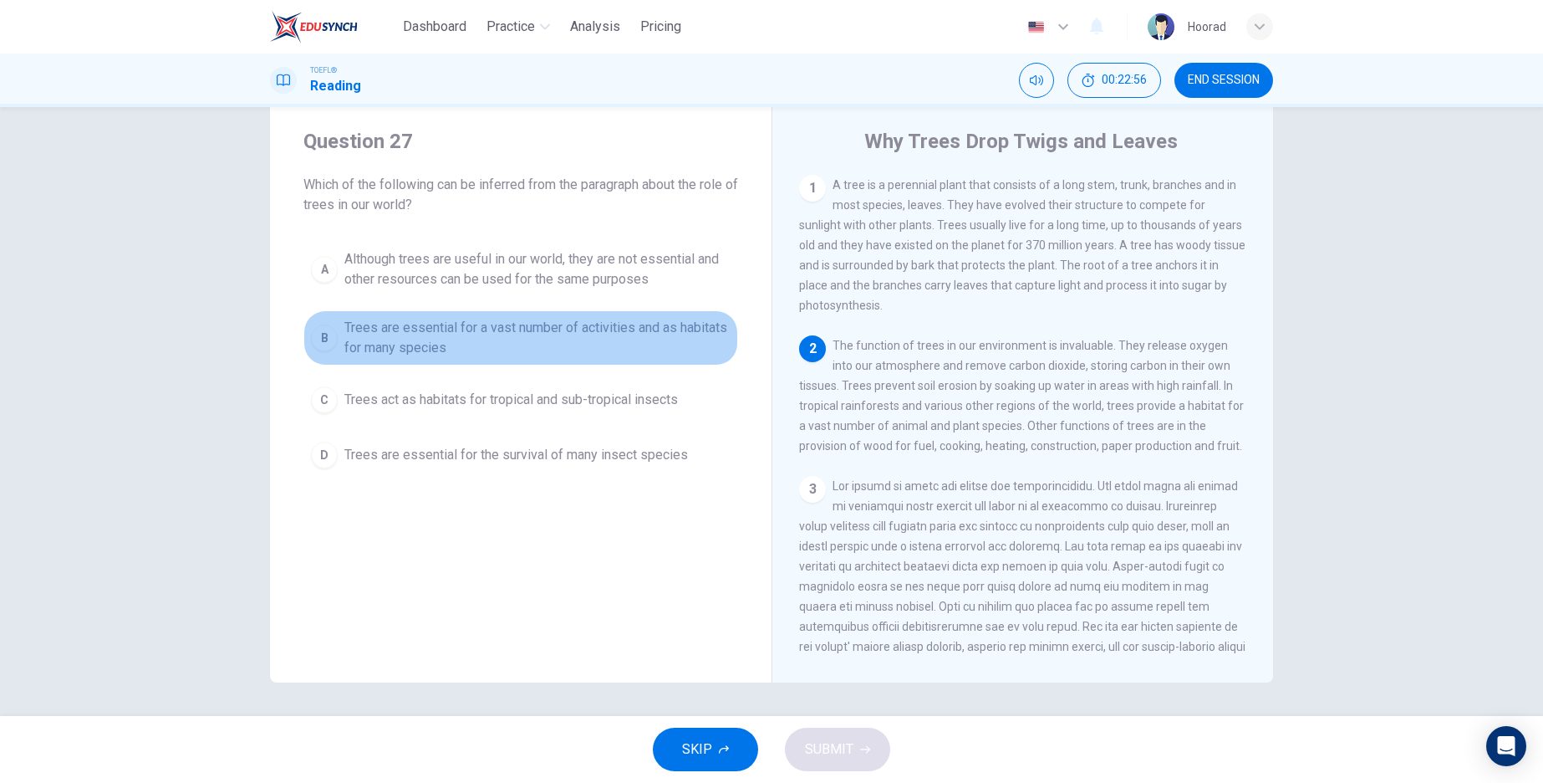
click at [320, 346] on div "B" at bounding box center [324, 337] width 27 height 27
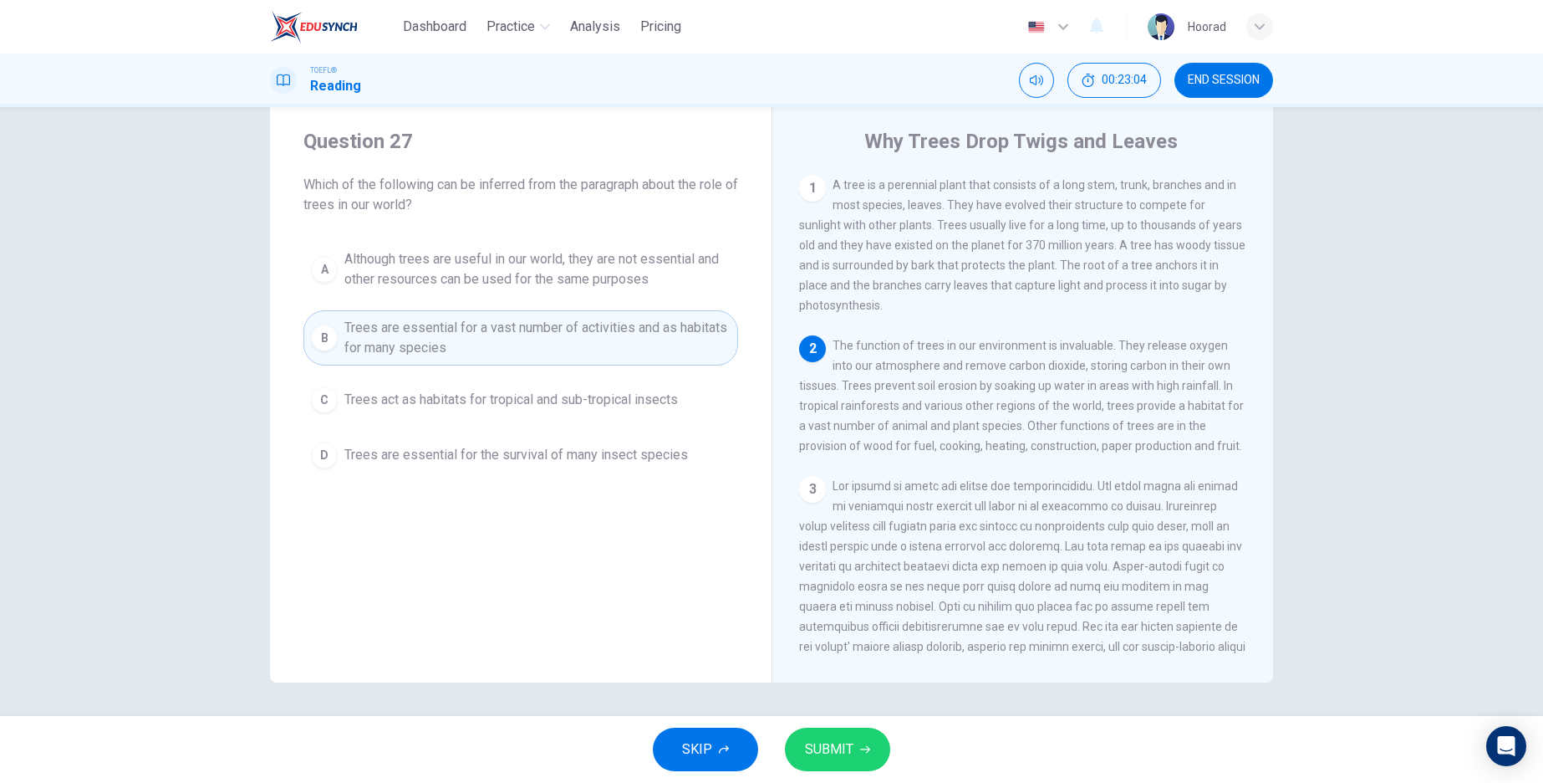
click at [864, 753] on icon "button" at bounding box center [865, 749] width 10 height 10
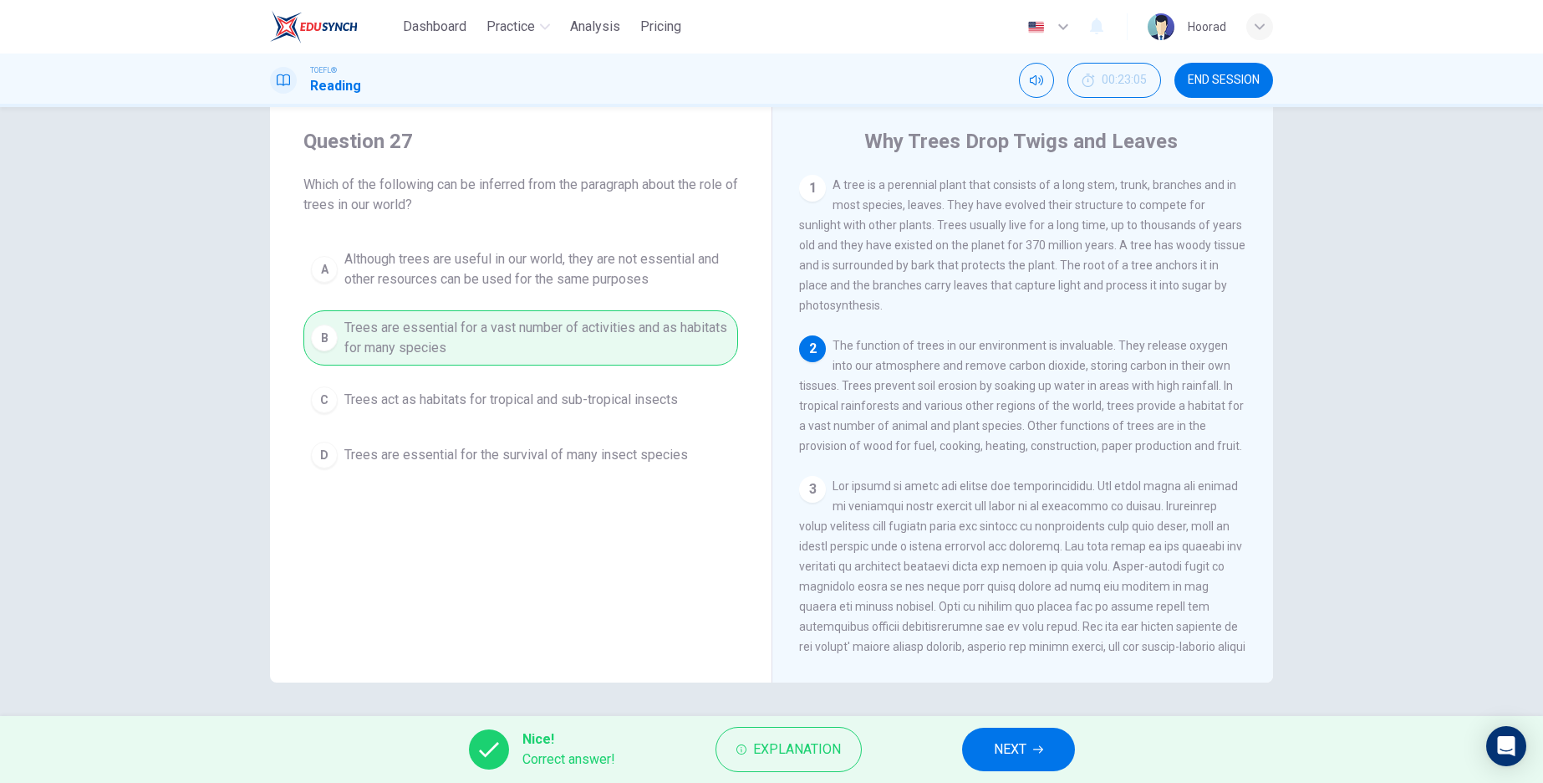
click at [994, 746] on span "NEXT" at bounding box center [1010, 748] width 33 height 23
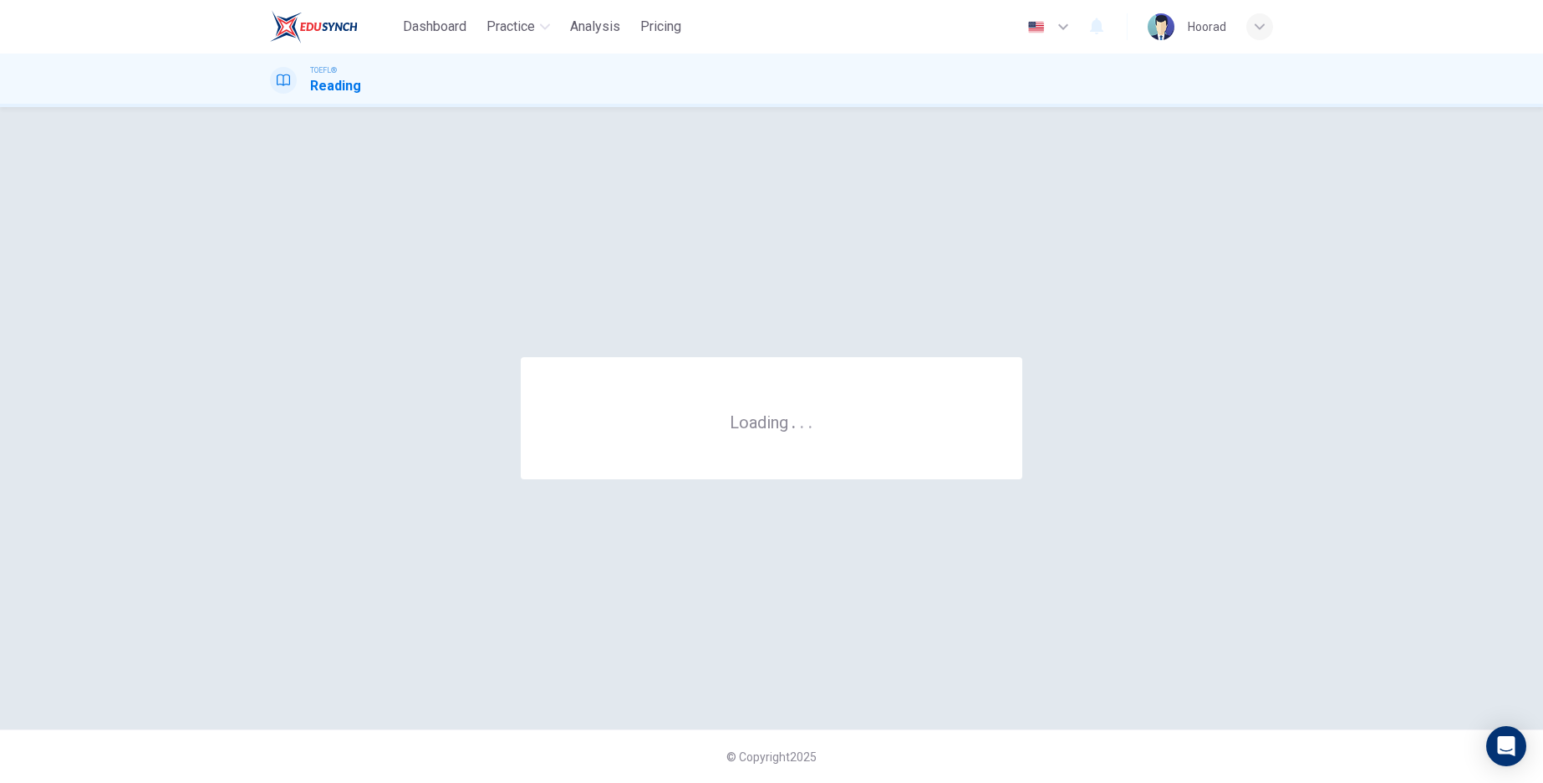
scroll to position [0, 0]
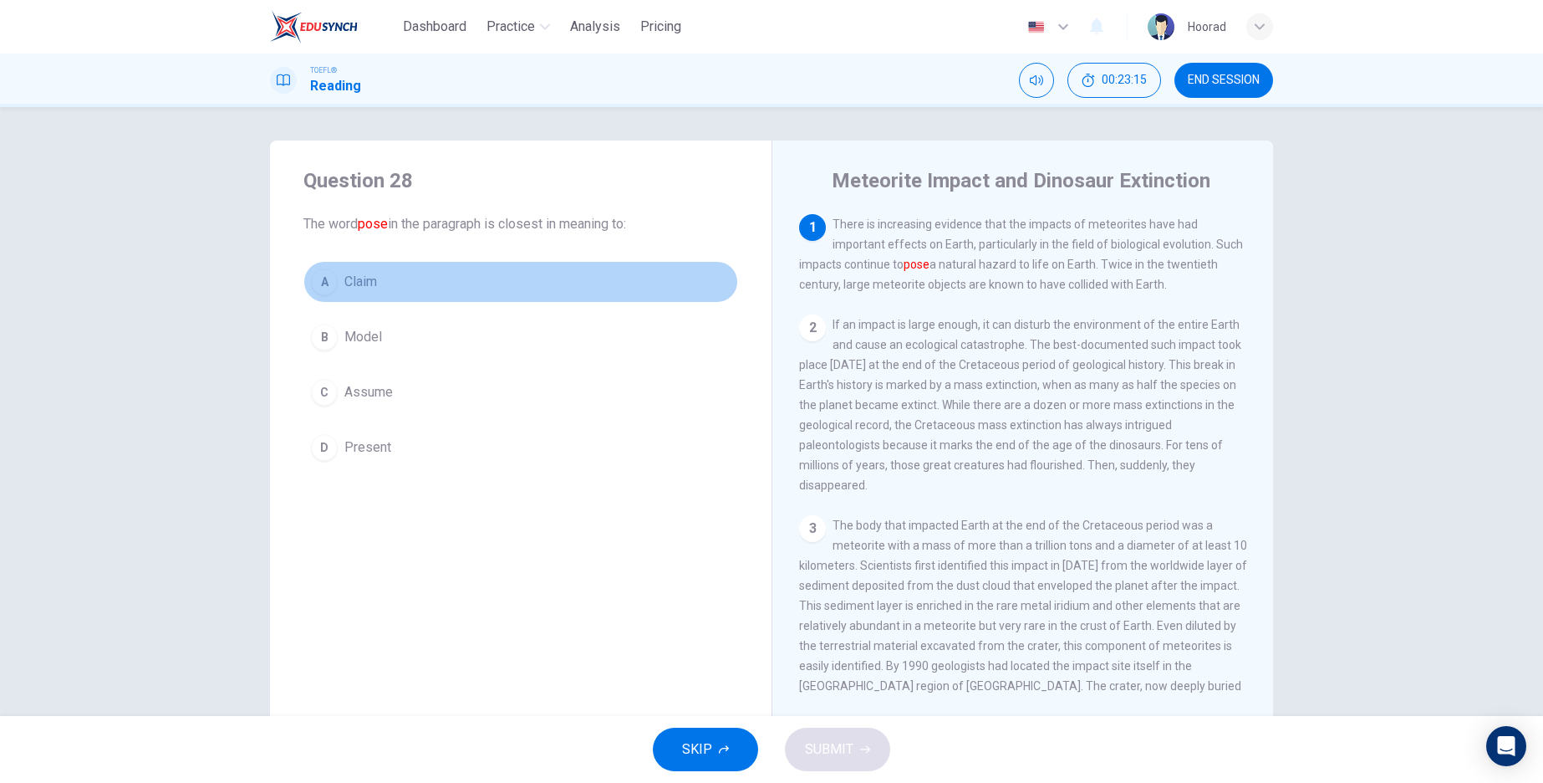
click at [319, 280] on div "A" at bounding box center [324, 281] width 27 height 27
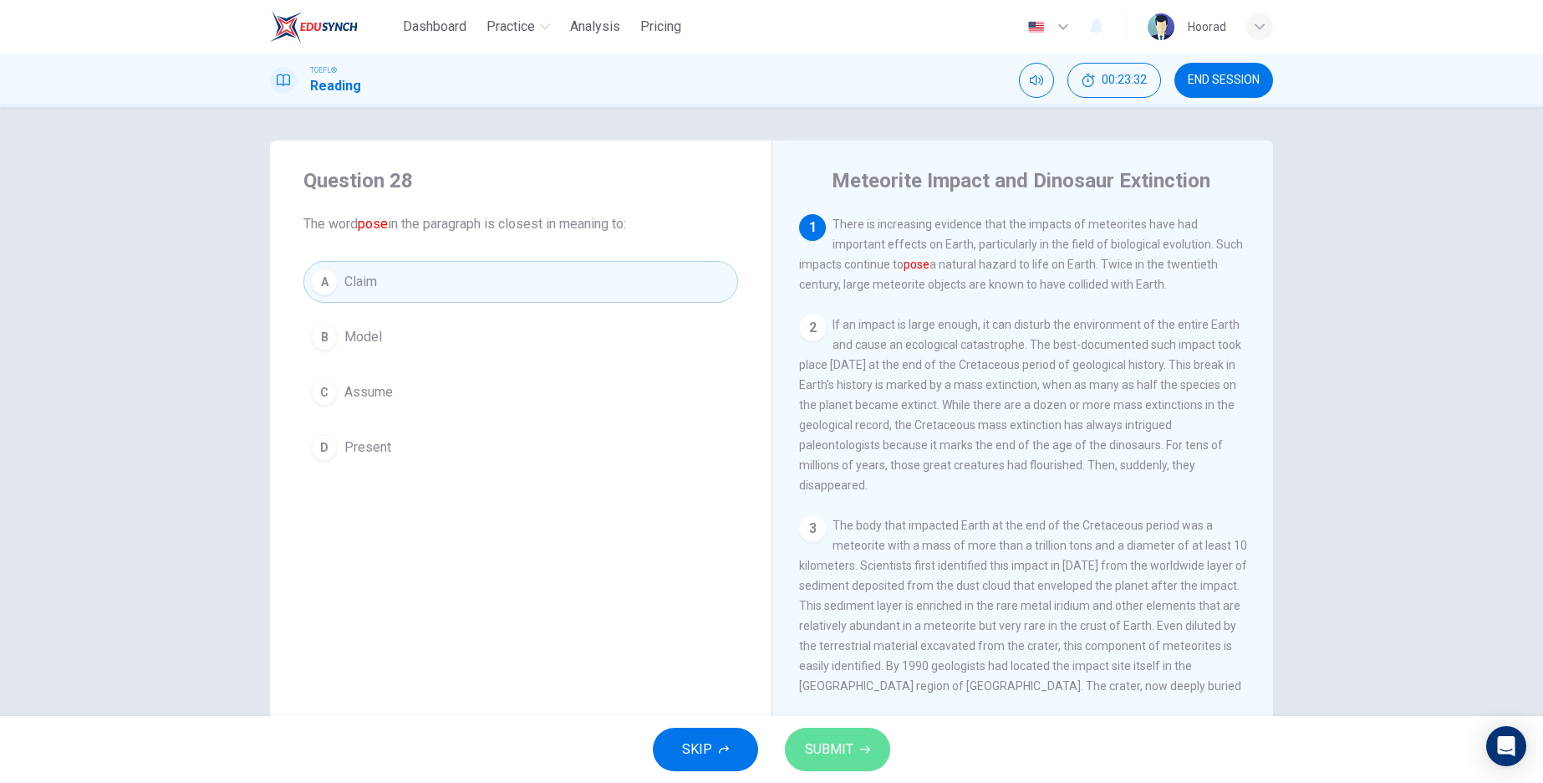
click at [825, 745] on span "SUBMIT" at bounding box center [829, 748] width 48 height 23
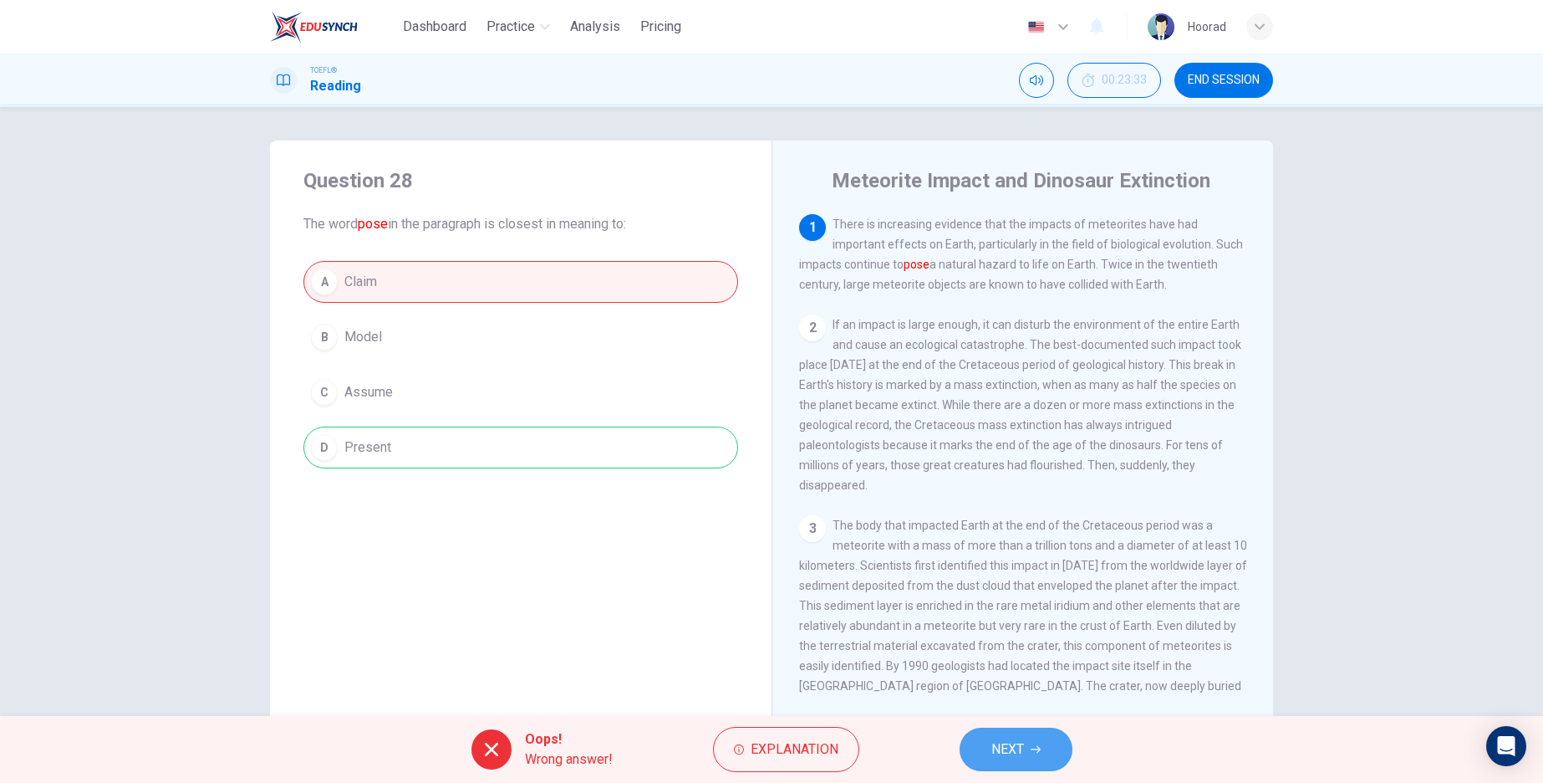
click at [1051, 753] on button "NEXT" at bounding box center [1016, 748] width 113 height 43
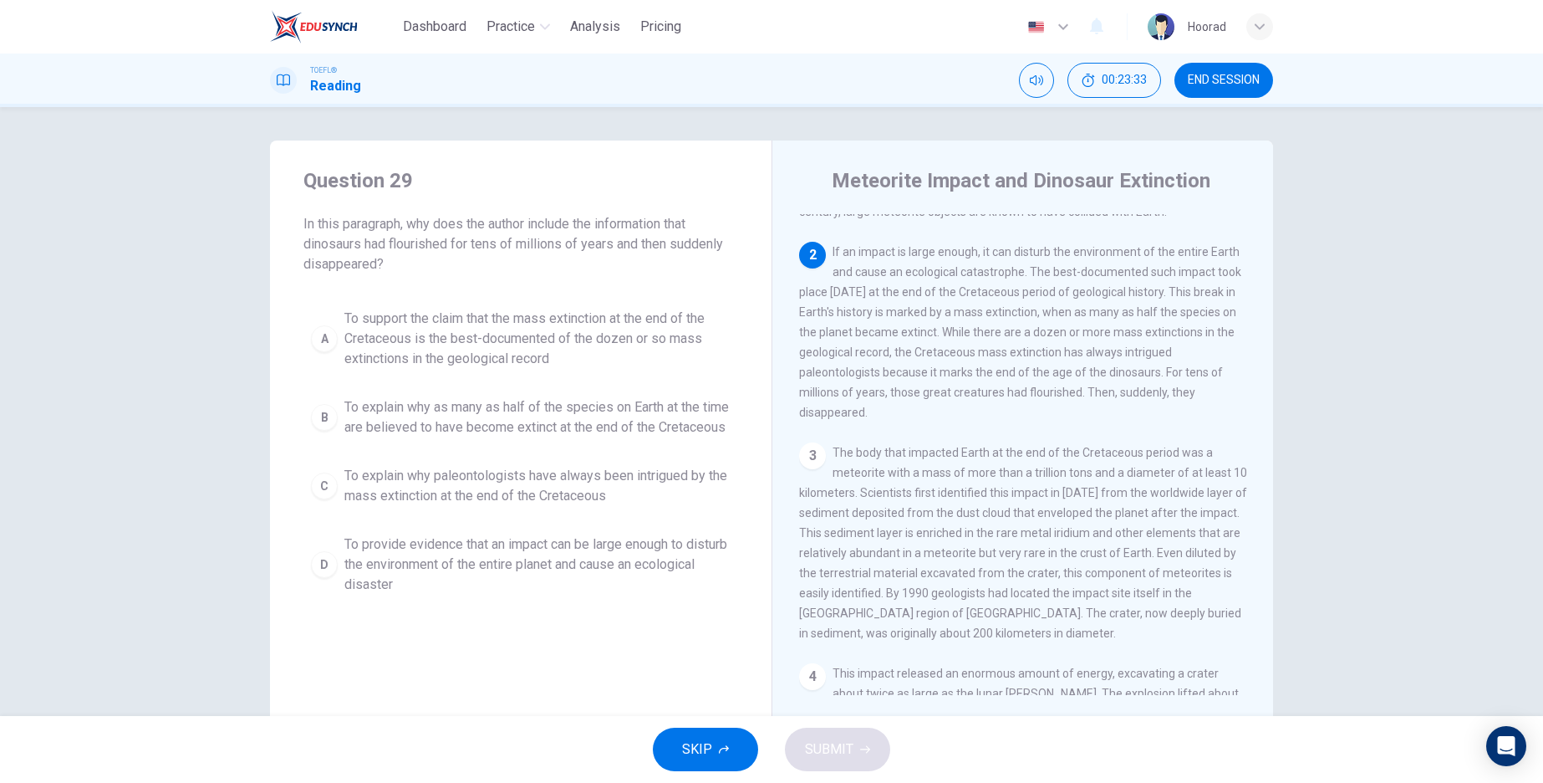
scroll to position [100, 0]
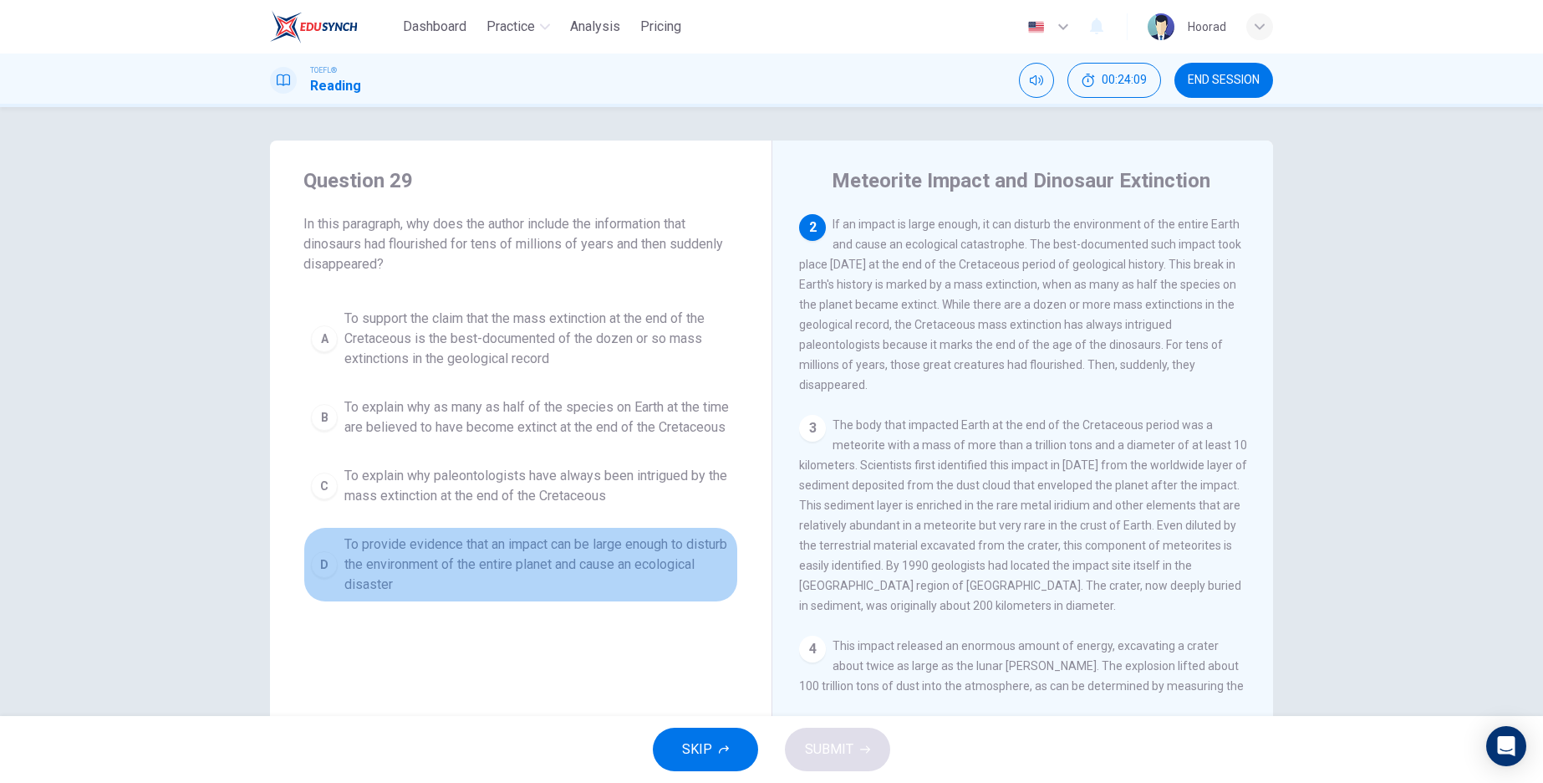
click at [380, 594] on span "To provide evidence that an impact can be large enough to disturb the environme…" at bounding box center [537, 564] width 386 height 60
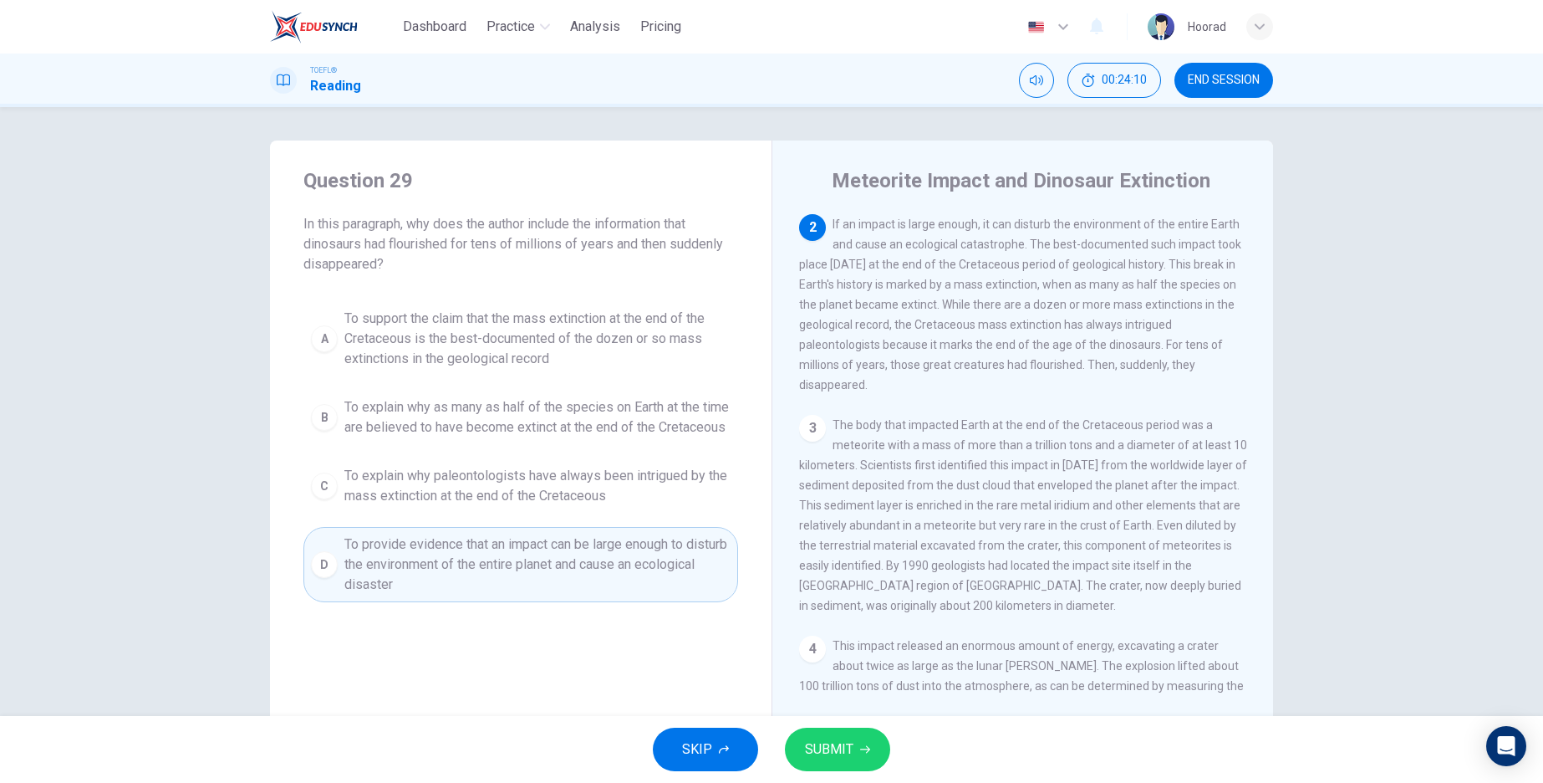
click at [862, 753] on icon "button" at bounding box center [865, 749] width 10 height 10
